Goal: Transaction & Acquisition: Purchase product/service

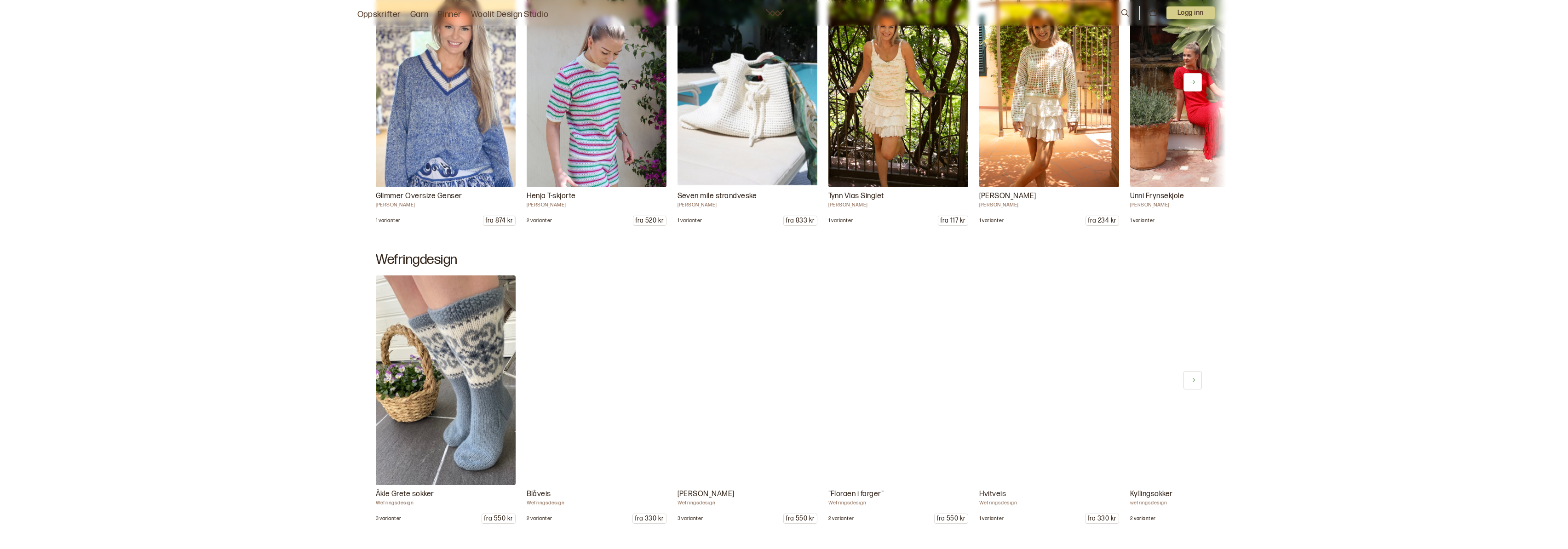
scroll to position [639, 0]
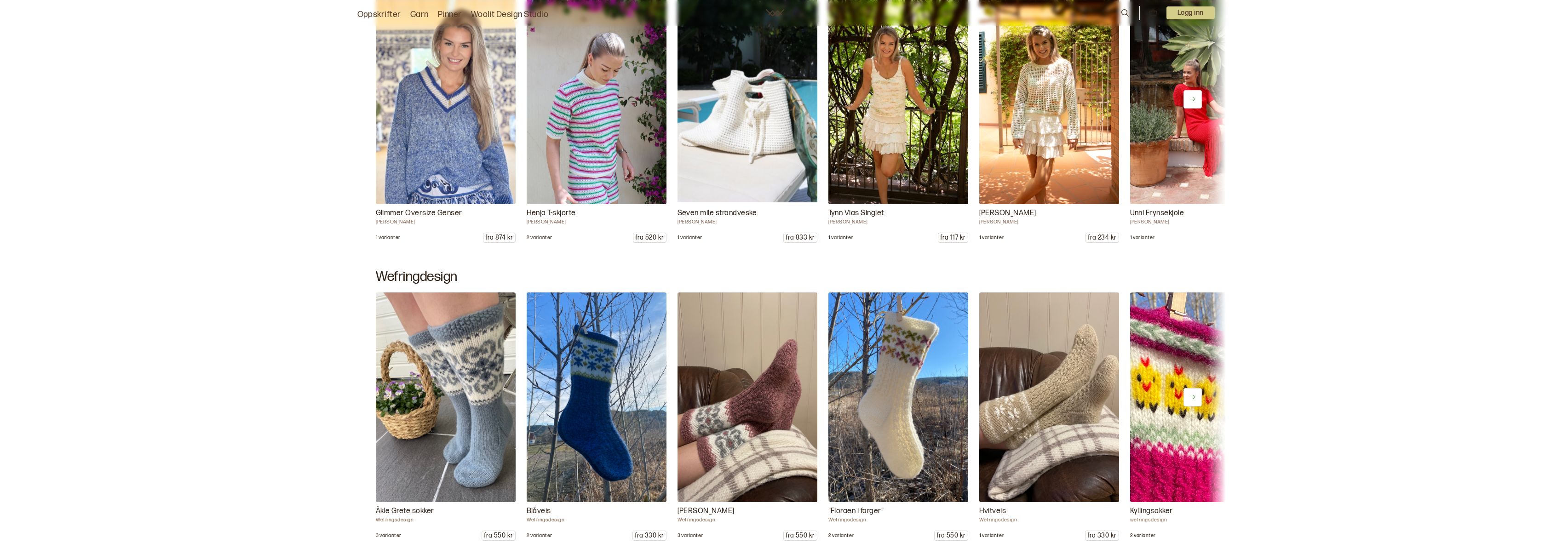
click at [1195, 100] on icon at bounding box center [1192, 98] width 7 height 7
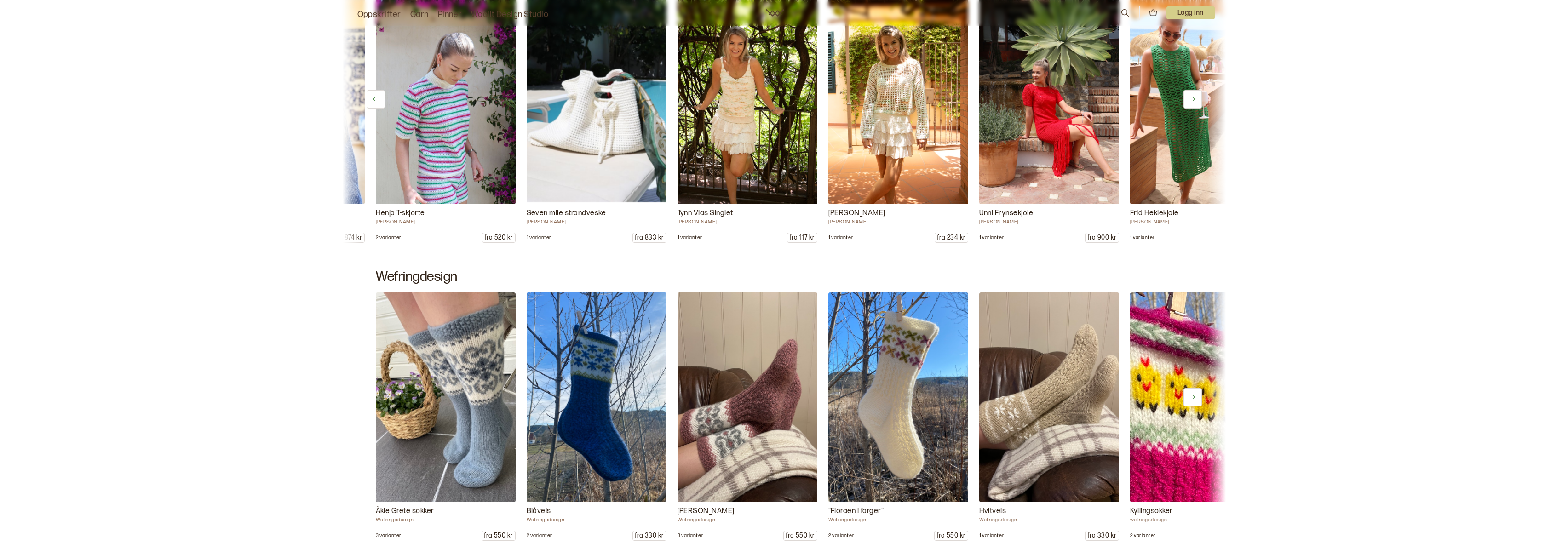
click at [1195, 100] on icon at bounding box center [1192, 98] width 7 height 7
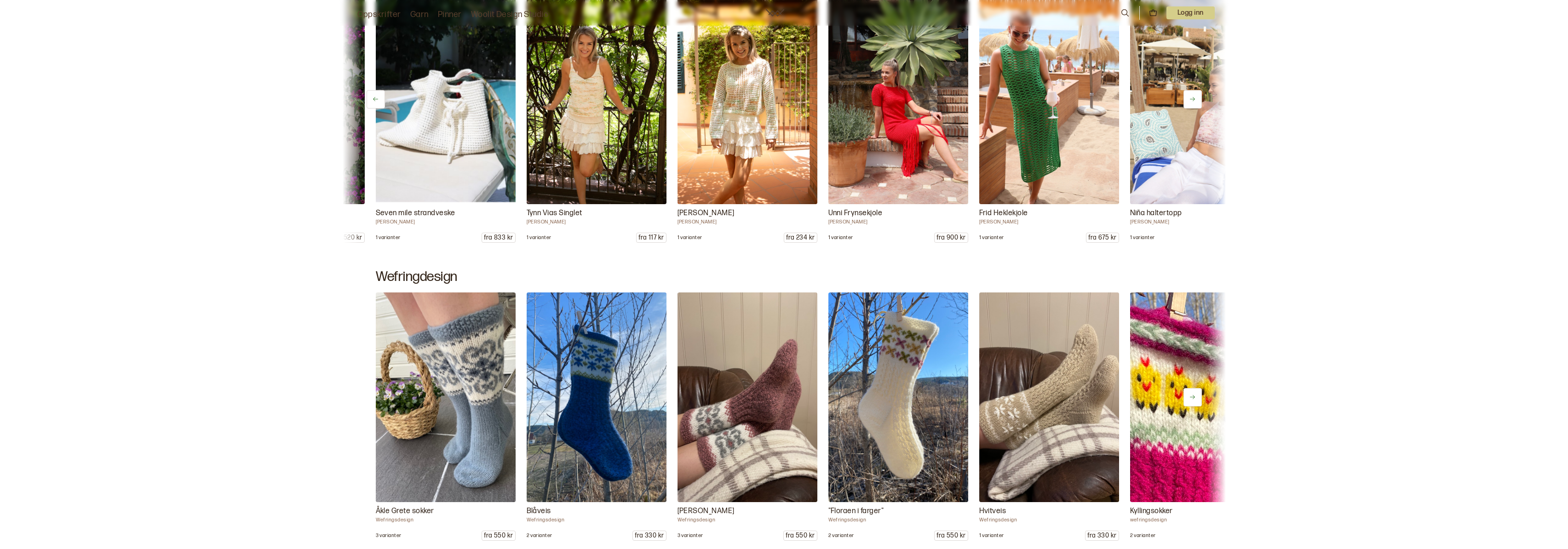
click at [1195, 100] on icon at bounding box center [1192, 98] width 7 height 7
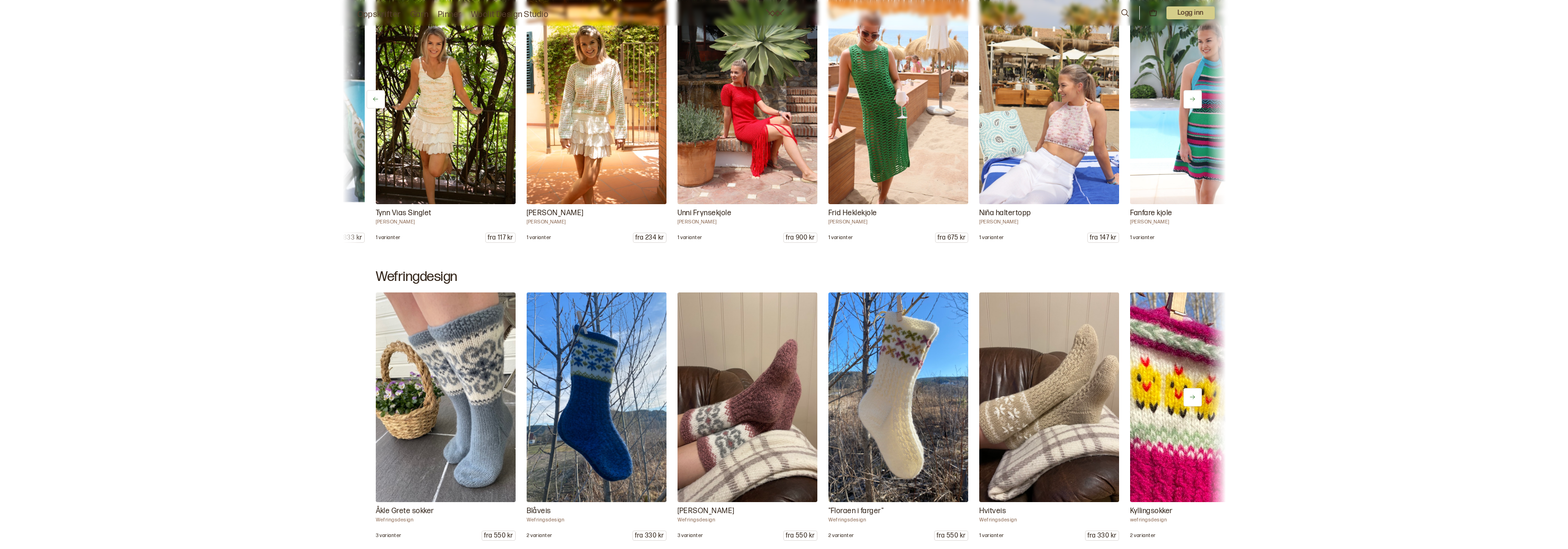
click at [1195, 100] on icon at bounding box center [1192, 98] width 7 height 7
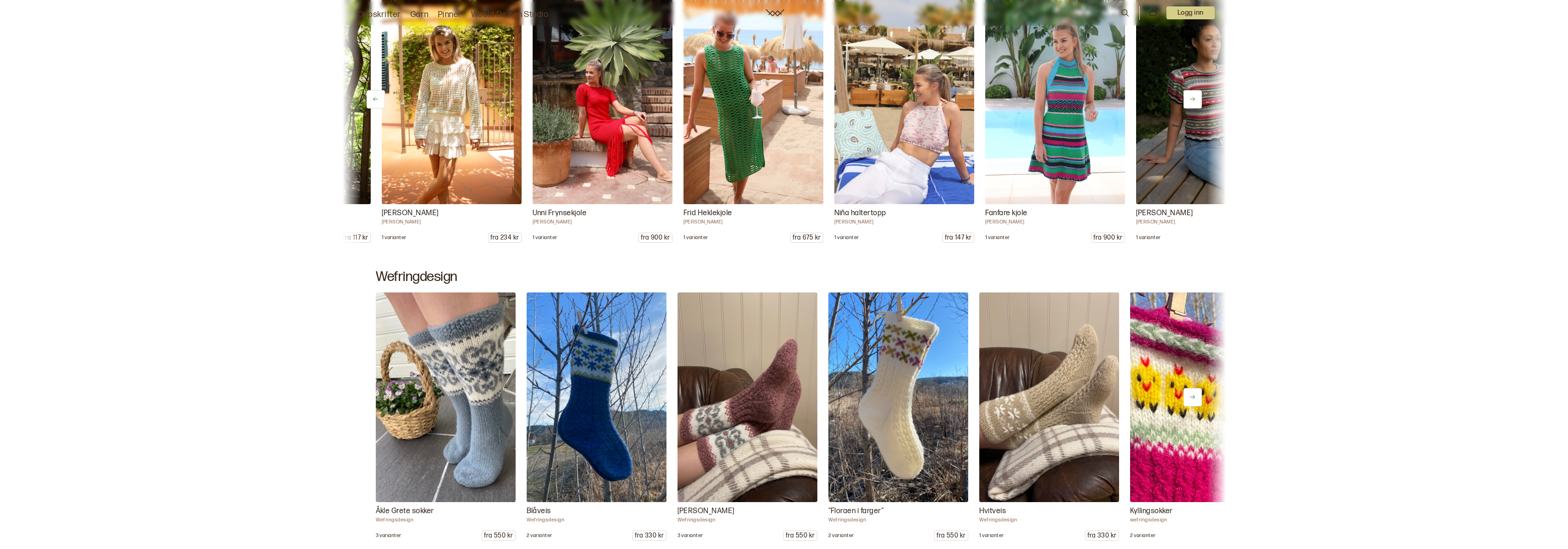
click at [1195, 100] on icon at bounding box center [1192, 98] width 7 height 7
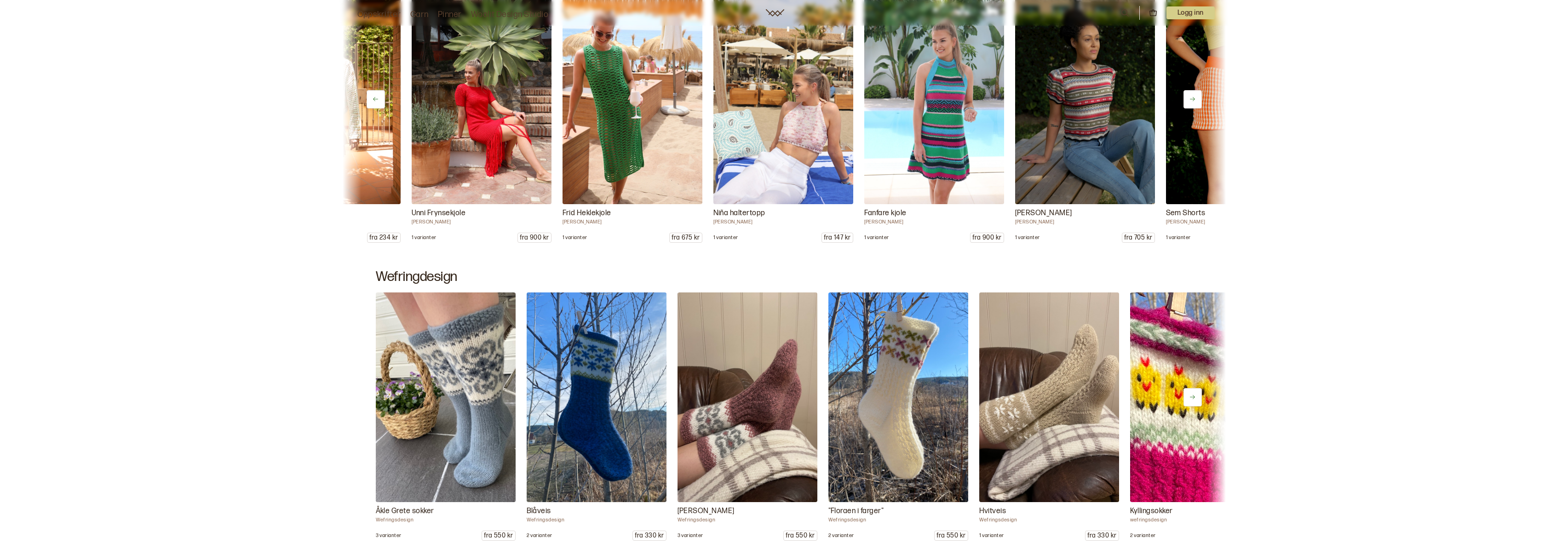
click at [1195, 100] on icon at bounding box center [1192, 98] width 7 height 7
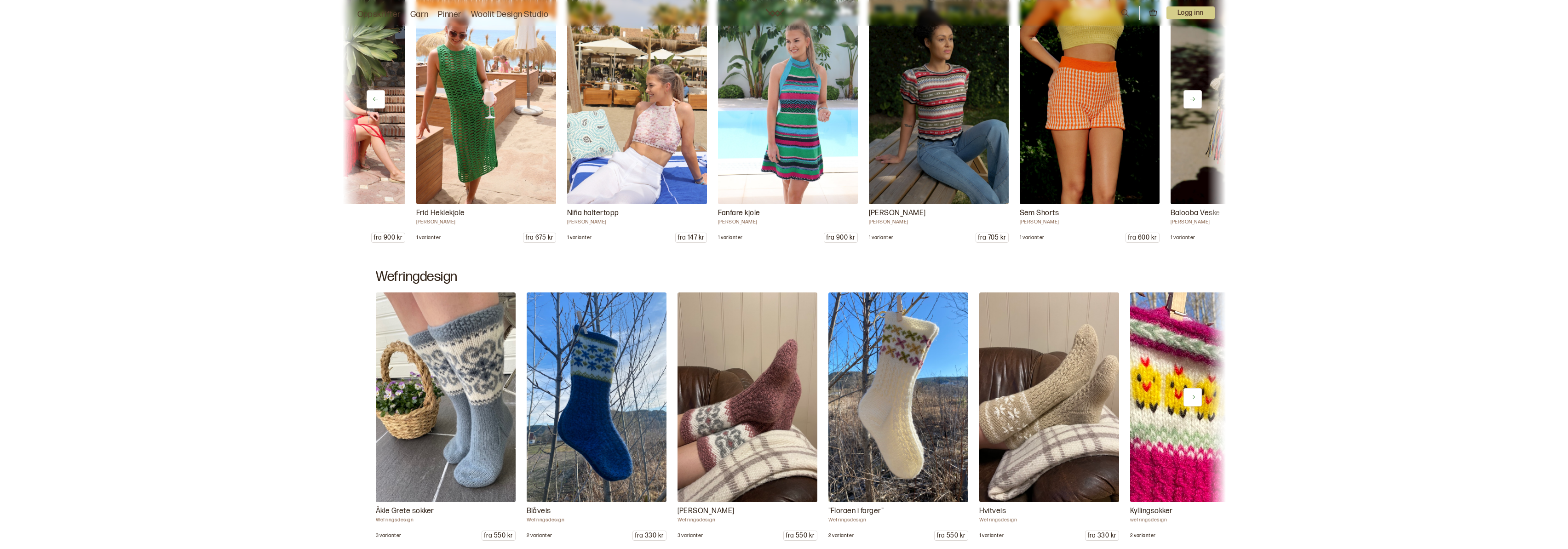
click at [1195, 100] on icon at bounding box center [1192, 98] width 7 height 7
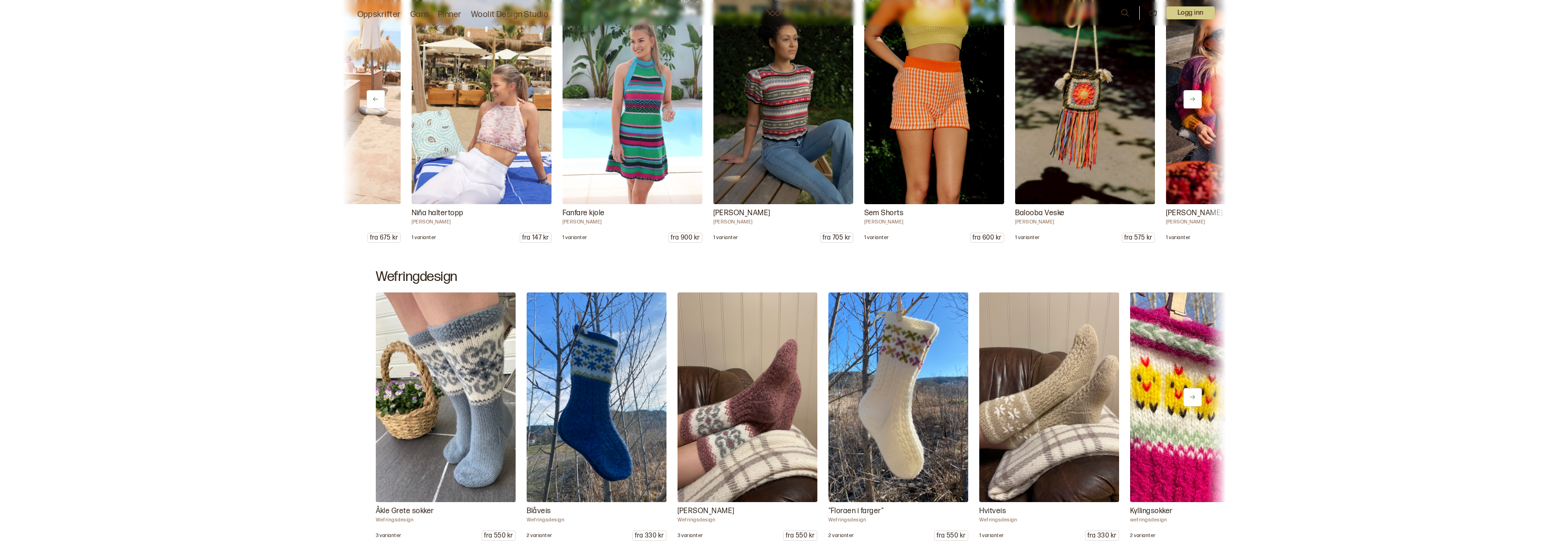
click at [1195, 100] on icon at bounding box center [1192, 98] width 7 height 7
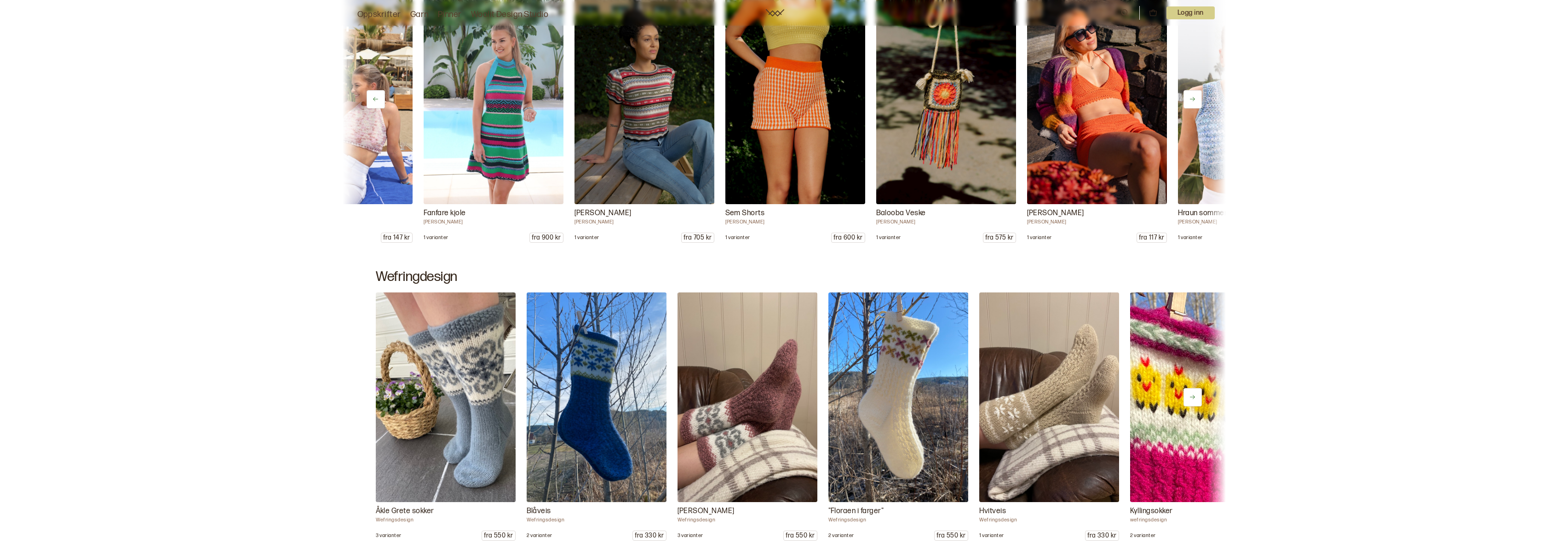
click at [1195, 100] on icon at bounding box center [1192, 98] width 7 height 7
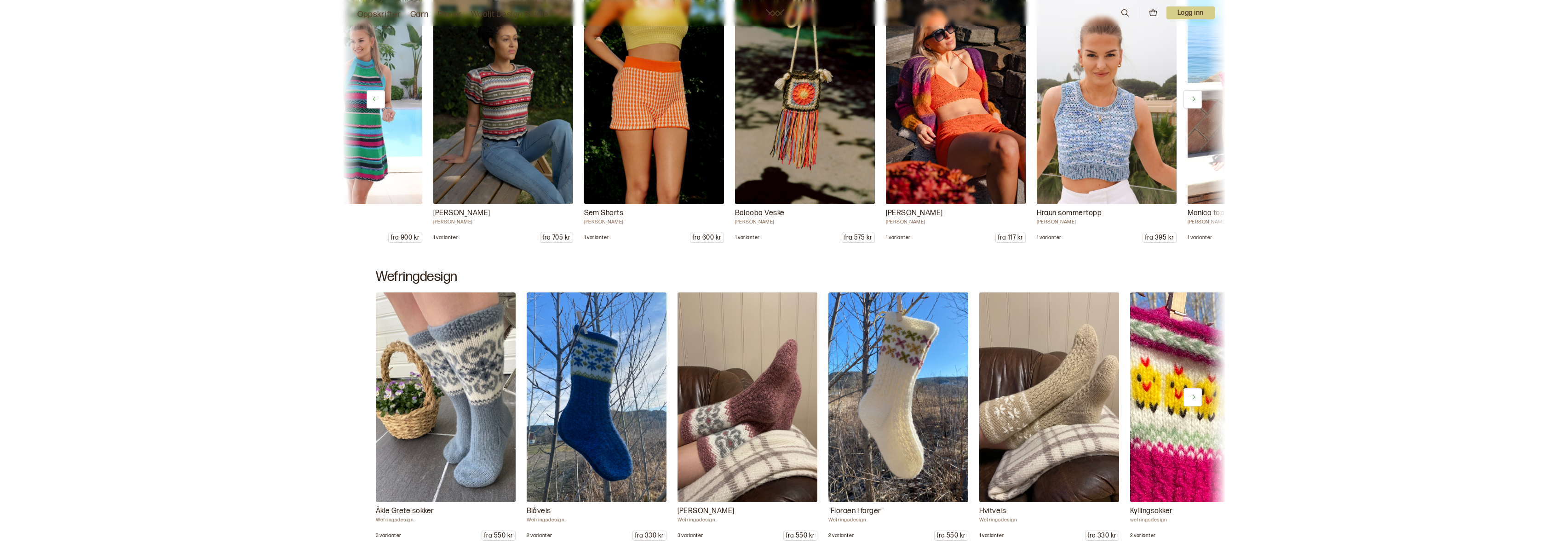
click at [1195, 100] on icon at bounding box center [1192, 98] width 7 height 7
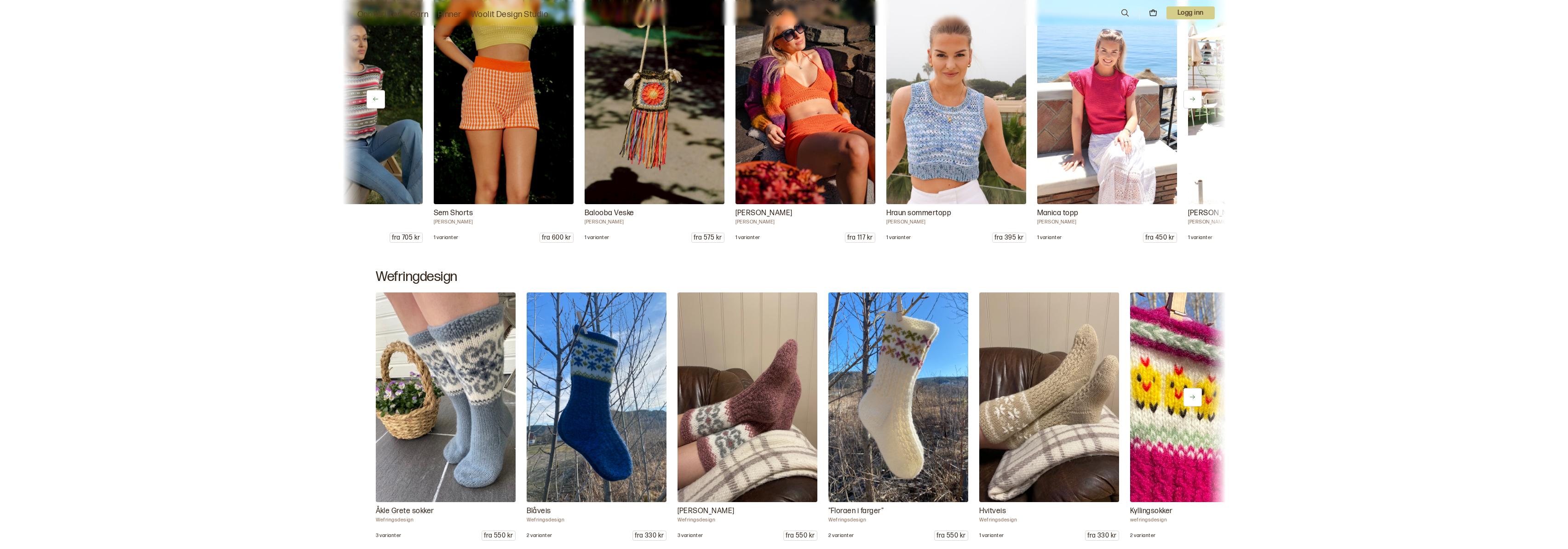
click at [1195, 100] on icon at bounding box center [1192, 98] width 7 height 7
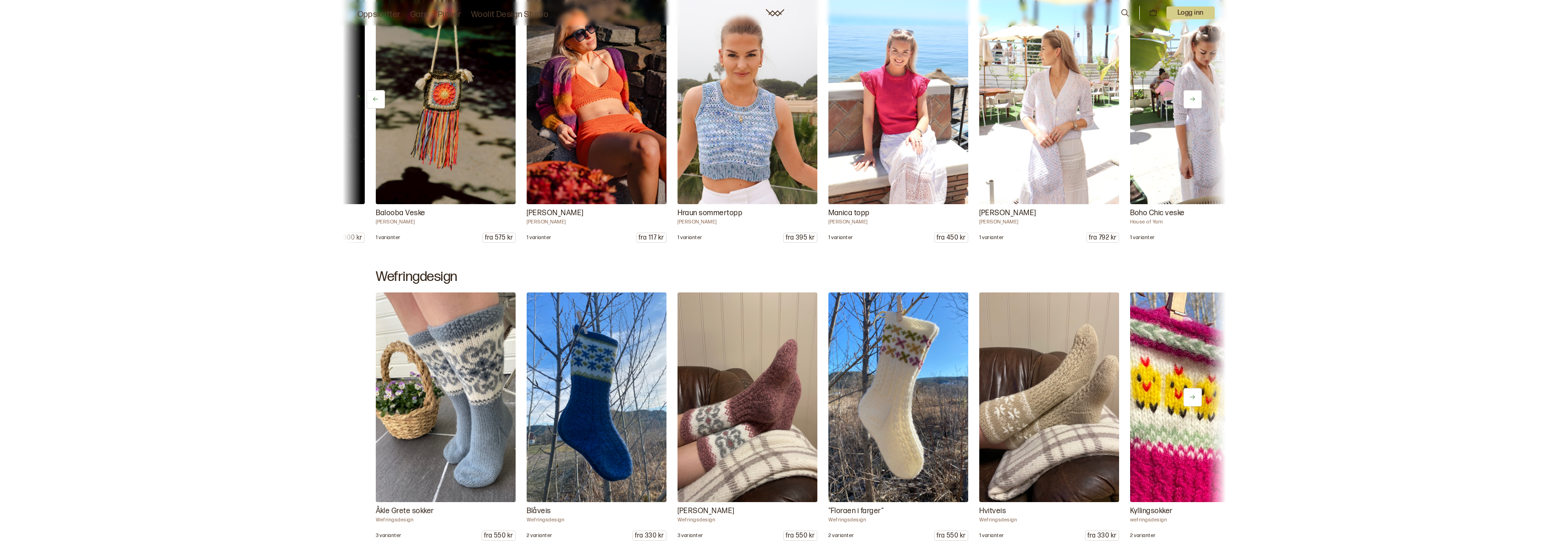
click at [1195, 100] on icon at bounding box center [1192, 98] width 7 height 7
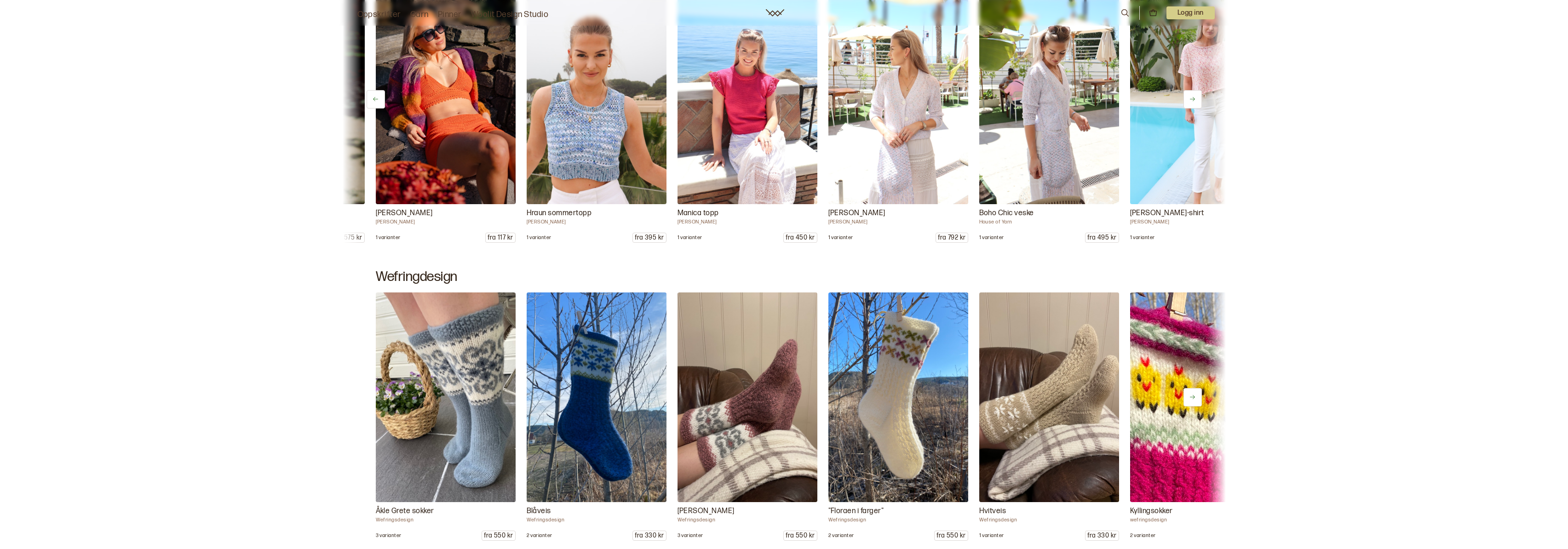
click at [1195, 100] on icon at bounding box center [1192, 98] width 7 height 7
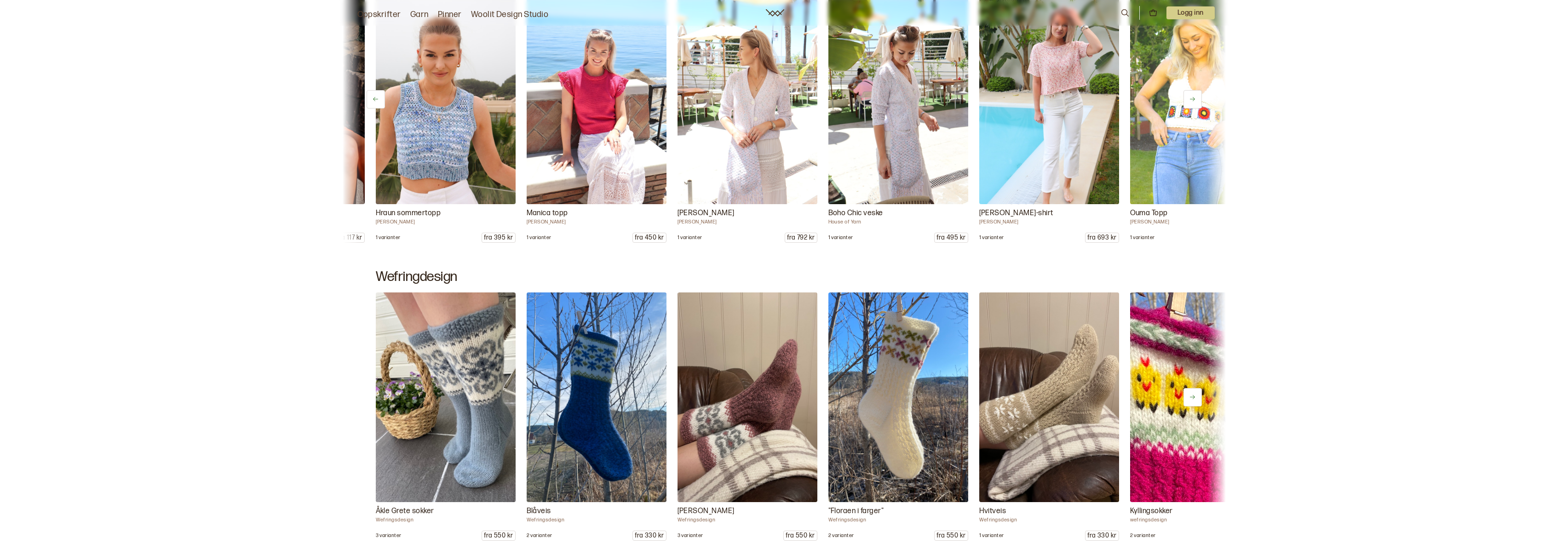
click at [1195, 100] on icon at bounding box center [1192, 98] width 7 height 7
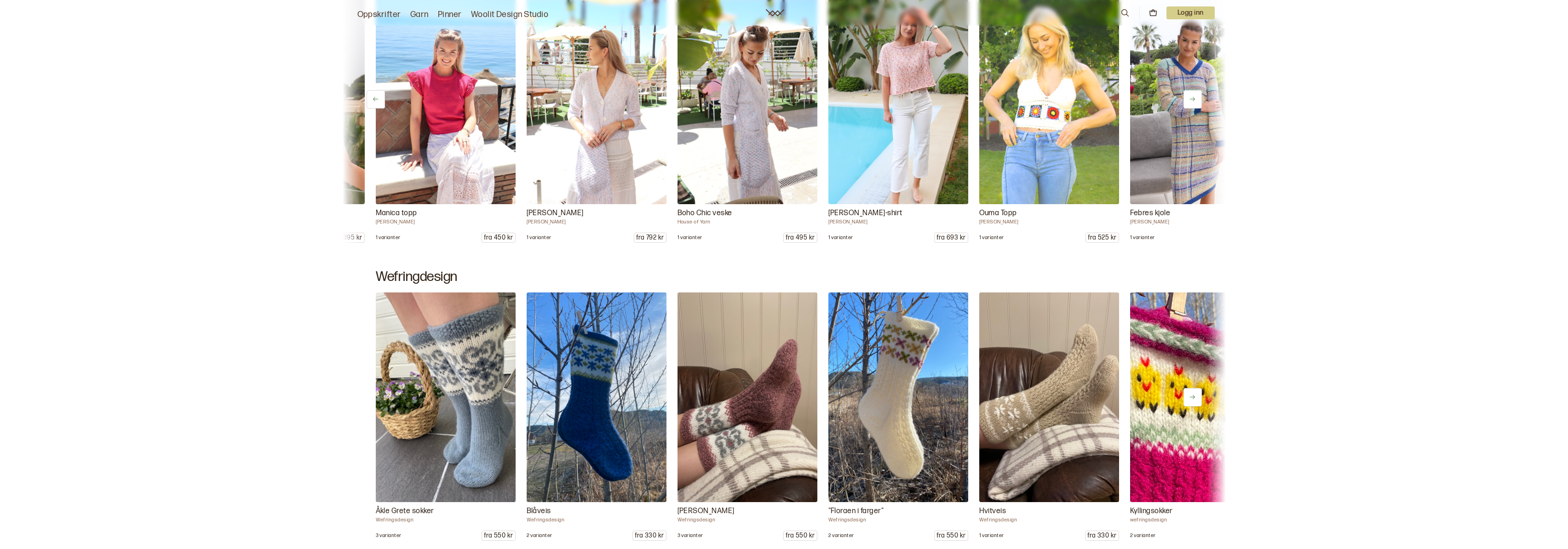
click at [1195, 100] on icon at bounding box center [1192, 98] width 7 height 7
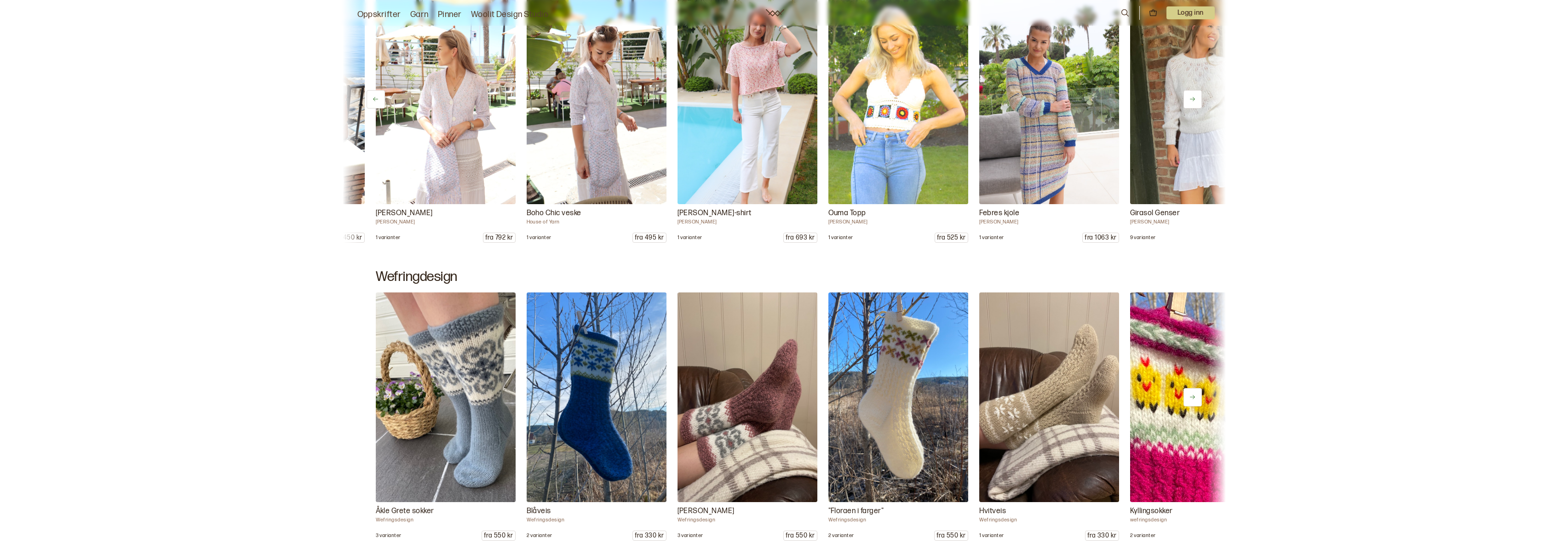
click at [1195, 100] on icon at bounding box center [1192, 98] width 7 height 7
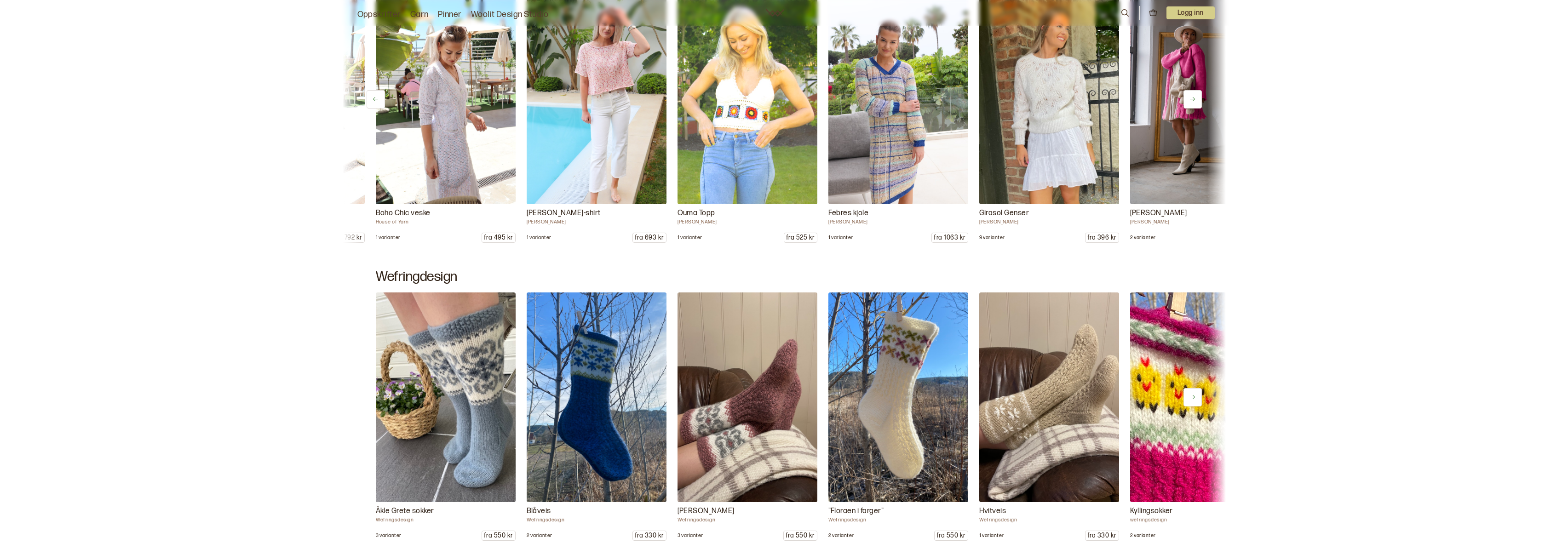
click at [1195, 100] on icon at bounding box center [1192, 98] width 7 height 7
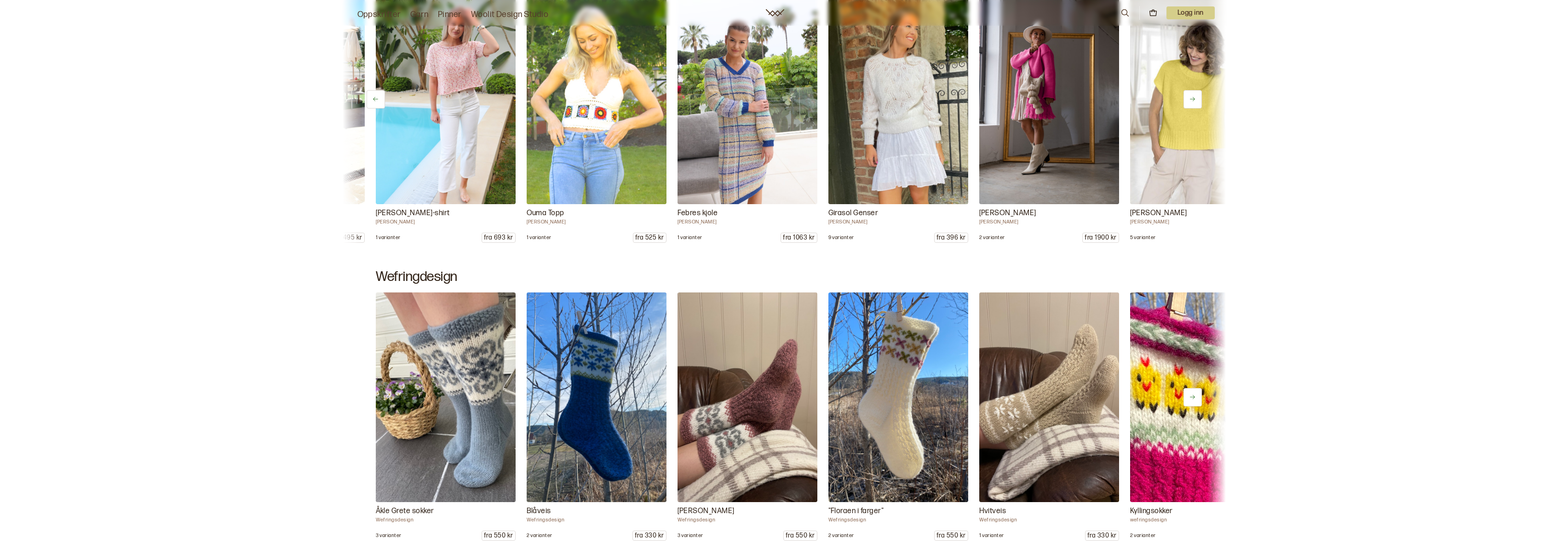
click at [1195, 100] on icon at bounding box center [1192, 98] width 7 height 7
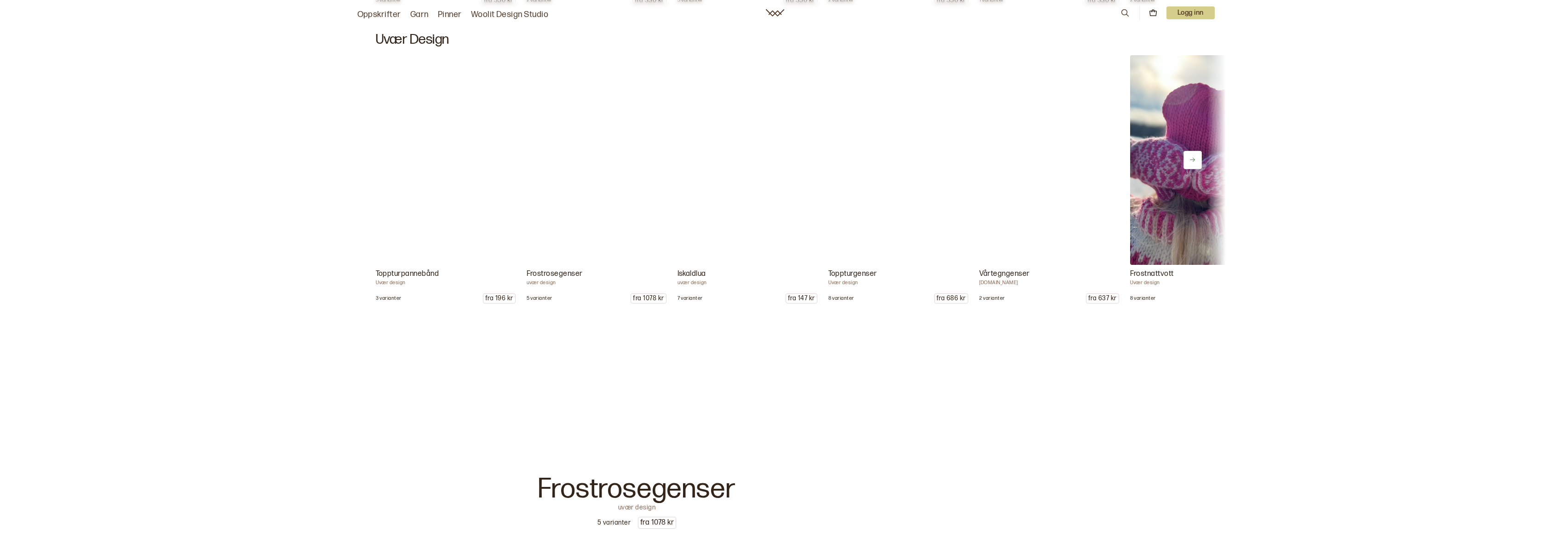
scroll to position [1208, 0]
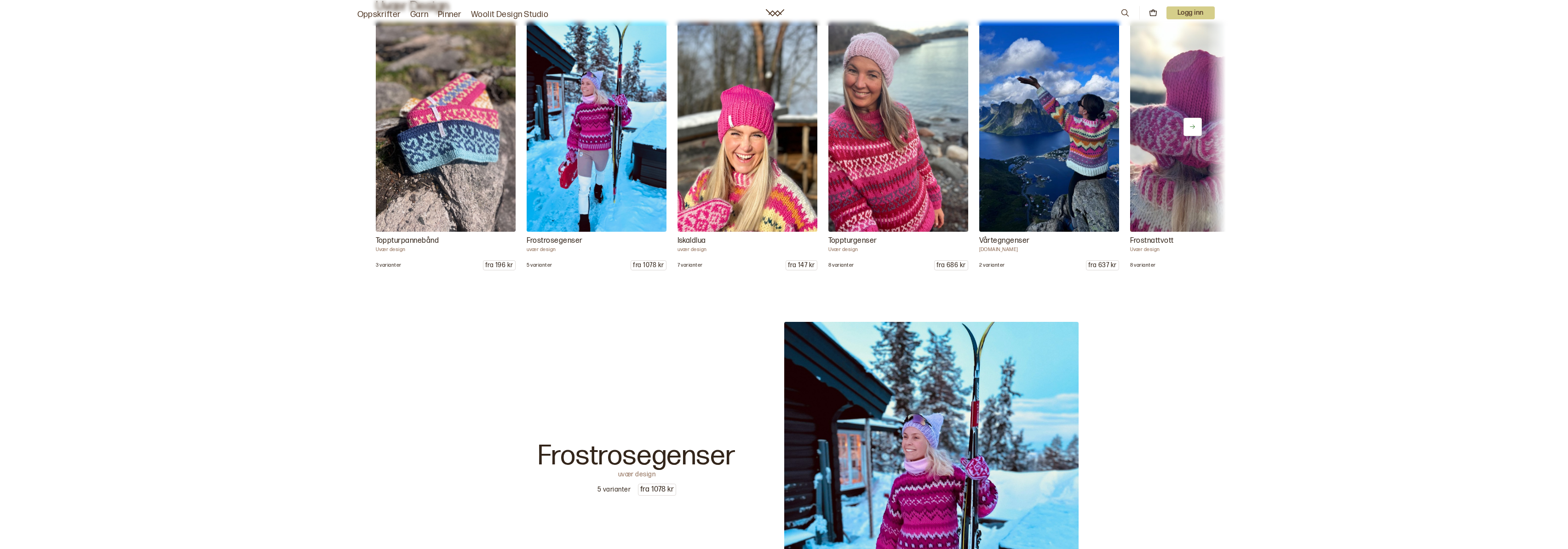
click at [1190, 126] on icon at bounding box center [1192, 127] width 7 height 7
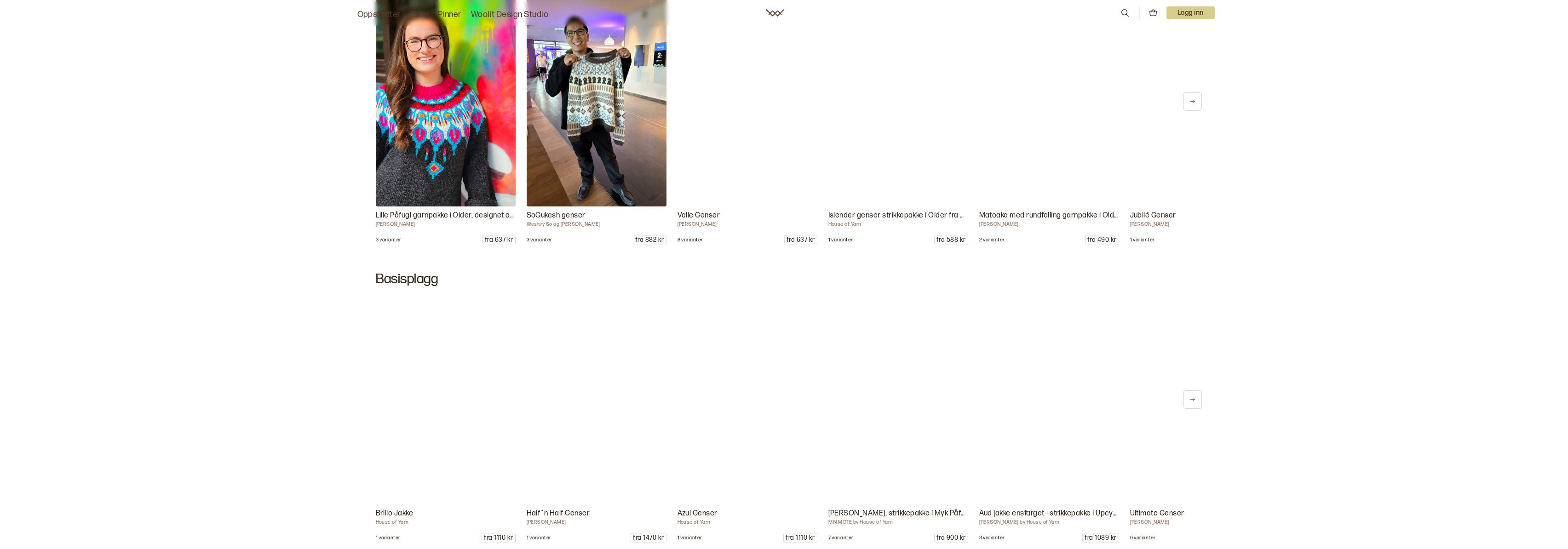
scroll to position [4361, 0]
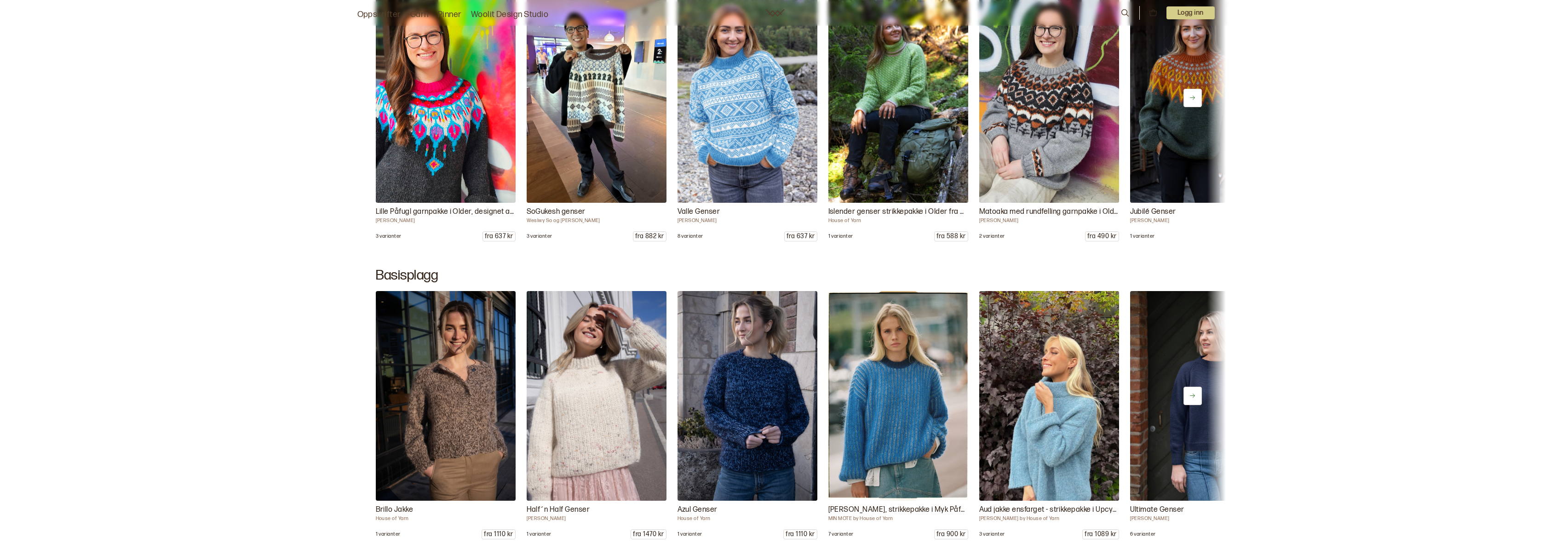
click at [1191, 397] on icon at bounding box center [1192, 396] width 7 height 7
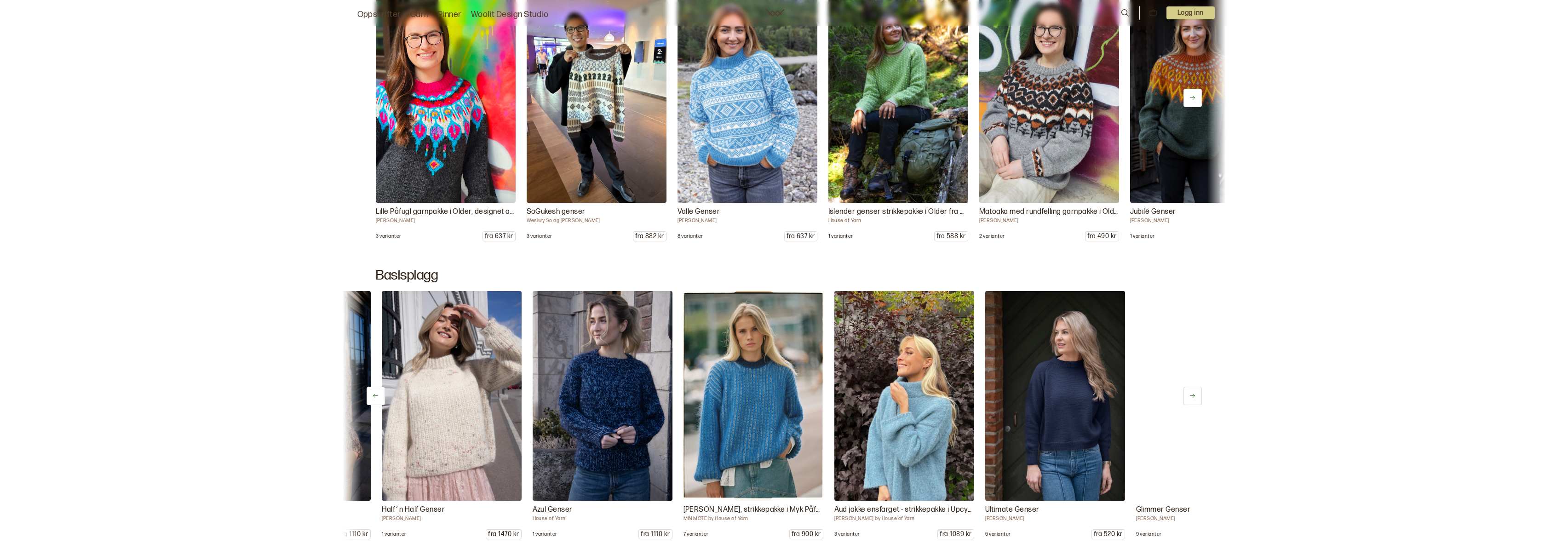
scroll to position [0, 151]
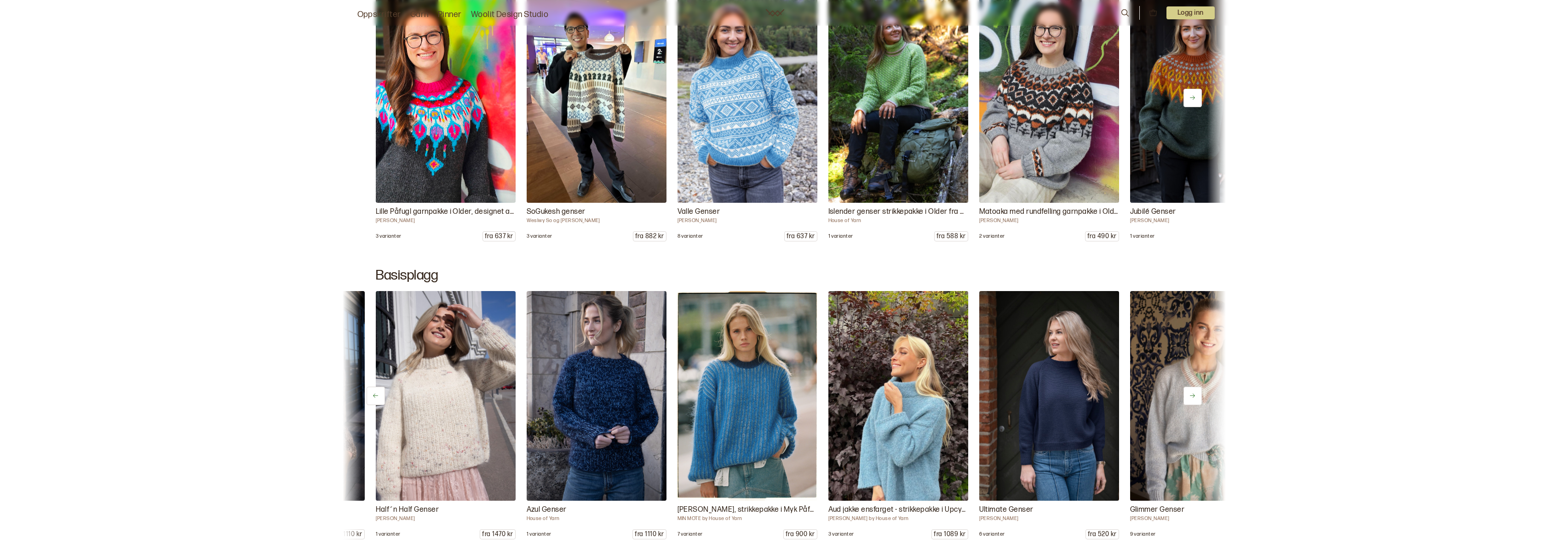
click at [1191, 397] on icon at bounding box center [1192, 396] width 7 height 7
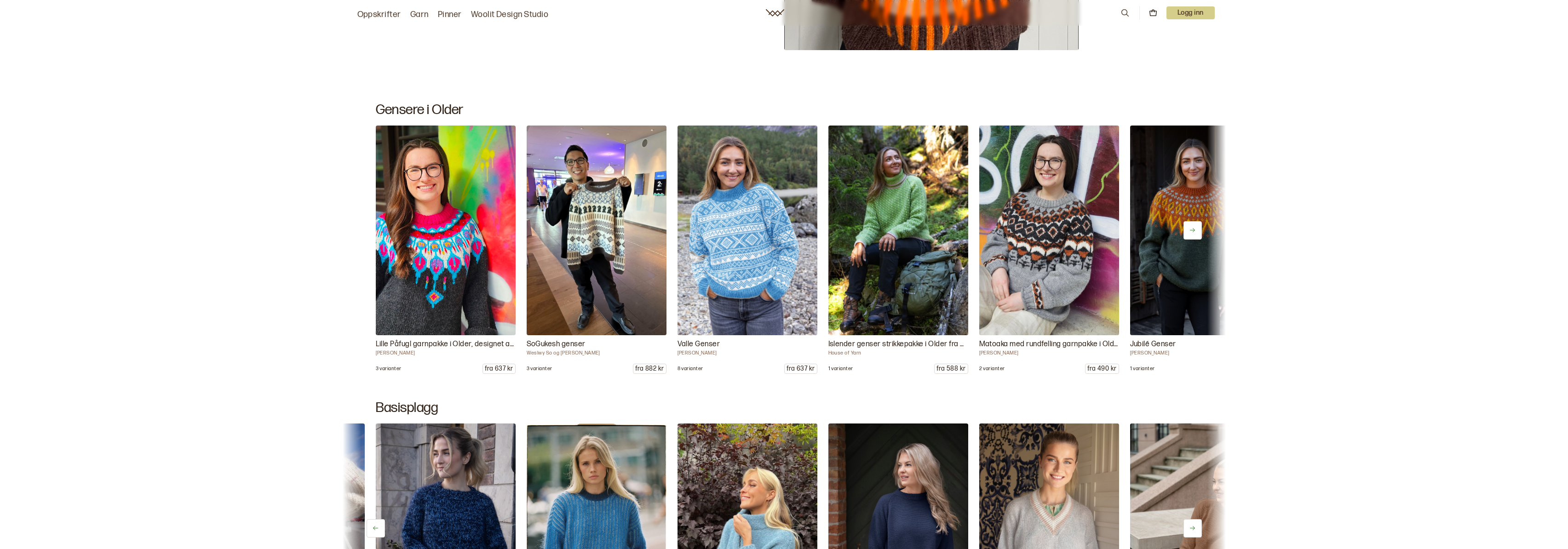
scroll to position [4230, 0]
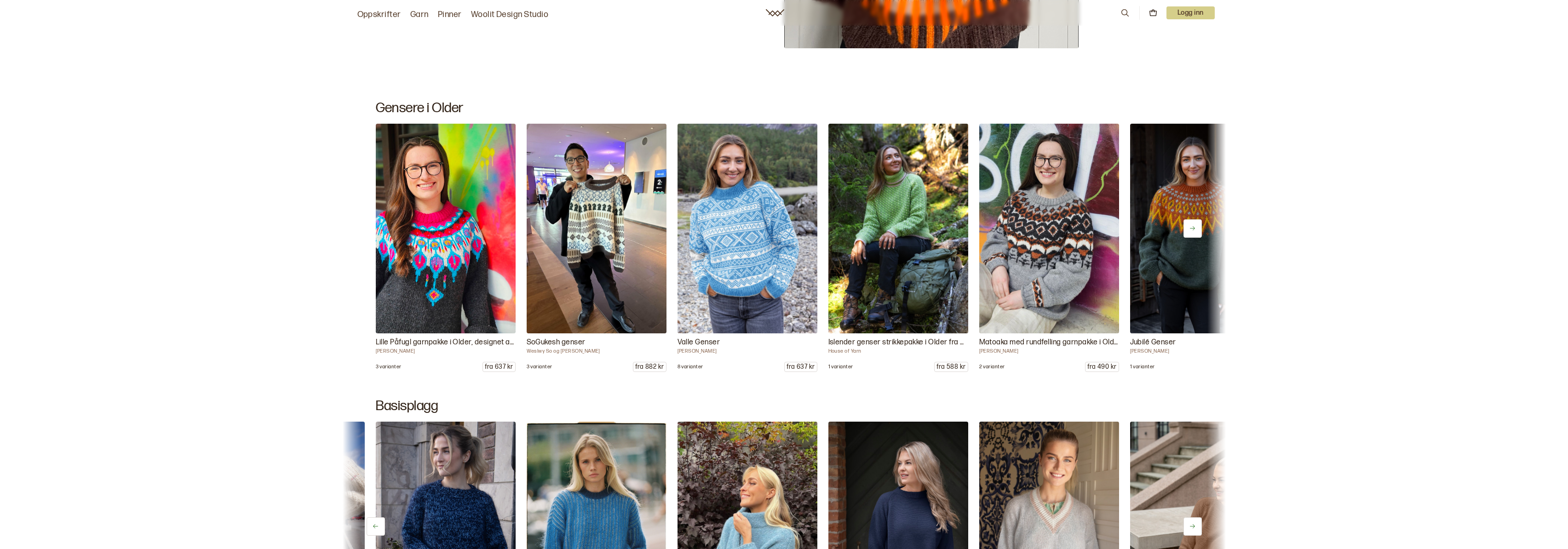
click at [1196, 226] on button at bounding box center [1193, 229] width 18 height 18
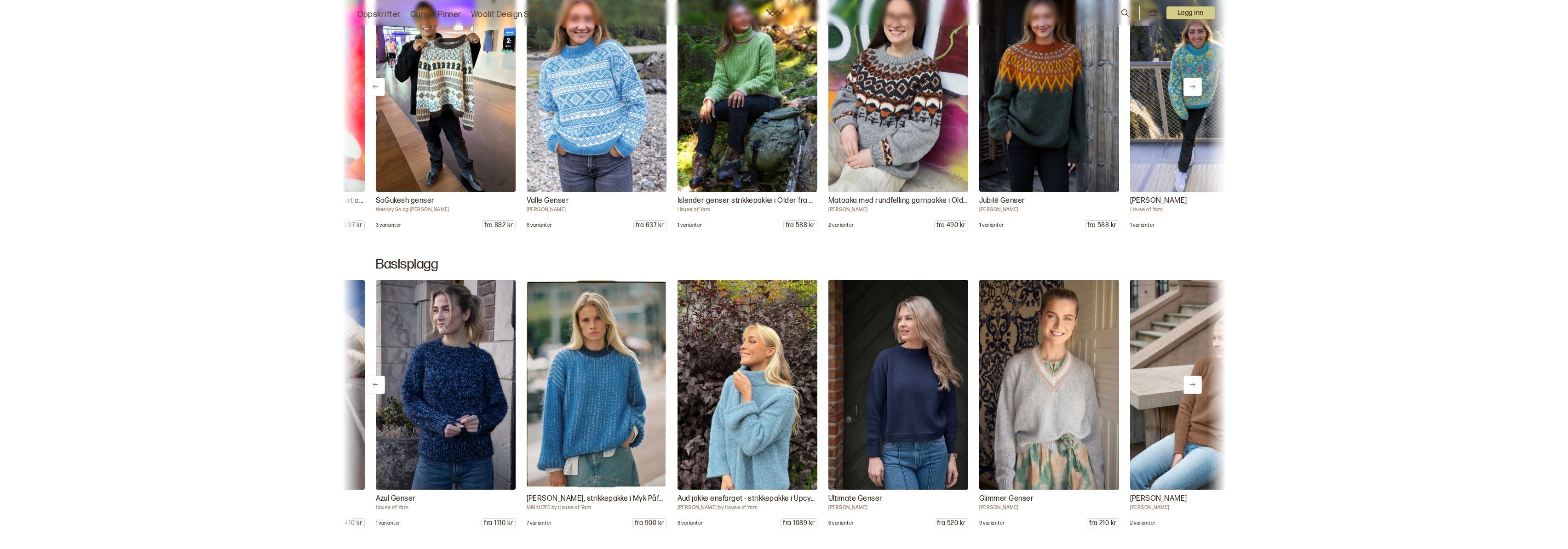
scroll to position [4380, 0]
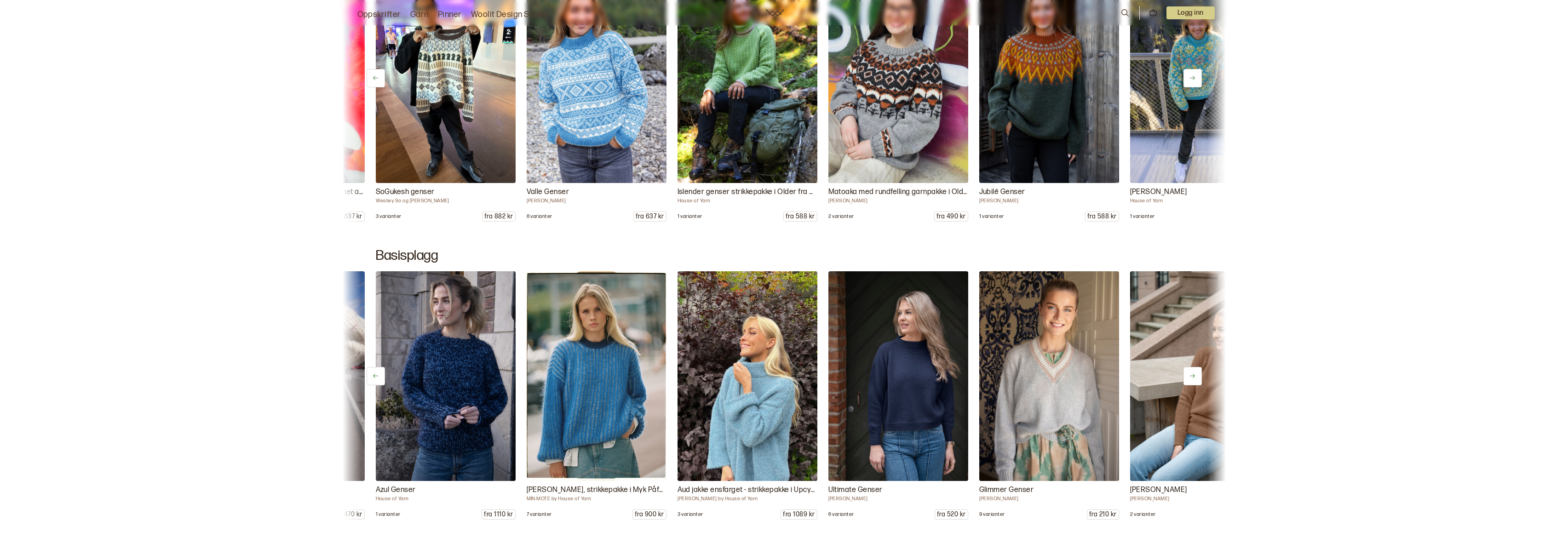
click at [1191, 380] on button at bounding box center [1193, 376] width 18 height 18
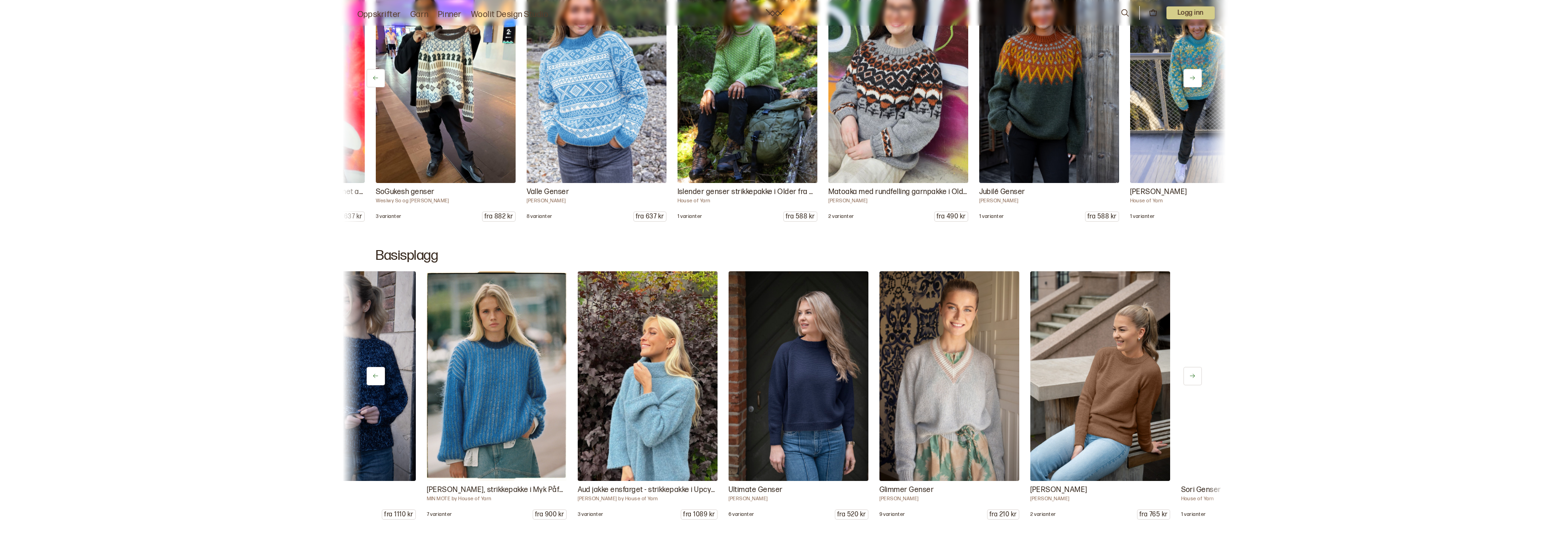
scroll to position [0, 452]
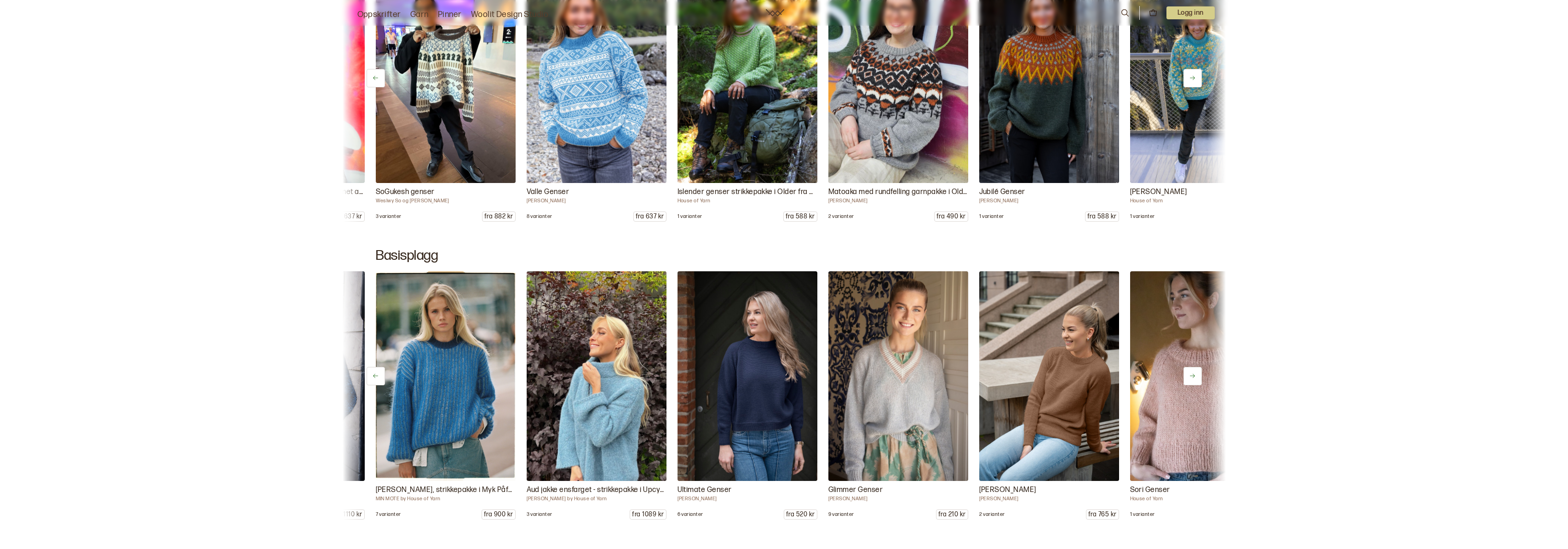
click at [1191, 380] on button at bounding box center [1193, 376] width 18 height 18
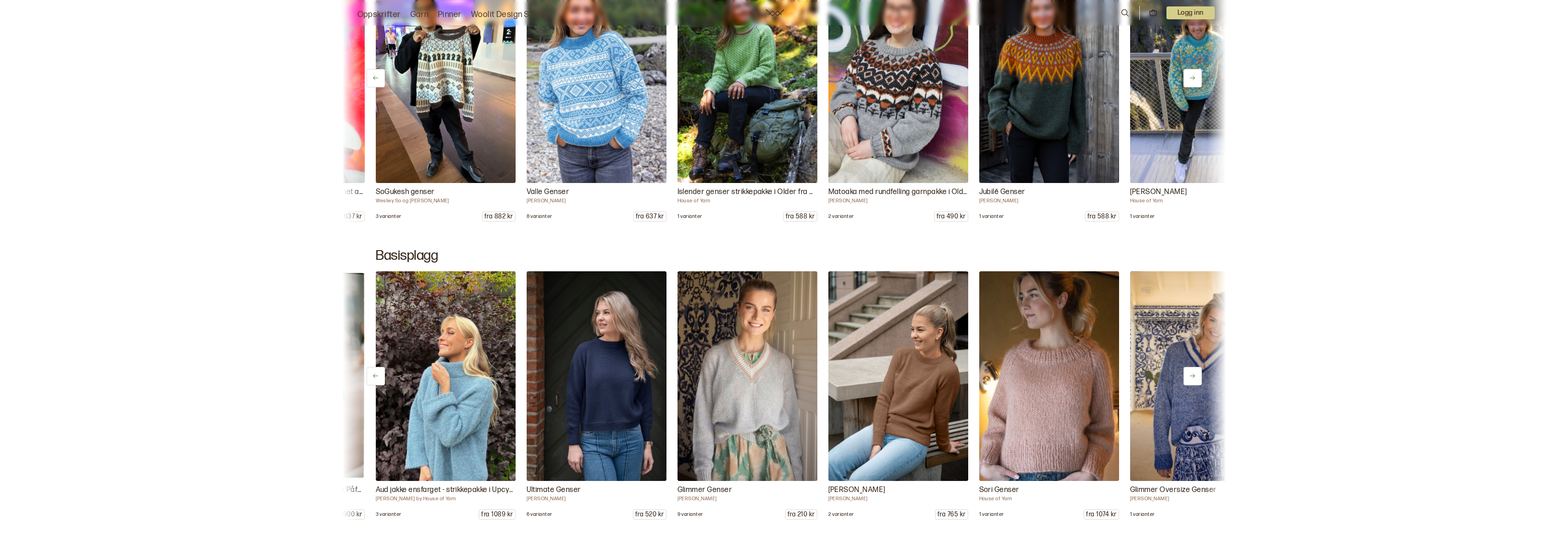
click at [1191, 380] on button at bounding box center [1193, 376] width 18 height 18
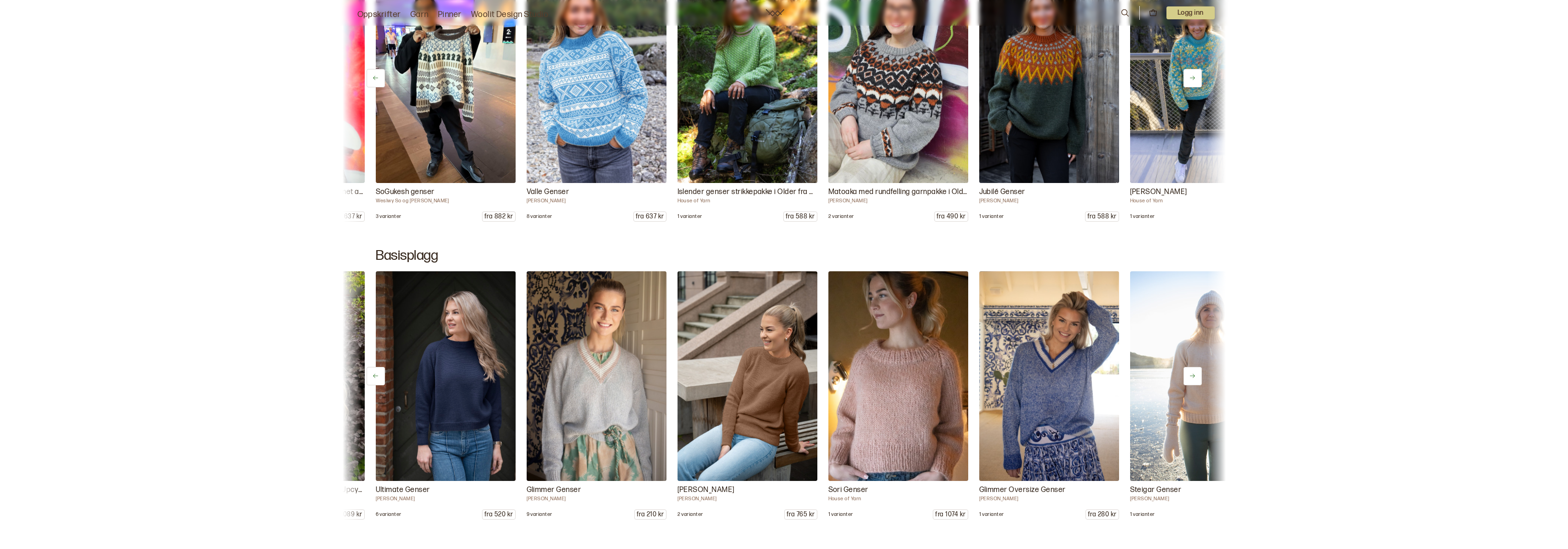
click at [1191, 380] on button at bounding box center [1193, 376] width 18 height 18
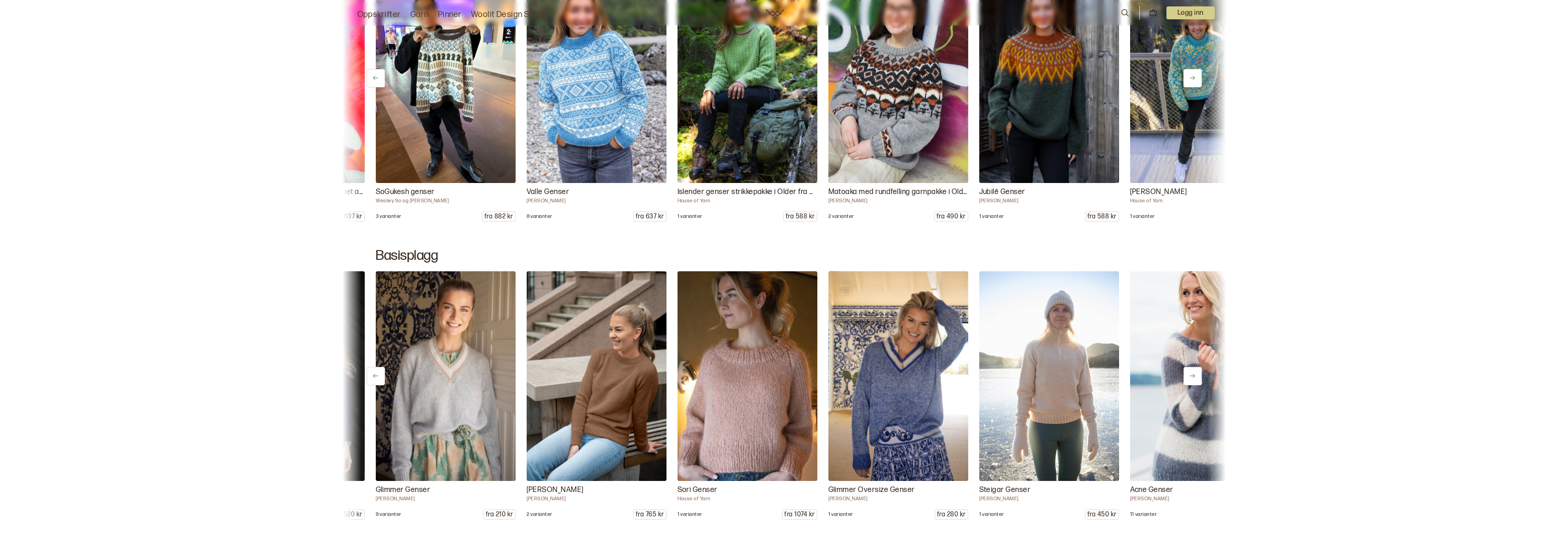
click at [1191, 380] on button at bounding box center [1193, 376] width 18 height 18
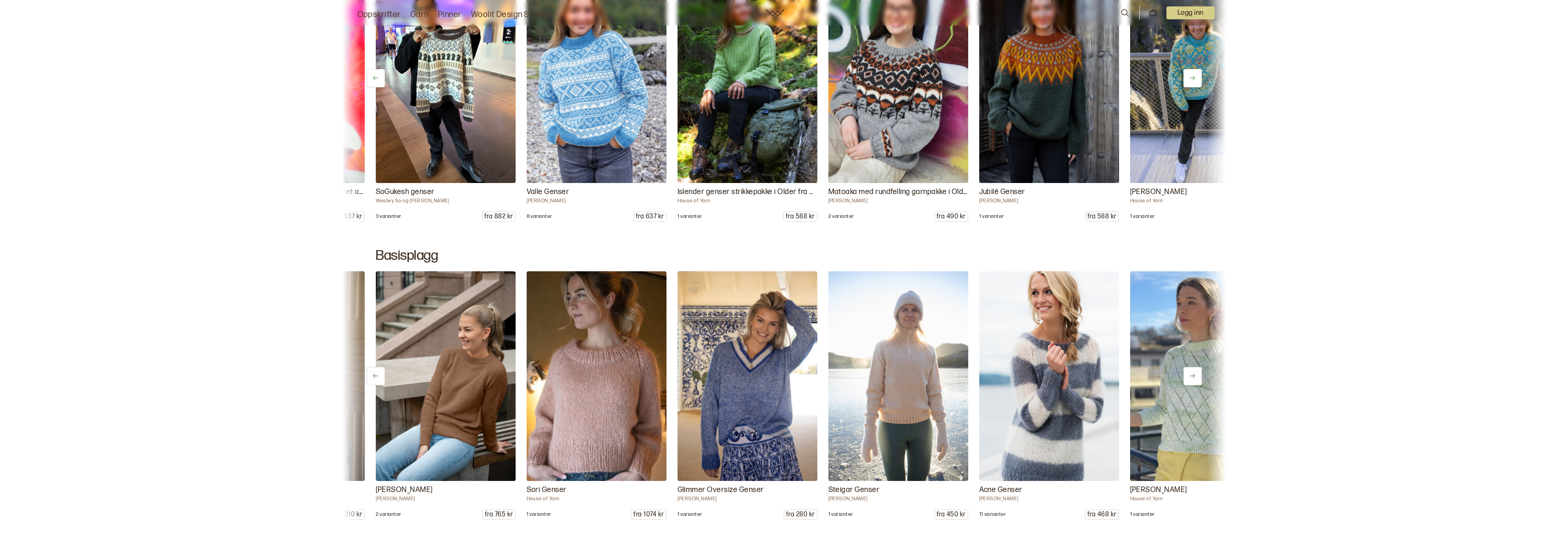
click at [1191, 380] on button at bounding box center [1193, 376] width 18 height 18
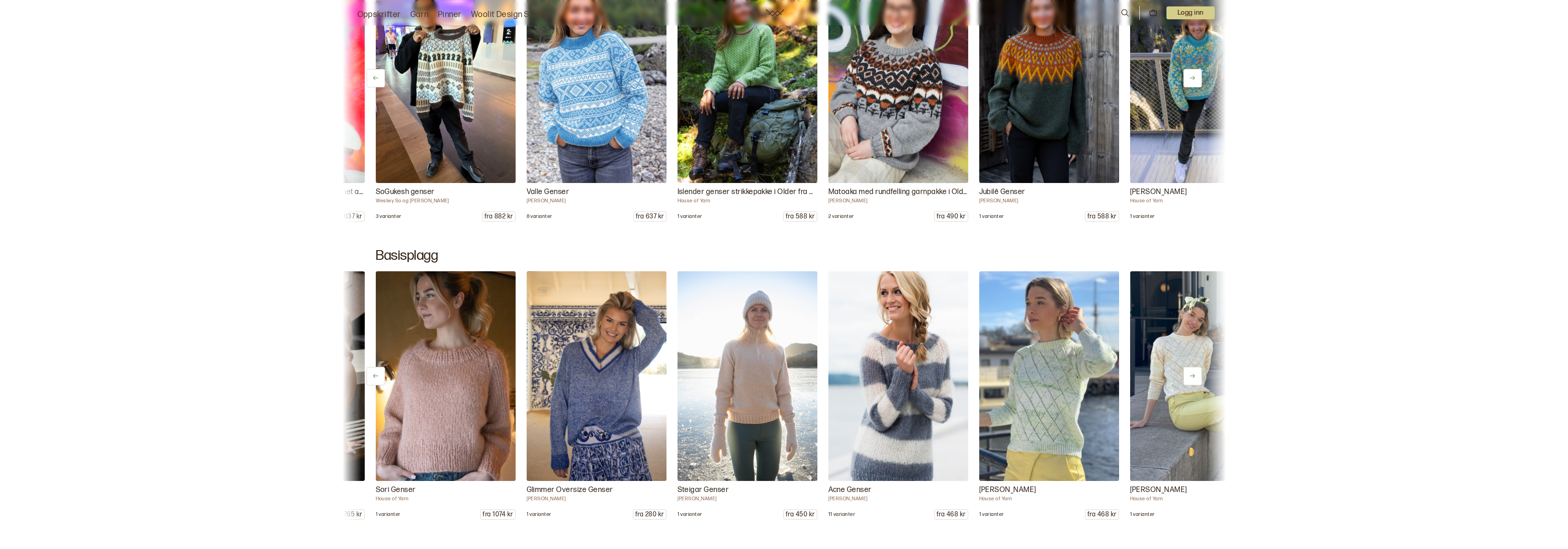
click at [1191, 380] on button at bounding box center [1193, 376] width 18 height 18
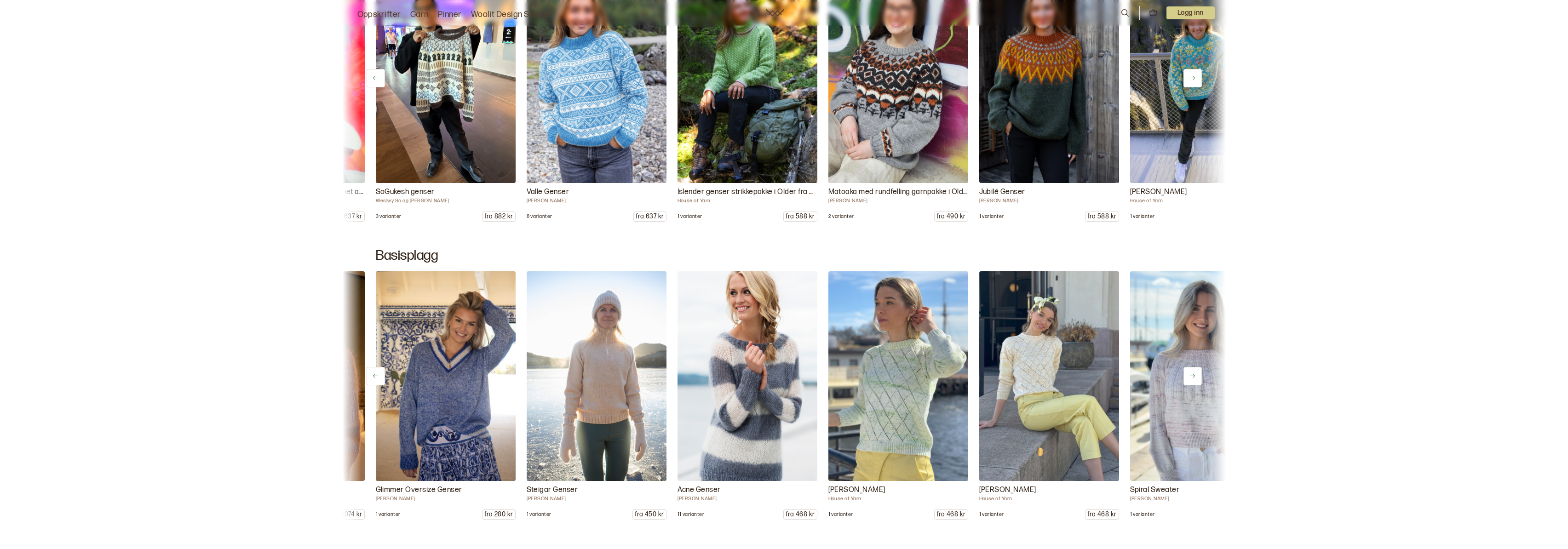
click at [1191, 380] on button at bounding box center [1193, 376] width 18 height 18
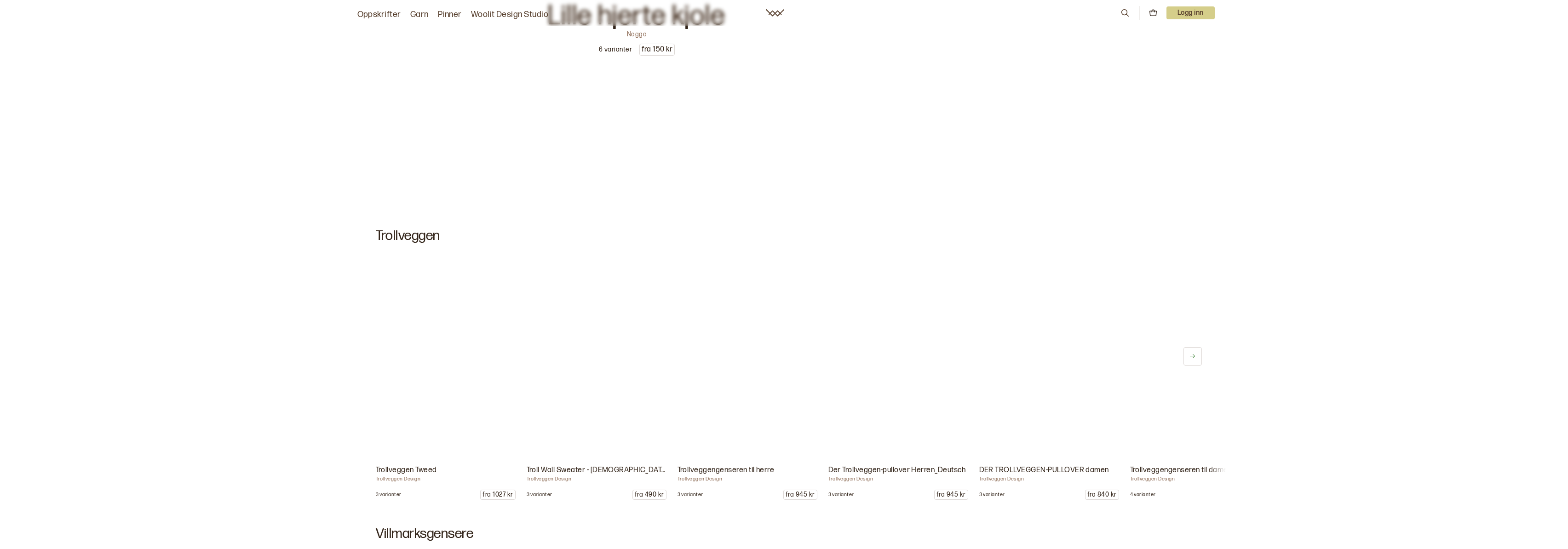
scroll to position [5072, 0]
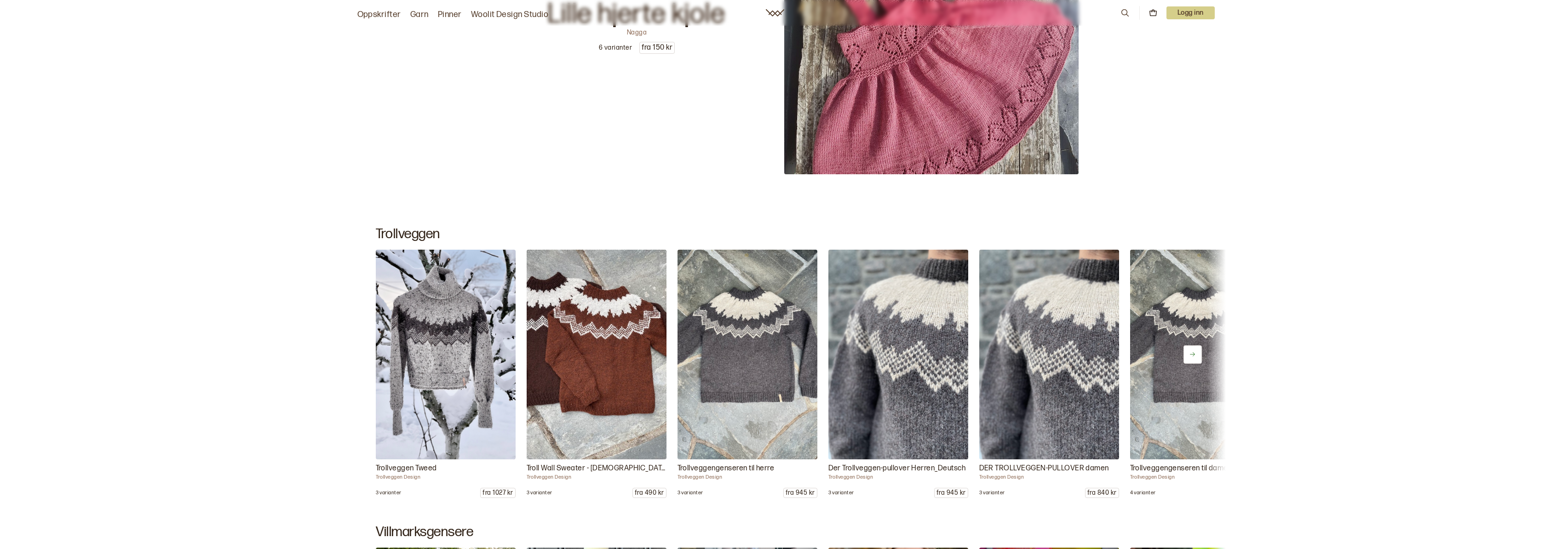
click at [1193, 354] on icon at bounding box center [1192, 354] width 7 height 7
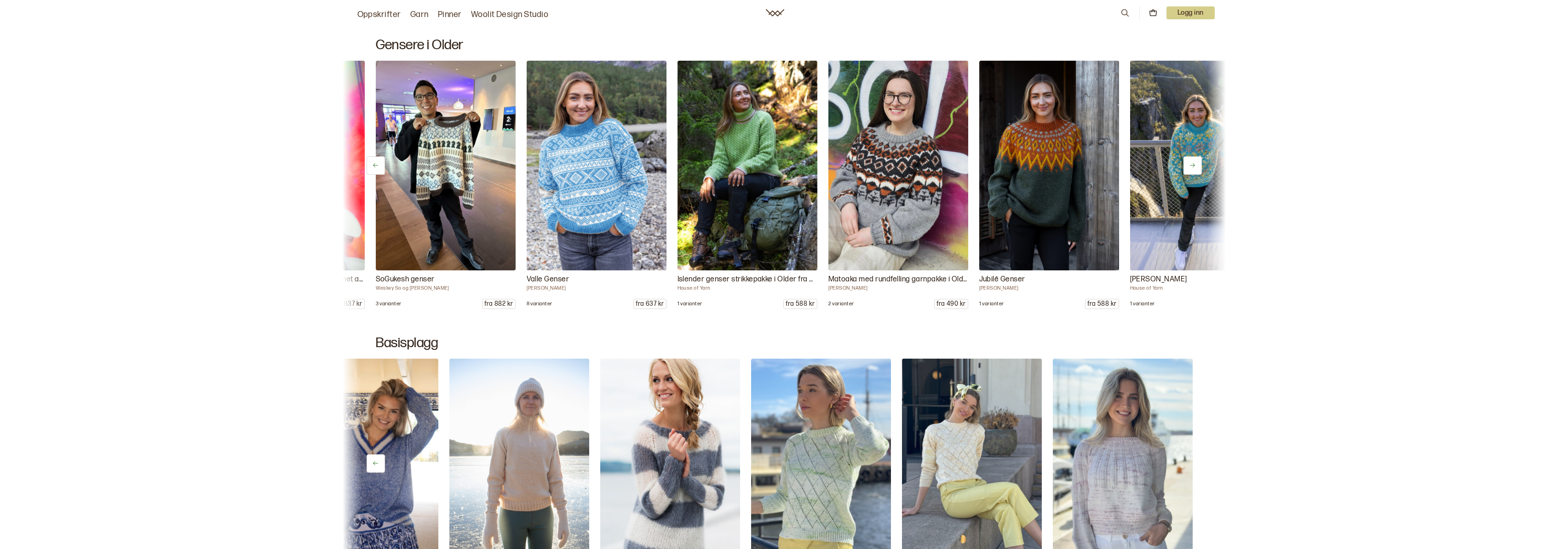
scroll to position [4289, 0]
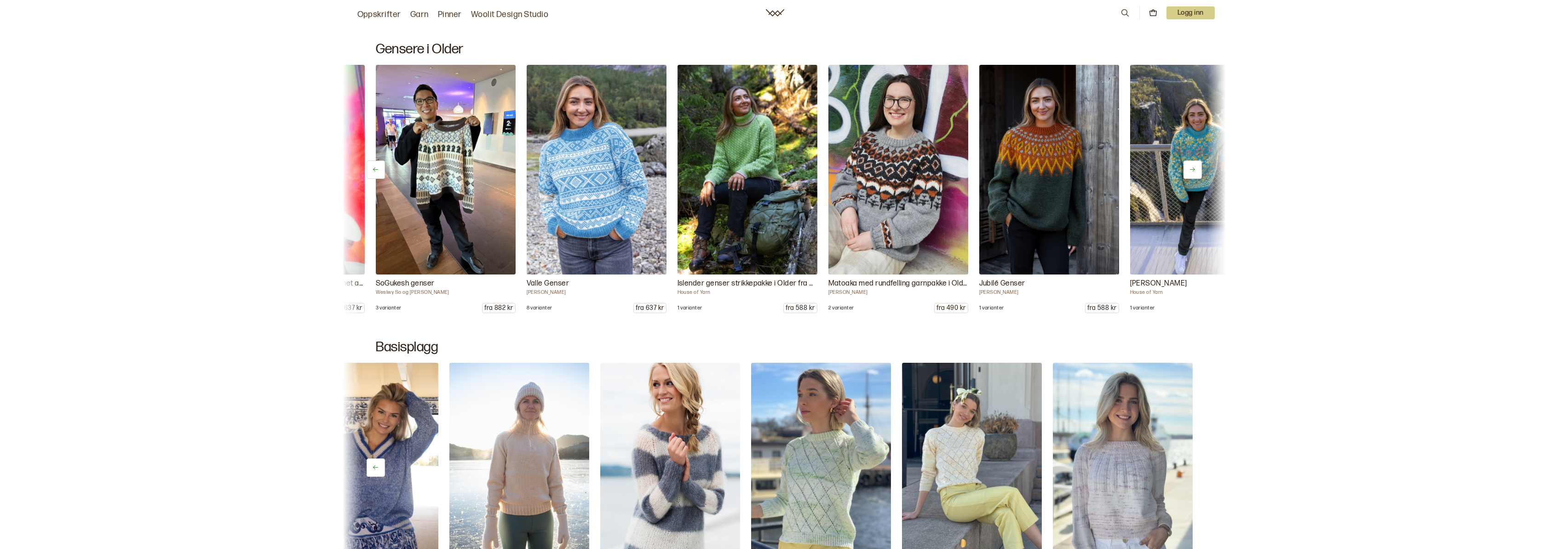
click at [421, 49] on h2 "Gensere i Older" at bounding box center [784, 49] width 817 height 17
click at [1199, 169] on button at bounding box center [1193, 170] width 18 height 18
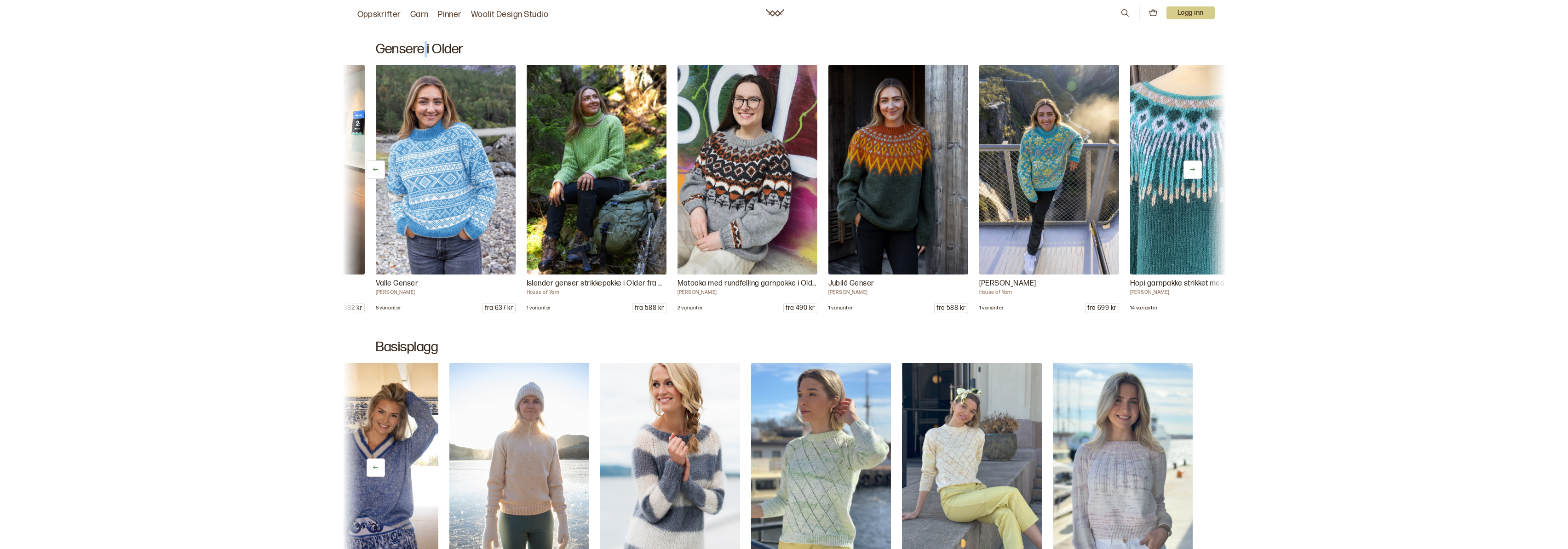
click at [1199, 169] on button at bounding box center [1193, 170] width 18 height 18
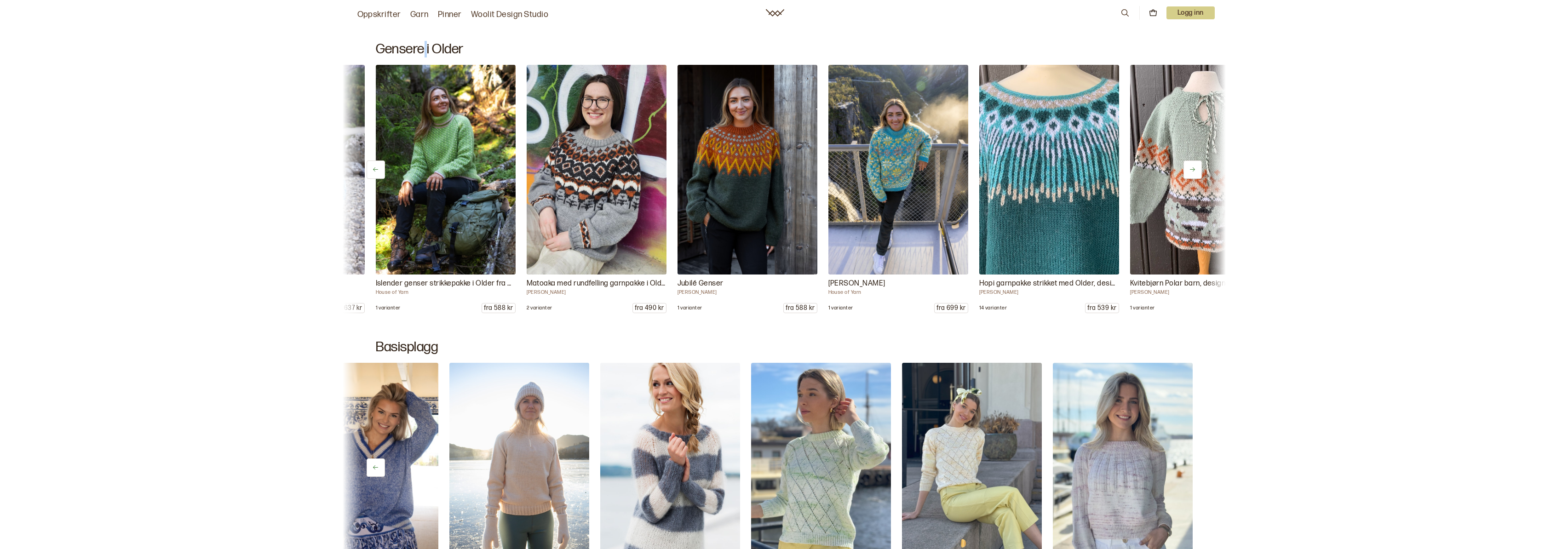
click at [1199, 169] on button at bounding box center [1193, 170] width 18 height 18
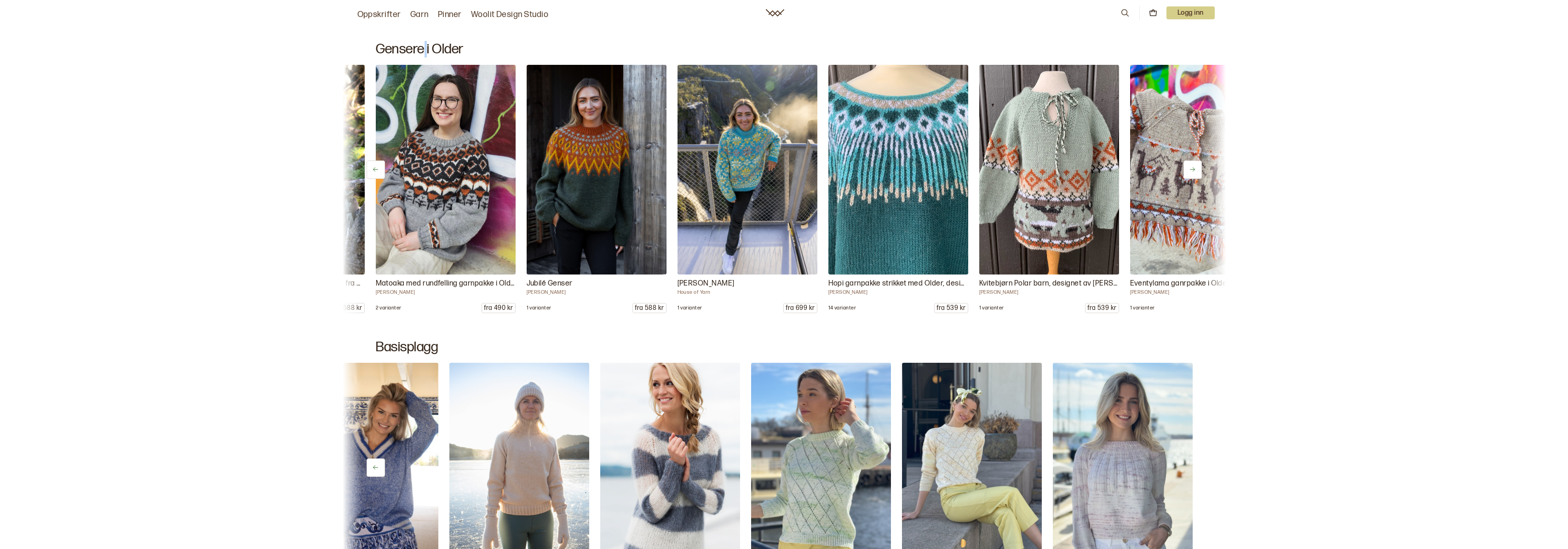
click at [1199, 170] on button at bounding box center [1193, 170] width 18 height 18
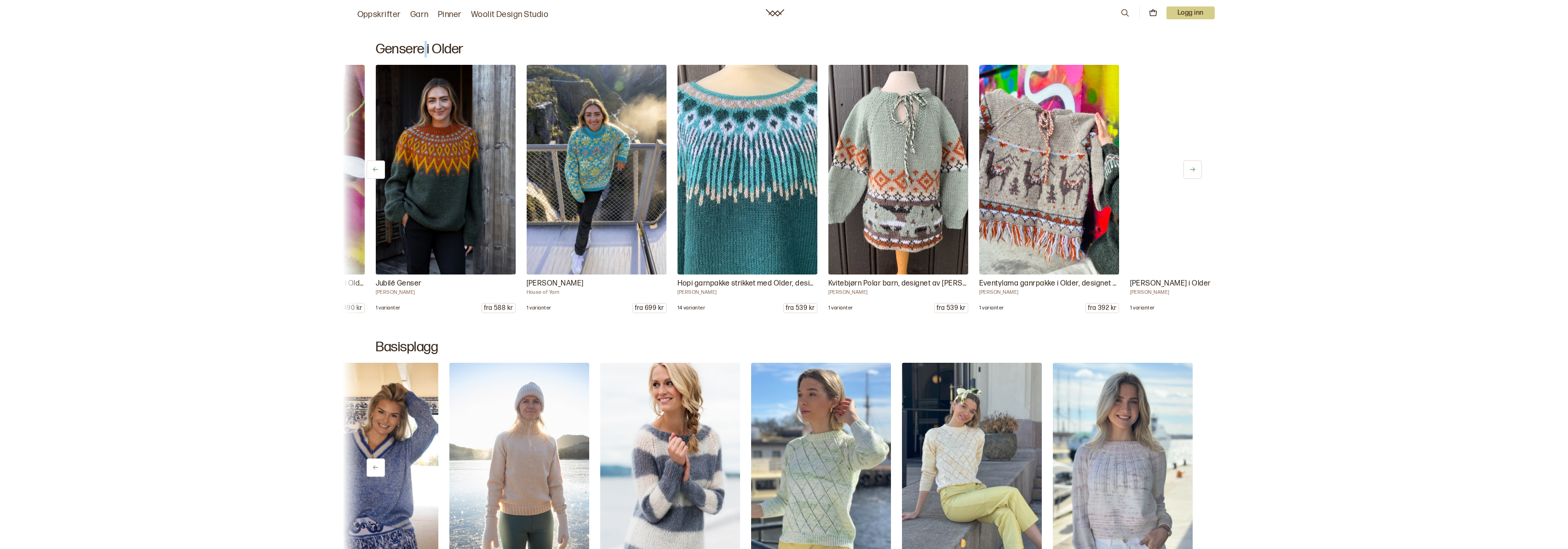
click at [1199, 170] on button at bounding box center [1193, 170] width 18 height 18
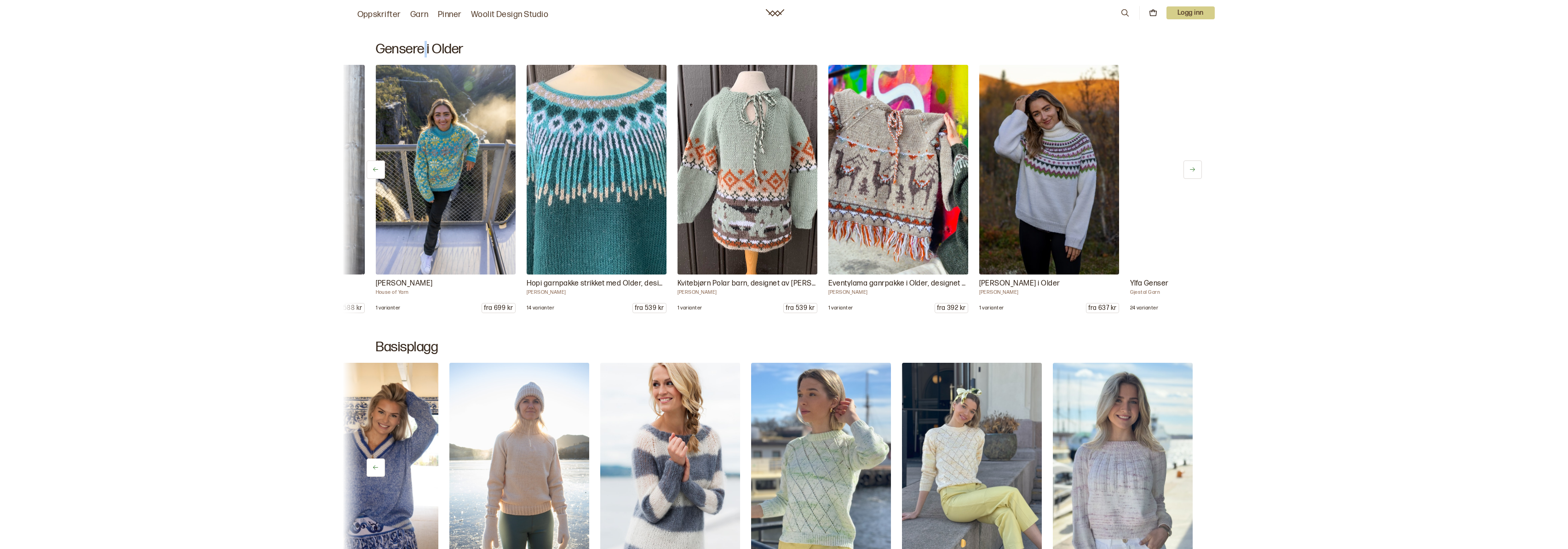
click at [1199, 170] on button at bounding box center [1193, 170] width 18 height 18
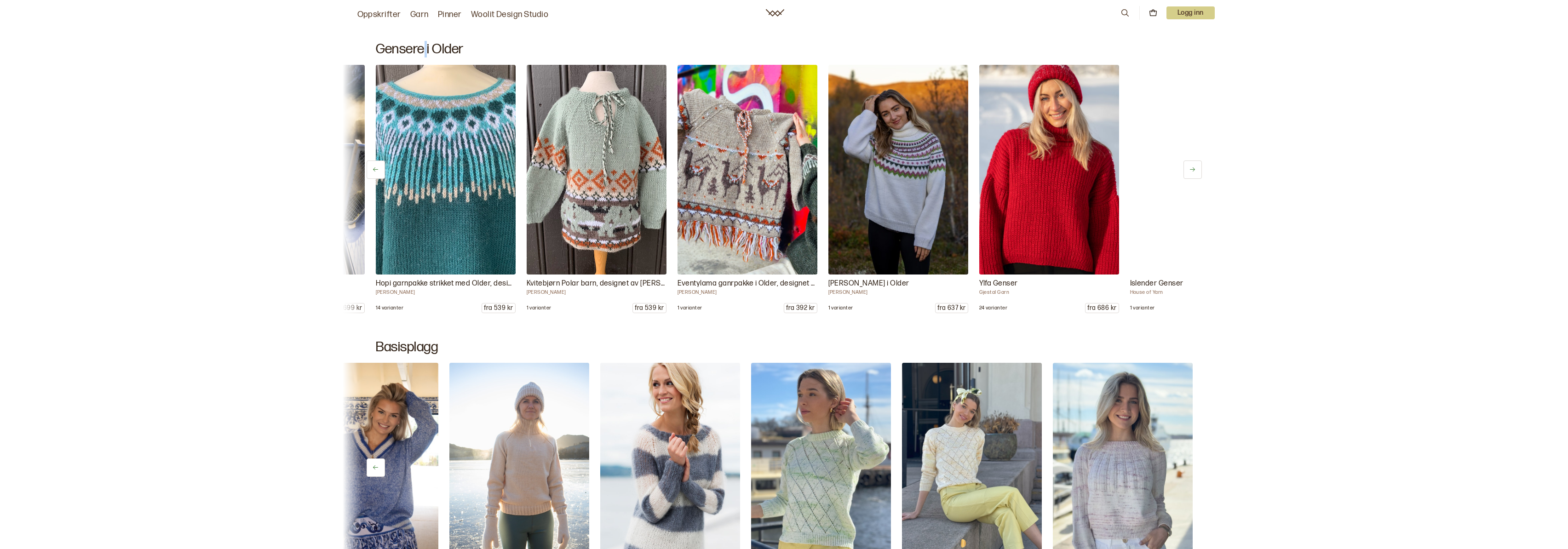
click at [1199, 170] on button at bounding box center [1193, 170] width 18 height 18
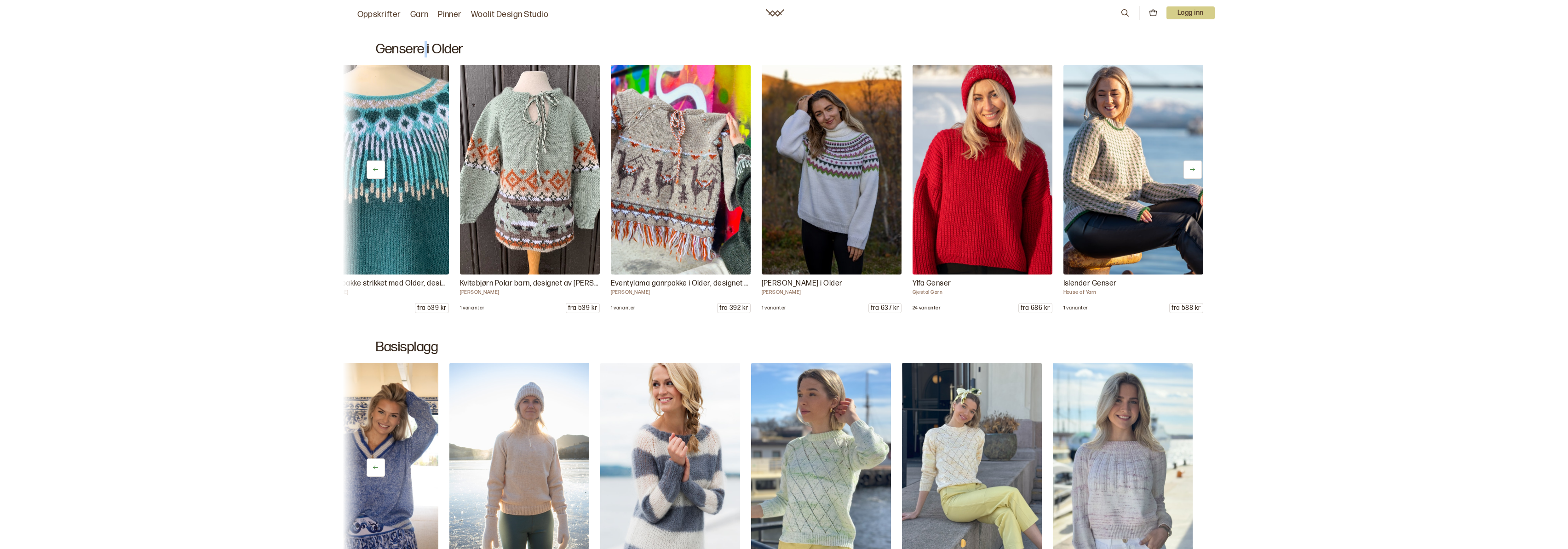
scroll to position [0, 1133]
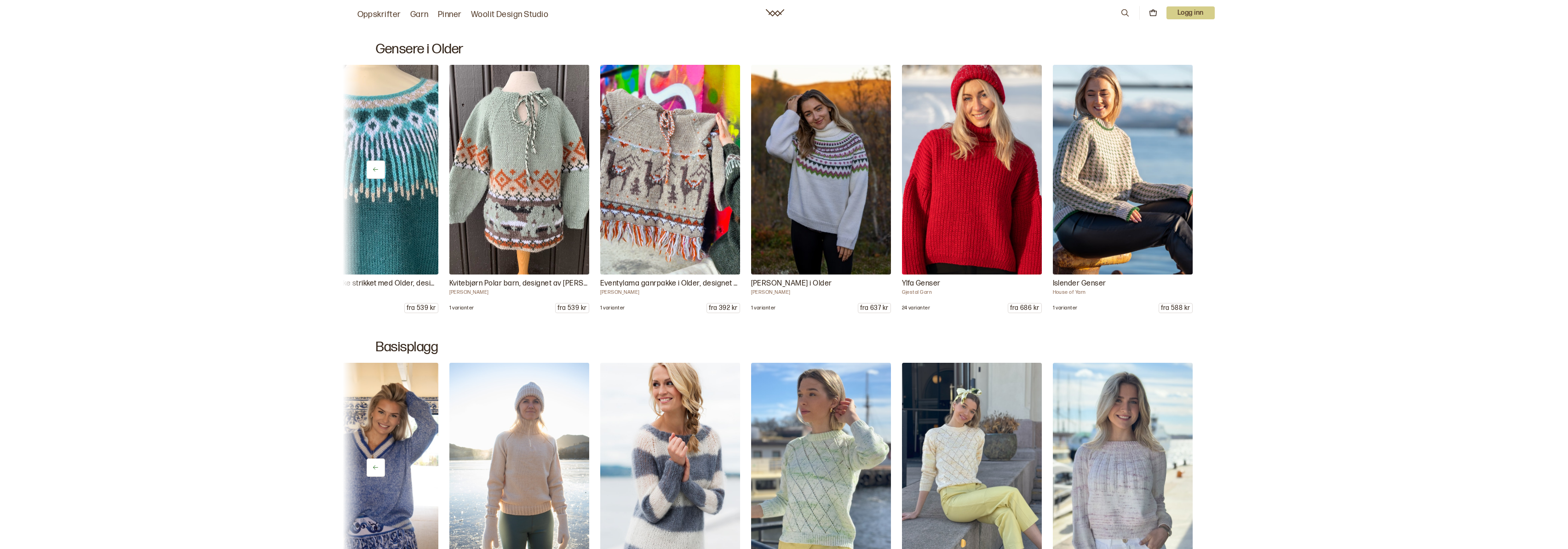
click at [1199, 170] on div "Lille Påfugl garnpakke i Older, designet av Linka Neumann Linka Neumann 3 varia…" at bounding box center [784, 189] width 883 height 248
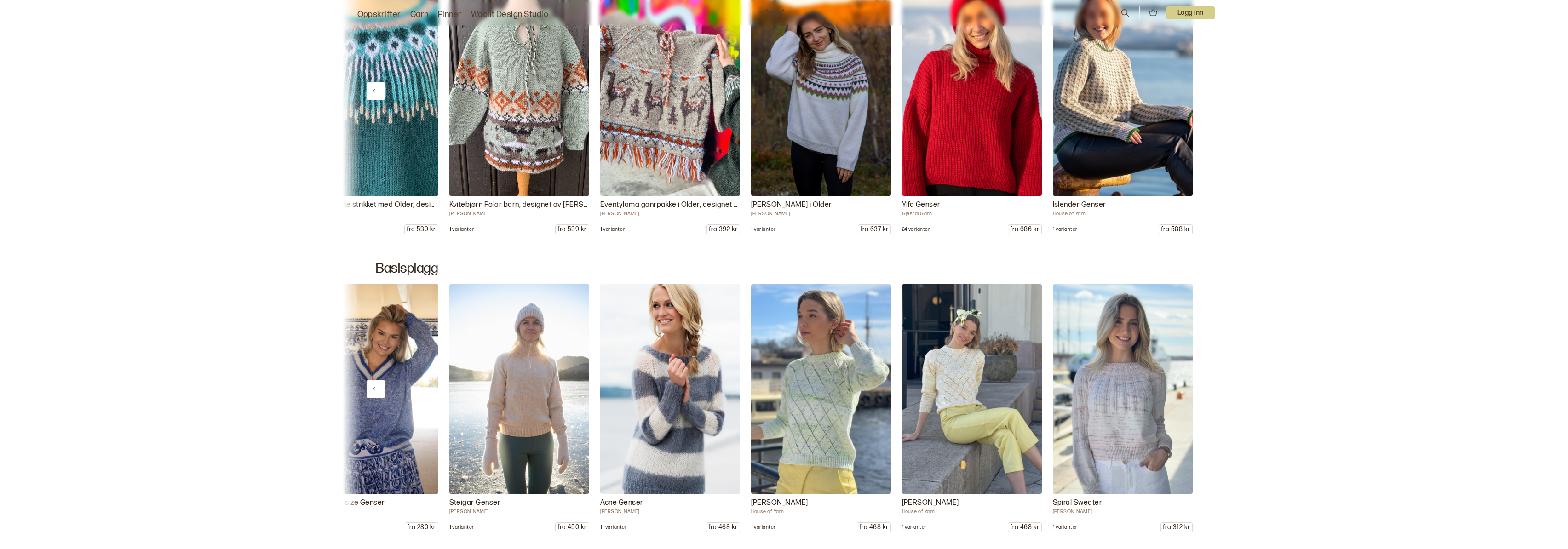
scroll to position [4259, 0]
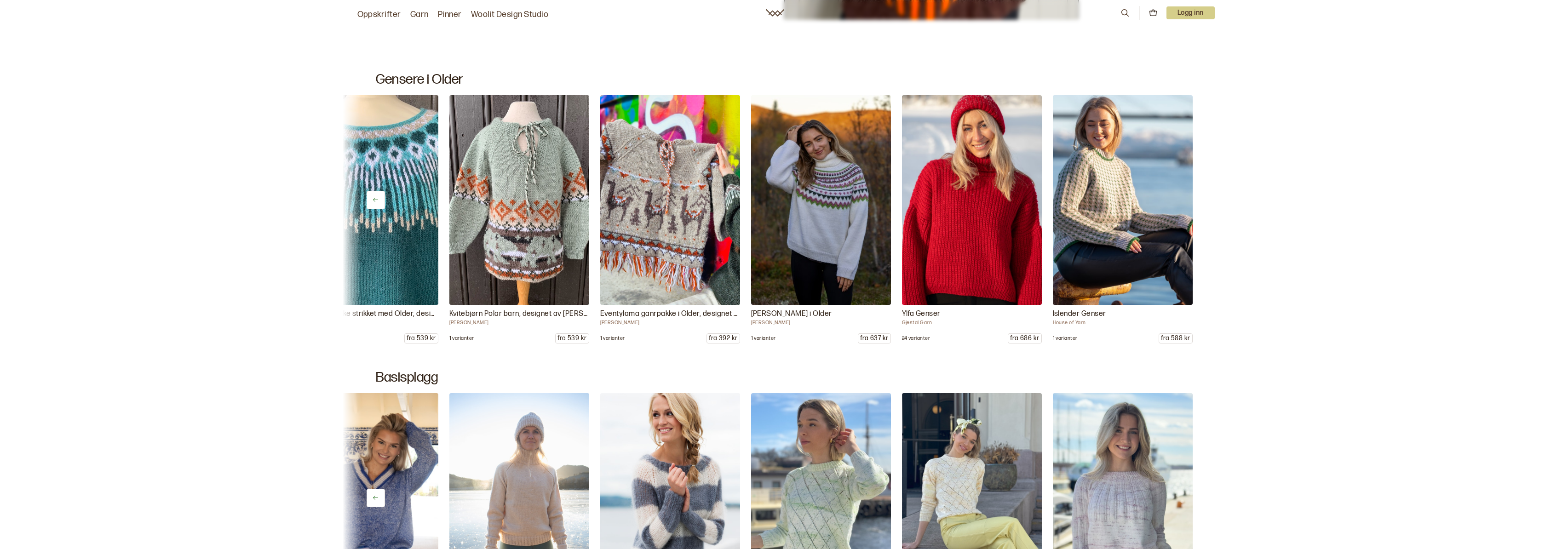
click at [377, 200] on icon at bounding box center [375, 200] width 5 height 4
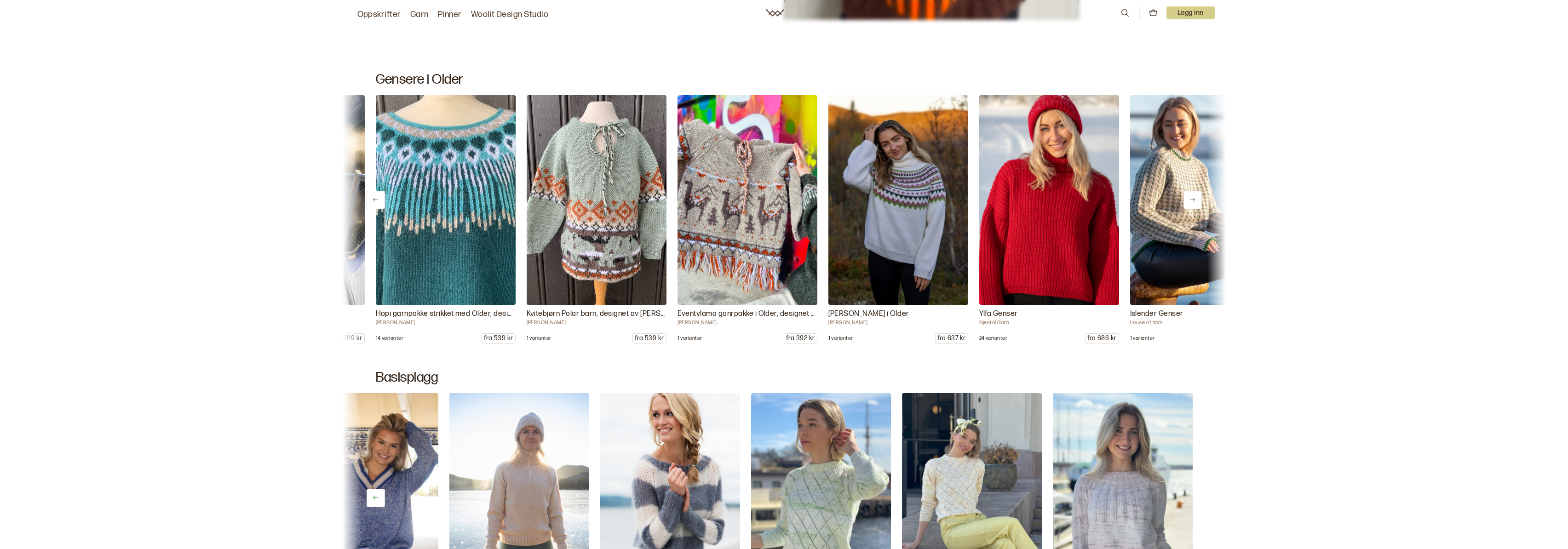
click at [377, 200] on icon at bounding box center [375, 200] width 5 height 4
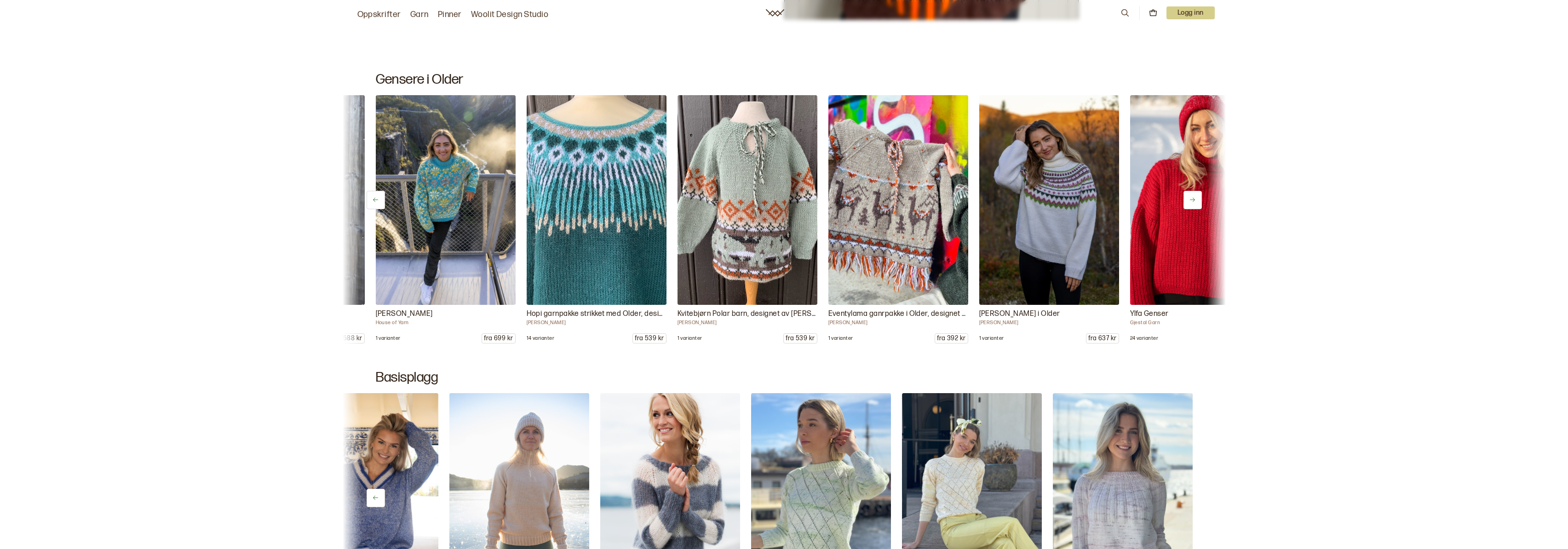
click at [377, 200] on icon at bounding box center [375, 200] width 5 height 4
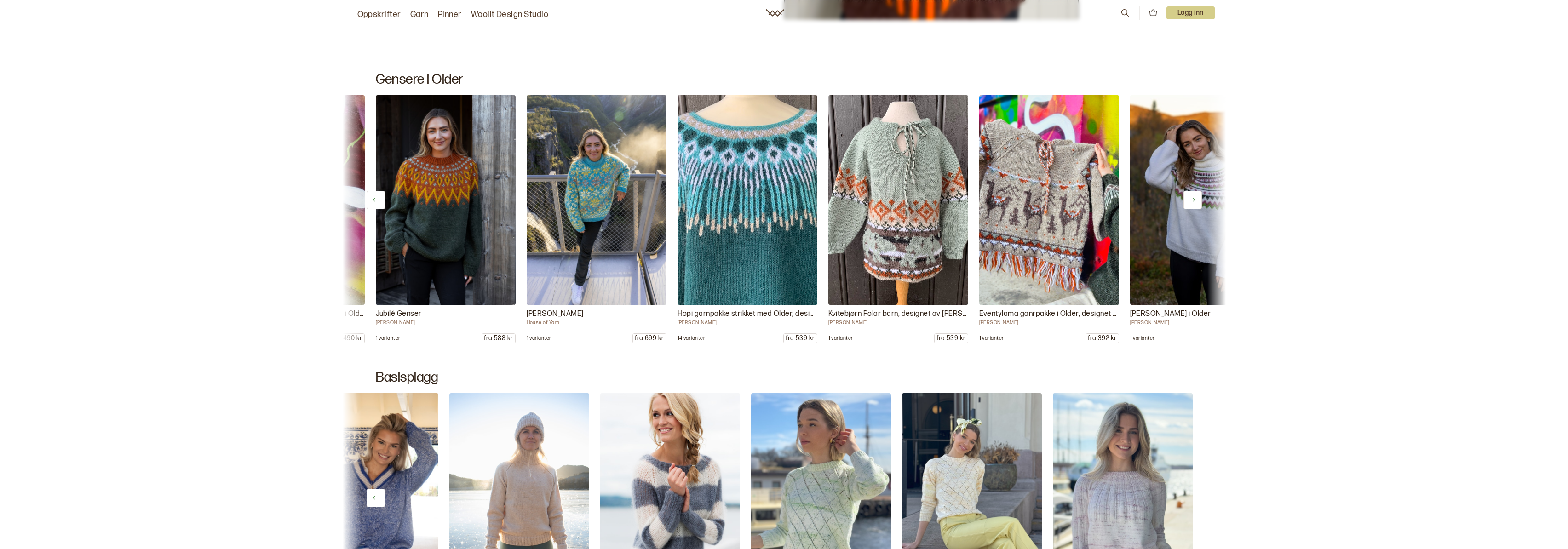
click at [377, 200] on icon at bounding box center [375, 200] width 5 height 4
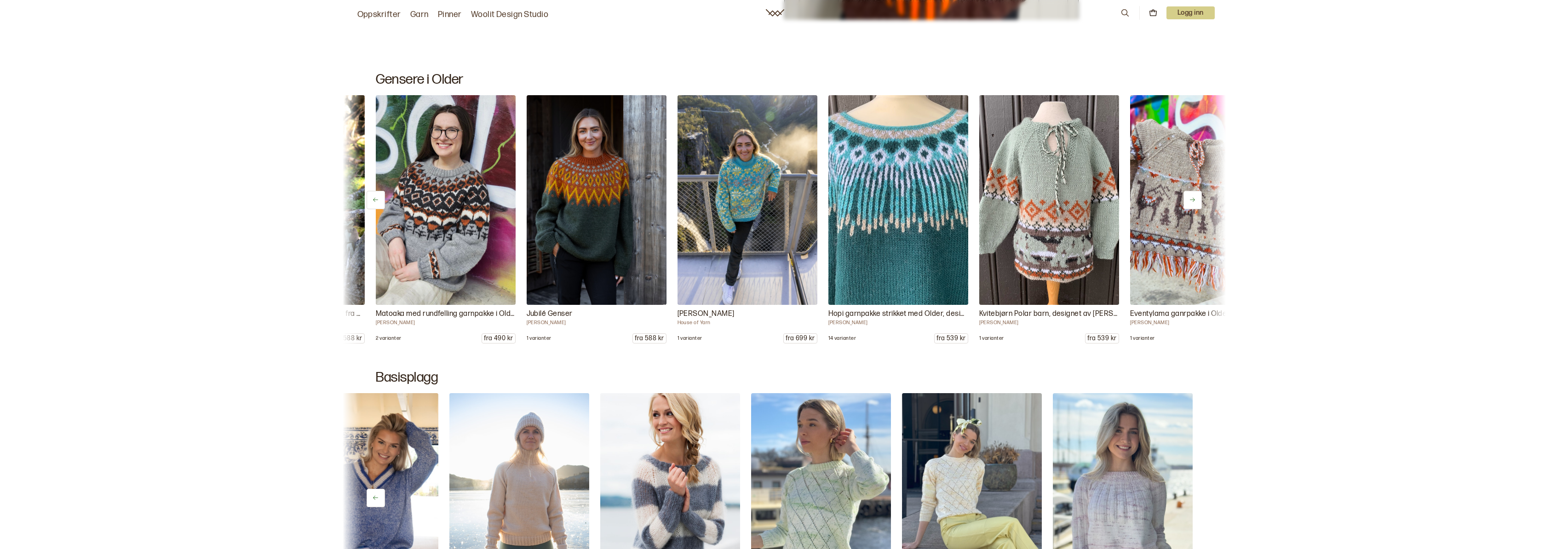
click at [377, 200] on icon at bounding box center [375, 200] width 5 height 4
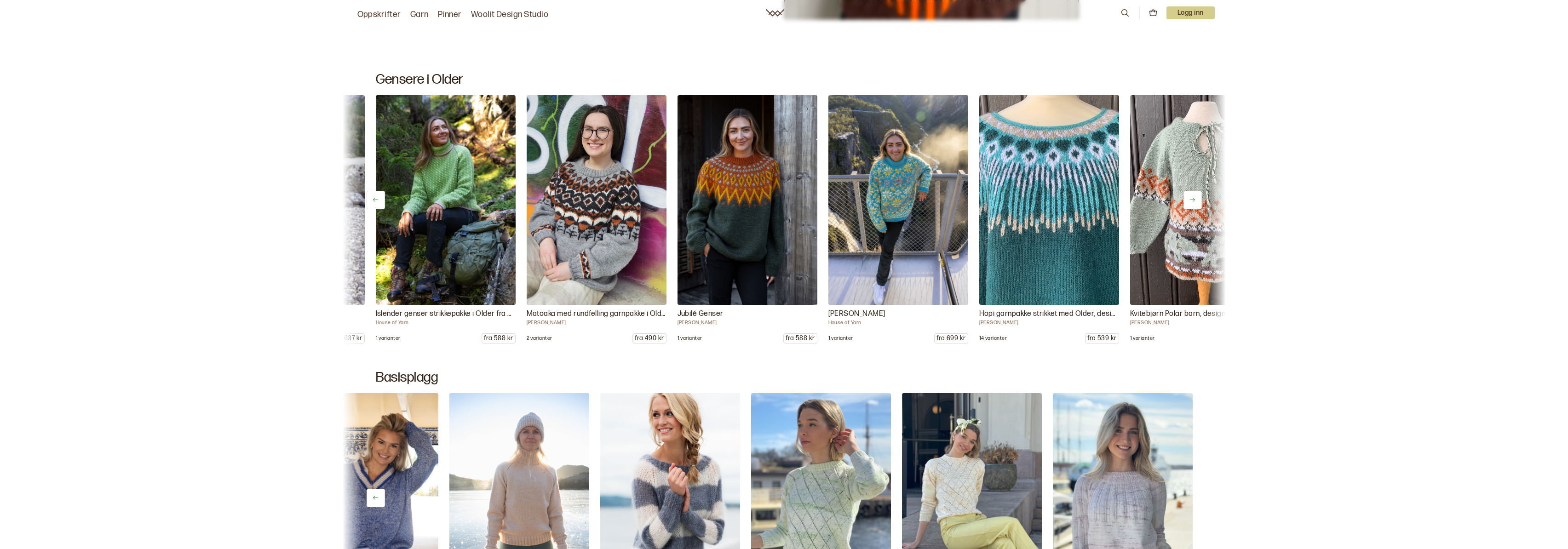
click at [377, 200] on icon at bounding box center [375, 200] width 5 height 4
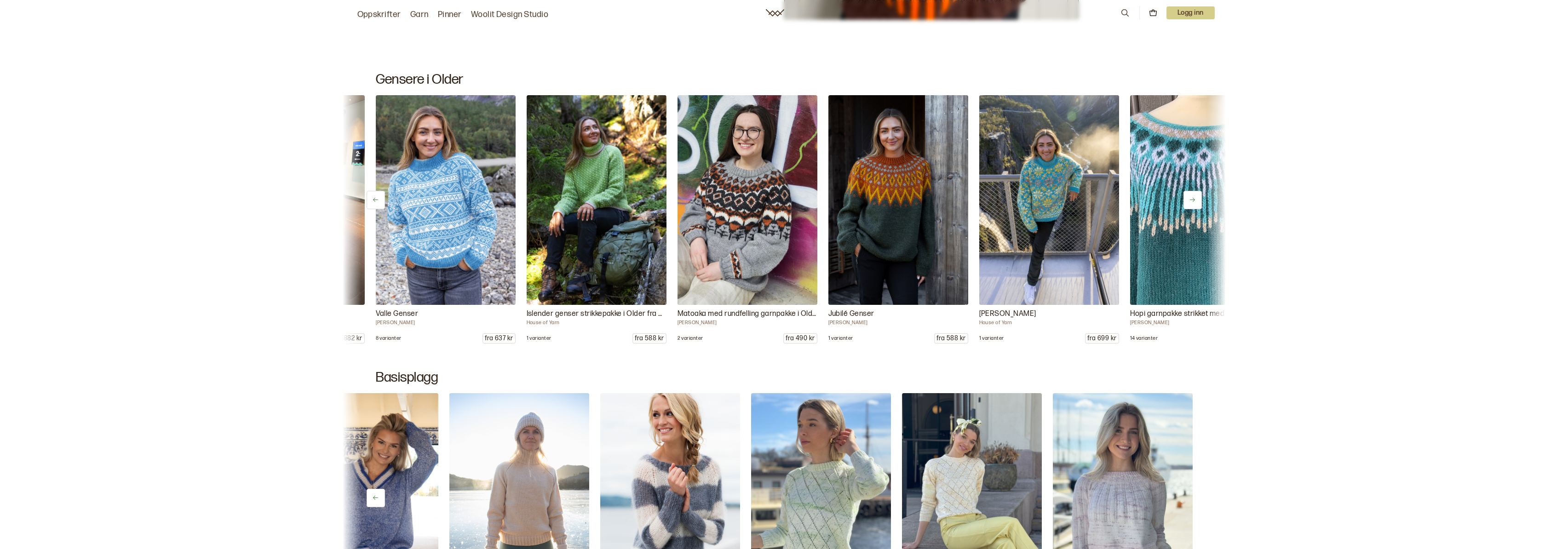
click at [377, 200] on icon at bounding box center [375, 200] width 5 height 4
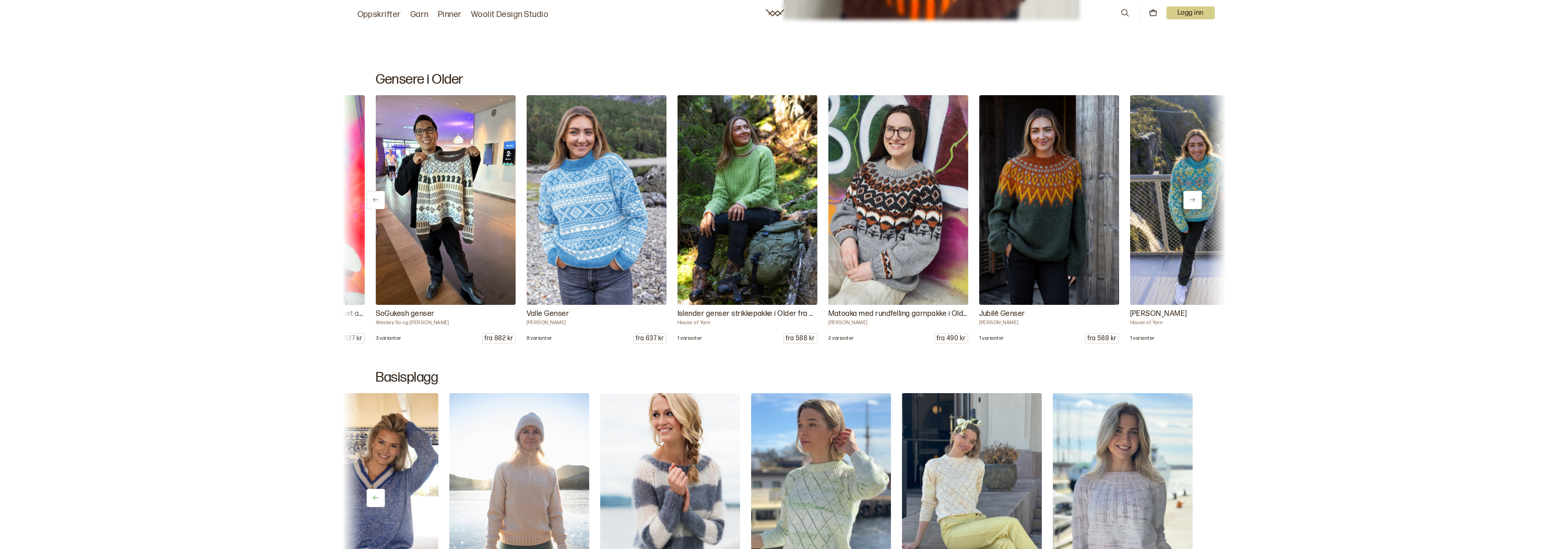
click at [377, 200] on icon at bounding box center [375, 200] width 5 height 4
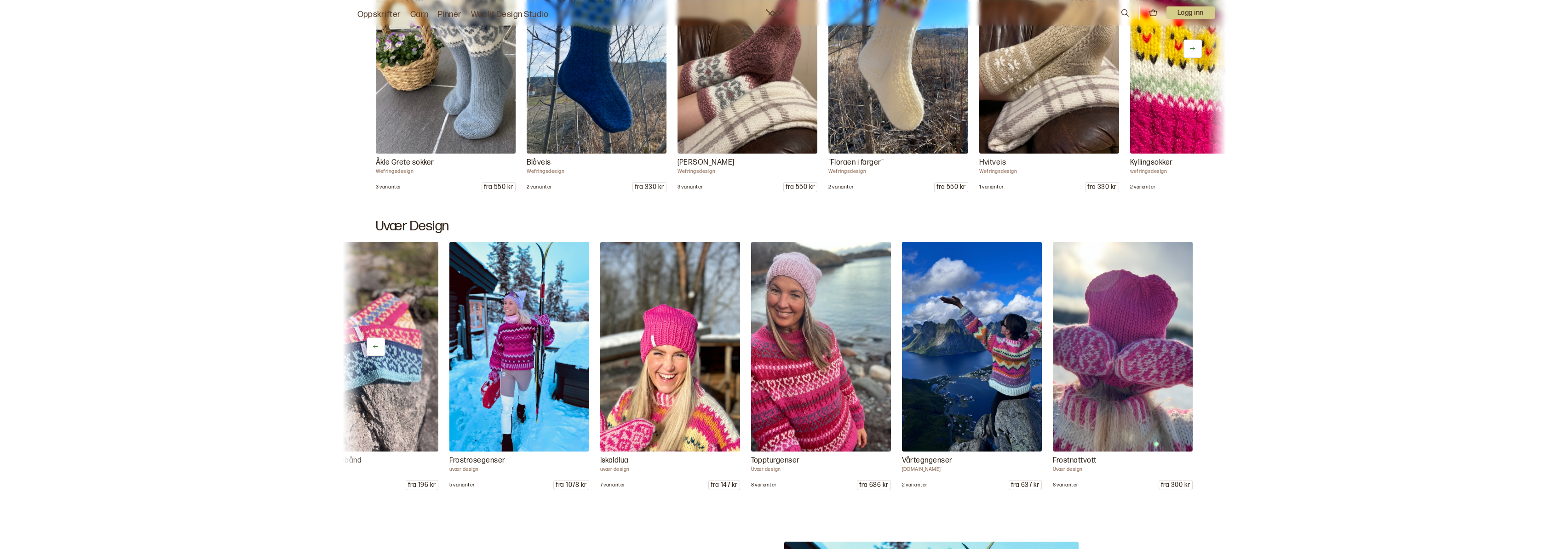
scroll to position [989, 0]
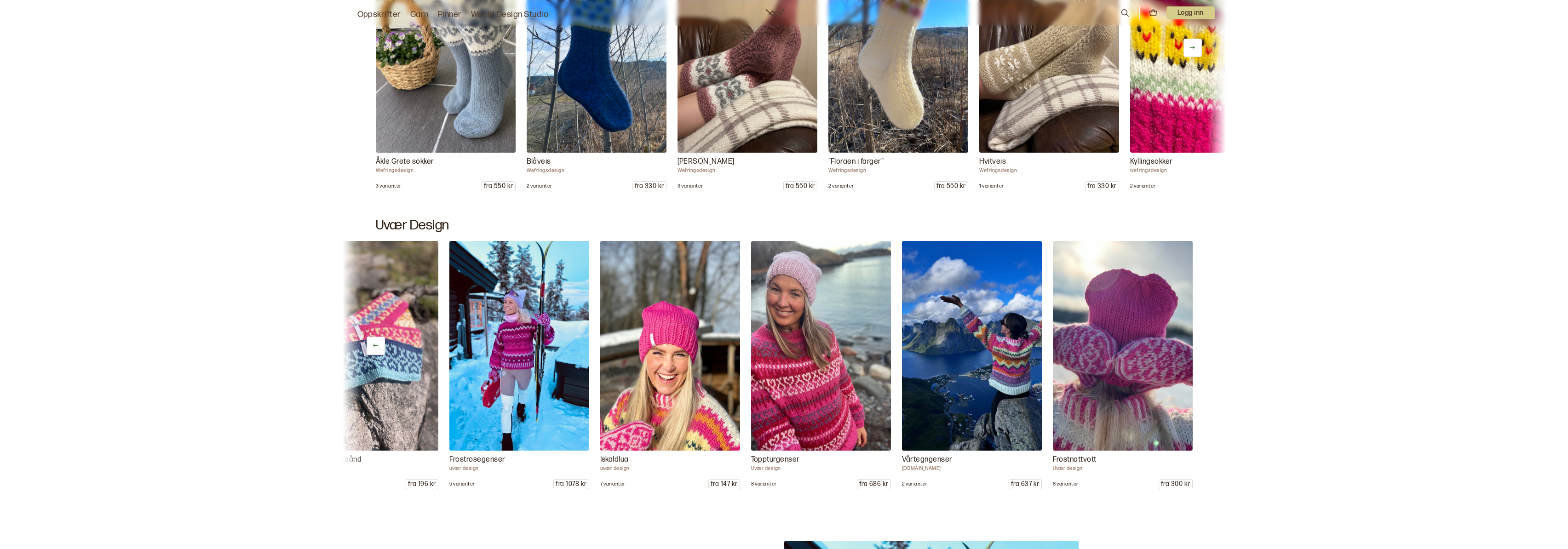
click at [690, 345] on img at bounding box center [670, 345] width 147 height 220
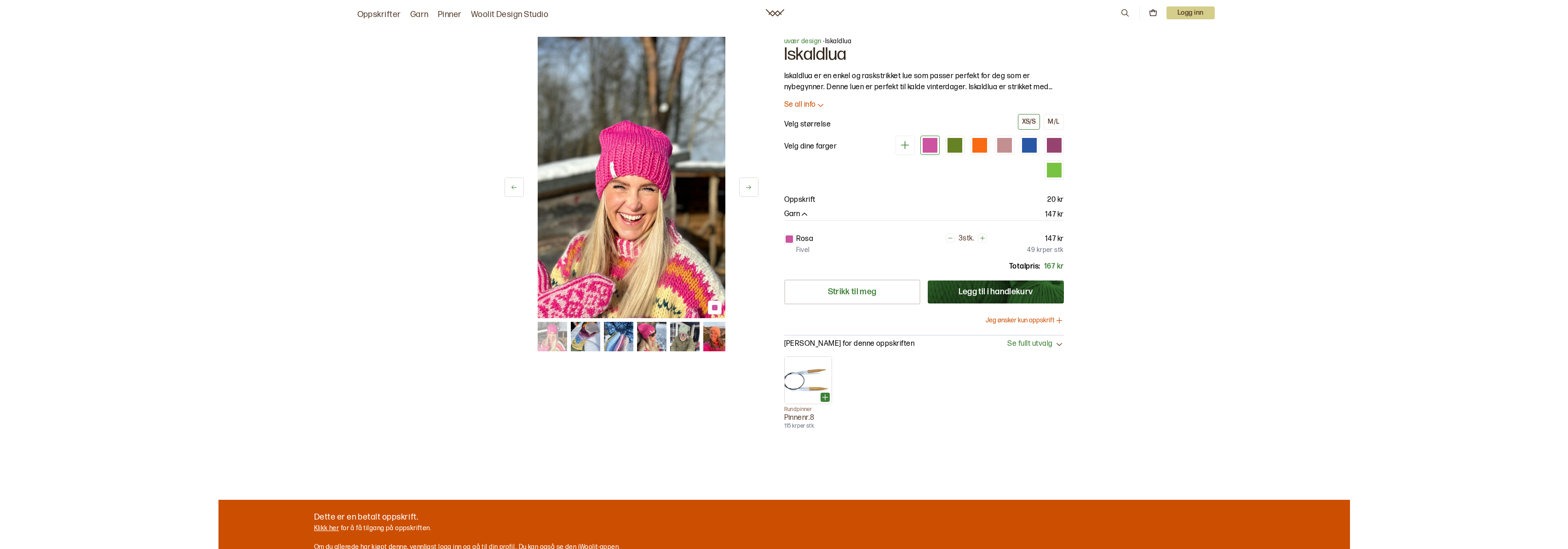
click at [591, 342] on img at bounding box center [586, 337] width 29 height 29
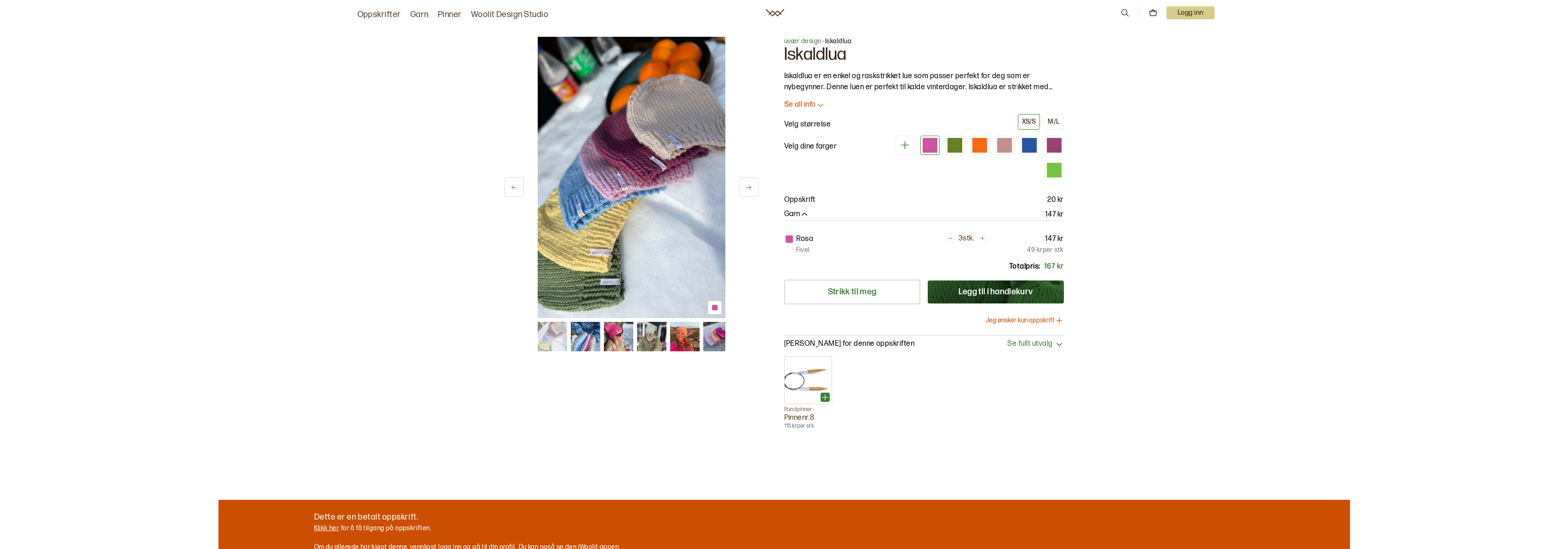
click at [609, 341] on img at bounding box center [618, 337] width 29 height 29
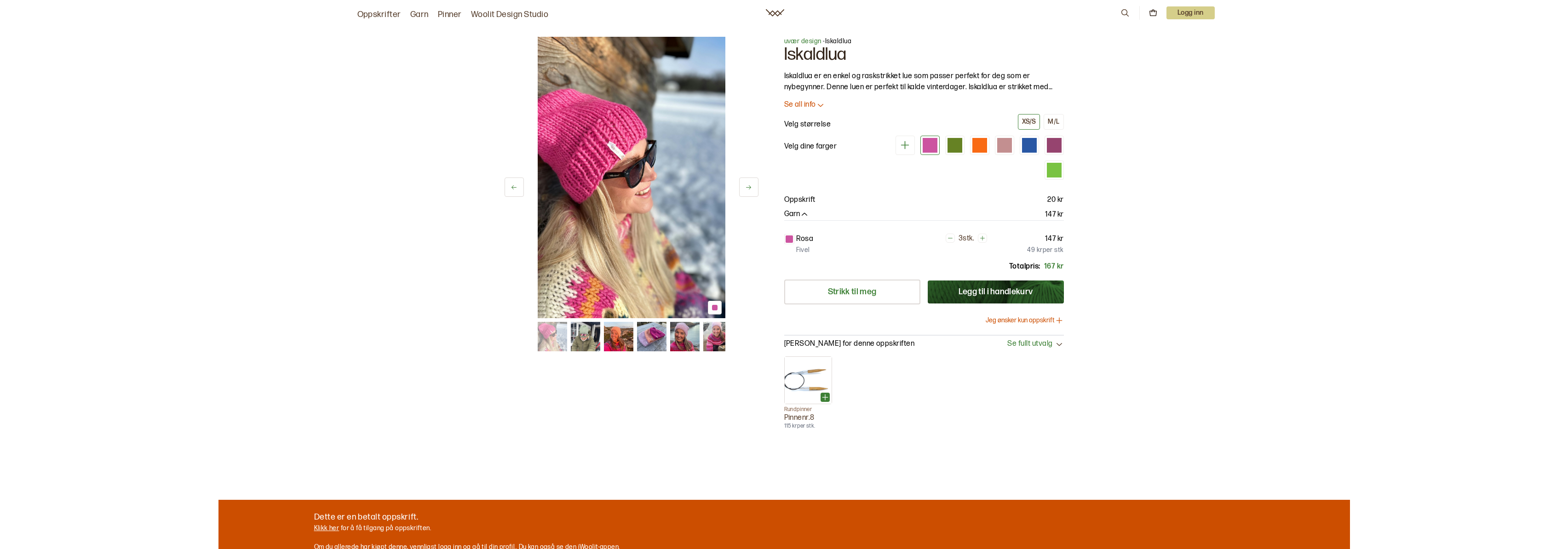
click at [609, 341] on img at bounding box center [618, 337] width 29 height 29
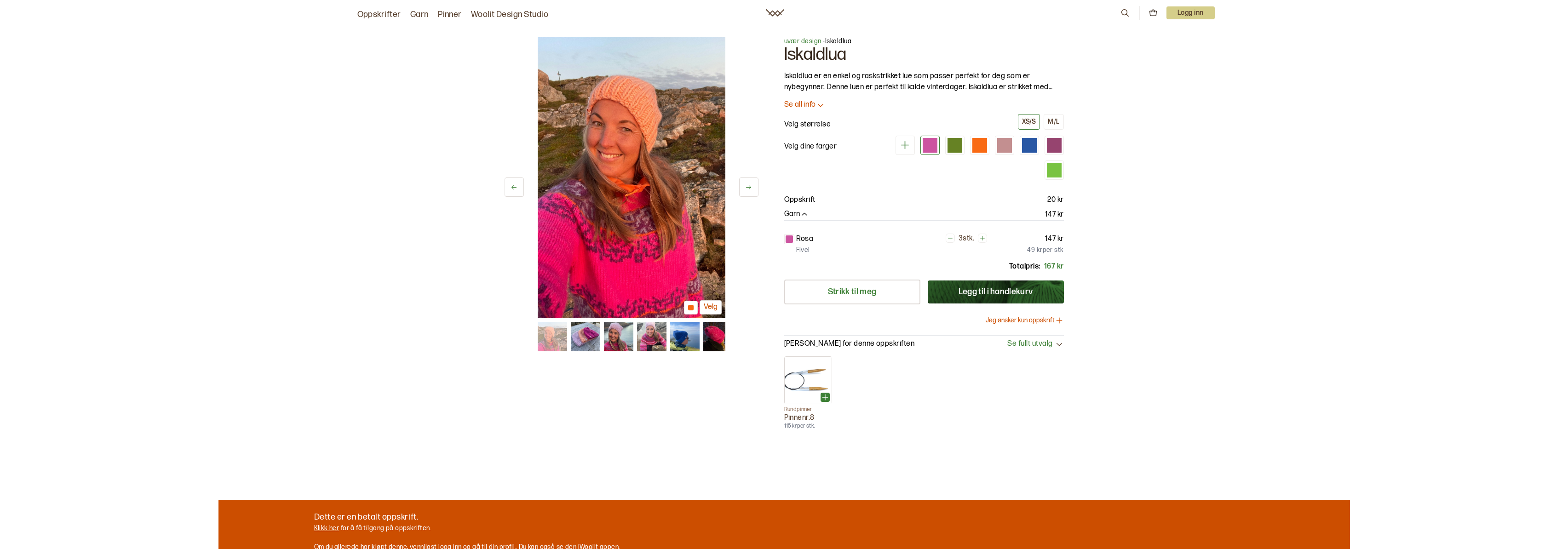
click at [609, 341] on img at bounding box center [618, 337] width 29 height 29
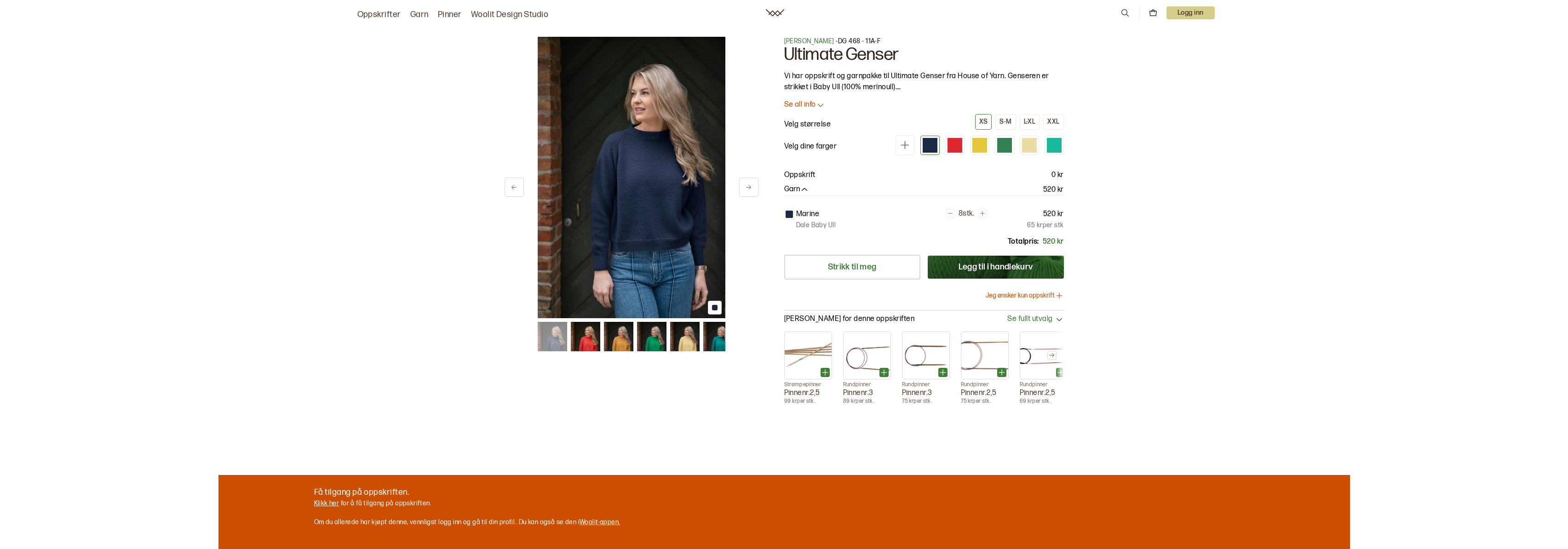
click at [743, 188] on button at bounding box center [749, 187] width 20 height 20
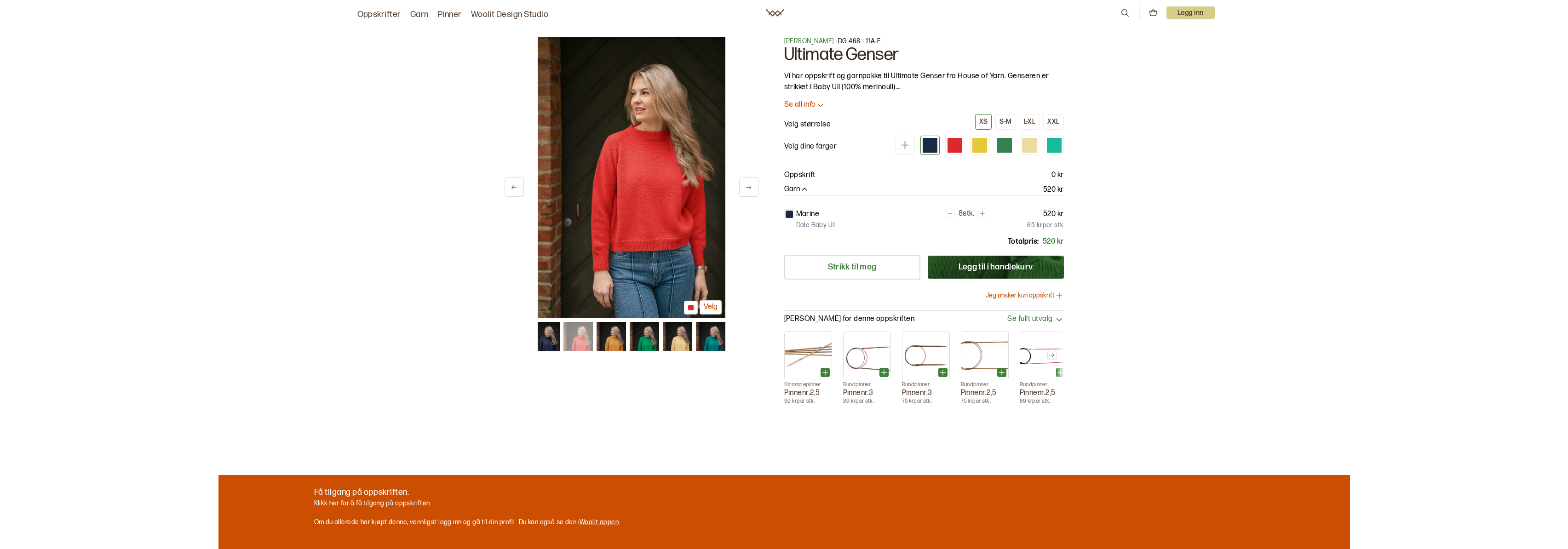
click at [743, 188] on button at bounding box center [749, 187] width 20 height 20
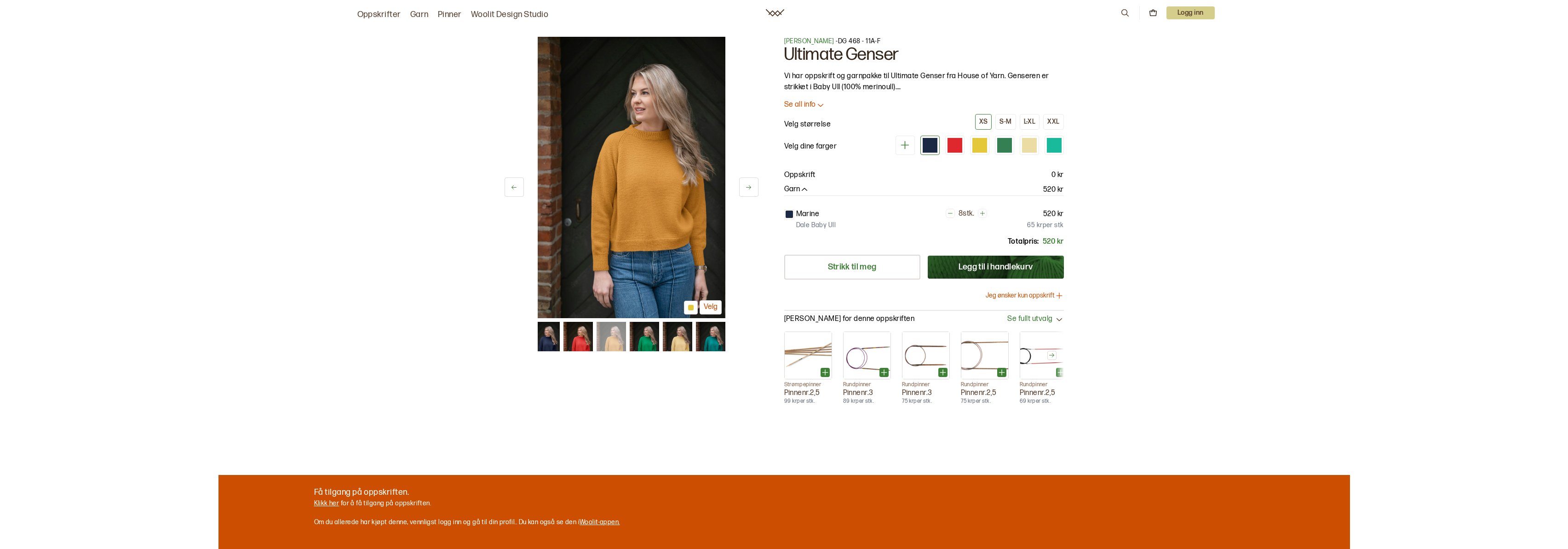
click at [743, 188] on button at bounding box center [749, 187] width 20 height 20
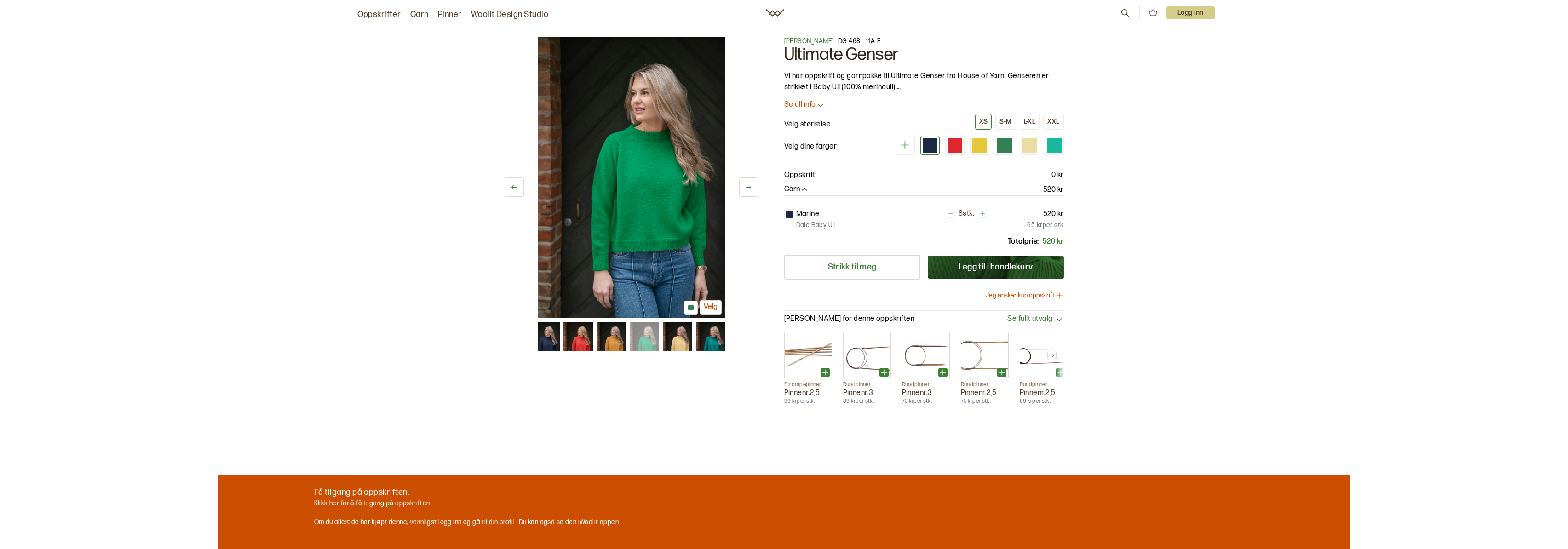
click at [902, 144] on icon at bounding box center [905, 145] width 12 height 12
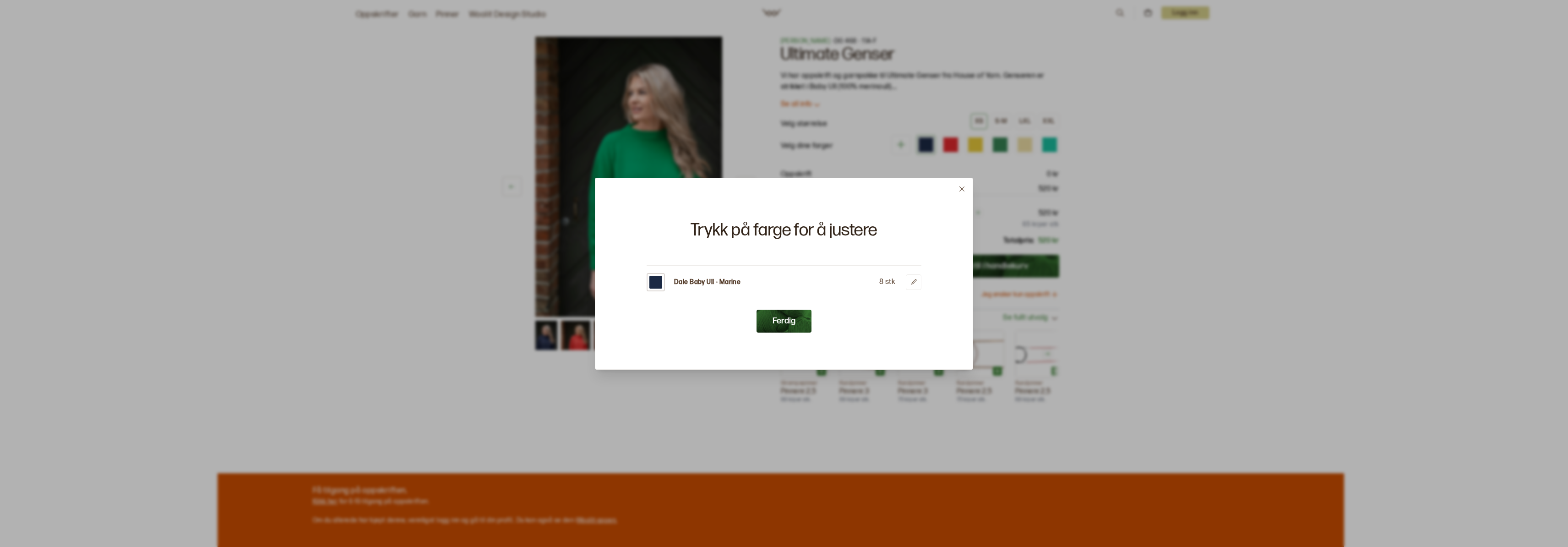
click at [962, 194] on button at bounding box center [962, 189] width 21 height 21
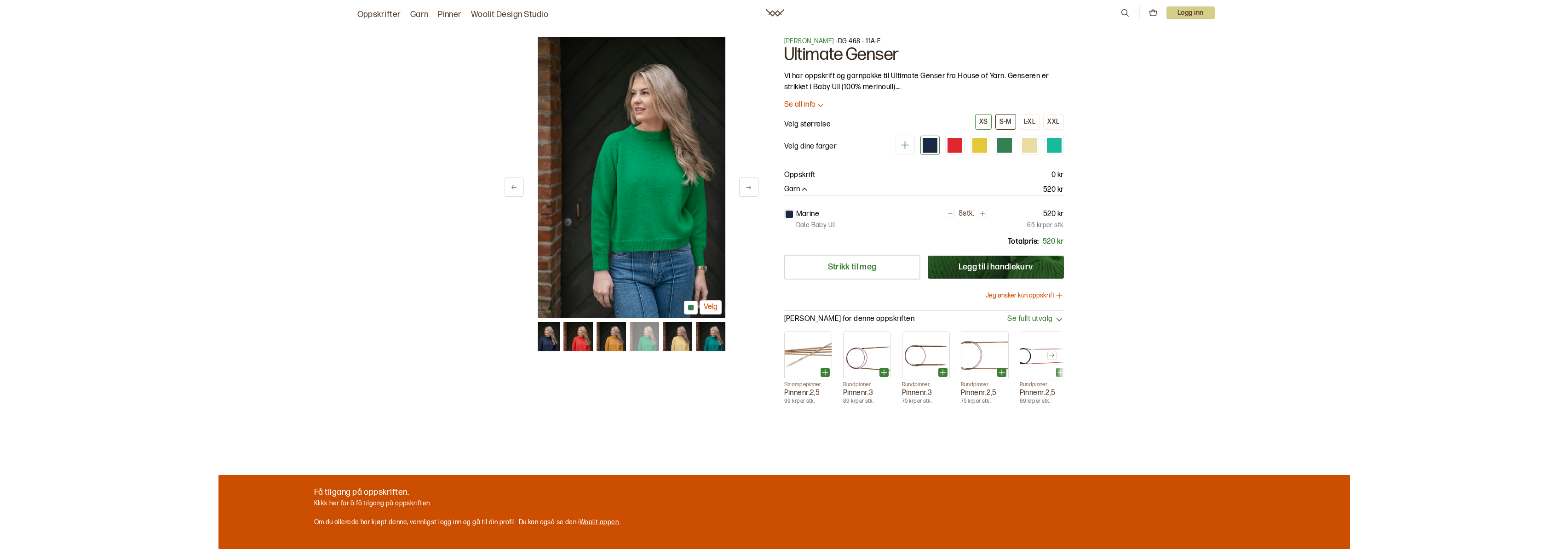
click at [1006, 119] on div "S-M" at bounding box center [1006, 122] width 12 height 9
click at [907, 143] on icon at bounding box center [905, 145] width 12 height 12
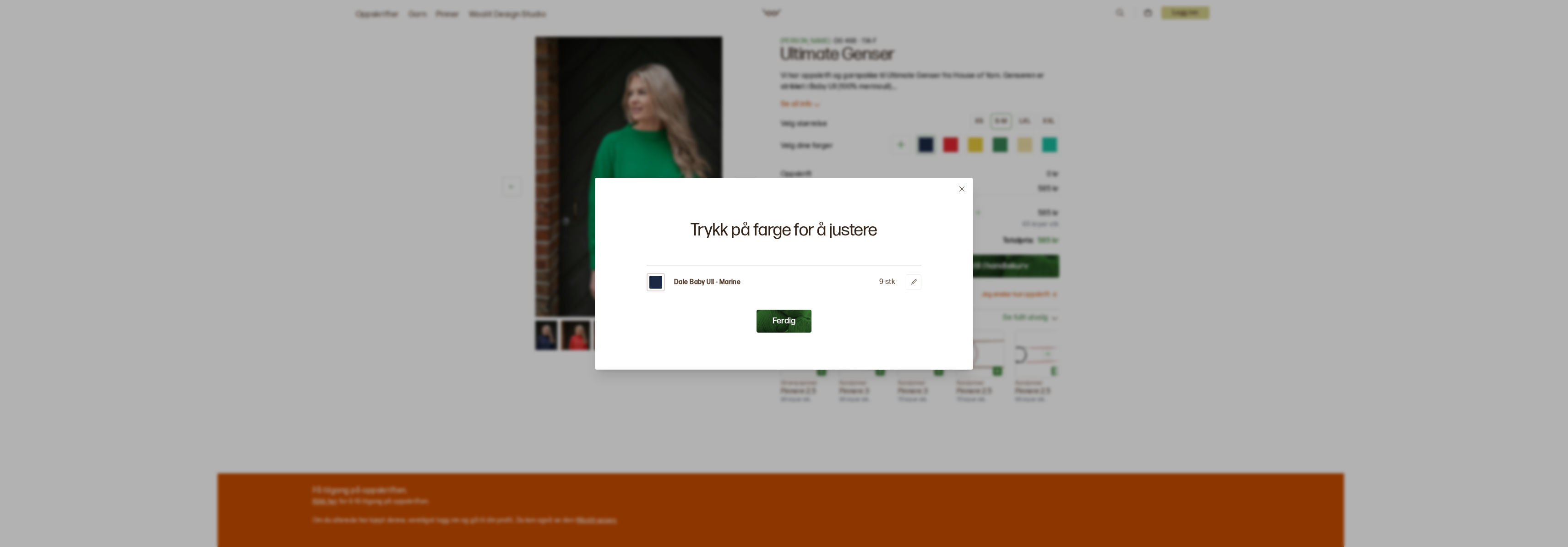
click at [794, 277] on div "Dale Baby Ull - Marine 9 stk" at bounding box center [783, 282] width 275 height 18
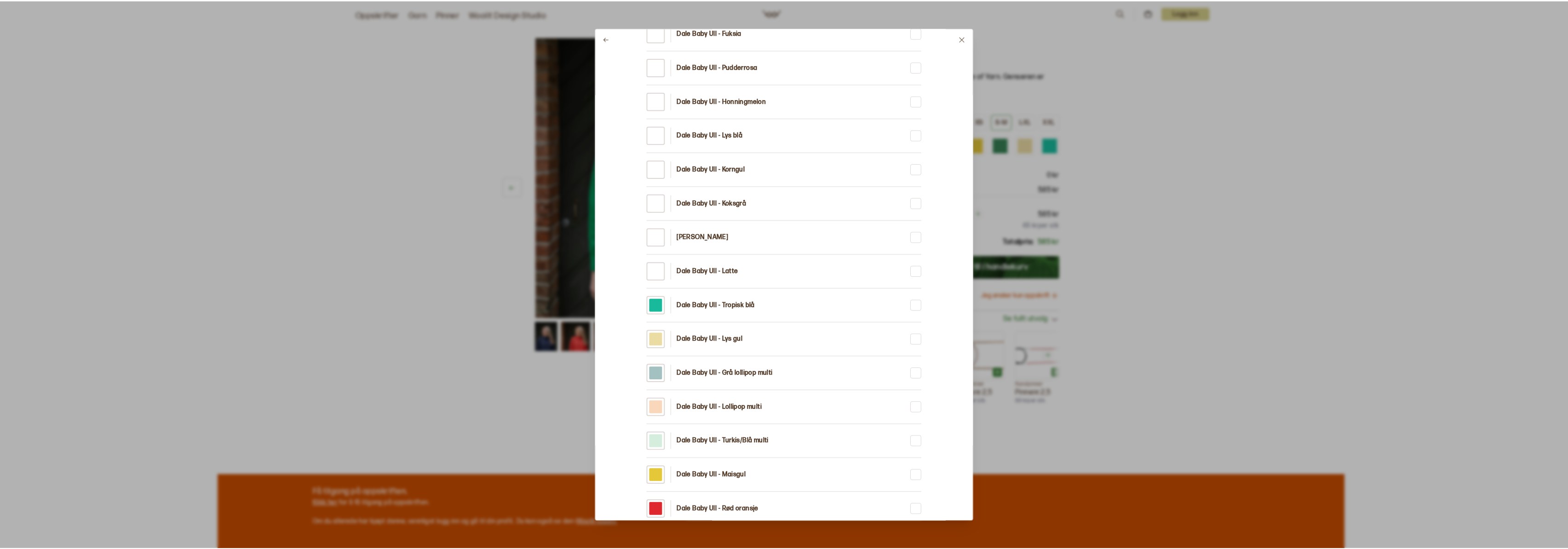
scroll to position [184, 0]
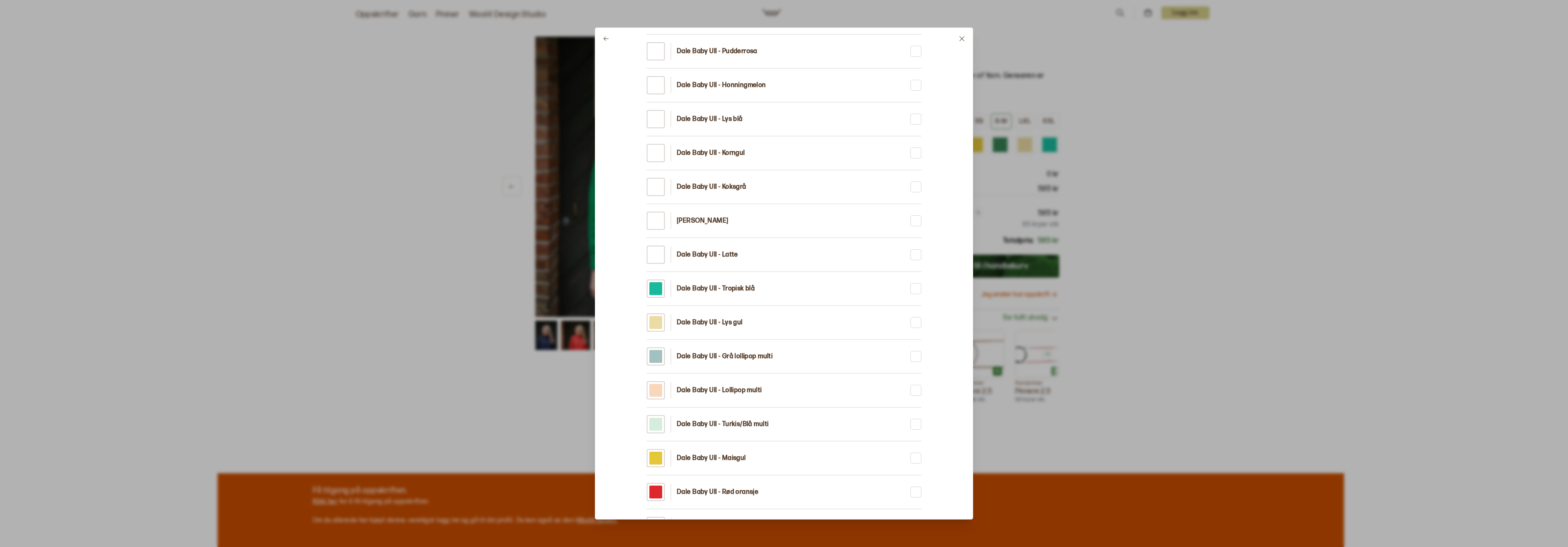
click at [489, 294] on div at bounding box center [784, 274] width 1568 height 547
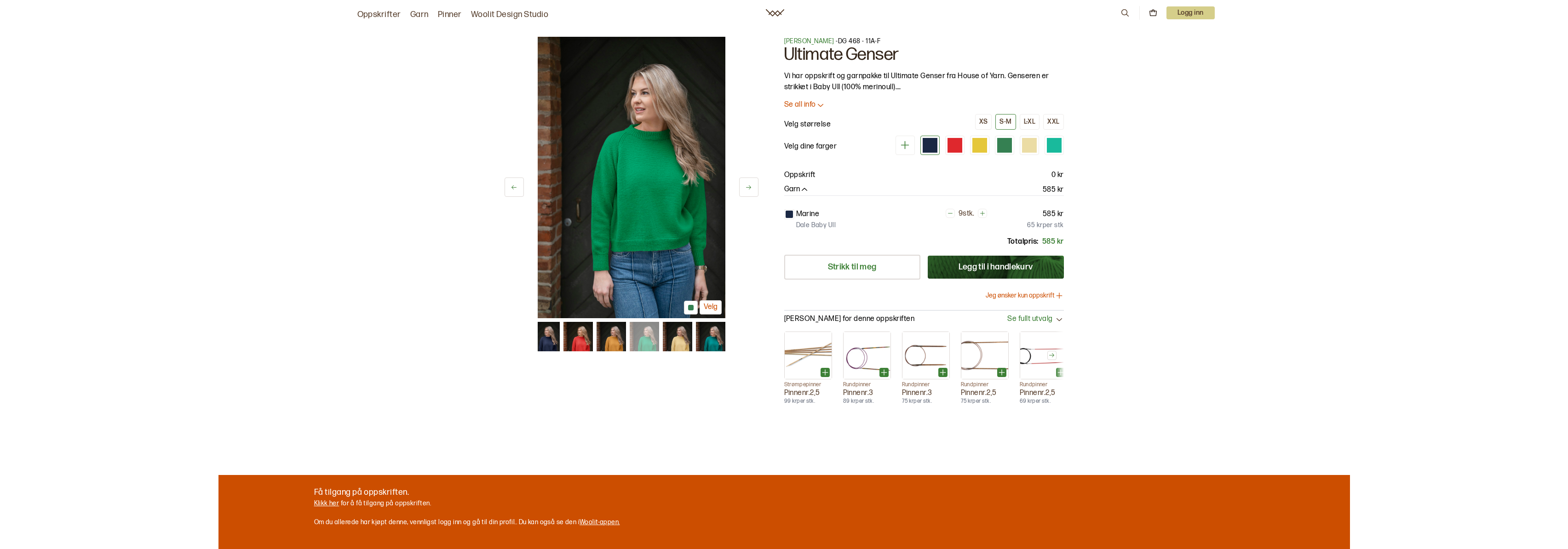
click at [664, 172] on img at bounding box center [631, 177] width 188 height 281
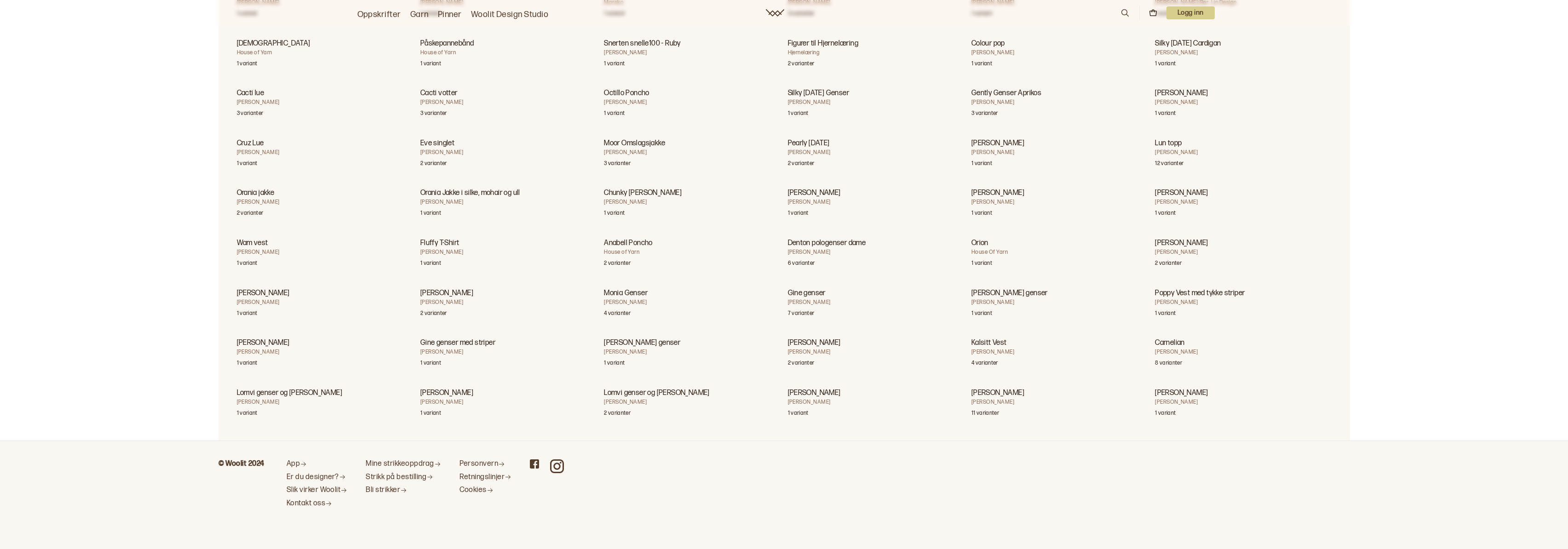
scroll to position [46475, 0]
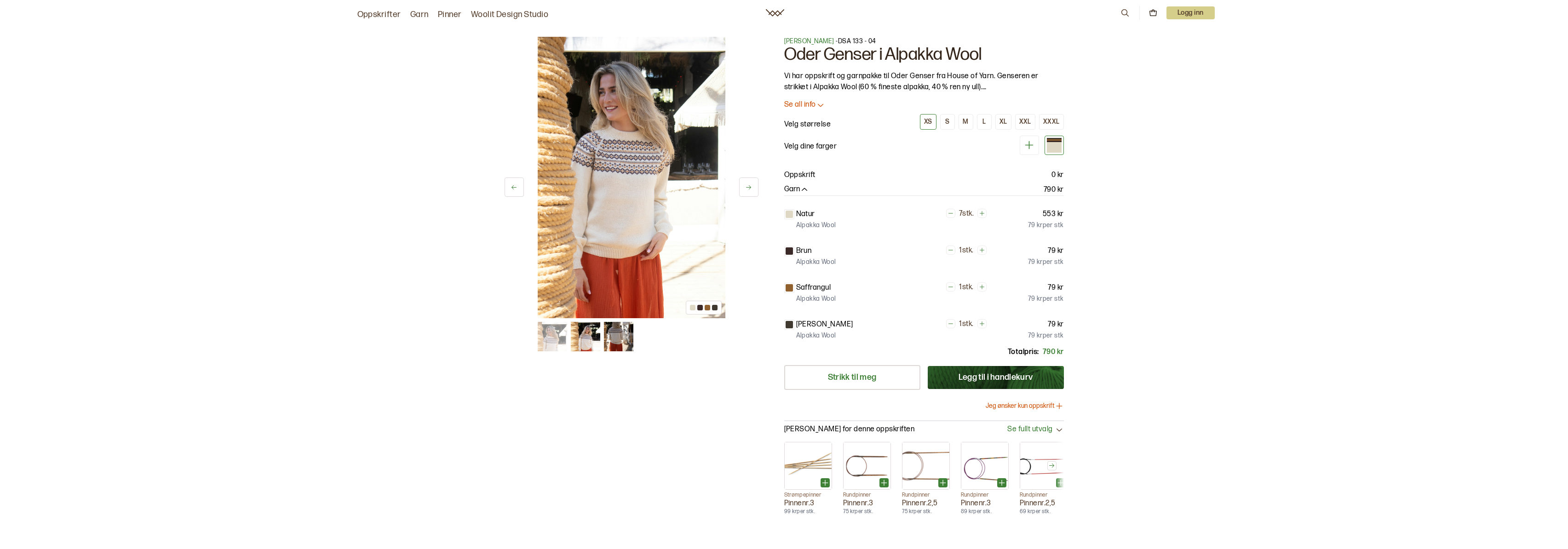
click at [664, 181] on img at bounding box center [631, 177] width 188 height 281
click at [657, 187] on img at bounding box center [631, 177] width 188 height 281
click at [610, 341] on img at bounding box center [619, 337] width 29 height 29
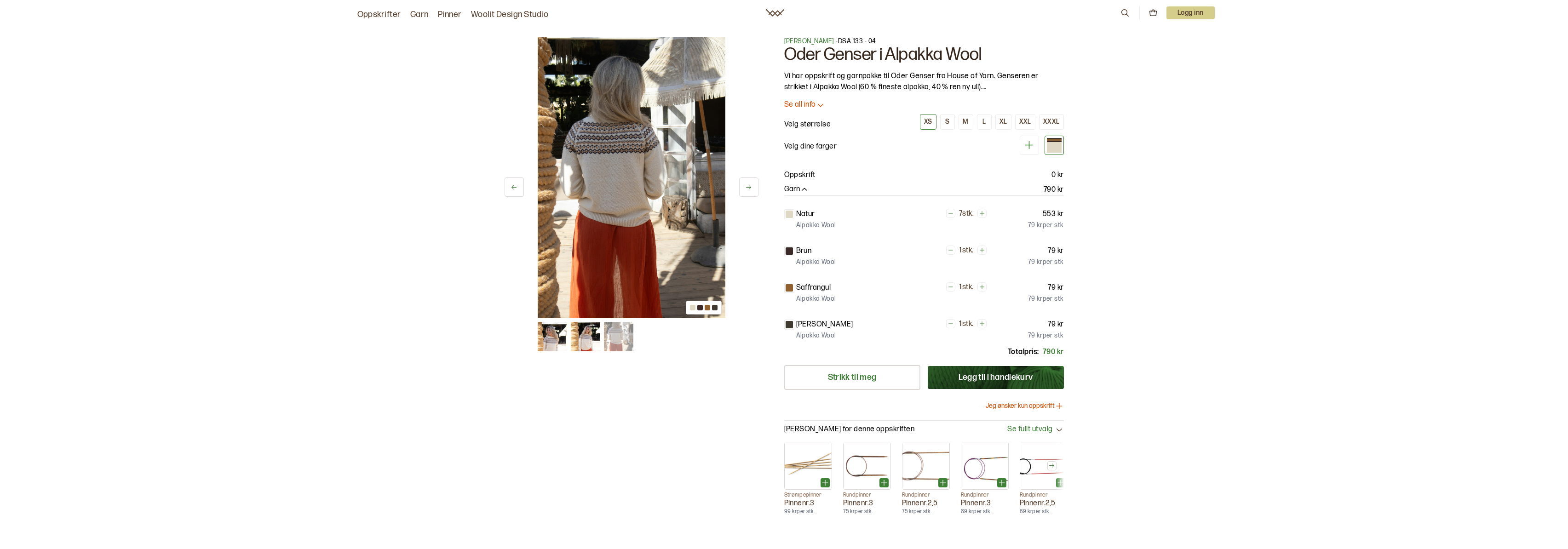
click at [630, 180] on img at bounding box center [631, 177] width 188 height 281
click at [753, 185] on button at bounding box center [749, 187] width 20 height 20
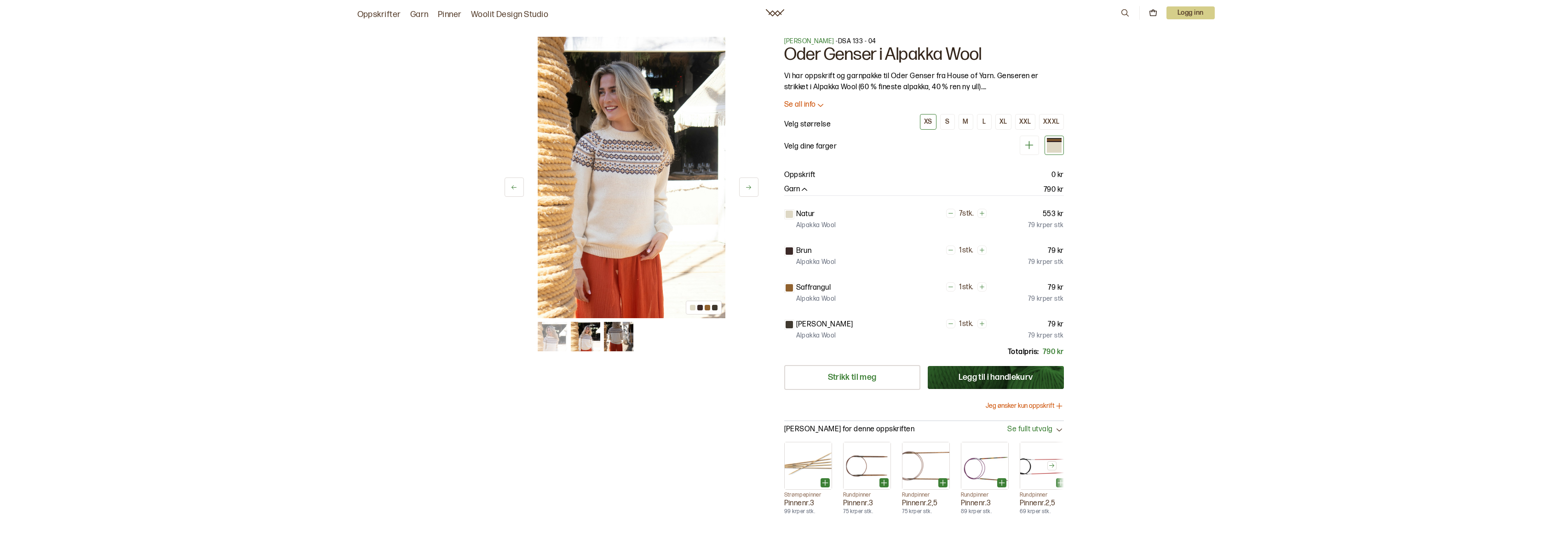
click at [752, 185] on button at bounding box center [749, 187] width 20 height 20
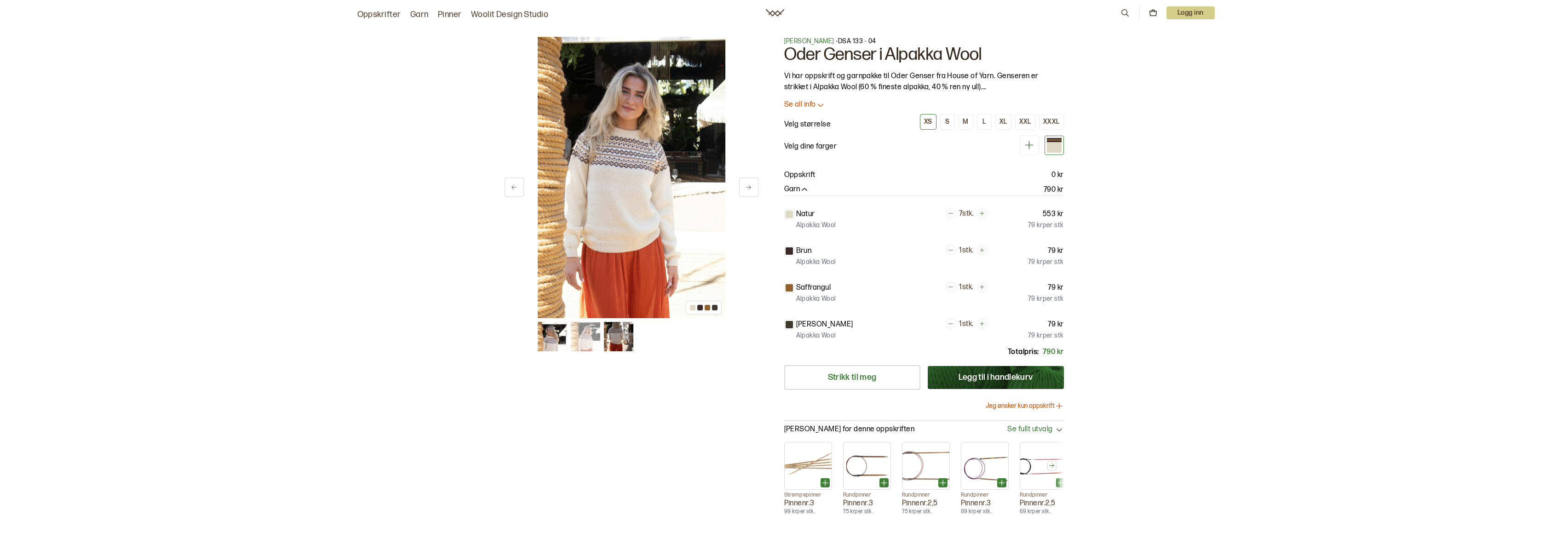
click at [752, 185] on icon at bounding box center [748, 187] width 7 height 7
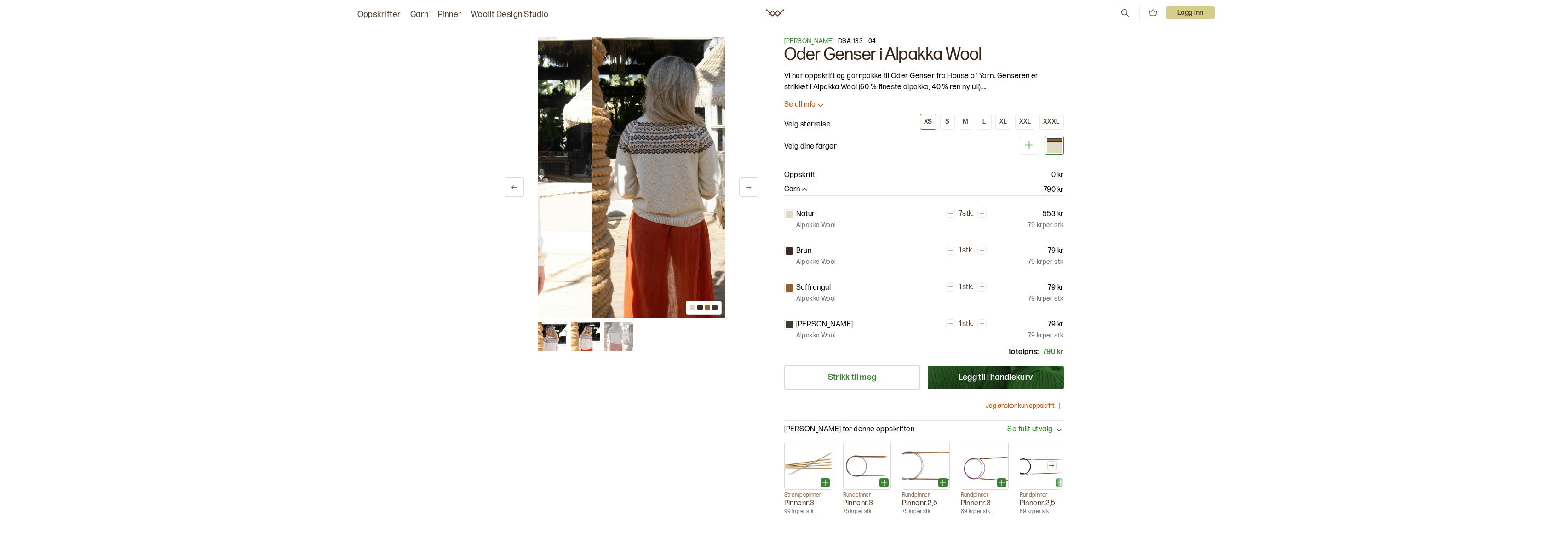
click at [752, 185] on icon at bounding box center [748, 187] width 7 height 7
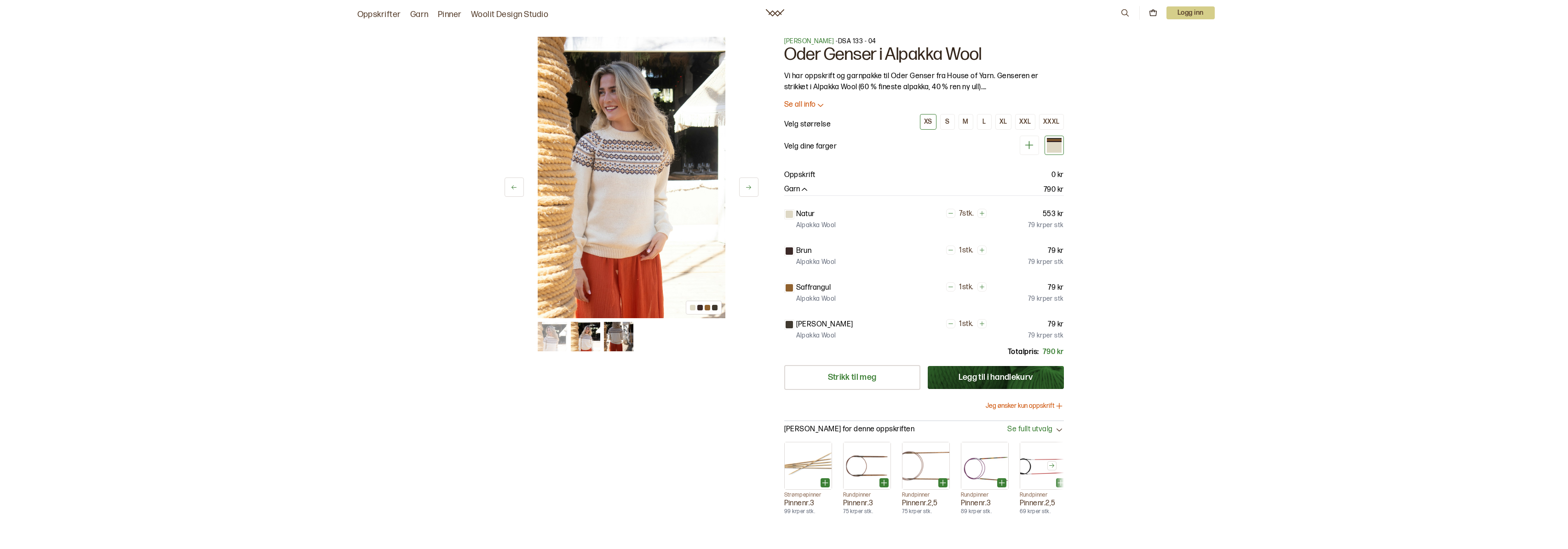
click at [1023, 144] on icon at bounding box center [1029, 145] width 12 height 12
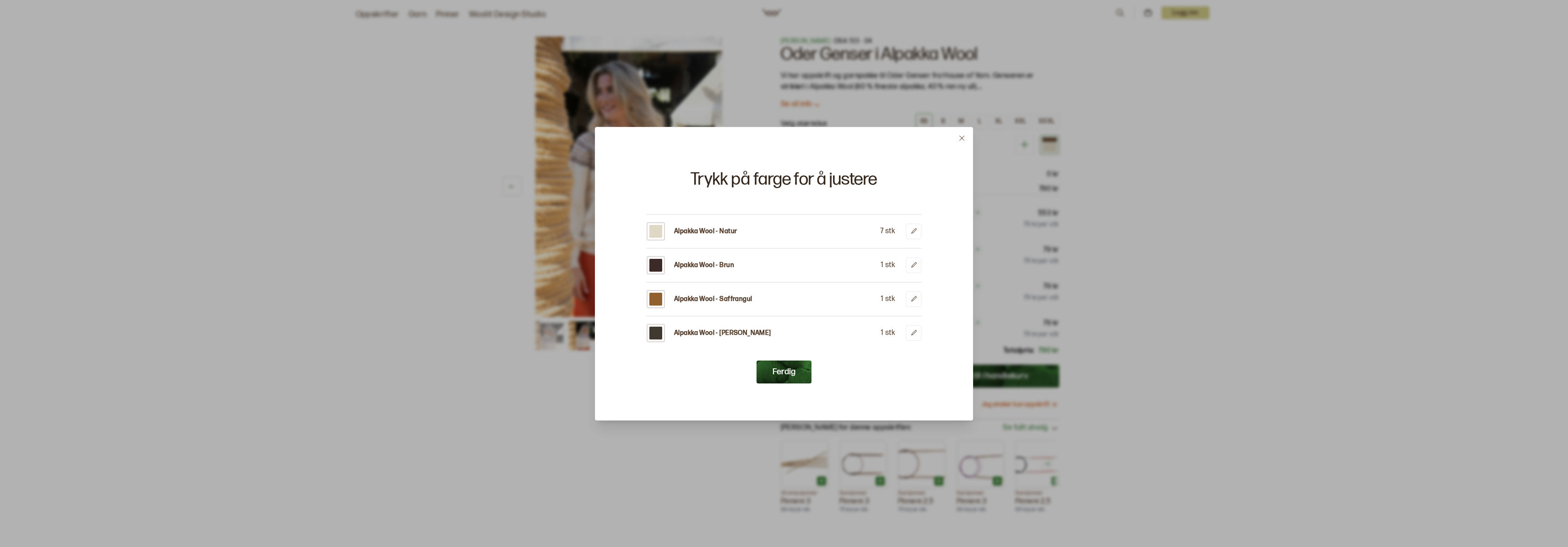
click at [1179, 161] on div at bounding box center [784, 274] width 1568 height 547
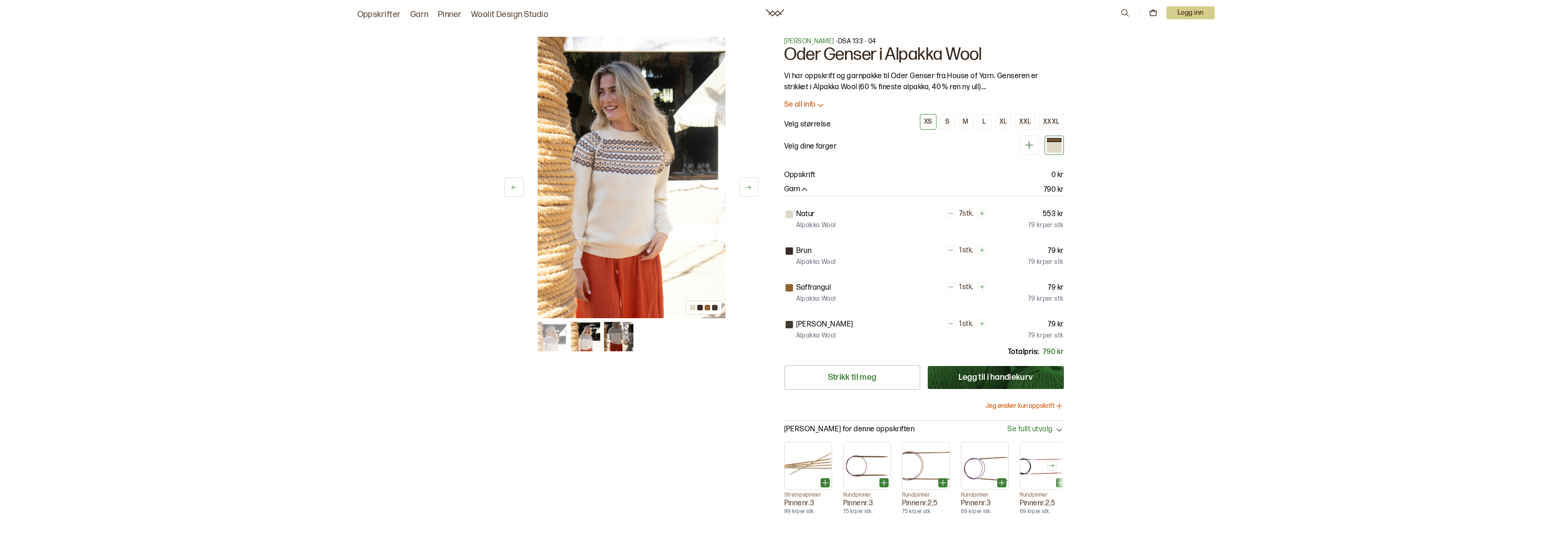
click at [616, 164] on img at bounding box center [631, 177] width 188 height 281
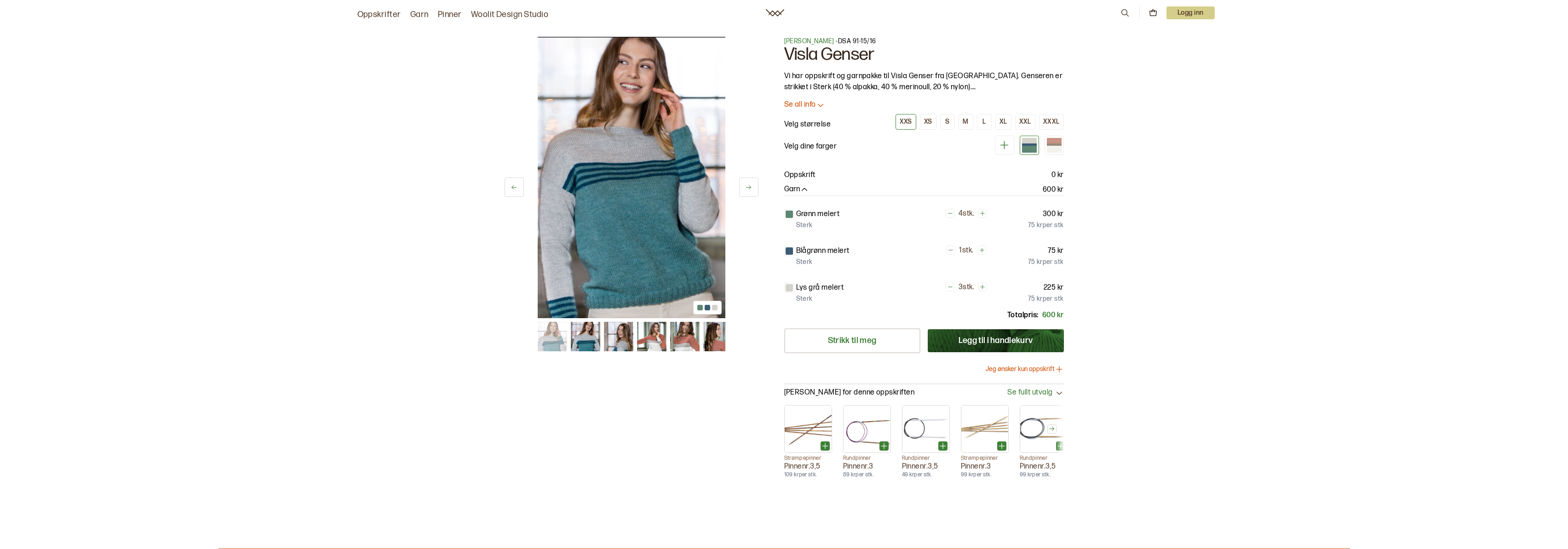
click at [611, 150] on img at bounding box center [631, 177] width 188 height 281
click at [804, 287] on p "Lys grå melert" at bounding box center [820, 288] width 48 height 11
click at [787, 287] on div at bounding box center [789, 288] width 7 height 7
click at [1009, 143] on icon at bounding box center [1004, 145] width 12 height 12
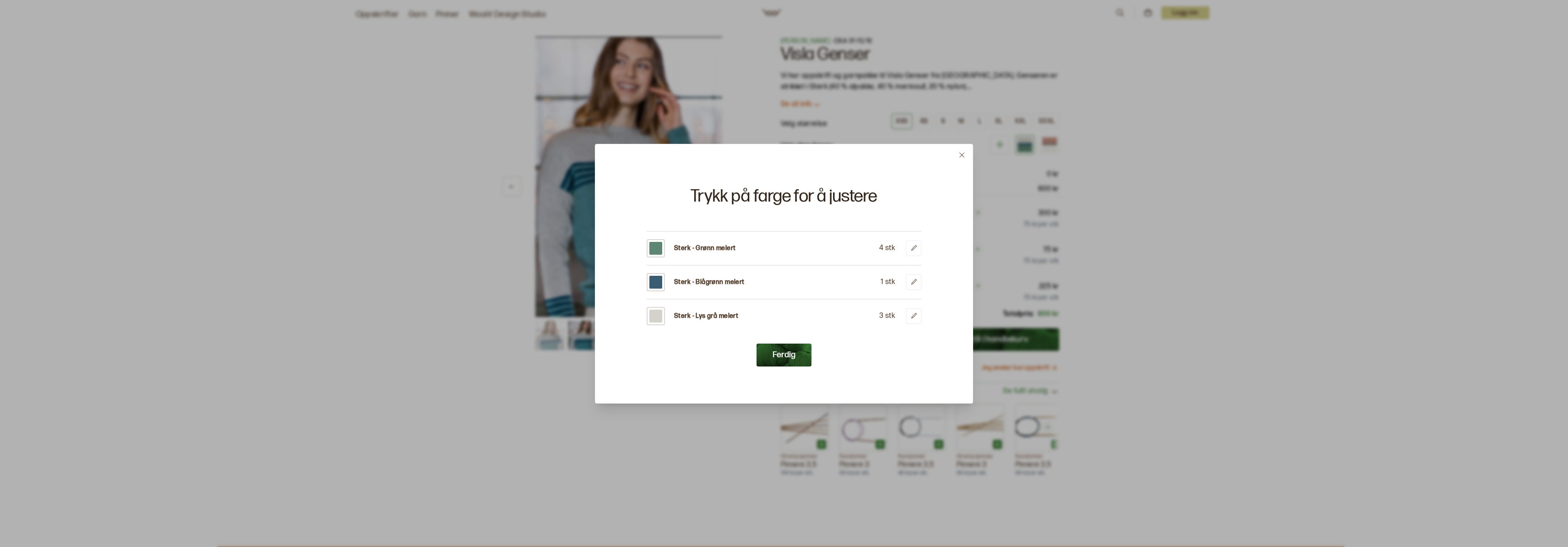
click at [903, 319] on div "3 stk" at bounding box center [900, 316] width 42 height 16
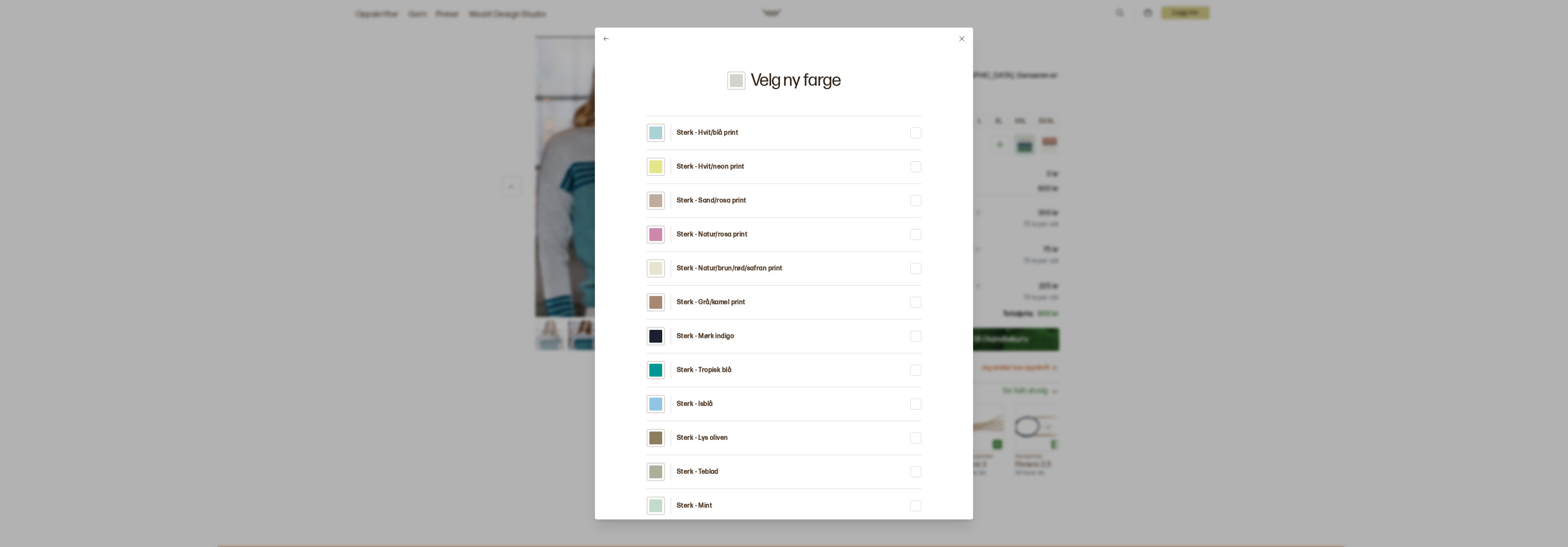
click at [1127, 176] on div at bounding box center [784, 274] width 1568 height 547
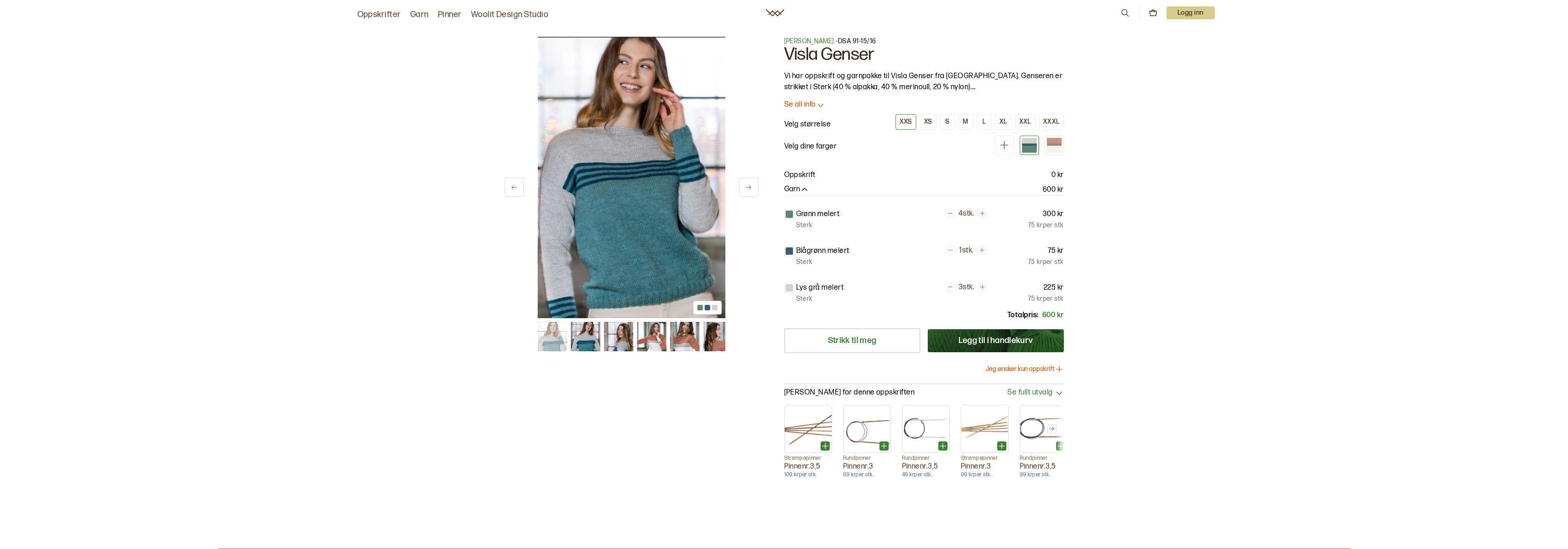
click at [1059, 292] on p "225 kr" at bounding box center [1053, 288] width 20 height 11
click at [822, 292] on p "Lys grå melert" at bounding box center [820, 288] width 48 height 11
click at [830, 284] on p "Lys grå melert" at bounding box center [820, 288] width 48 height 11
click at [1047, 285] on p "225 kr" at bounding box center [1053, 288] width 20 height 11
click at [800, 293] on div "Lys grå melert 3 stk. 225 kr Sterk 75 kr per stk" at bounding box center [924, 293] width 279 height 22
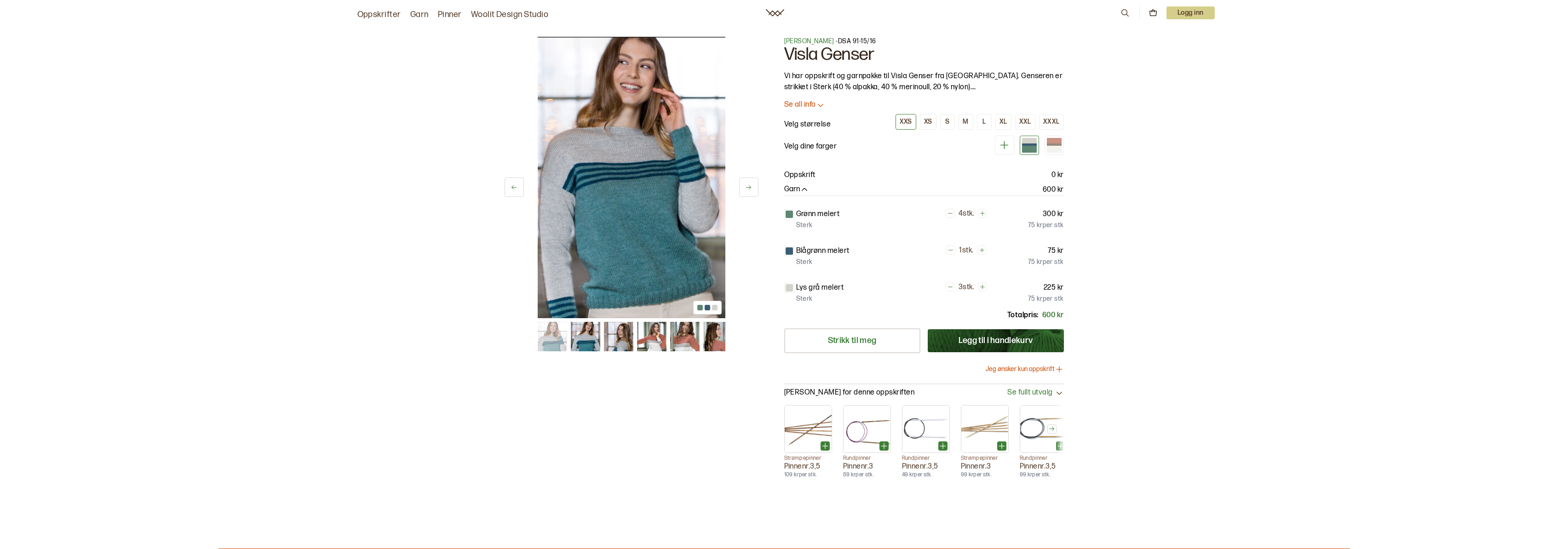
click at [792, 285] on div at bounding box center [789, 288] width 7 height 7
click at [1045, 274] on div "Grønn melert 4 stk. 300 kr Sterk 75 kr per stk Blågrønn melert 1 stk. 75 kr Ste…" at bounding box center [924, 251] width 279 height 111
click at [1007, 144] on icon at bounding box center [1004, 145] width 12 height 12
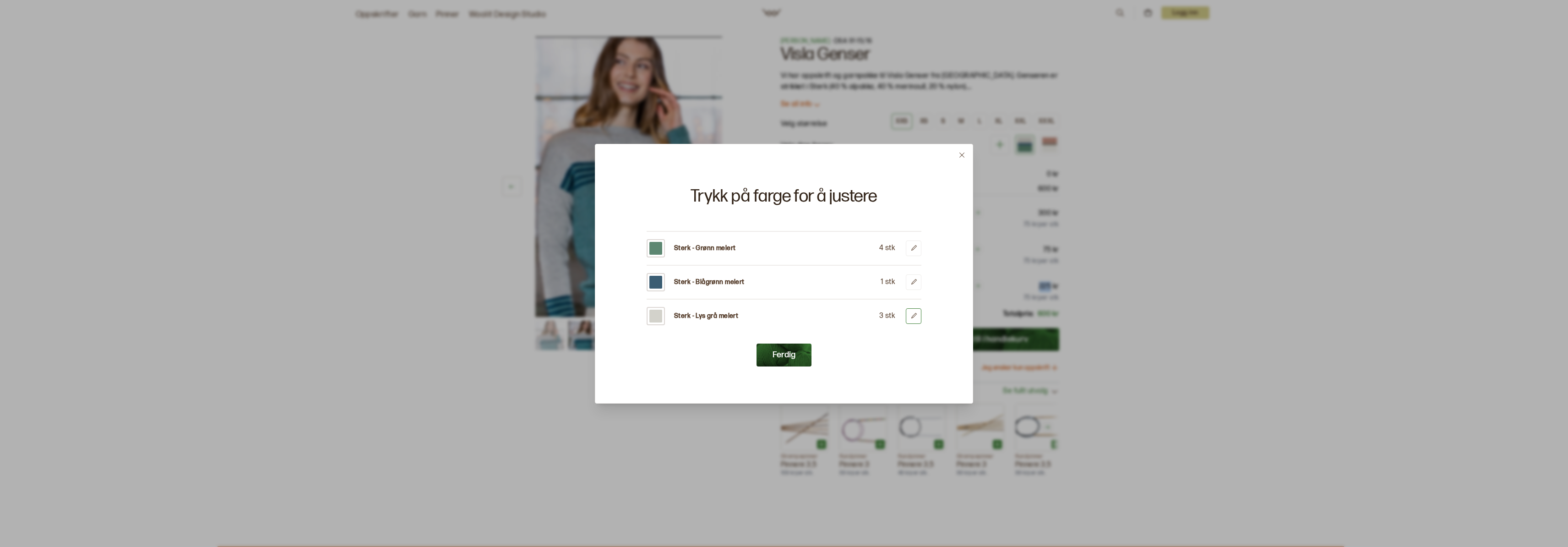
click at [912, 317] on icon at bounding box center [914, 316] width 7 height 7
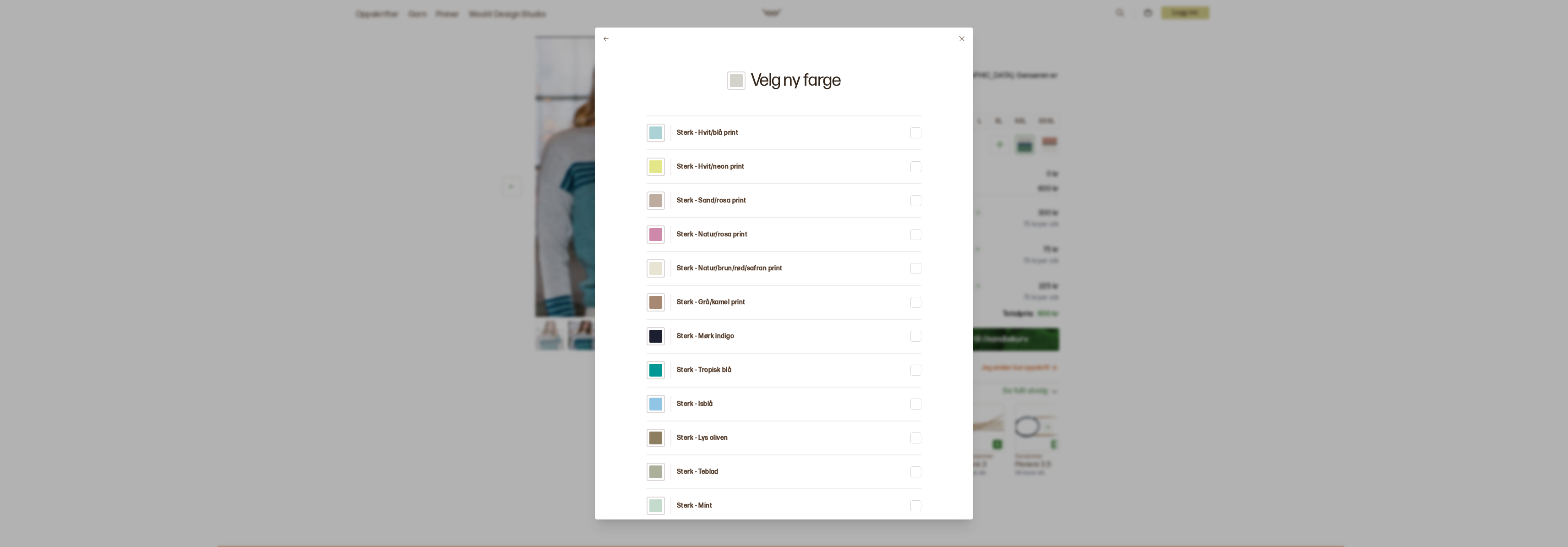
click at [715, 134] on p "Sterk - Hvit/blå print" at bounding box center [707, 133] width 61 height 9
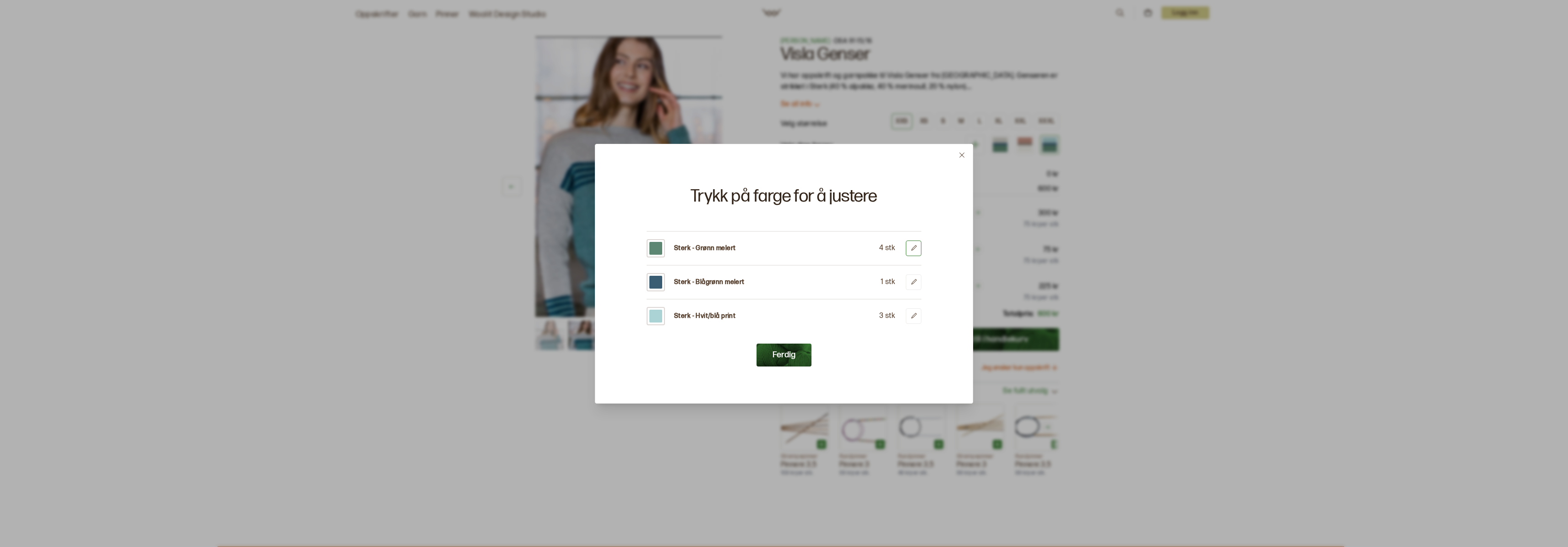
click at [916, 247] on icon at bounding box center [914, 248] width 7 height 7
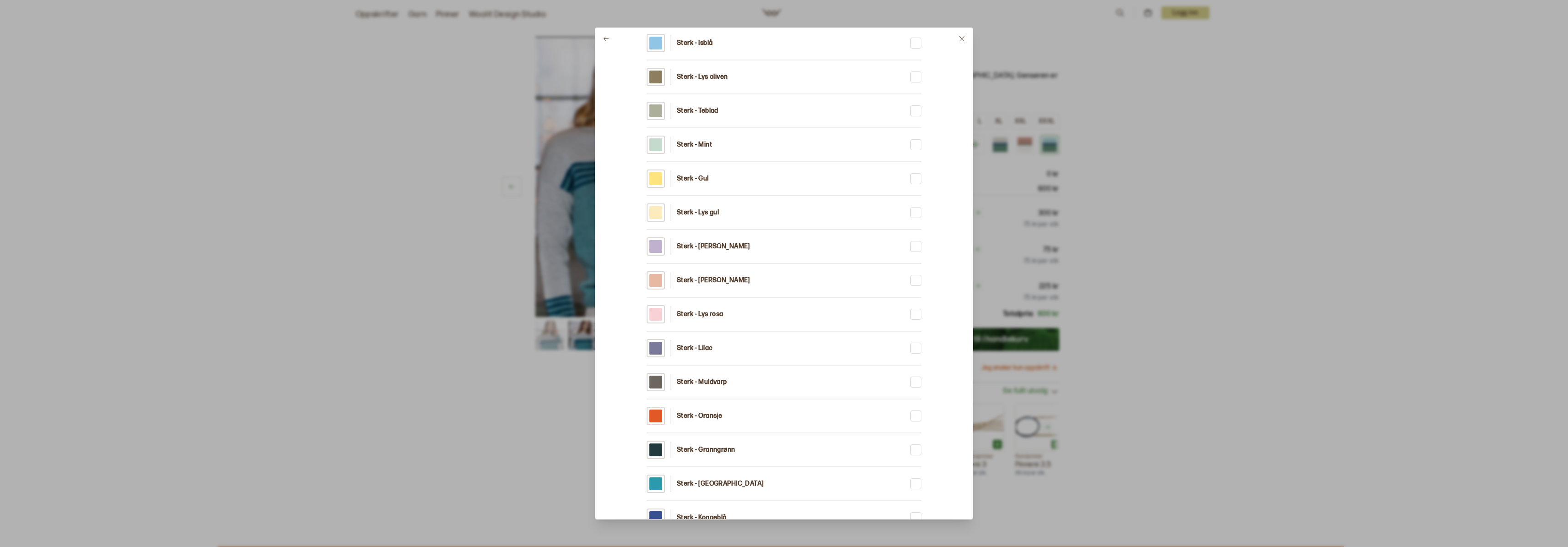
scroll to position [441, 0]
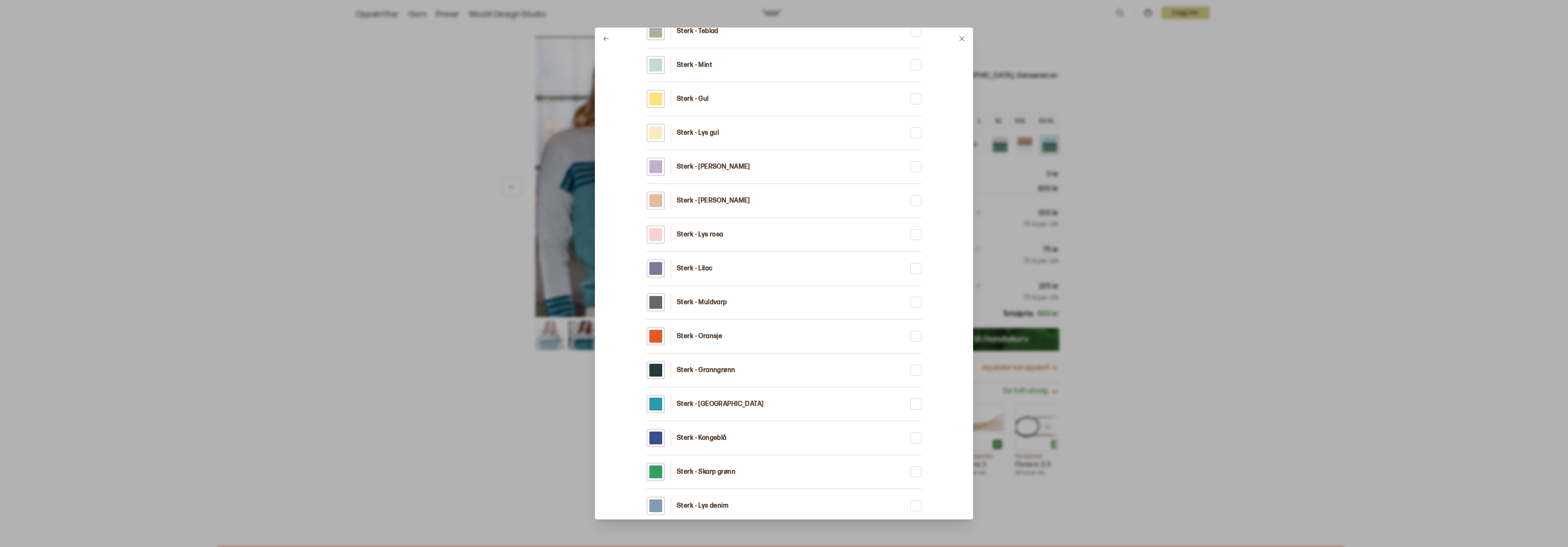
click at [702, 406] on p "Sterk - Turkis" at bounding box center [720, 404] width 87 height 9
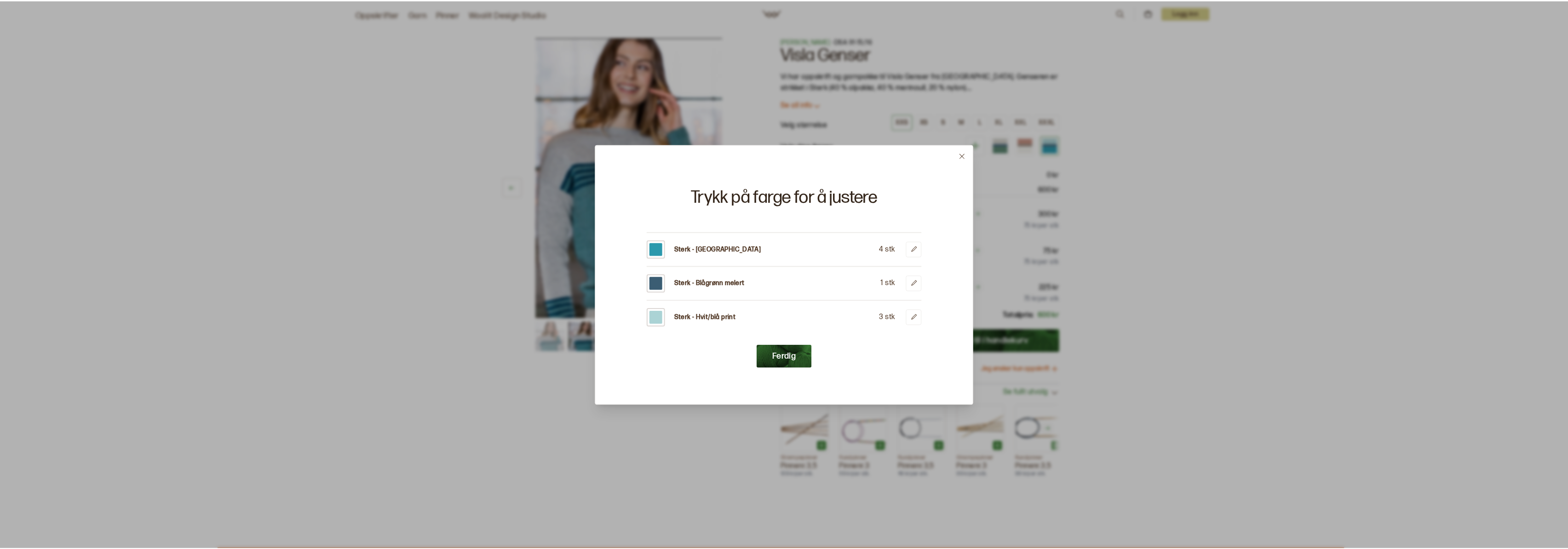
scroll to position [0, 0]
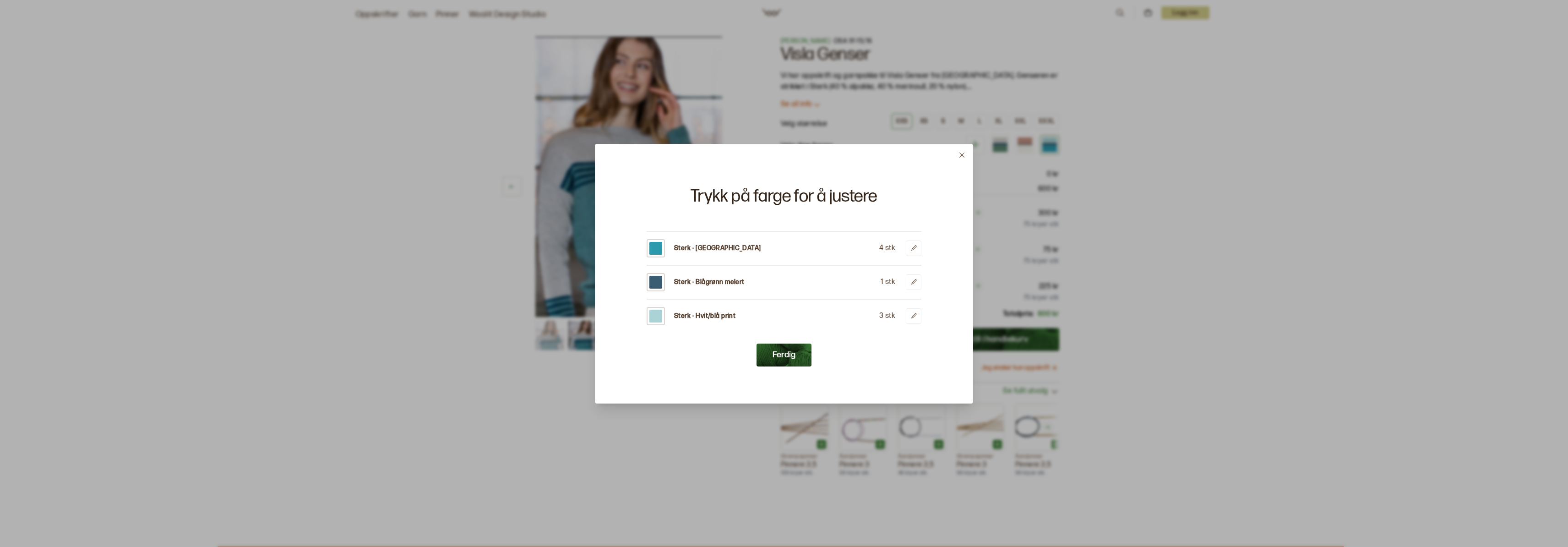
click at [796, 354] on button "Ferdig" at bounding box center [784, 355] width 55 height 23
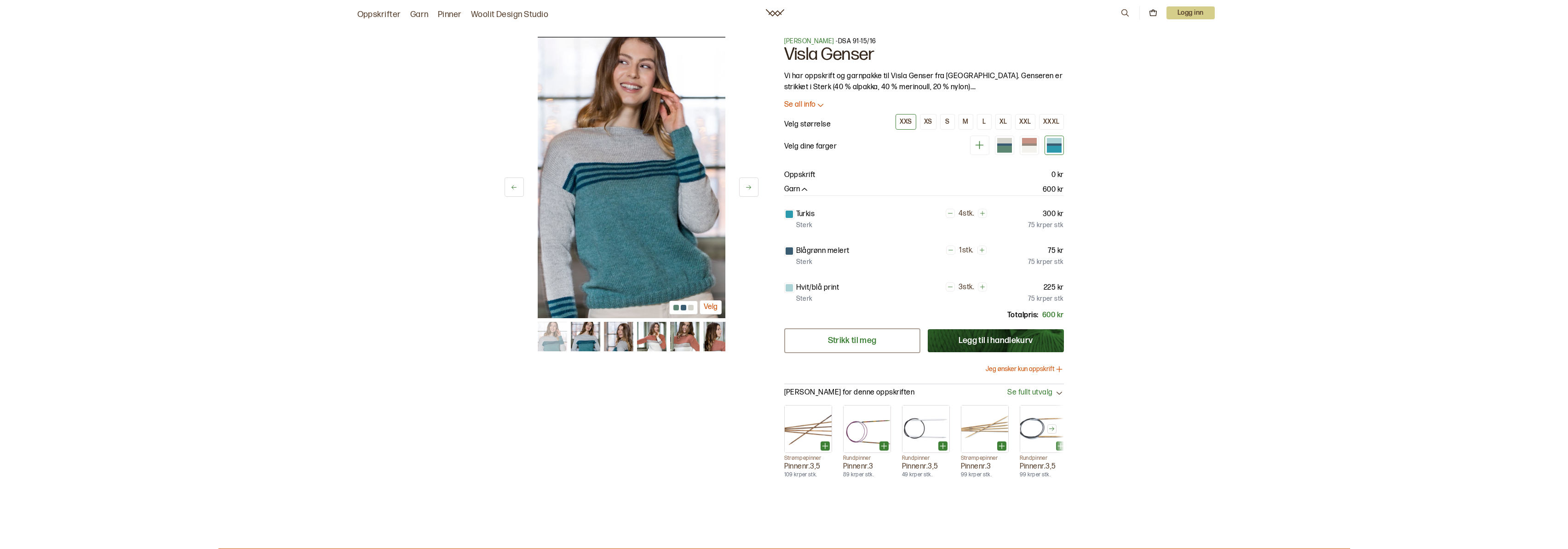
click at [892, 340] on link "Strikk til meg" at bounding box center [852, 341] width 136 height 25
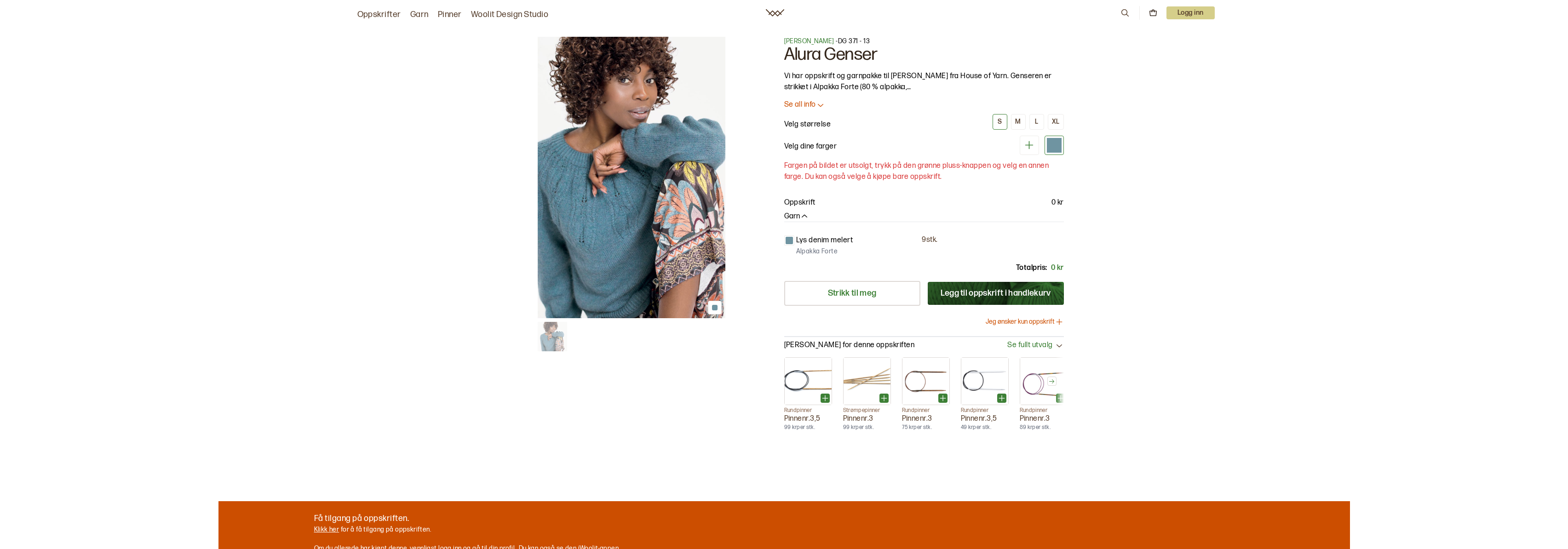
click at [649, 218] on img at bounding box center [631, 177] width 188 height 281
click at [688, 241] on img at bounding box center [631, 177] width 188 height 281
click at [617, 263] on img at bounding box center [631, 177] width 188 height 281
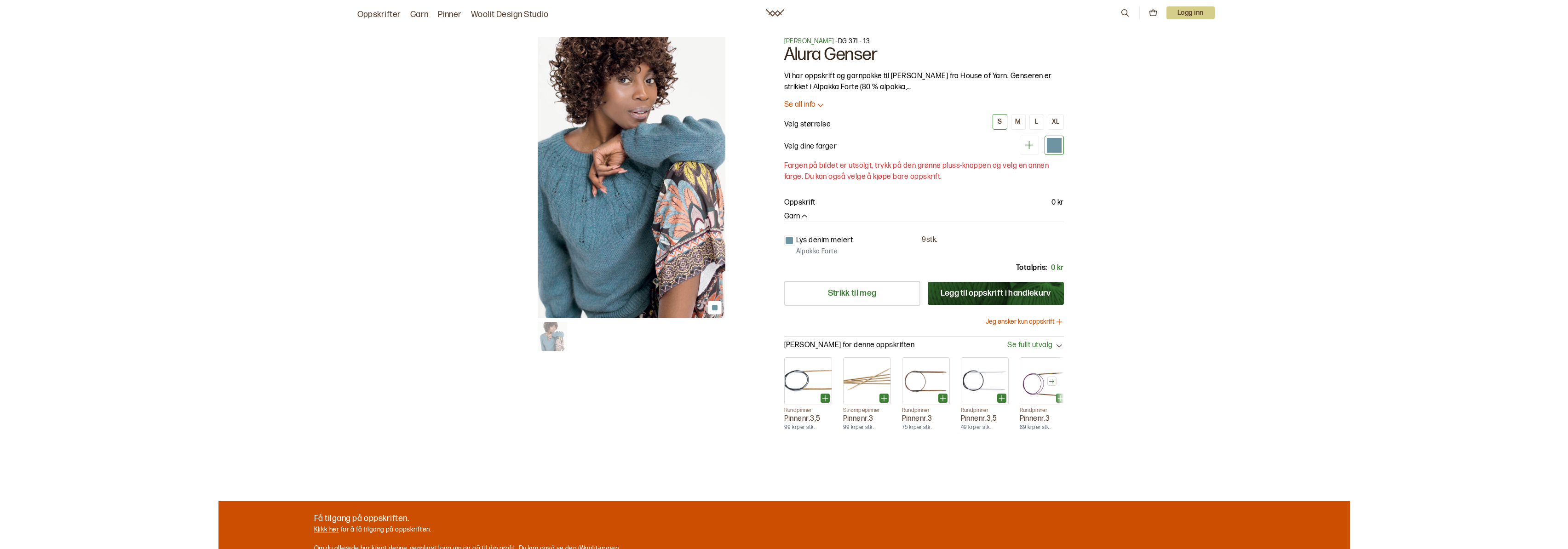
click at [617, 263] on img at bounding box center [631, 177] width 188 height 281
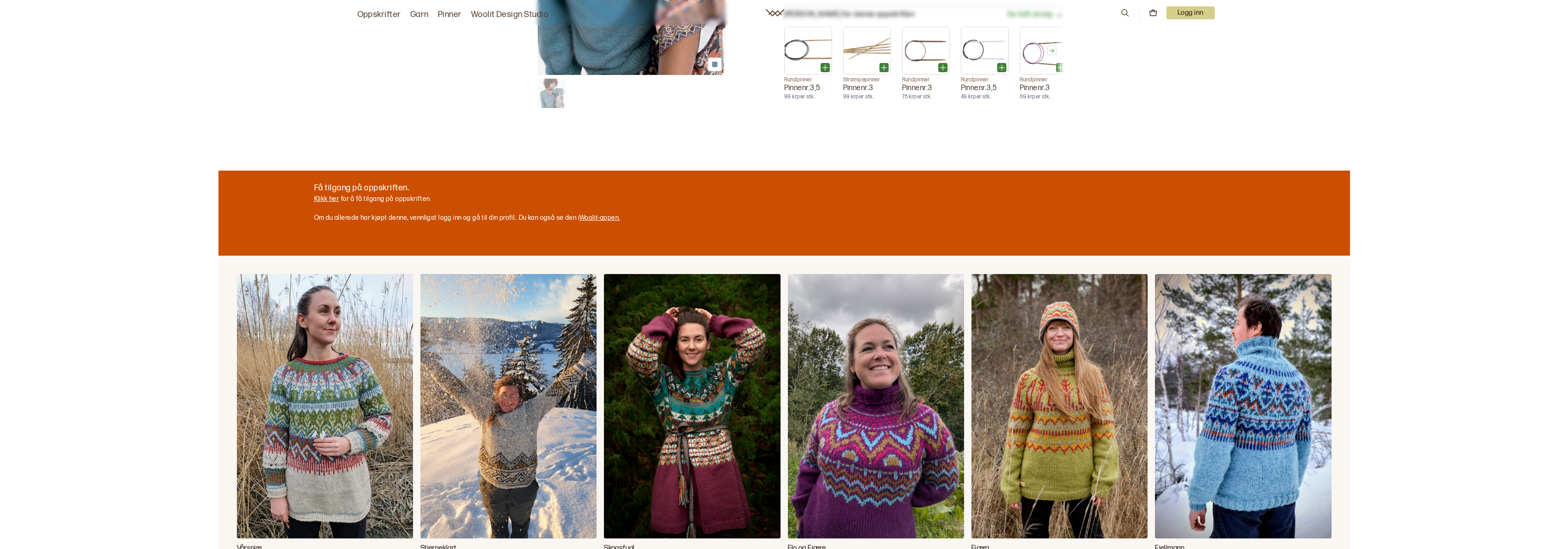
scroll to position [852, 0]
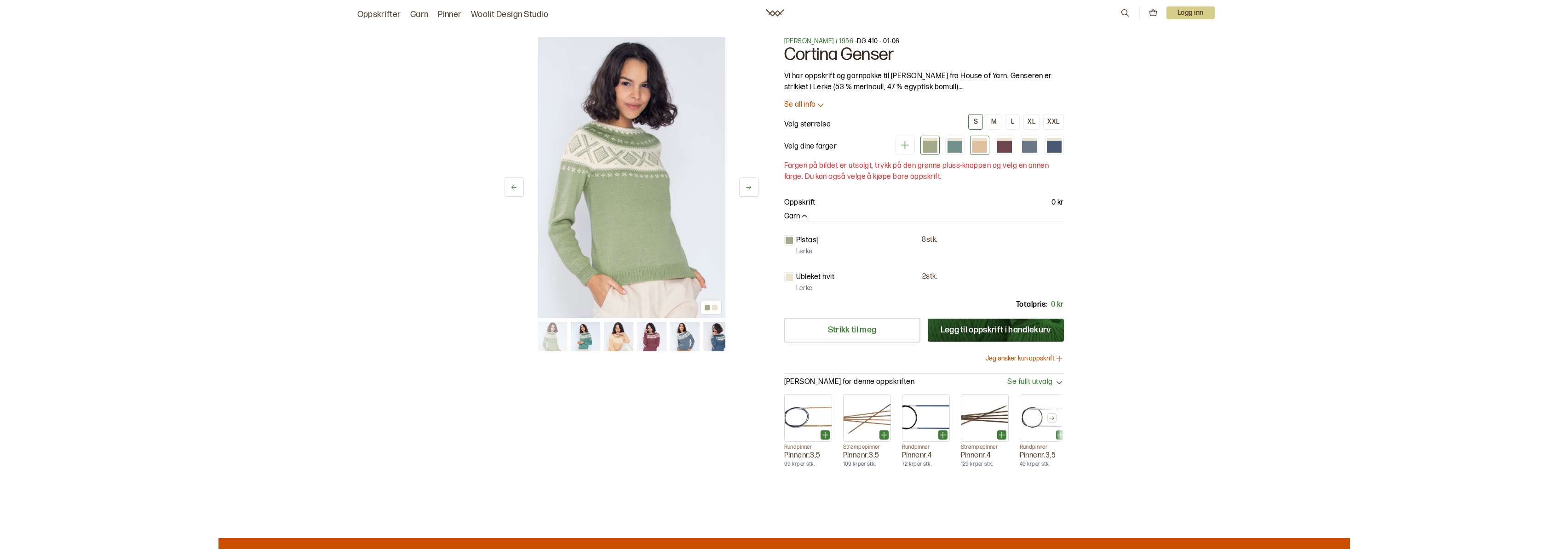
click at [979, 142] on div at bounding box center [979, 147] width 15 height 12
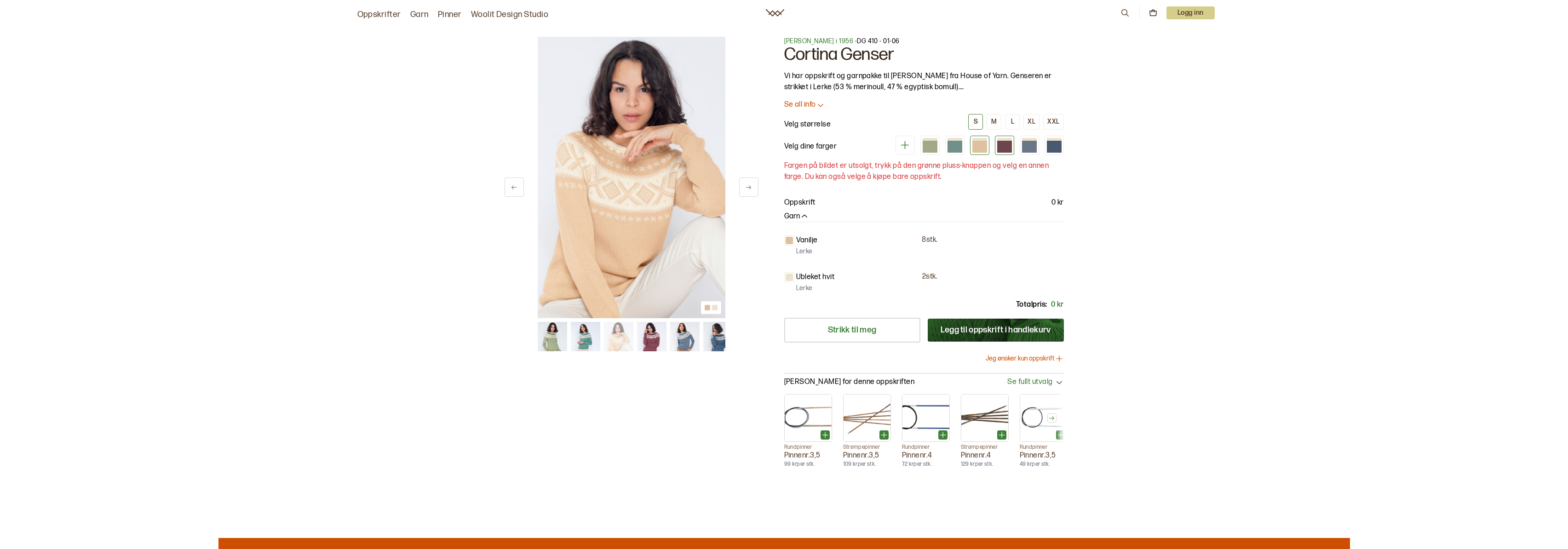
click at [1003, 147] on div at bounding box center [1004, 147] width 15 height 12
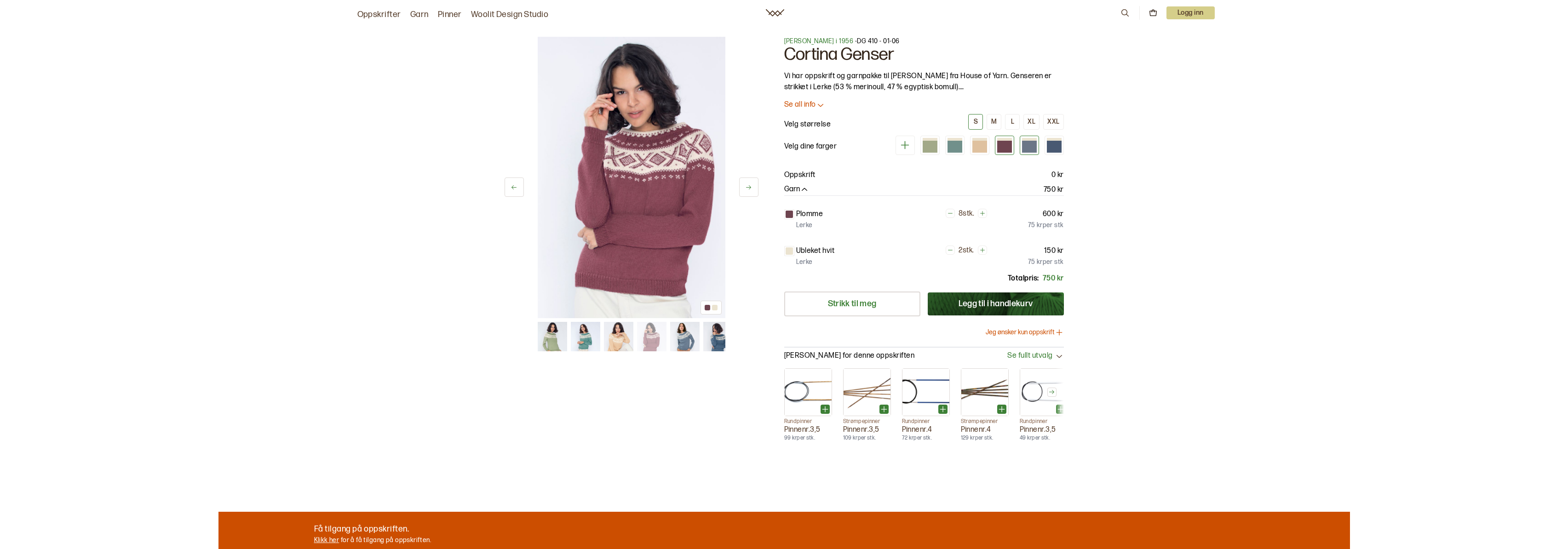
click at [1023, 147] on div at bounding box center [1029, 147] width 15 height 12
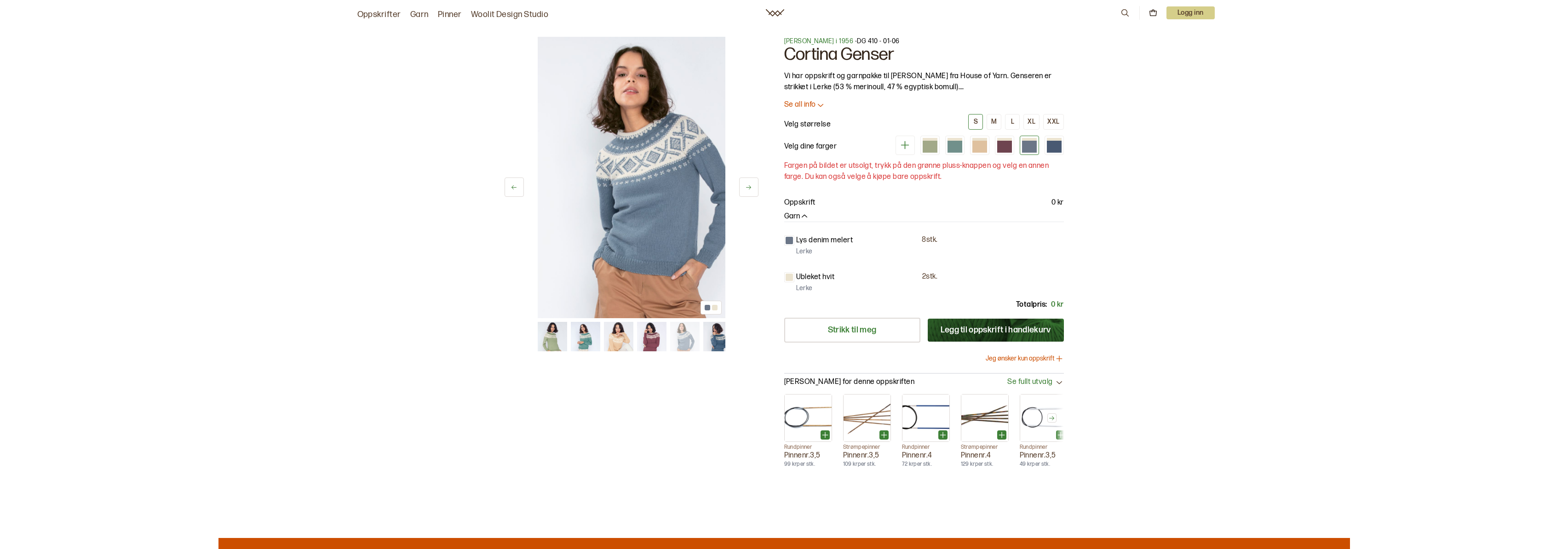
click at [749, 185] on icon at bounding box center [748, 187] width 7 height 7
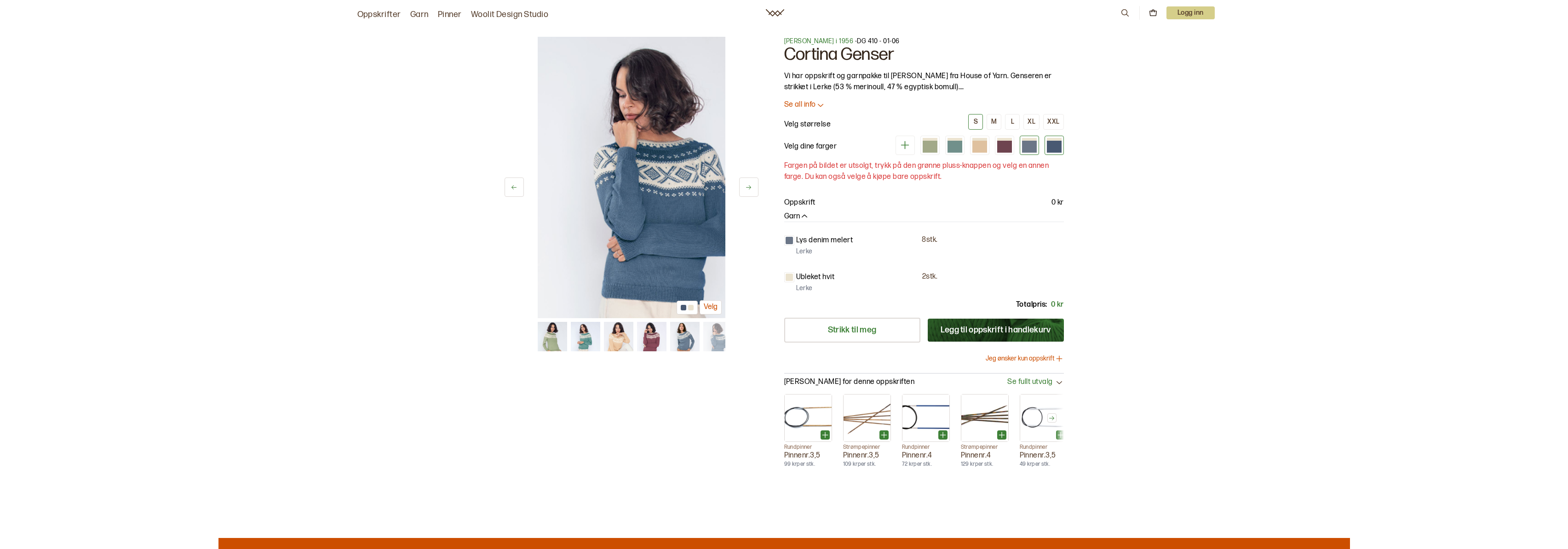
click at [1063, 149] on div at bounding box center [1055, 146] width 20 height 20
click at [1061, 149] on div at bounding box center [1055, 146] width 20 height 20
click at [1056, 148] on div at bounding box center [1054, 147] width 15 height 12
click at [1027, 147] on div at bounding box center [1029, 147] width 15 height 12
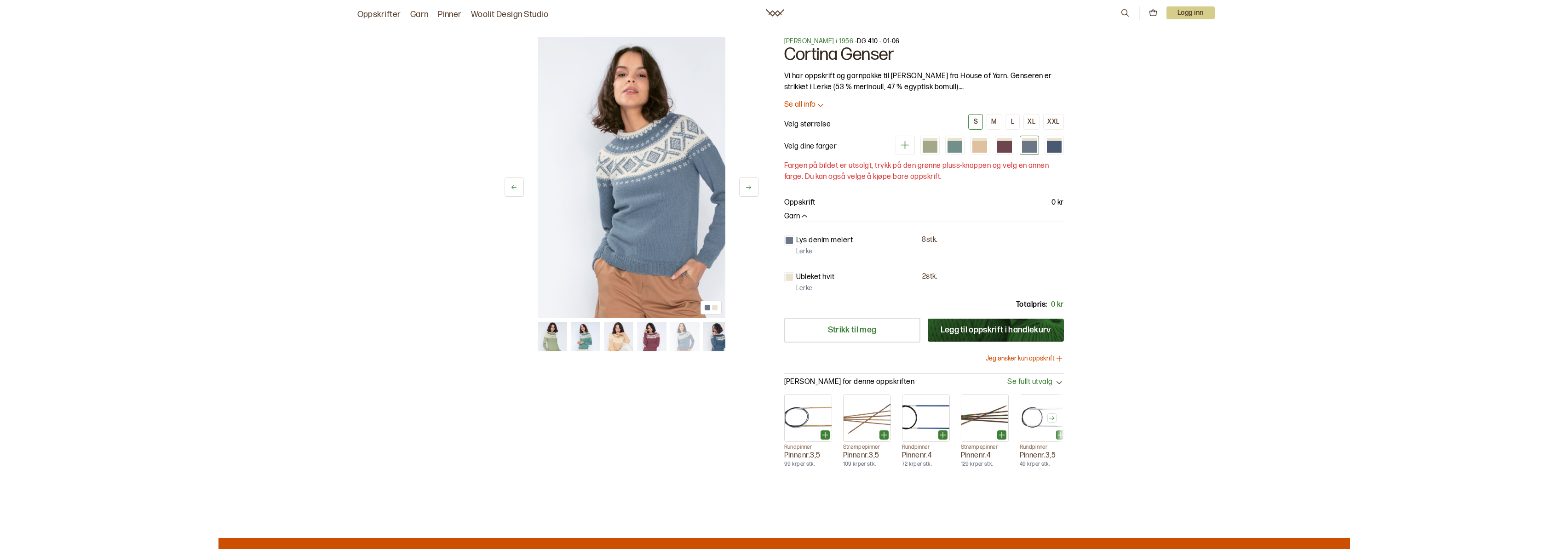
click at [1041, 146] on div at bounding box center [979, 146] width 168 height 20
click at [1049, 144] on div at bounding box center [1054, 147] width 15 height 12
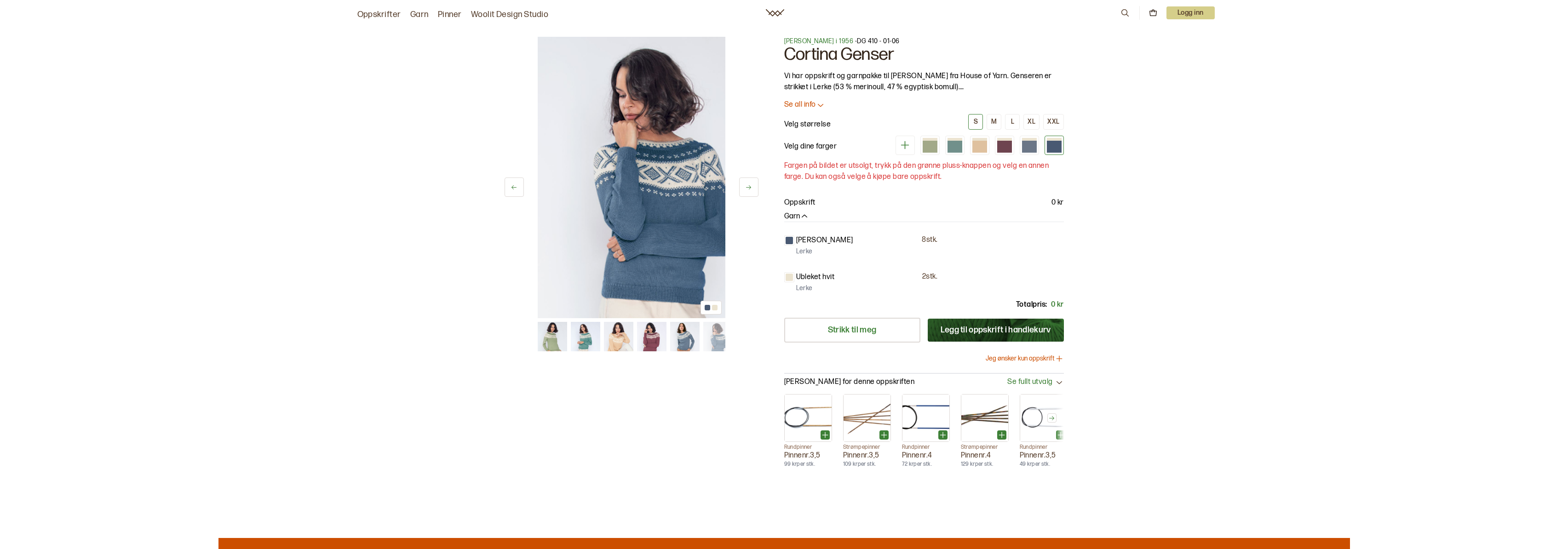
click at [623, 185] on img at bounding box center [631, 177] width 188 height 281
click at [504, 188] on button at bounding box center [514, 187] width 20 height 20
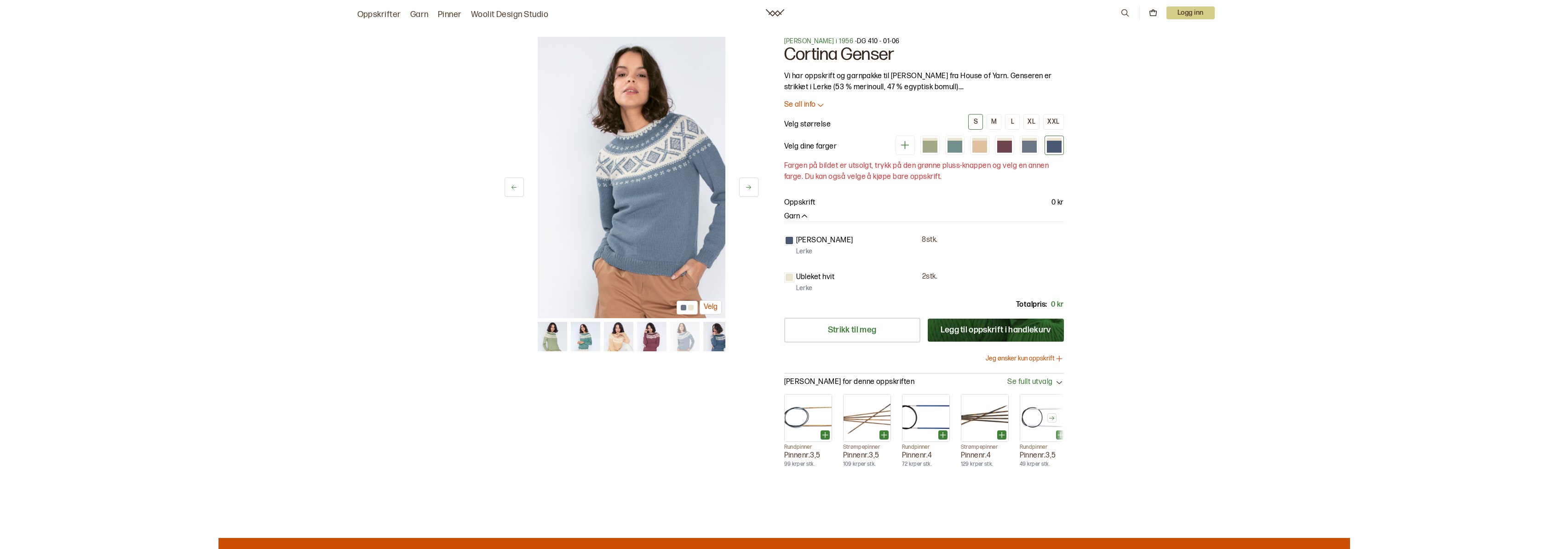
click at [507, 188] on button at bounding box center [514, 187] width 20 height 20
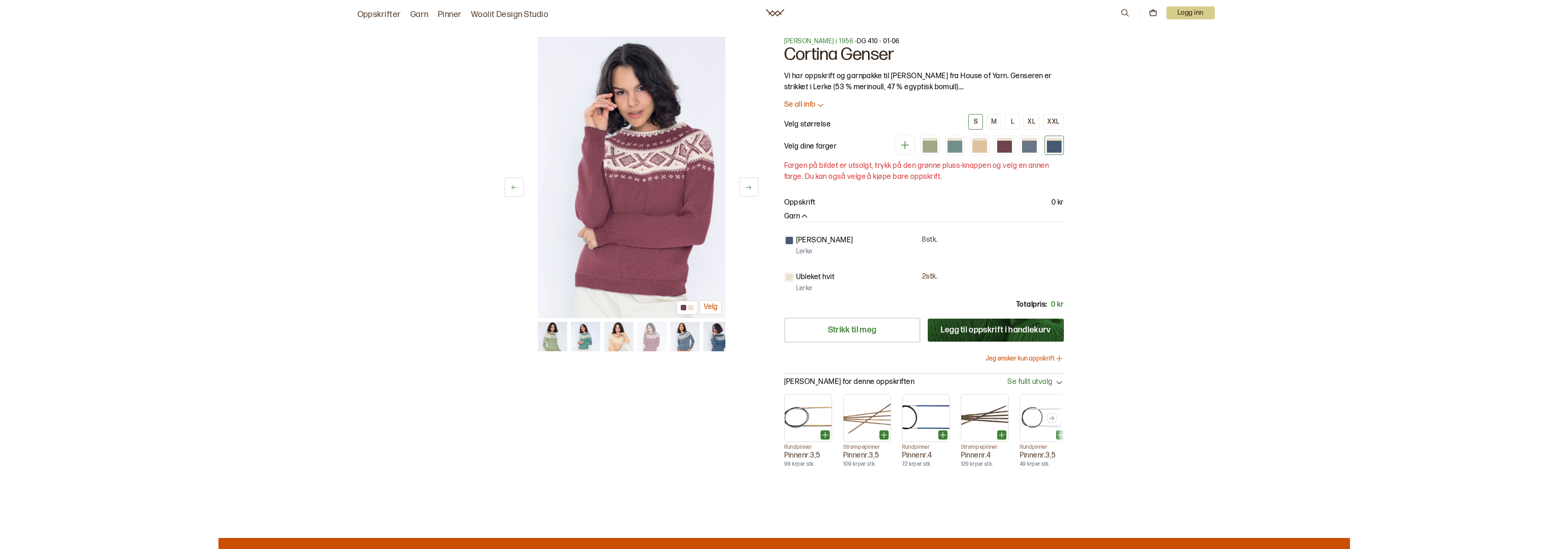
click at [507, 188] on button at bounding box center [514, 187] width 20 height 20
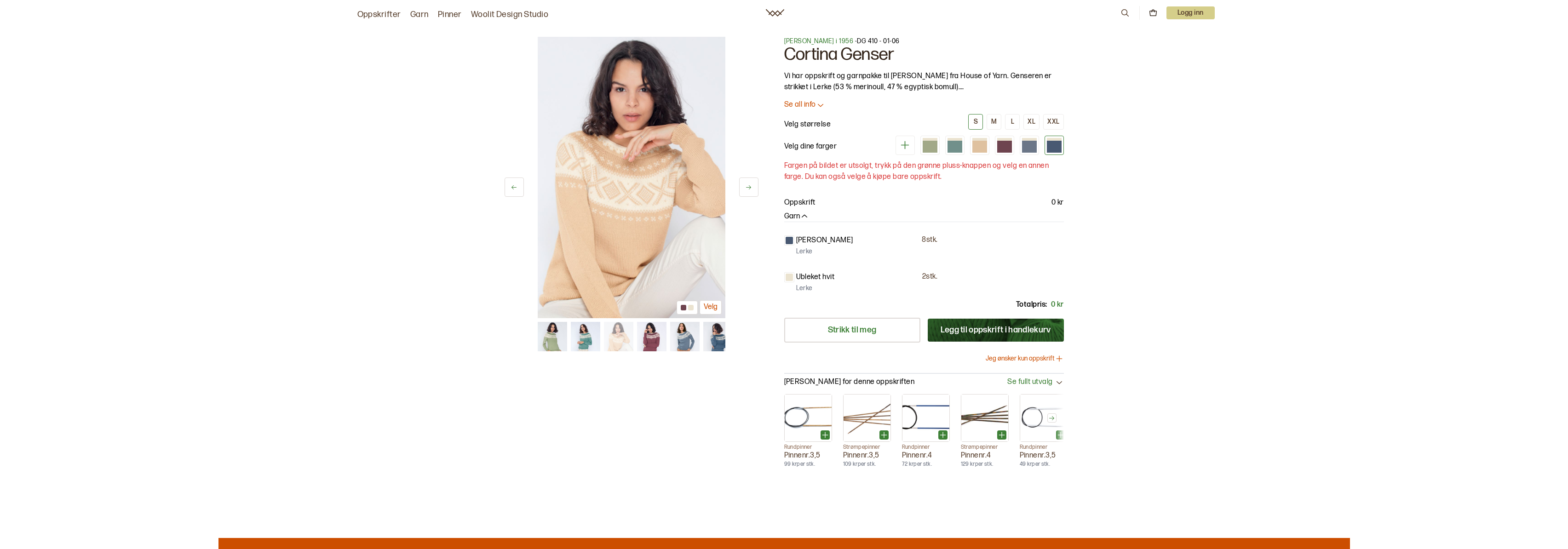
click at [507, 188] on button at bounding box center [514, 187] width 20 height 20
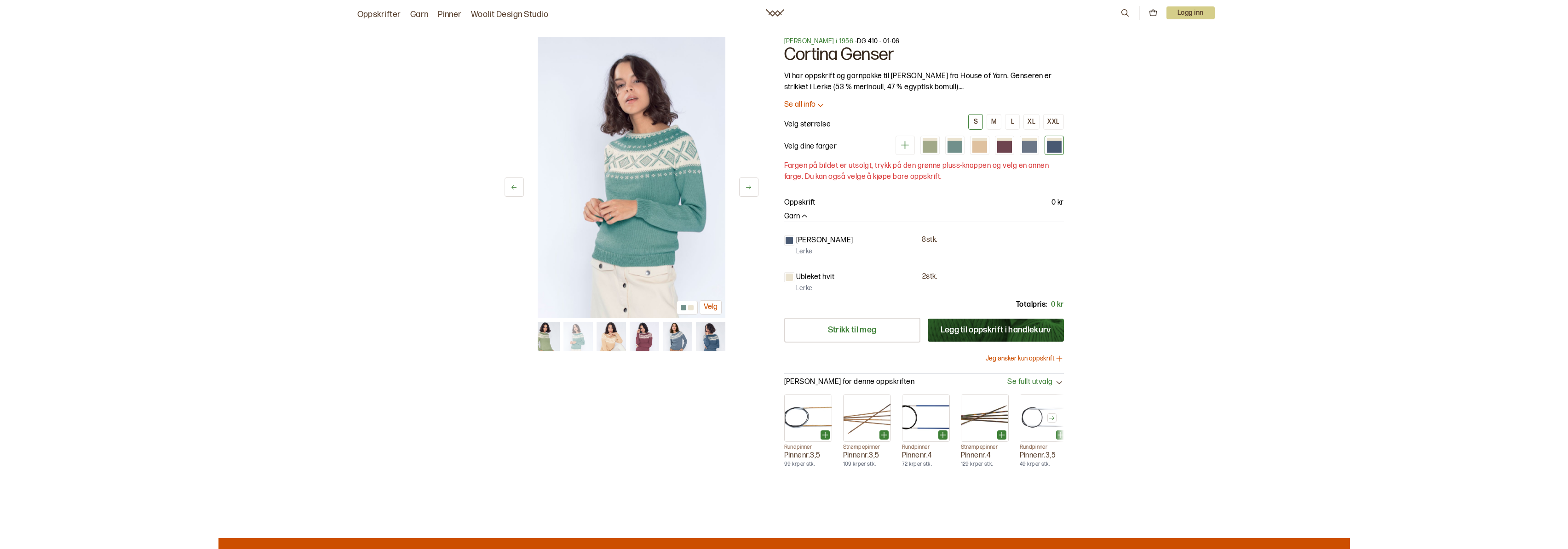
click at [900, 147] on icon at bounding box center [905, 145] width 12 height 12
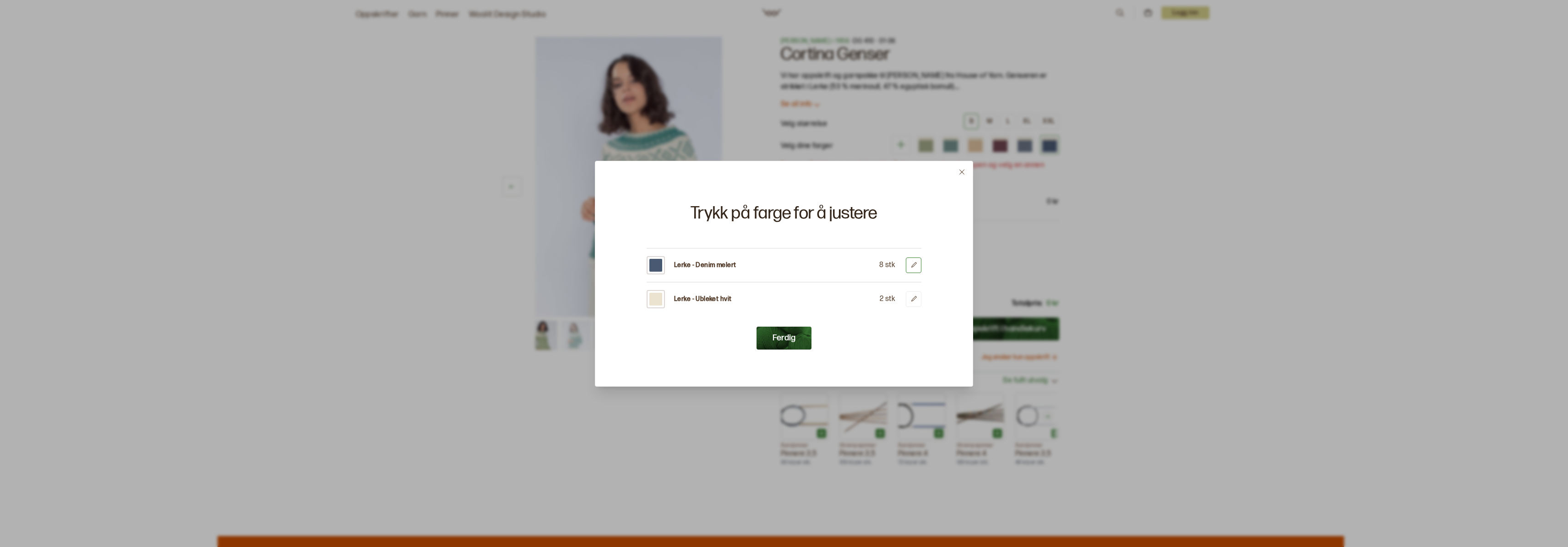
click at [914, 263] on icon at bounding box center [914, 265] width 7 height 7
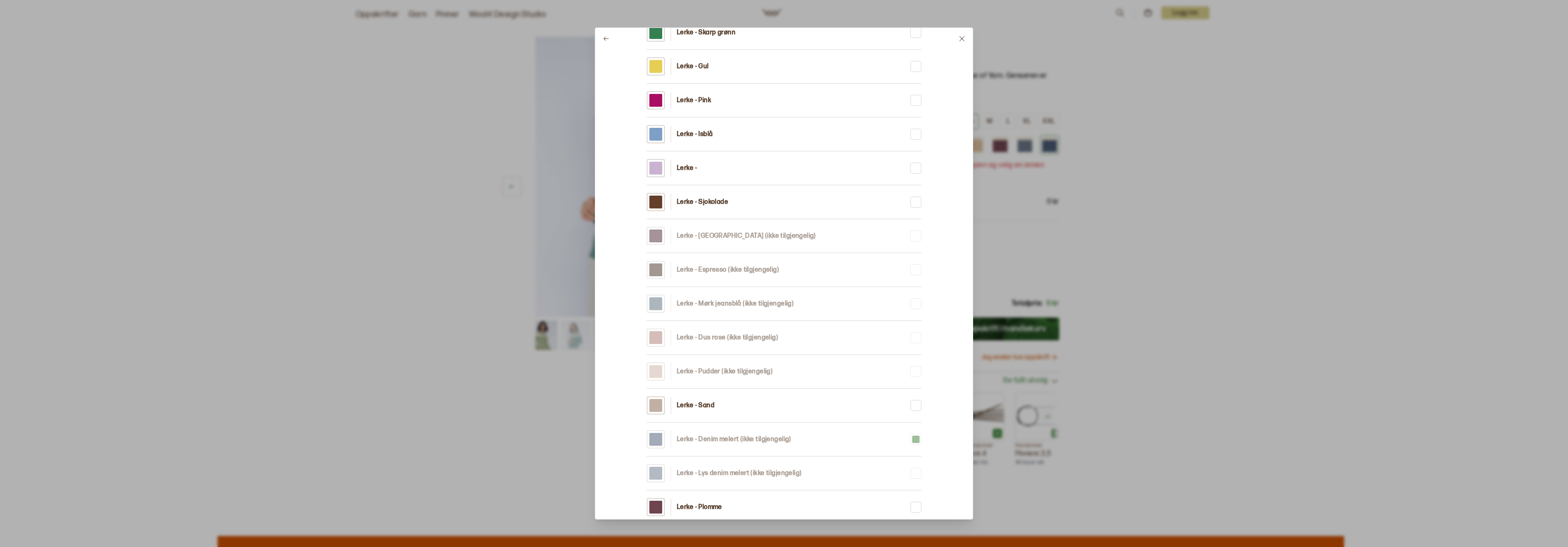
scroll to position [552, 0]
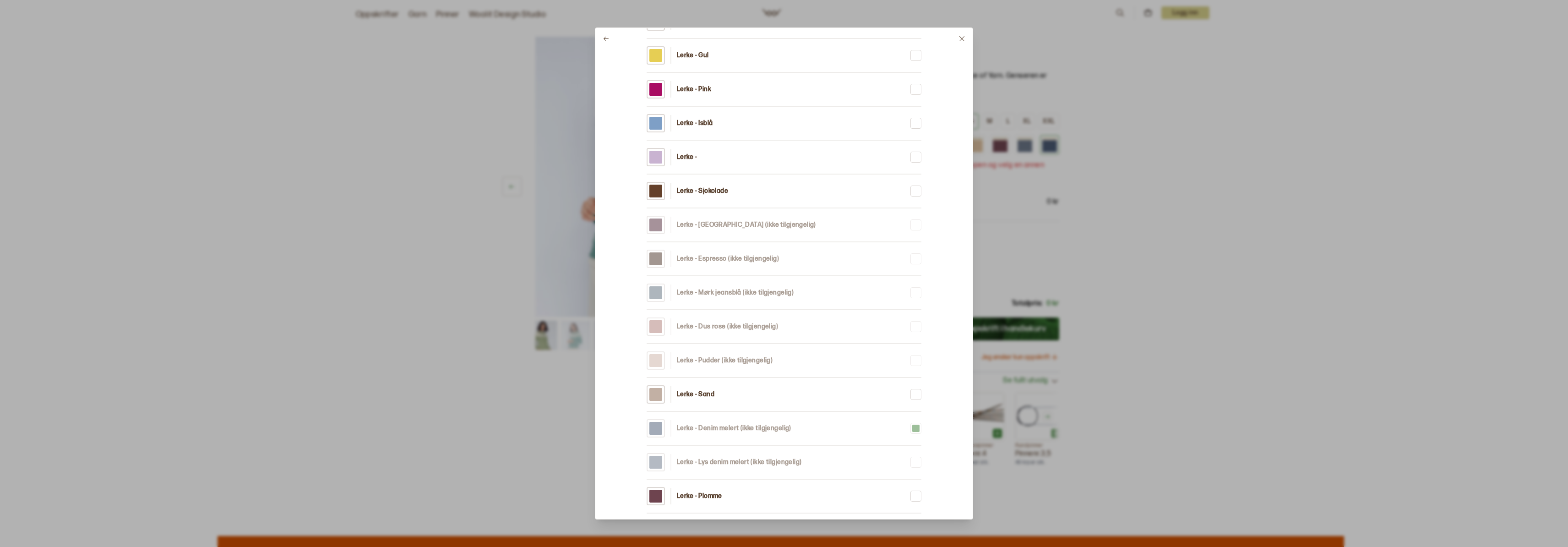
click at [697, 120] on p "Lerke - Isblå" at bounding box center [695, 123] width 36 height 9
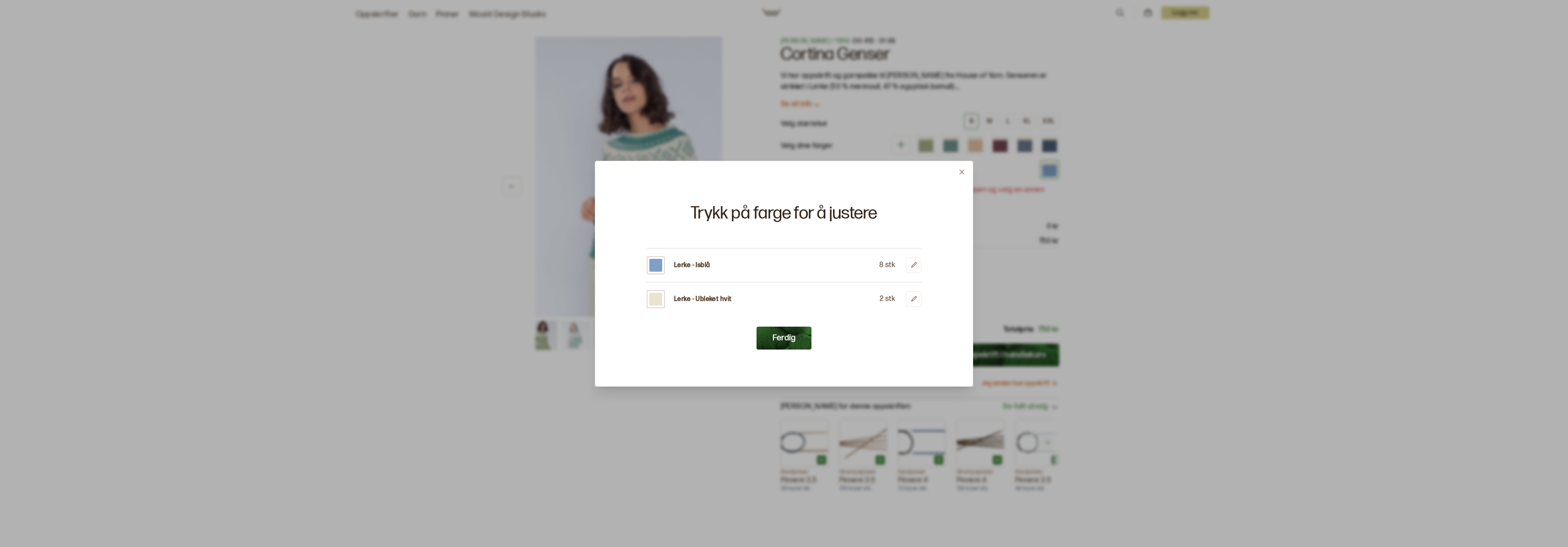
click at [791, 347] on button "Ferdig" at bounding box center [784, 338] width 55 height 23
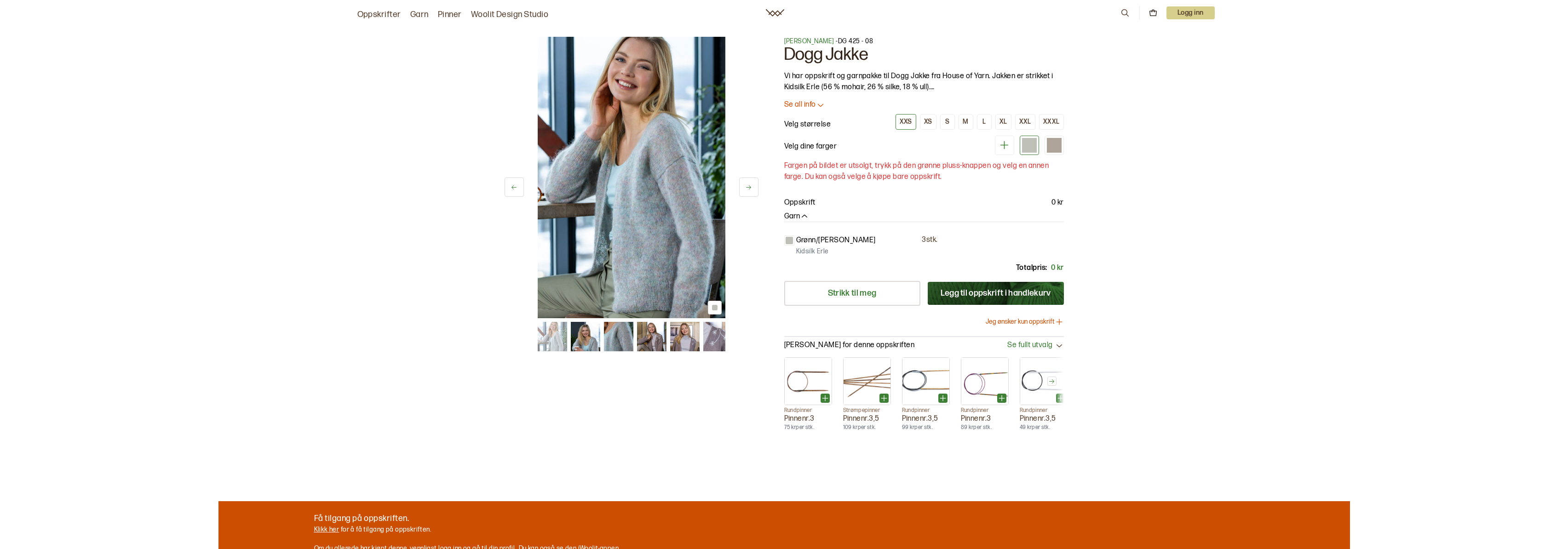
click at [748, 185] on icon at bounding box center [748, 187] width 7 height 7
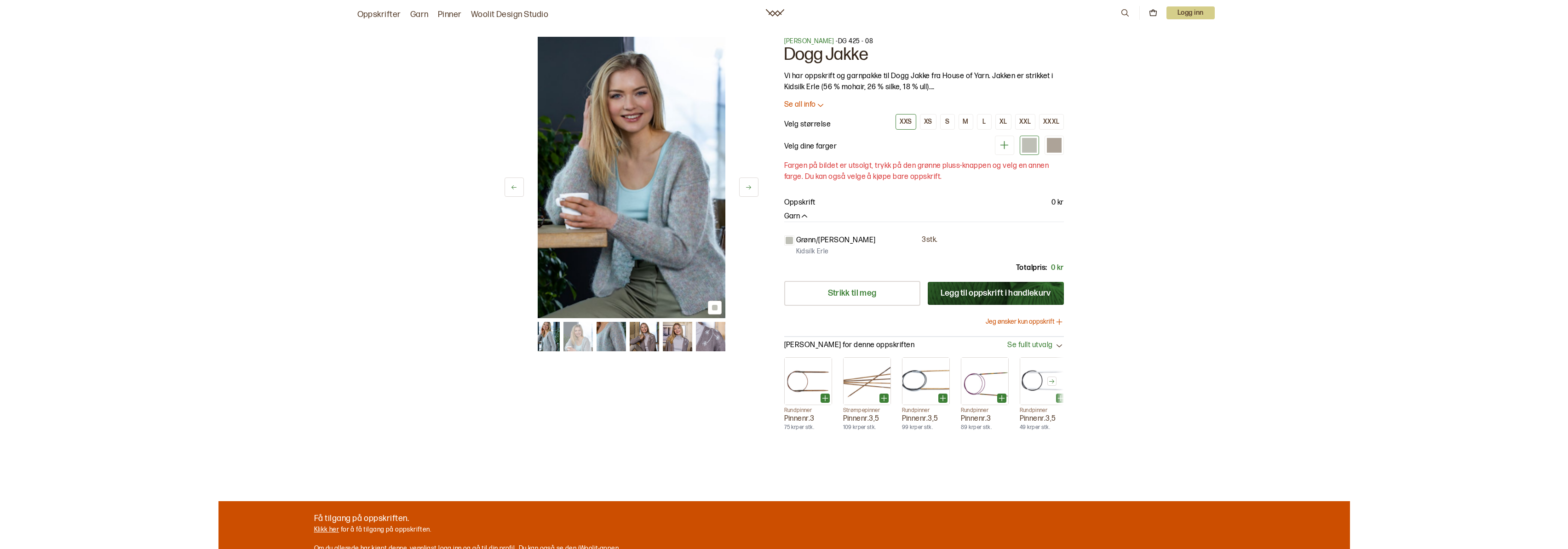
click at [748, 185] on icon at bounding box center [748, 187] width 7 height 7
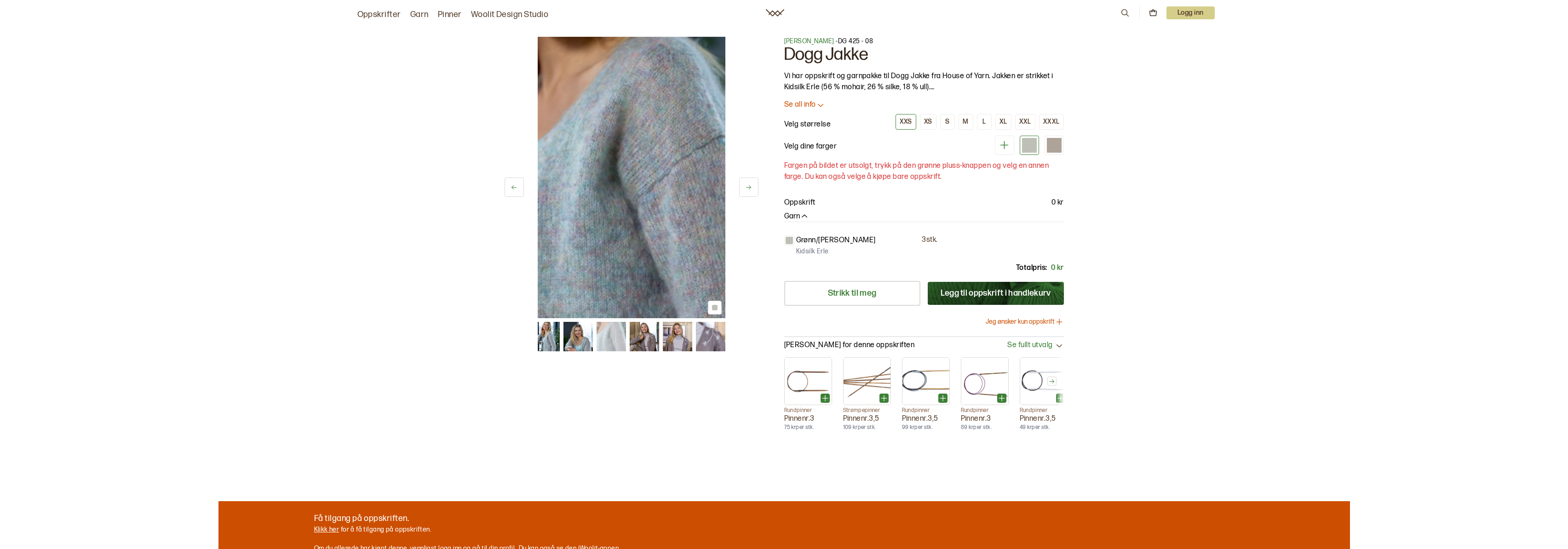
click at [748, 185] on icon at bounding box center [748, 187] width 7 height 7
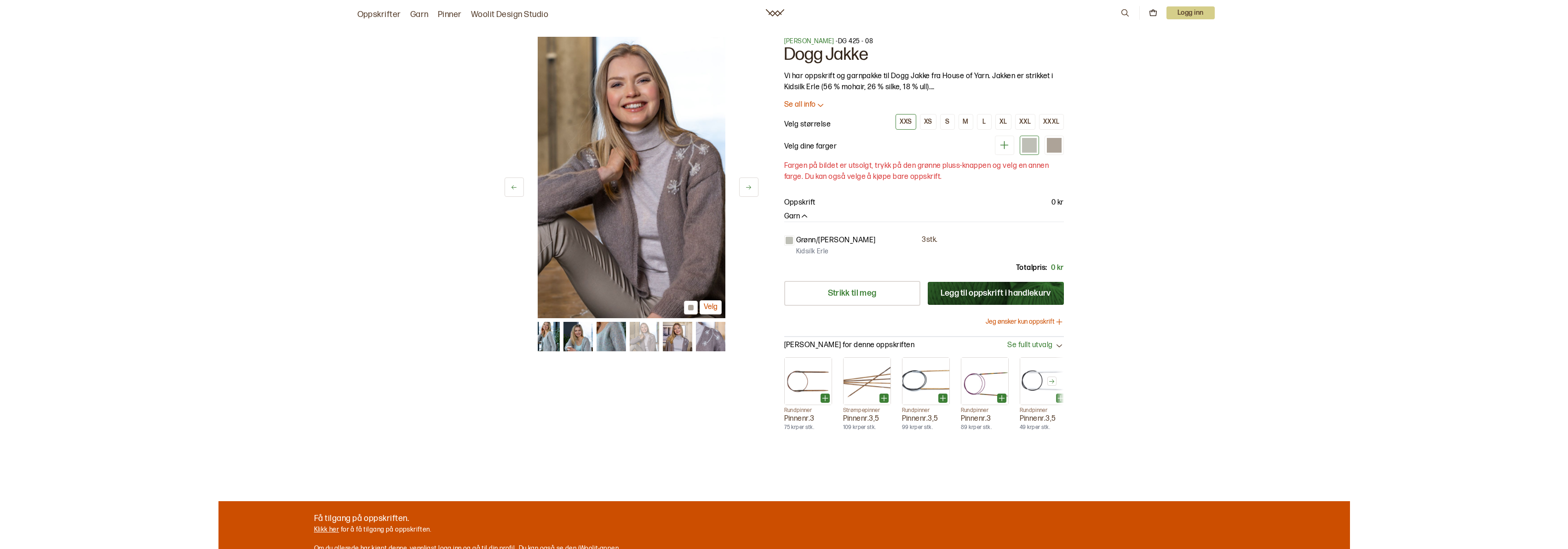
click at [748, 185] on icon at bounding box center [748, 187] width 7 height 7
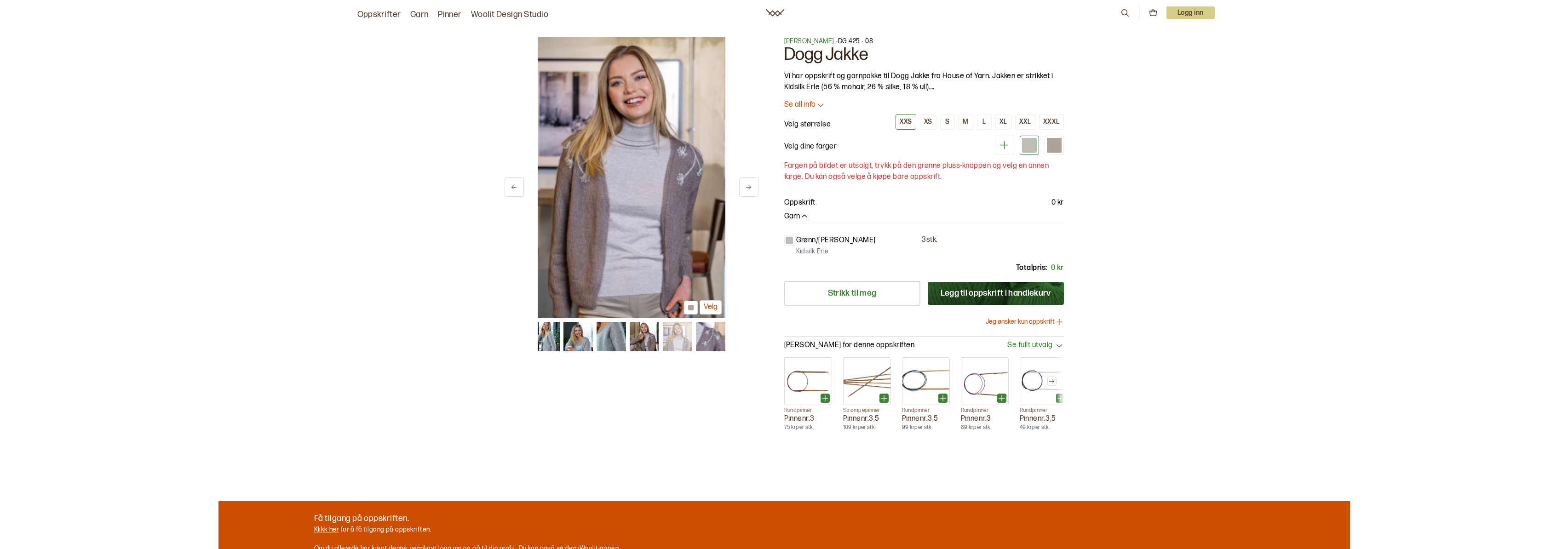
click at [748, 185] on icon at bounding box center [748, 187] width 7 height 7
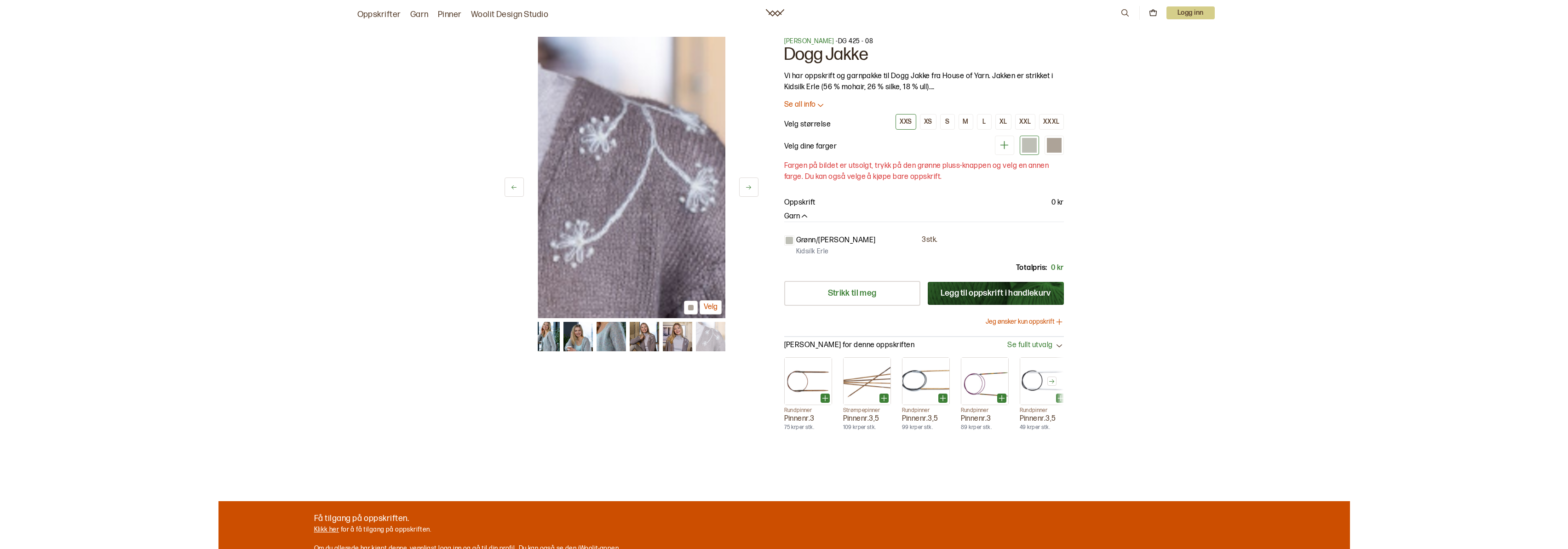
click at [748, 185] on icon at bounding box center [748, 187] width 7 height 7
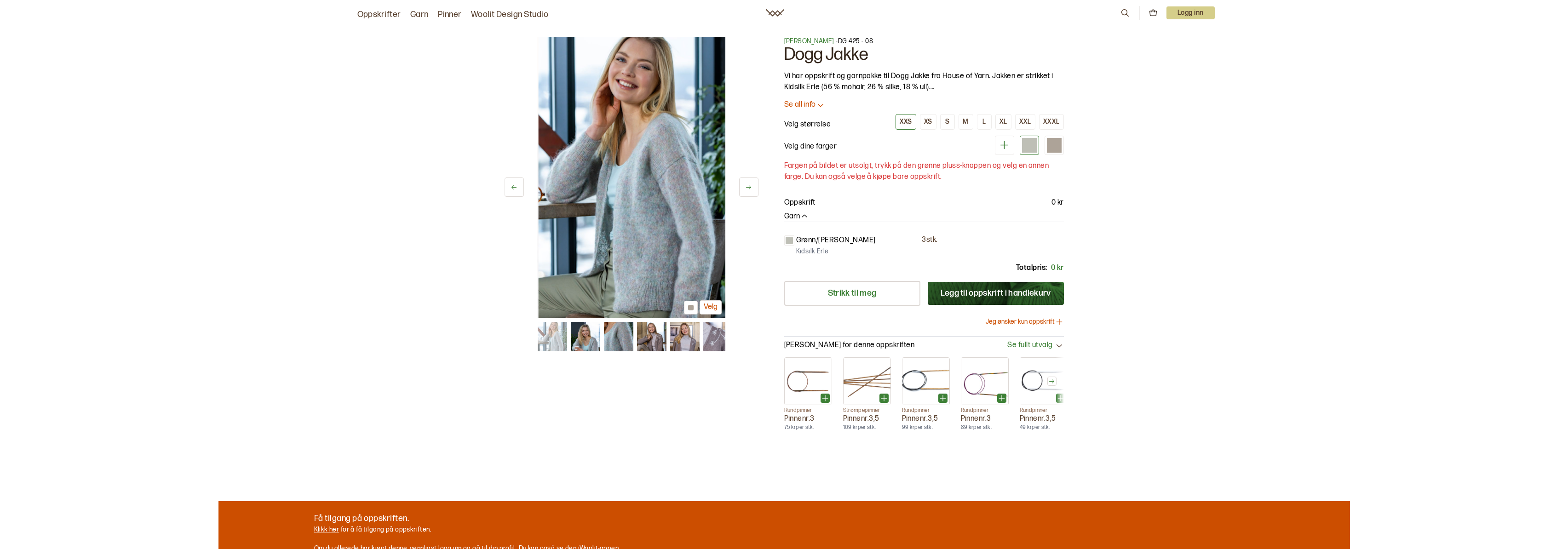
click at [748, 185] on icon at bounding box center [748, 187] width 7 height 7
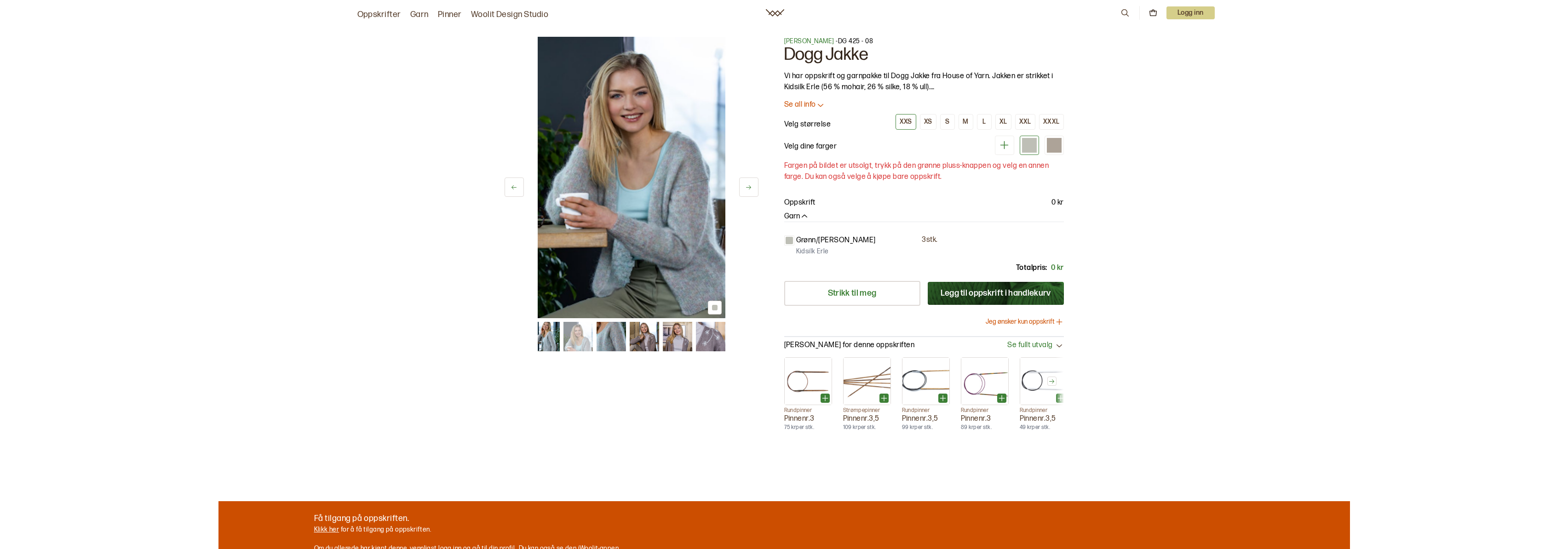
click at [748, 185] on icon at bounding box center [748, 187] width 7 height 7
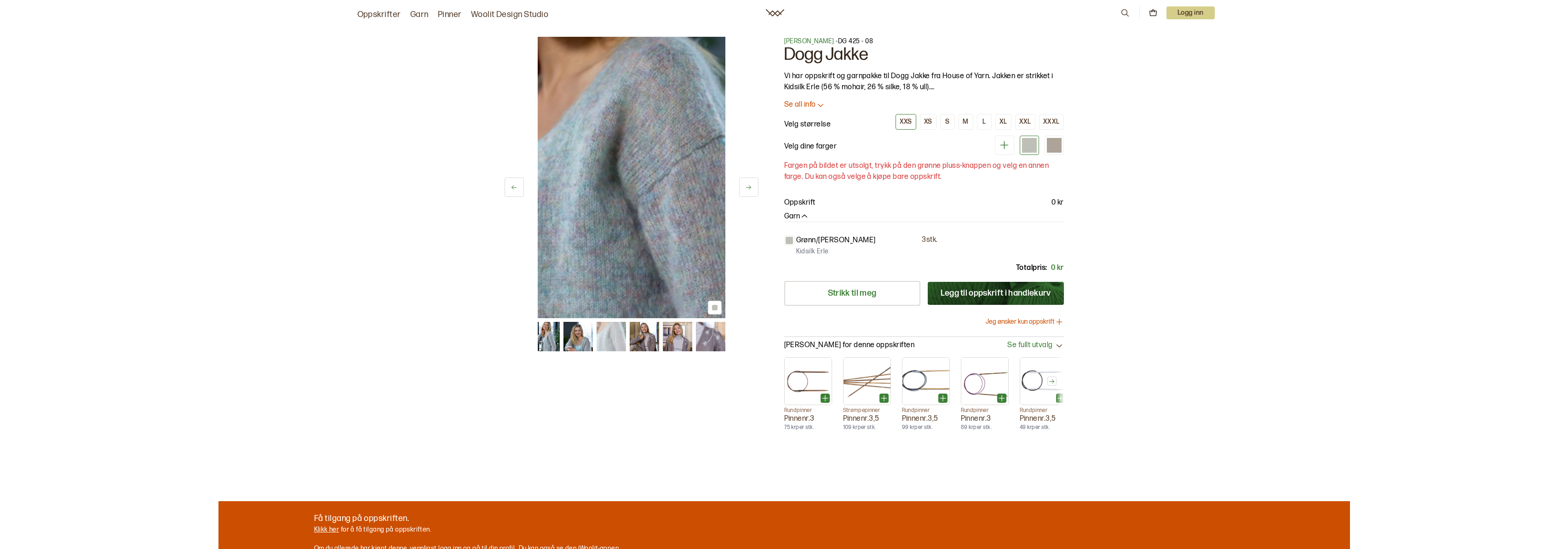
click at [748, 185] on icon at bounding box center [748, 187] width 7 height 7
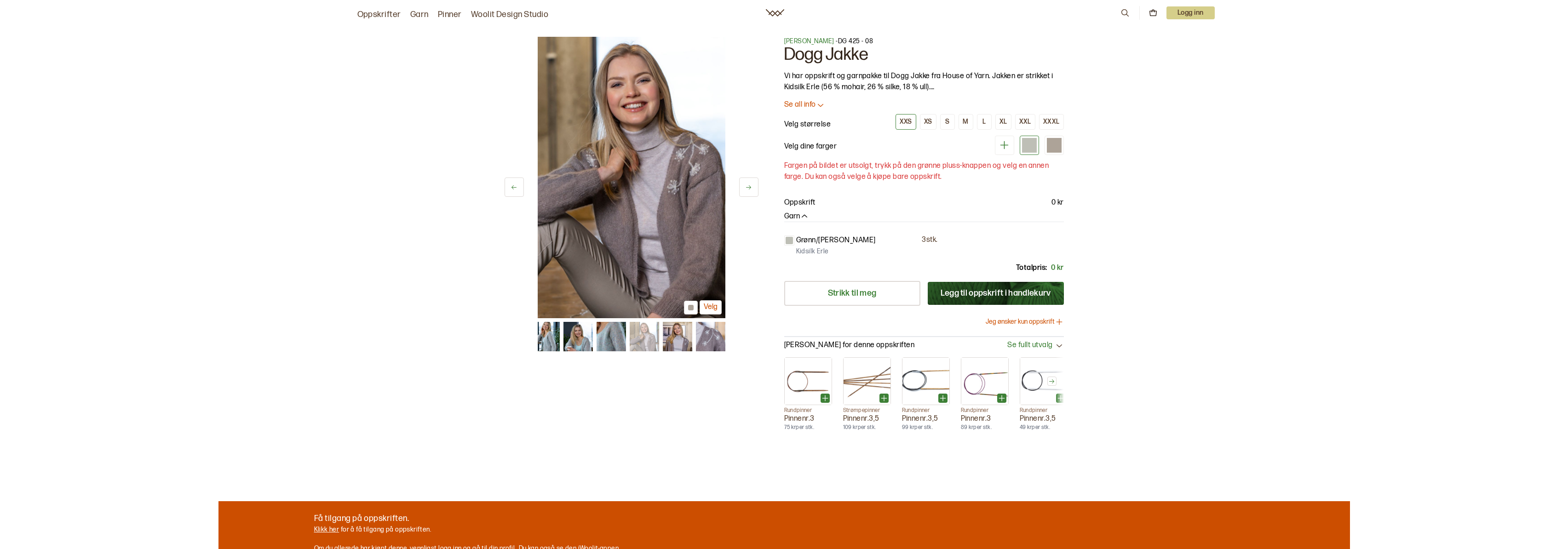
click at [748, 185] on icon at bounding box center [748, 187] width 7 height 7
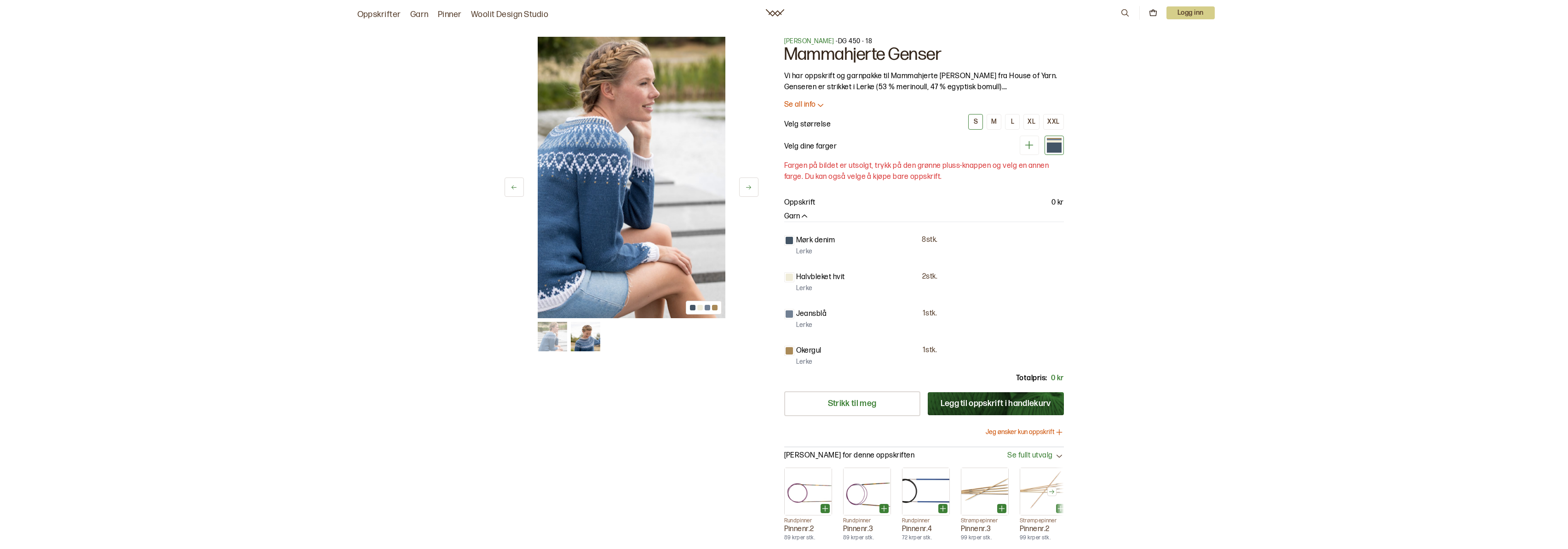
click at [755, 190] on button at bounding box center [749, 187] width 20 height 20
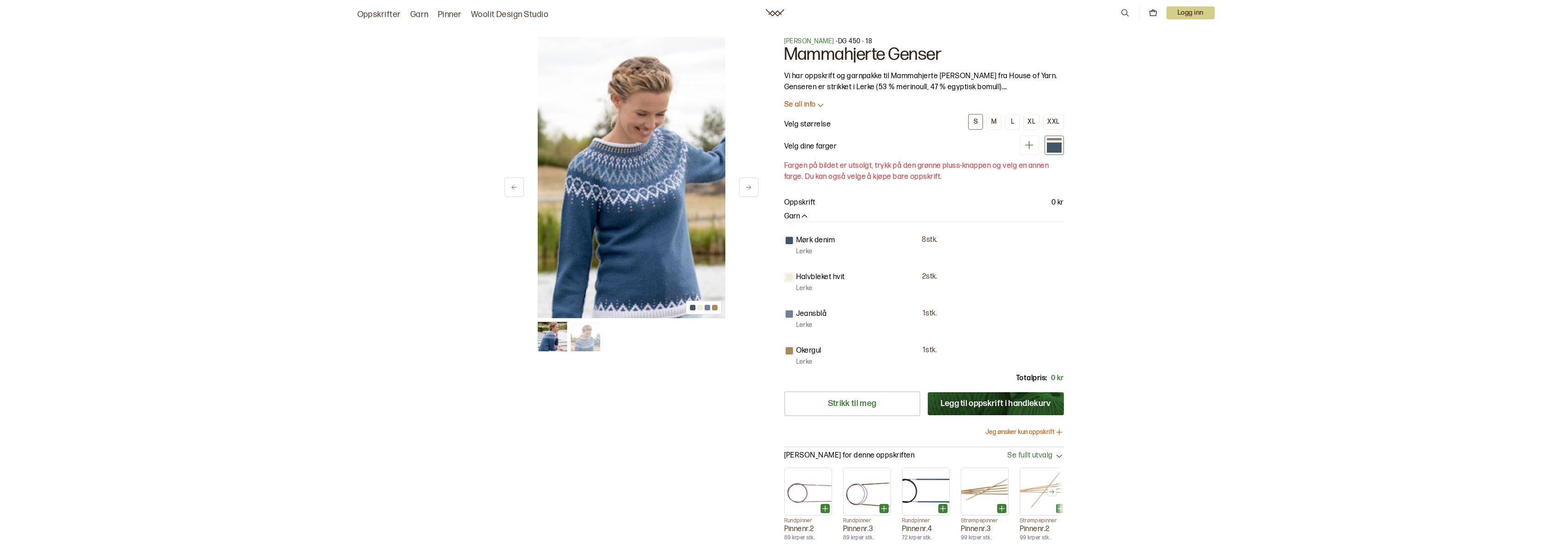
click at [641, 183] on img at bounding box center [631, 177] width 188 height 281
click at [751, 190] on icon at bounding box center [748, 187] width 7 height 7
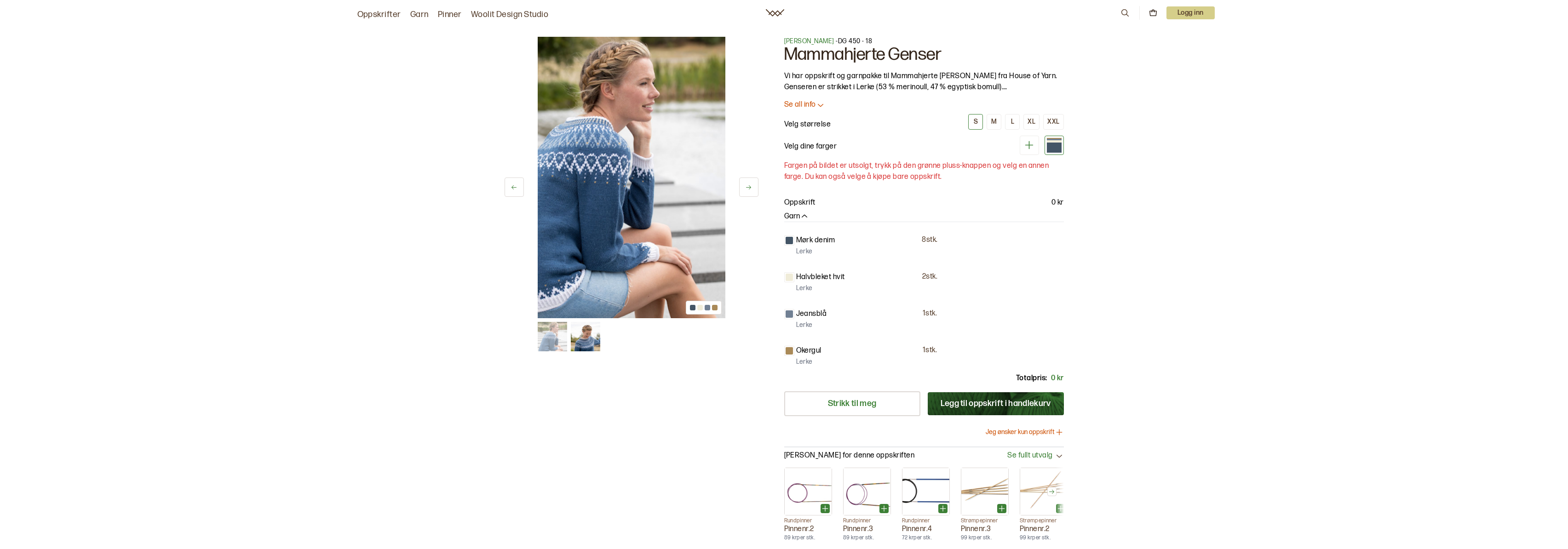
click at [751, 190] on icon at bounding box center [748, 187] width 7 height 7
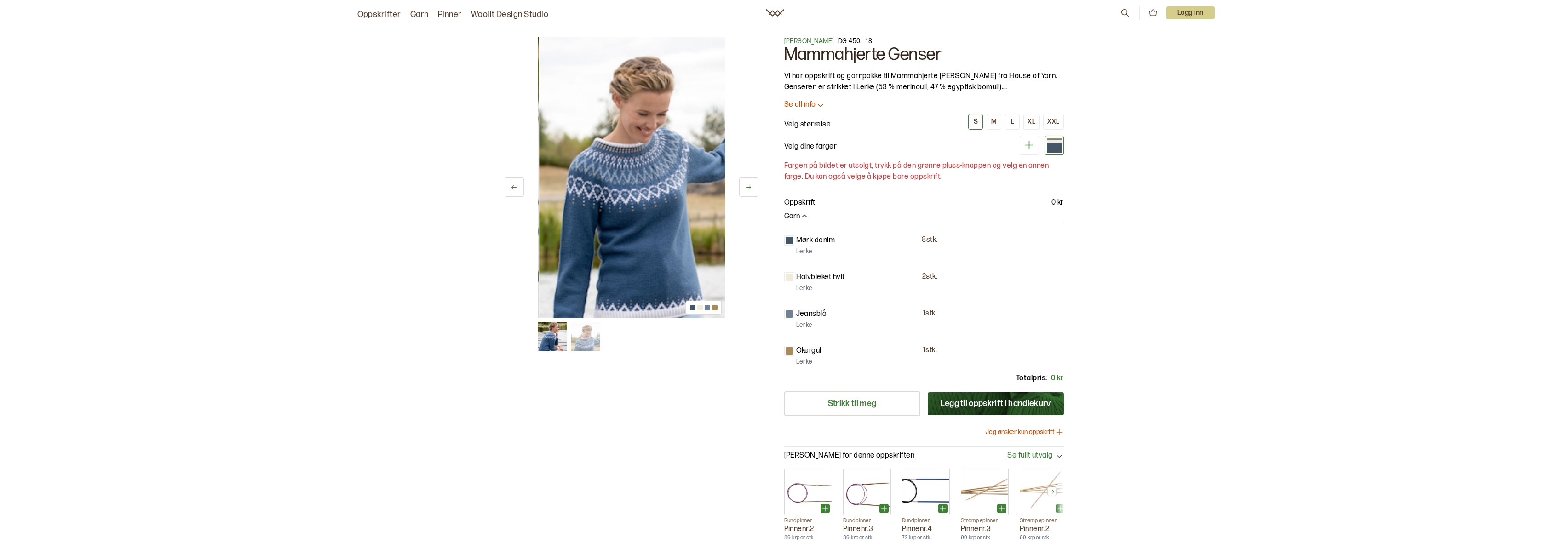
click at [751, 190] on icon at bounding box center [748, 187] width 7 height 7
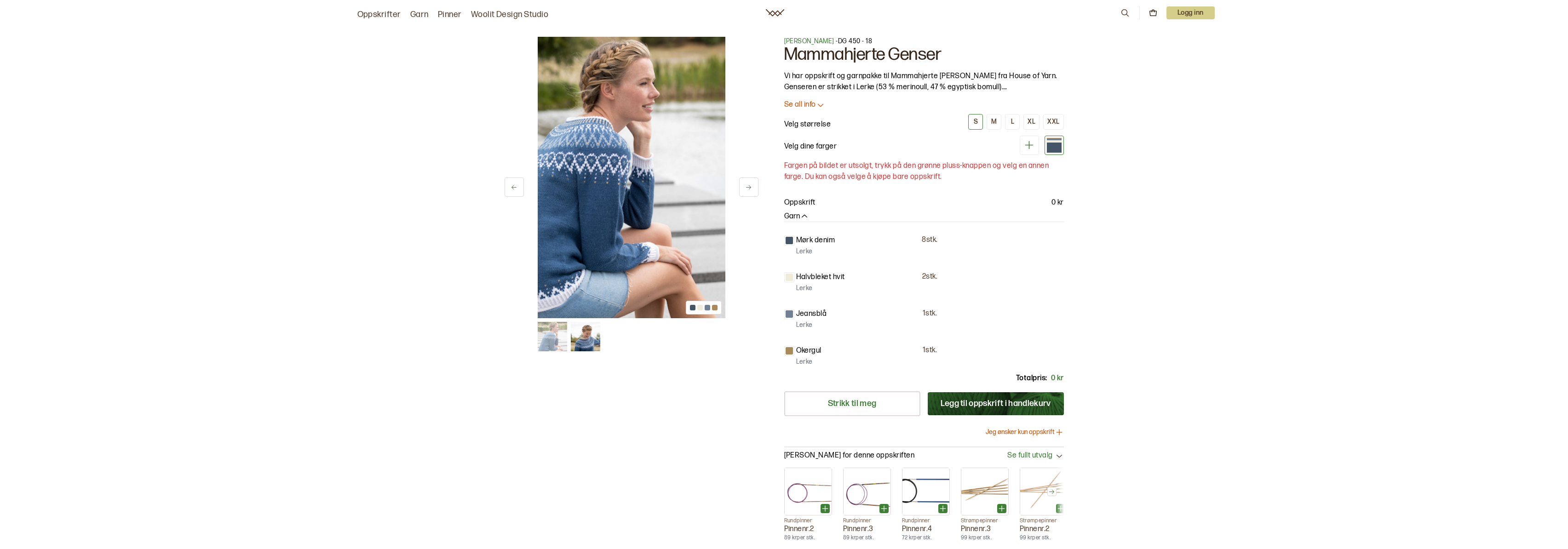
click at [1055, 146] on div at bounding box center [1054, 147] width 15 height 10
click at [1032, 149] on icon at bounding box center [1029, 145] width 12 height 12
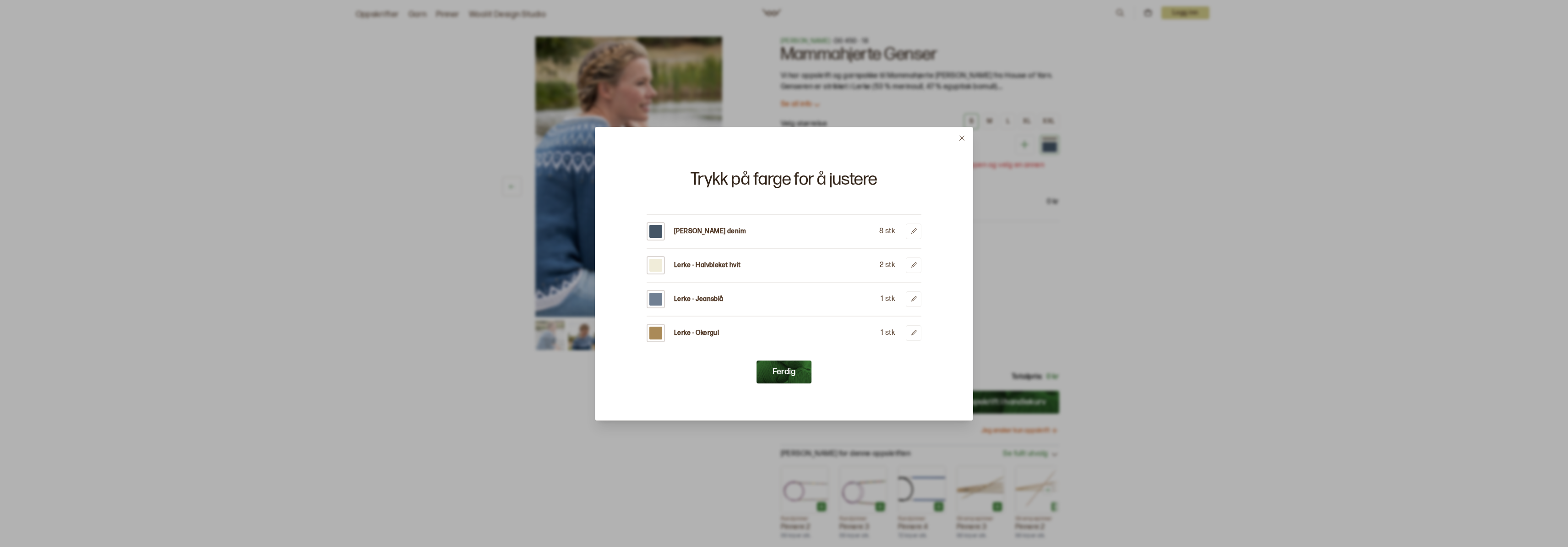
click at [963, 138] on icon at bounding box center [962, 138] width 7 height 7
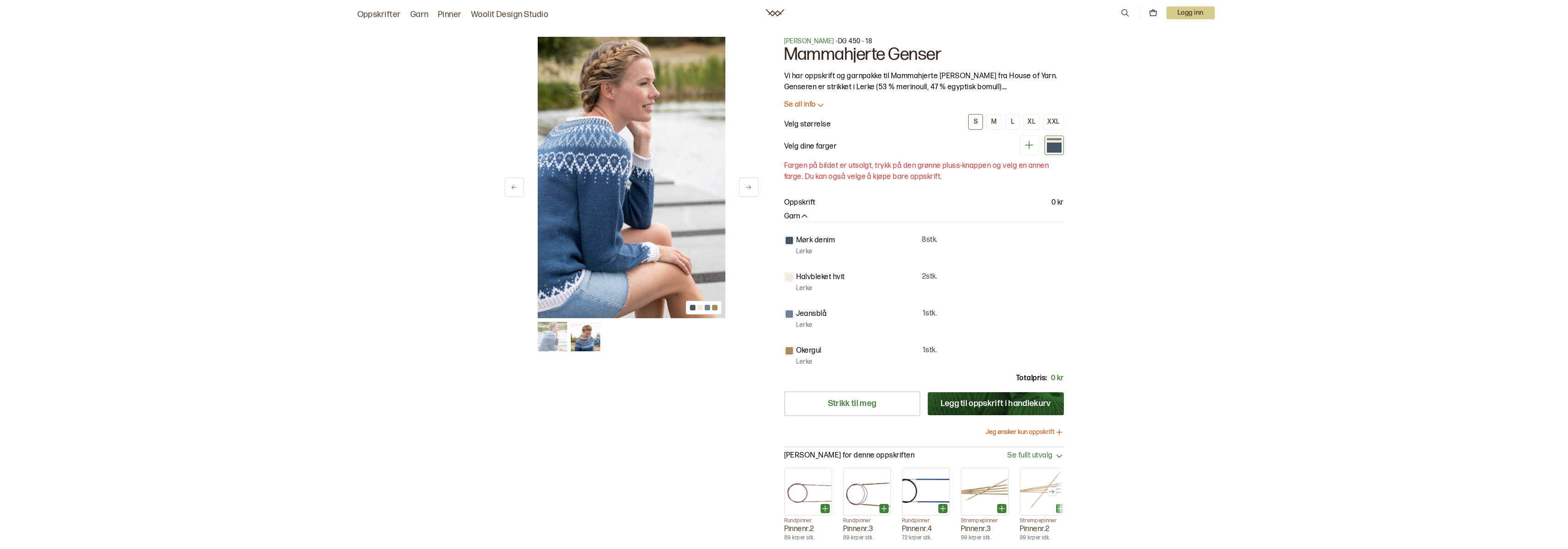
click at [612, 168] on img at bounding box center [631, 177] width 188 height 281
click at [607, 122] on img at bounding box center [631, 177] width 188 height 281
click at [685, 311] on img at bounding box center [631, 177] width 188 height 281
click at [657, 216] on img at bounding box center [631, 177] width 188 height 281
click at [656, 215] on img at bounding box center [631, 177] width 188 height 281
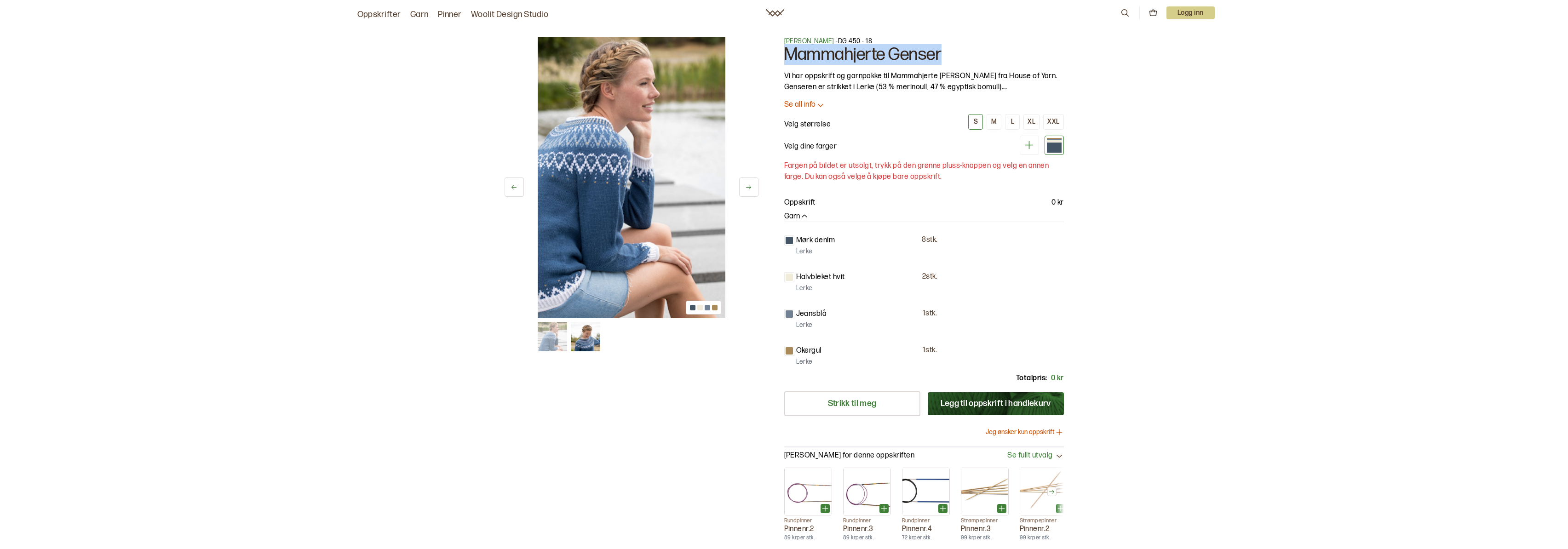
drag, startPoint x: 782, startPoint y: 57, endPoint x: 950, endPoint y: 53, distance: 168.0
click at [950, 53] on div "1 av 2 1 av 2 Hrönn Jónsdóttir - DG 450 - 18 Mammahjerte Genser Vi har oppskrif…" at bounding box center [784, 293] width 589 height 549
copy h1 "Mammahjerte Genser"
click at [1028, 147] on icon at bounding box center [1029, 145] width 12 height 12
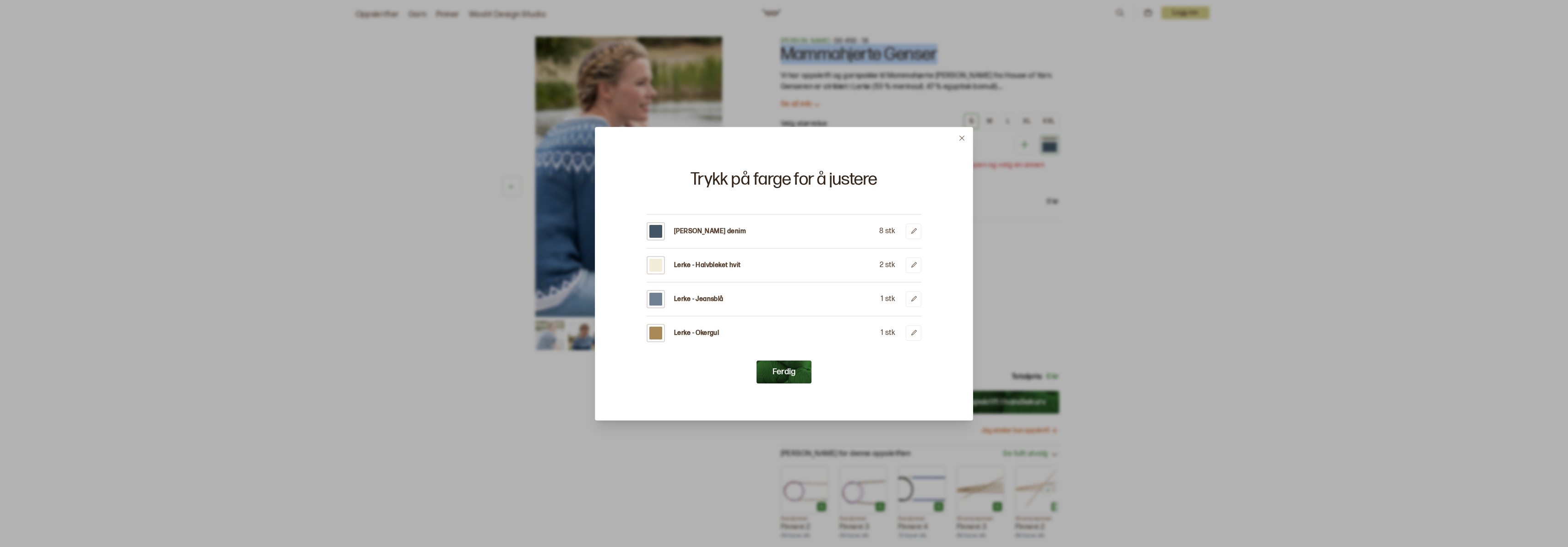
click at [967, 139] on button at bounding box center [962, 138] width 21 height 21
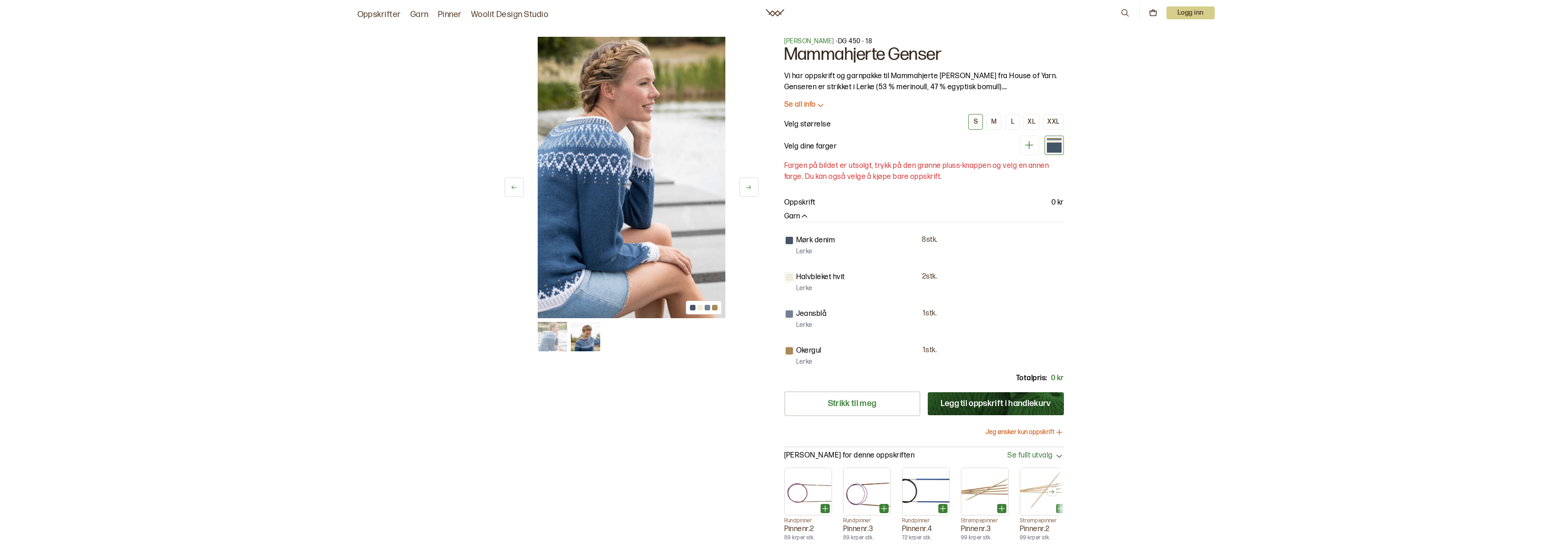
click at [1055, 142] on div at bounding box center [1054, 141] width 15 height 2
click at [1031, 144] on icon at bounding box center [1029, 145] width 12 height 12
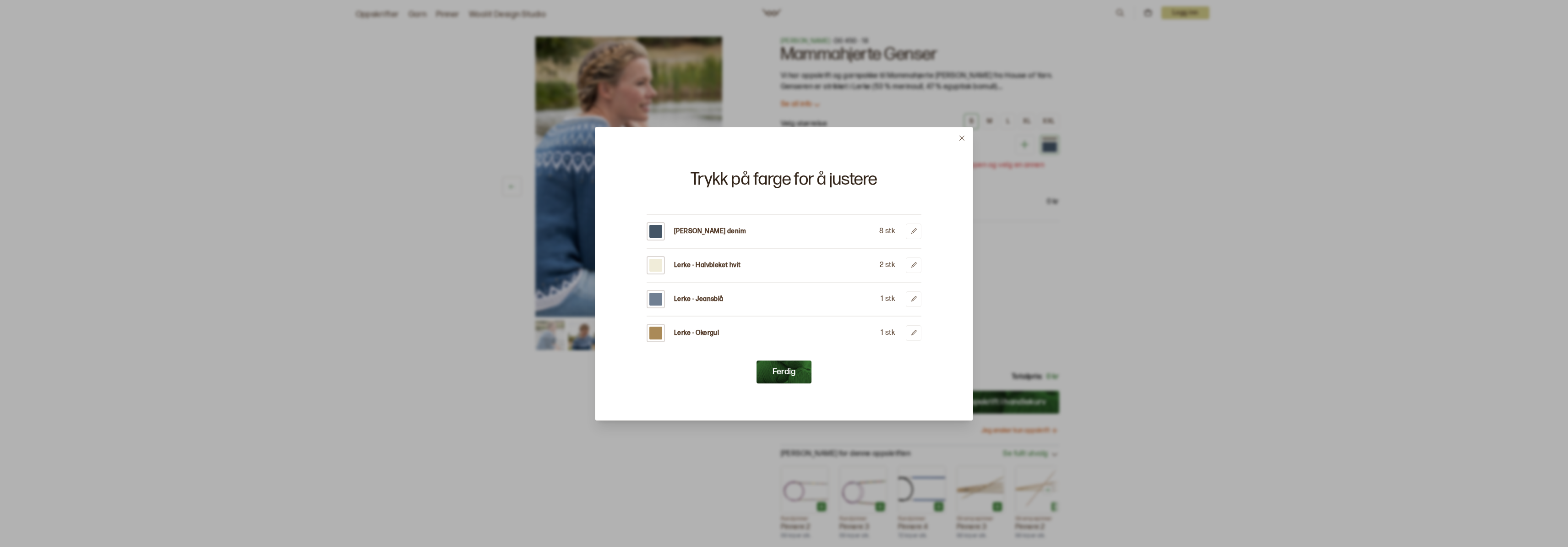
click at [704, 303] on p "Lerke - Jeansblå" at bounding box center [698, 299] width 49 height 9
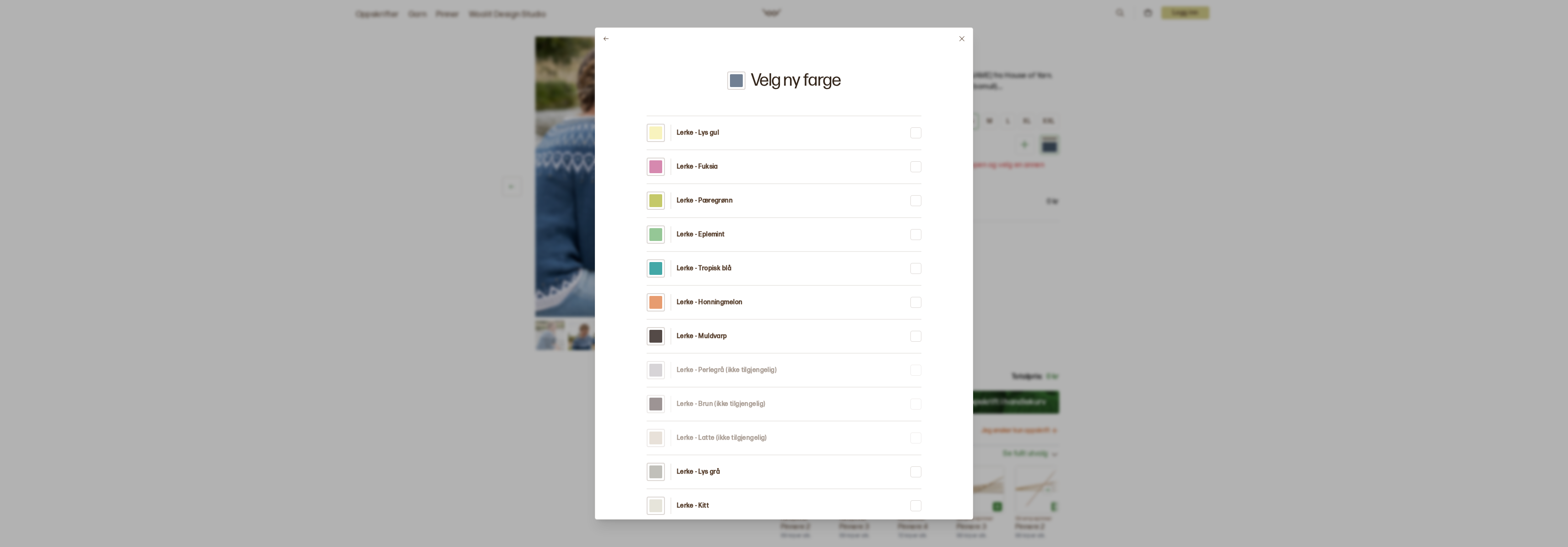
click at [961, 42] on button at bounding box center [962, 38] width 21 height 21
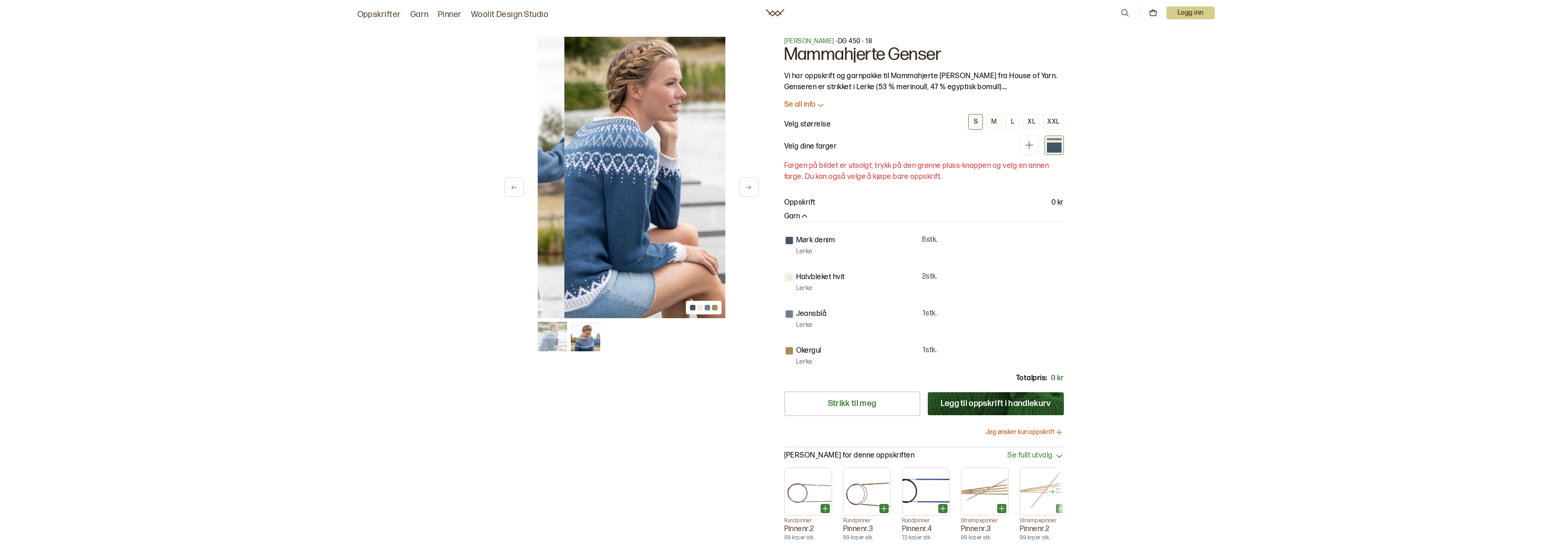
drag, startPoint x: 579, startPoint y: 198, endPoint x: 609, endPoint y: 197, distance: 30.0
click at [609, 197] on img at bounding box center [658, 177] width 188 height 281
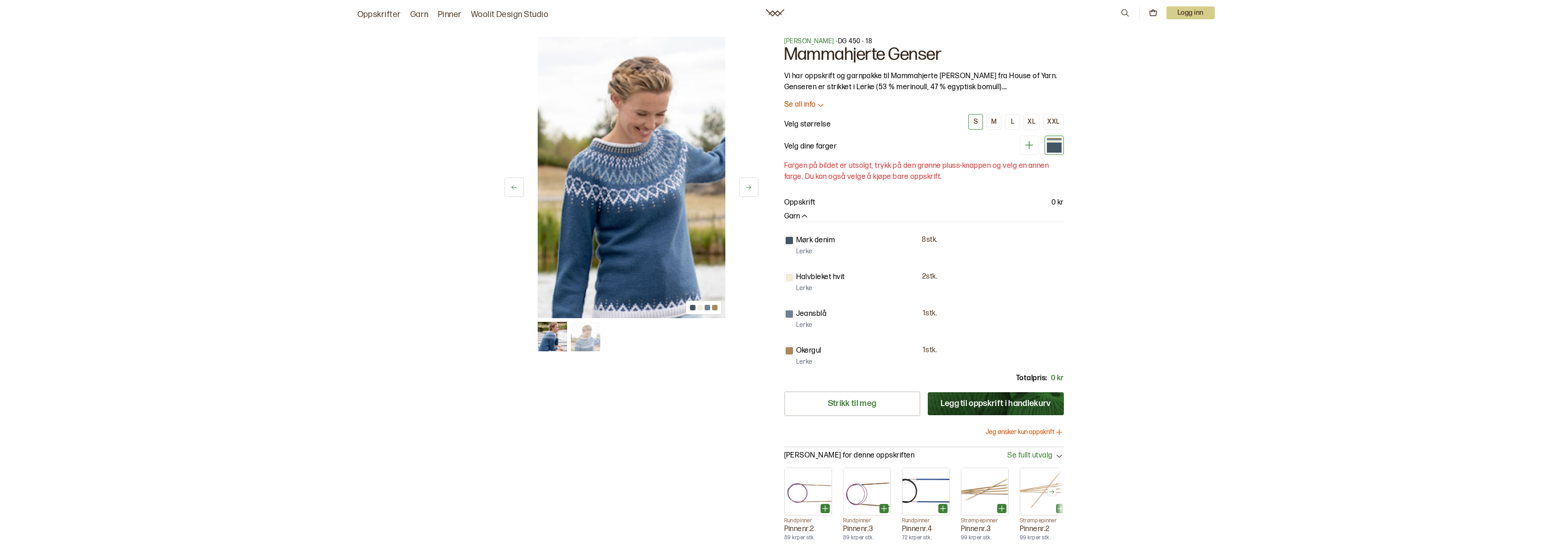
drag, startPoint x: 805, startPoint y: 328, endPoint x: 811, endPoint y: 320, distance: 10.0
click at [805, 328] on p "Lerke" at bounding box center [804, 325] width 17 height 9
click at [1031, 144] on icon at bounding box center [1029, 145] width 12 height 12
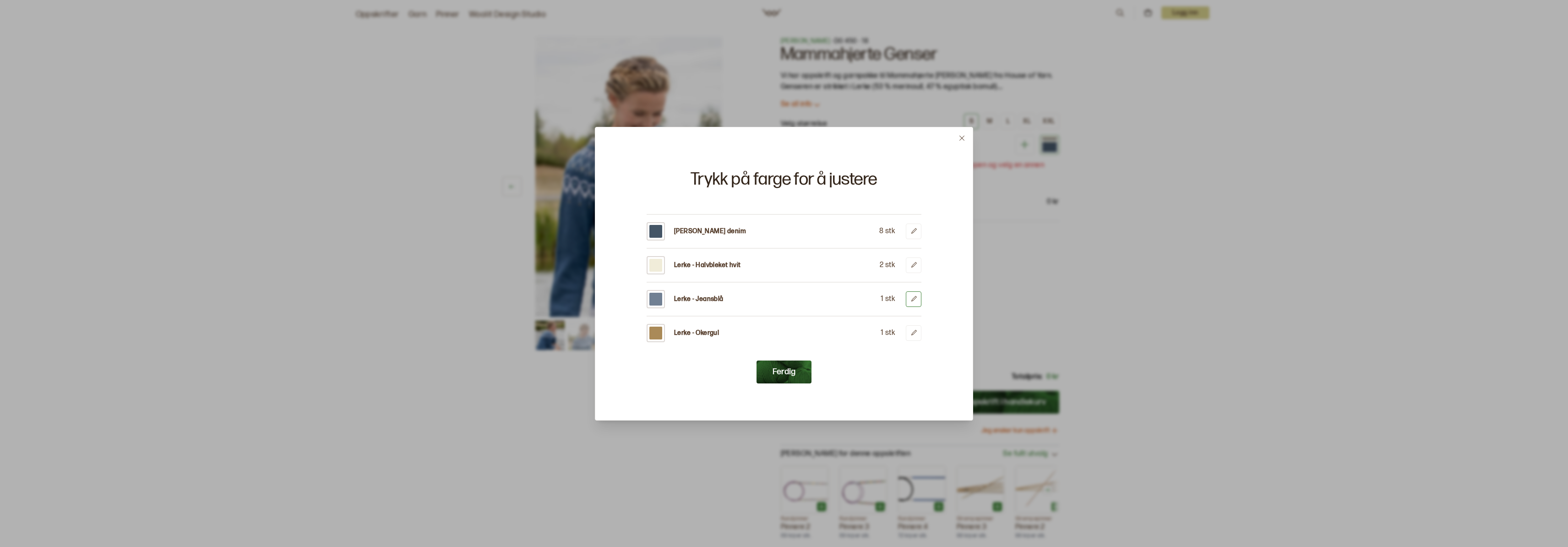
click at [913, 298] on icon at bounding box center [914, 298] width 5 height 5
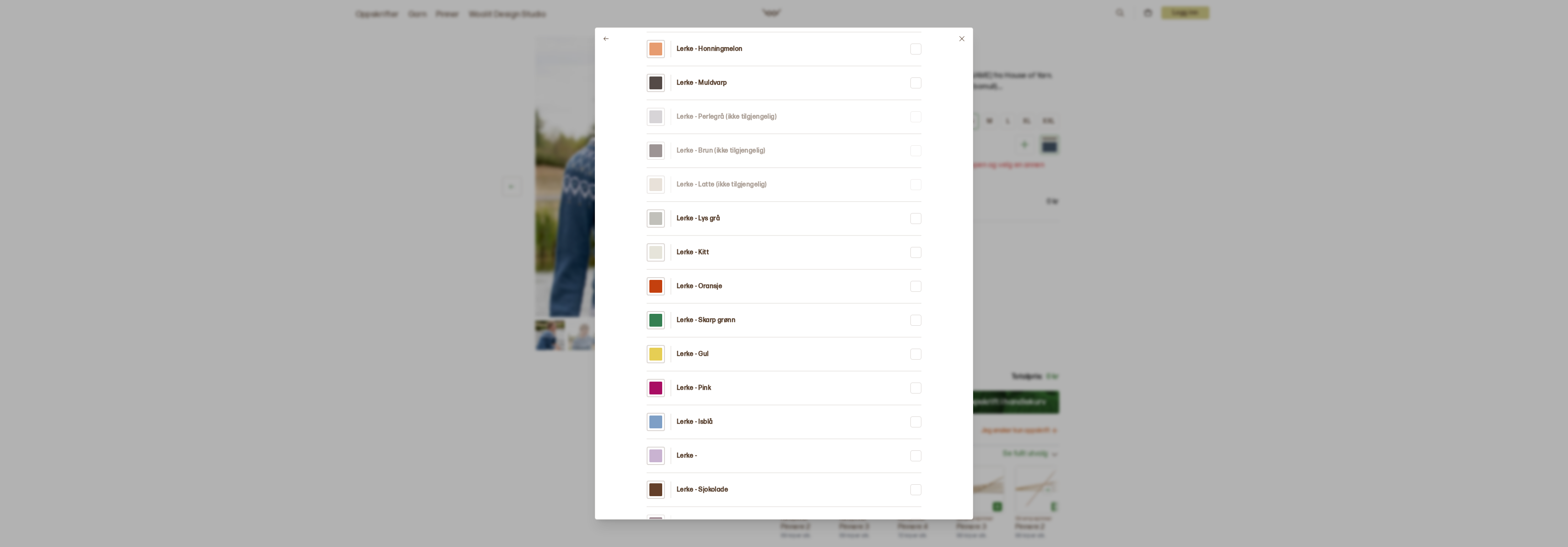
scroll to position [254, 0]
click at [650, 422] on div at bounding box center [656, 422] width 13 height 13
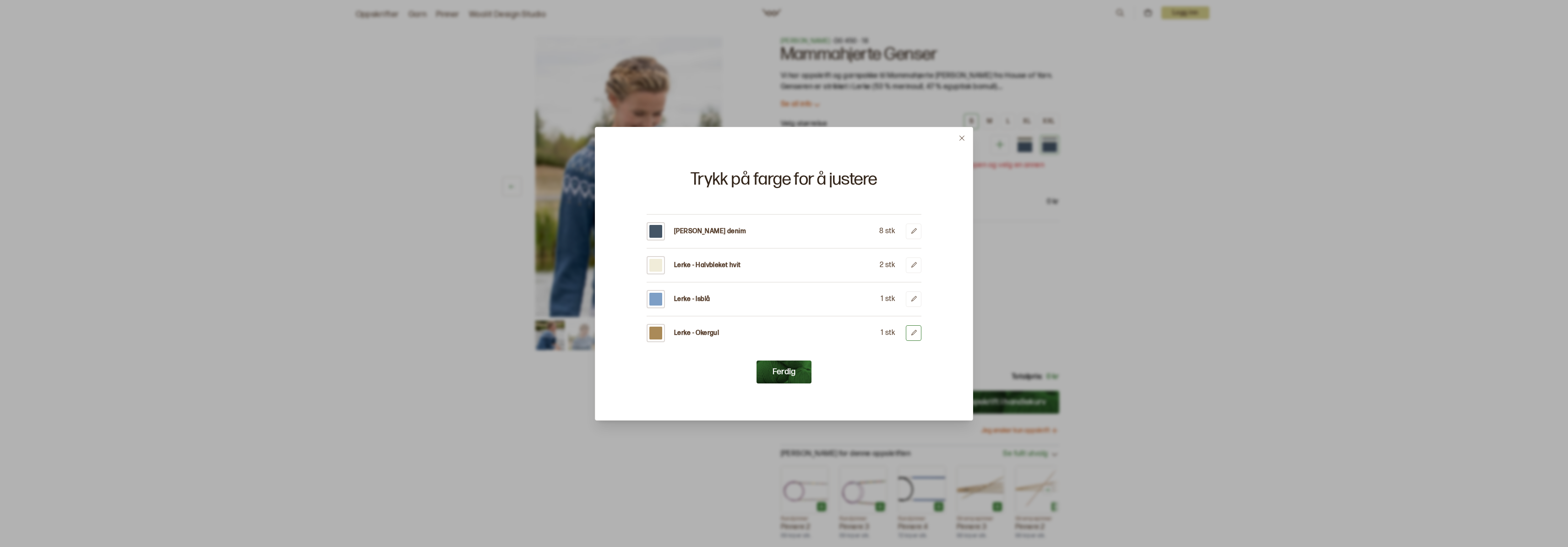
click at [914, 331] on icon at bounding box center [914, 333] width 5 height 5
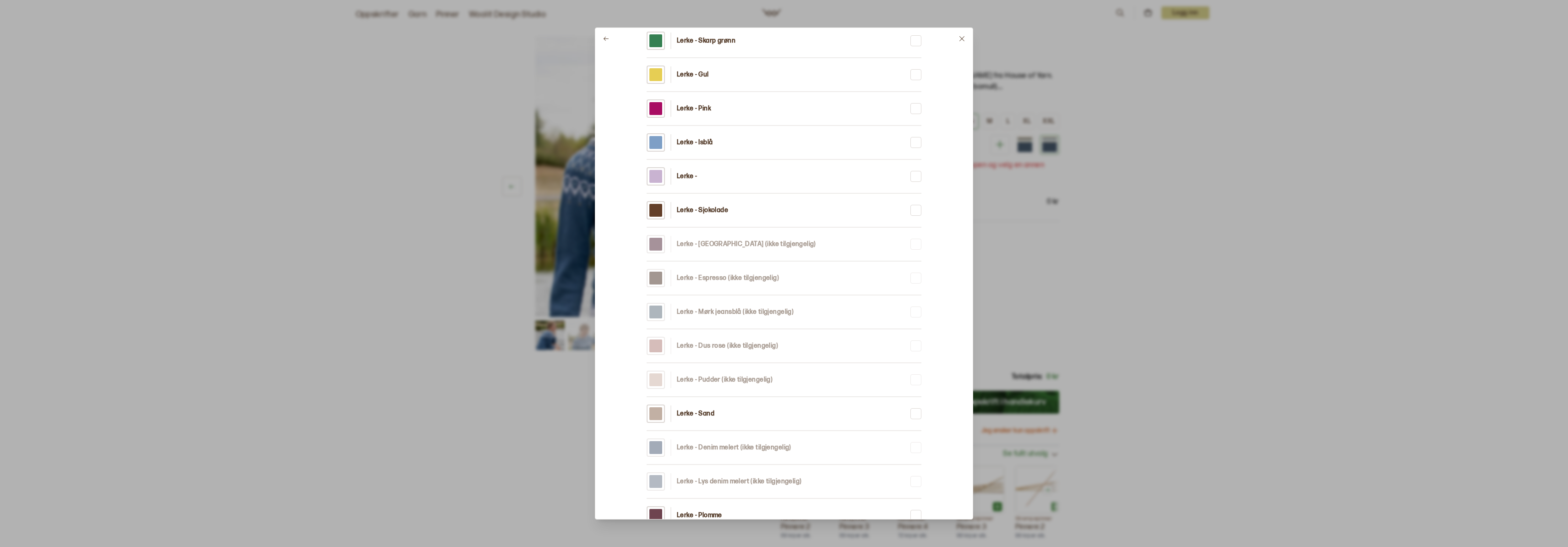
scroll to position [534, 0]
click at [623, 34] on div at bounding box center [784, 38] width 377 height 21
click at [688, 104] on p "Lerke - Pink" at bounding box center [694, 107] width 34 height 9
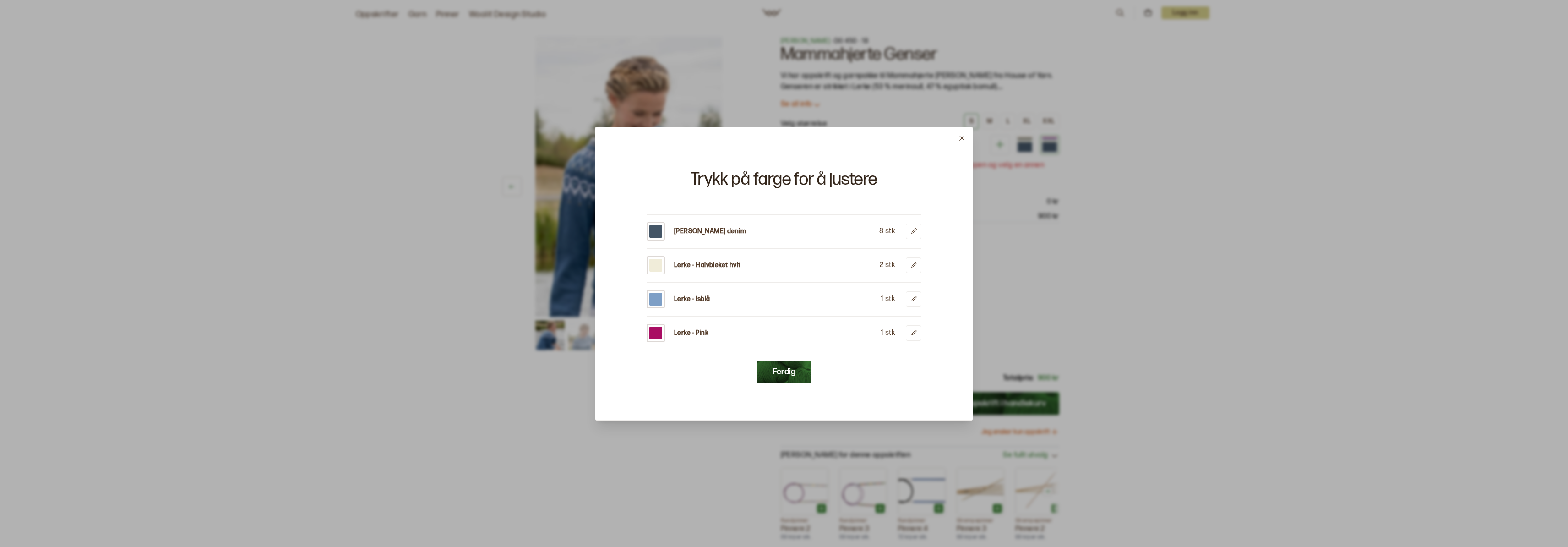
scroll to position [0, 0]
click at [781, 375] on button "Ferdig" at bounding box center [784, 372] width 55 height 23
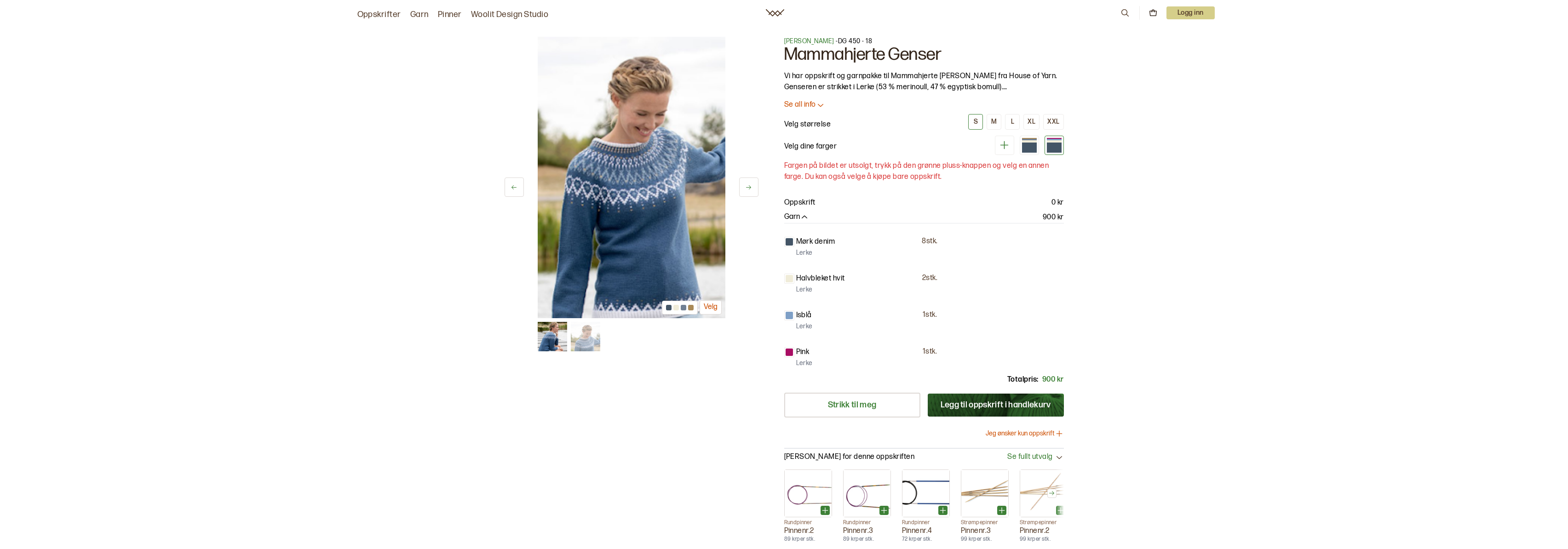
click at [1004, 145] on icon at bounding box center [1004, 146] width 9 height 9
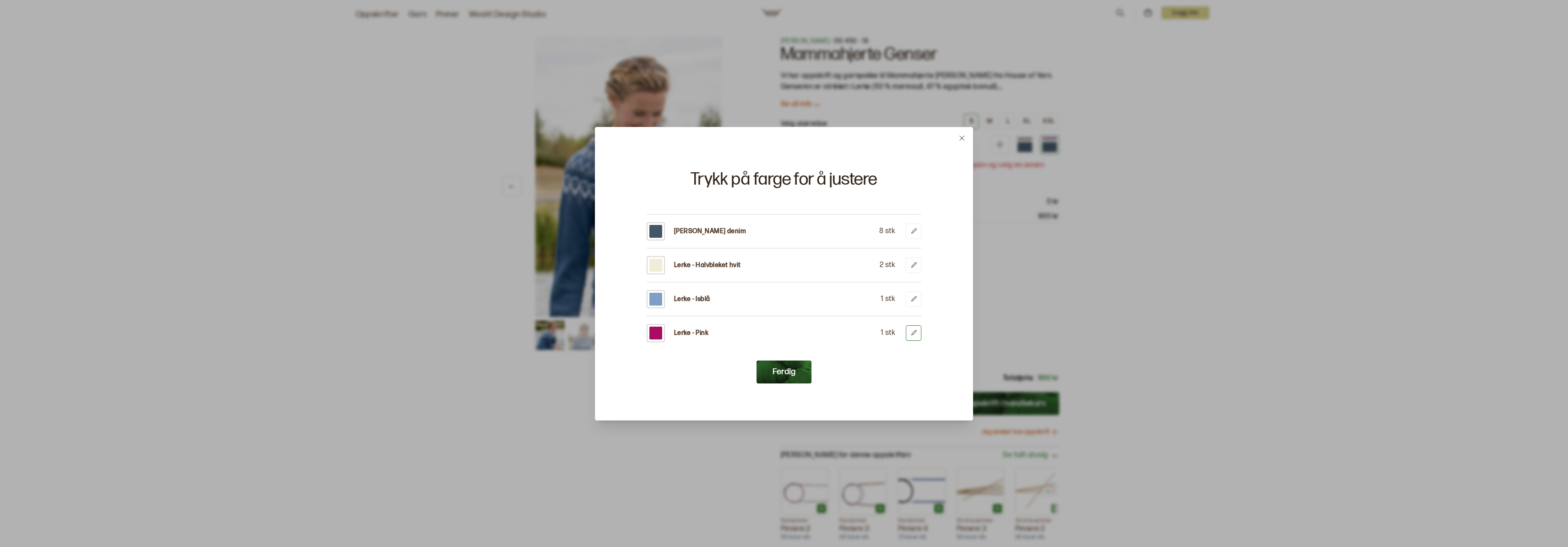
click at [911, 333] on icon at bounding box center [914, 333] width 7 height 7
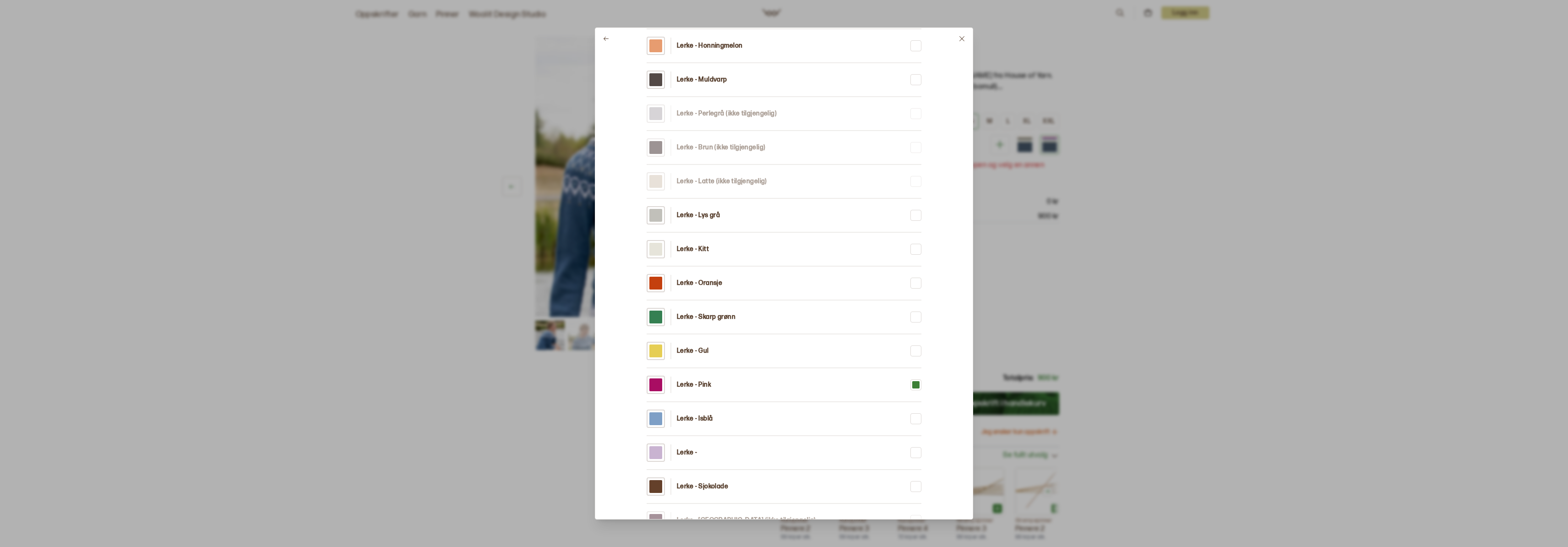
scroll to position [176, 0]
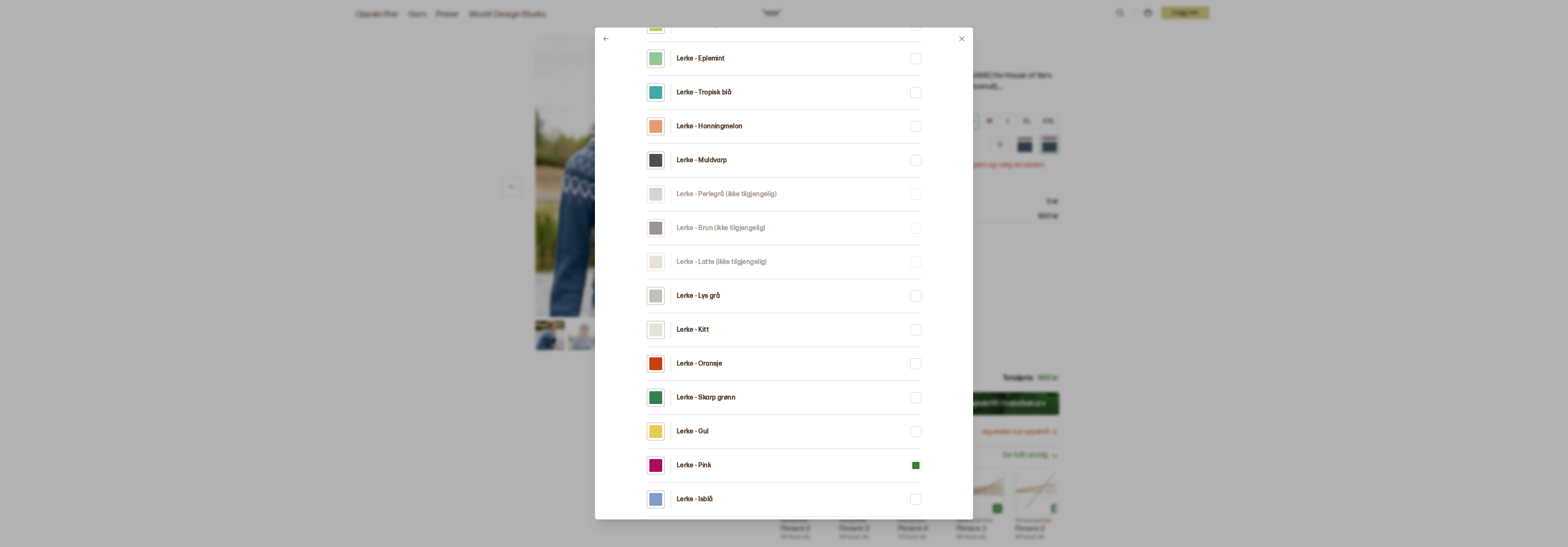
click at [707, 433] on p "Lerke - Gul" at bounding box center [693, 431] width 32 height 9
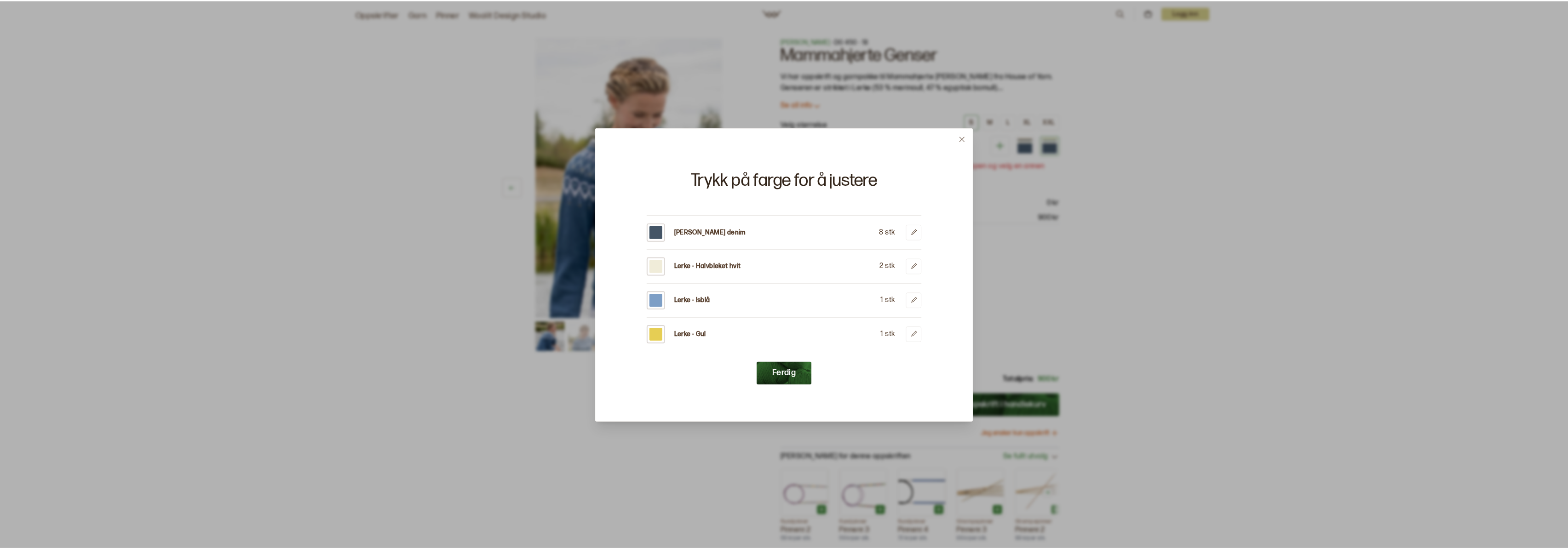
scroll to position [0, 0]
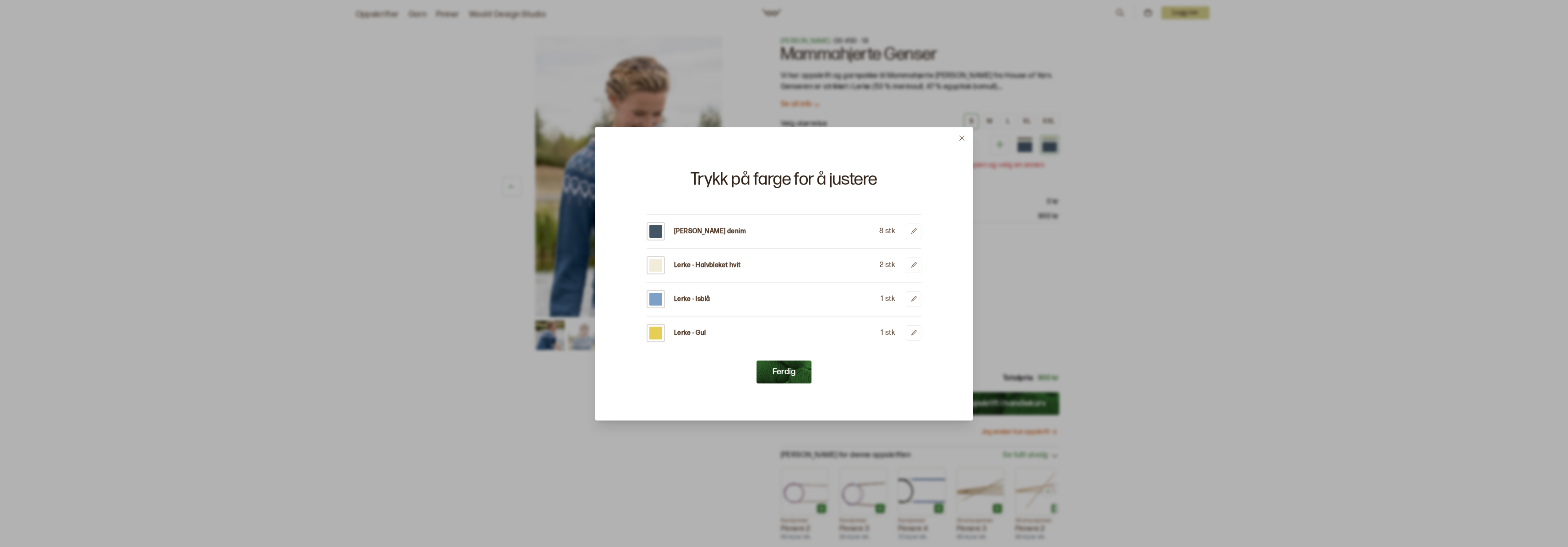
click at [794, 373] on button "Ferdig" at bounding box center [784, 372] width 55 height 23
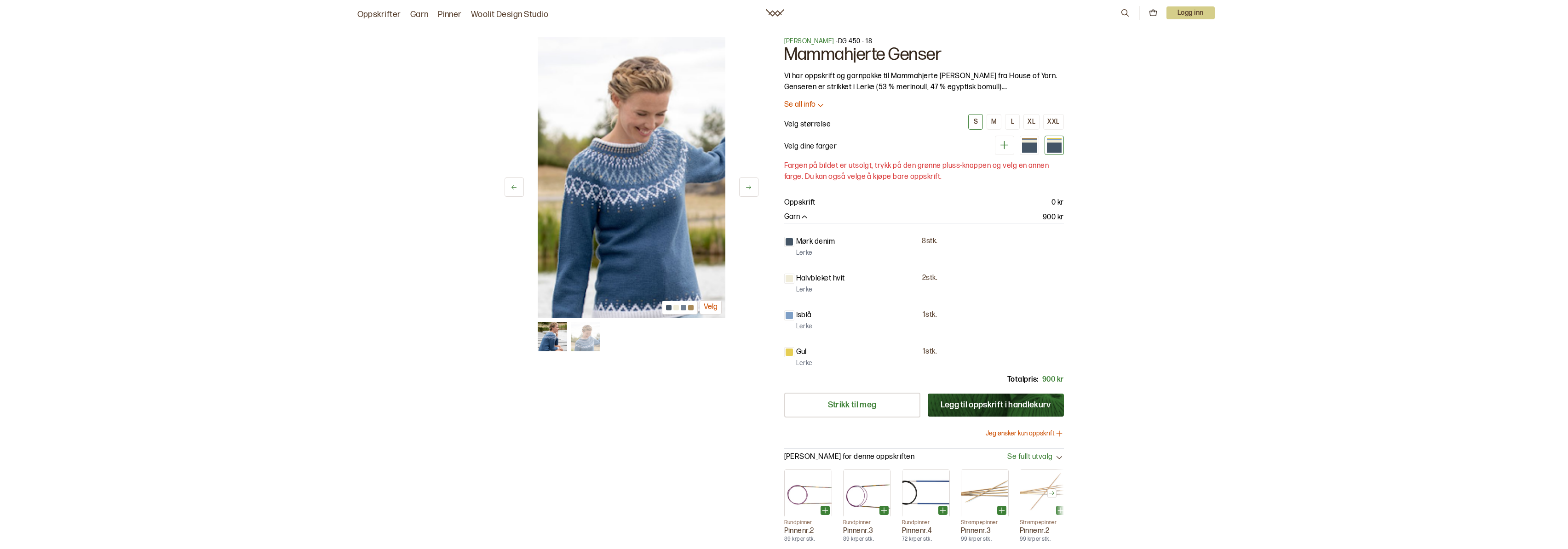
click at [605, 155] on img at bounding box center [631, 177] width 188 height 281
click at [705, 308] on button "Velg" at bounding box center [710, 307] width 22 height 14
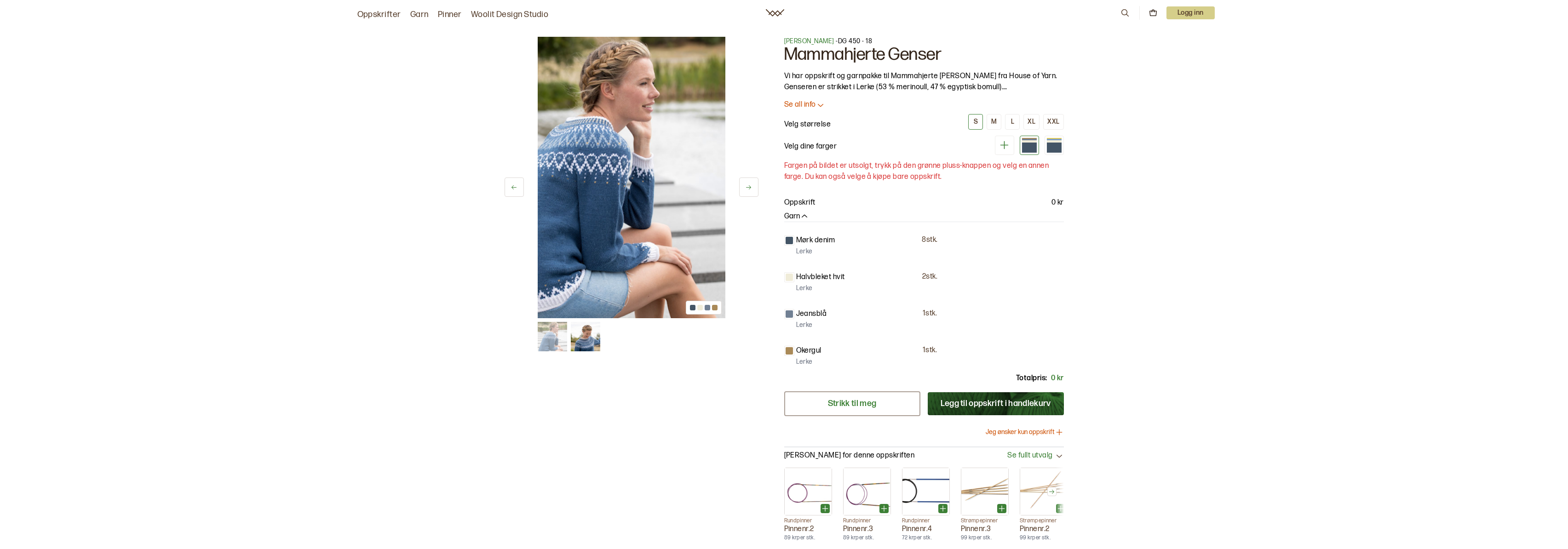
click at [871, 402] on link "Strikk til meg" at bounding box center [852, 403] width 136 height 25
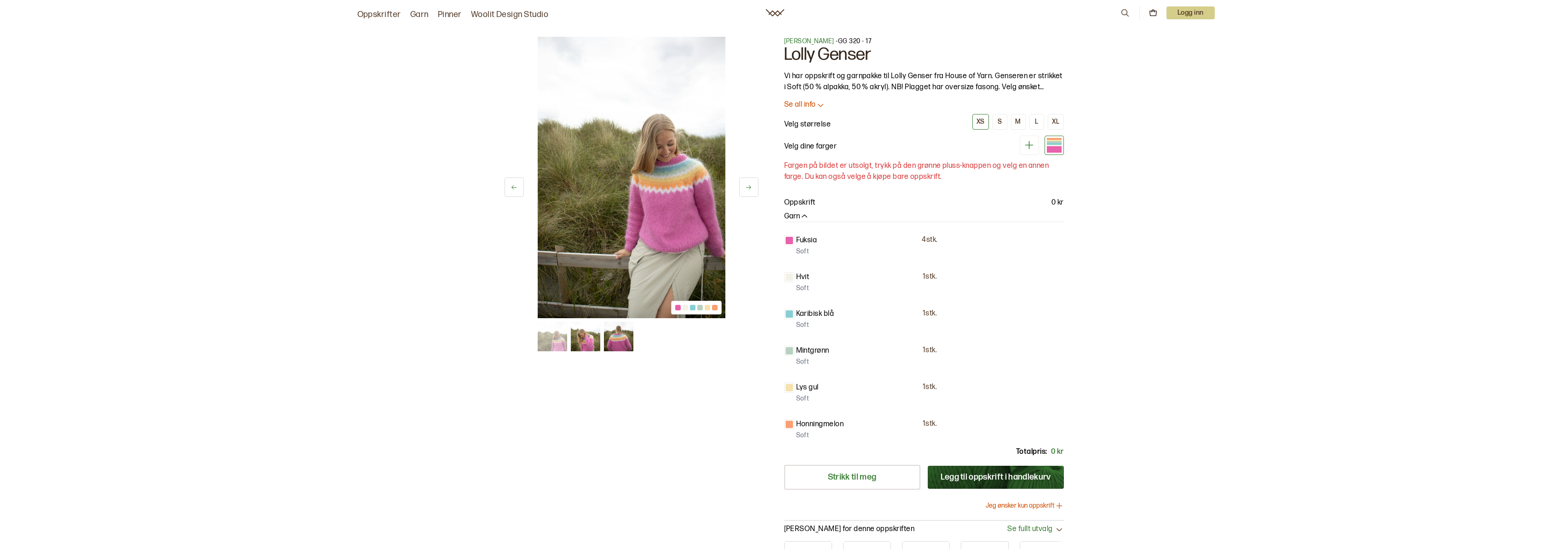
click at [713, 204] on img at bounding box center [631, 177] width 188 height 281
click at [751, 191] on button at bounding box center [749, 187] width 20 height 20
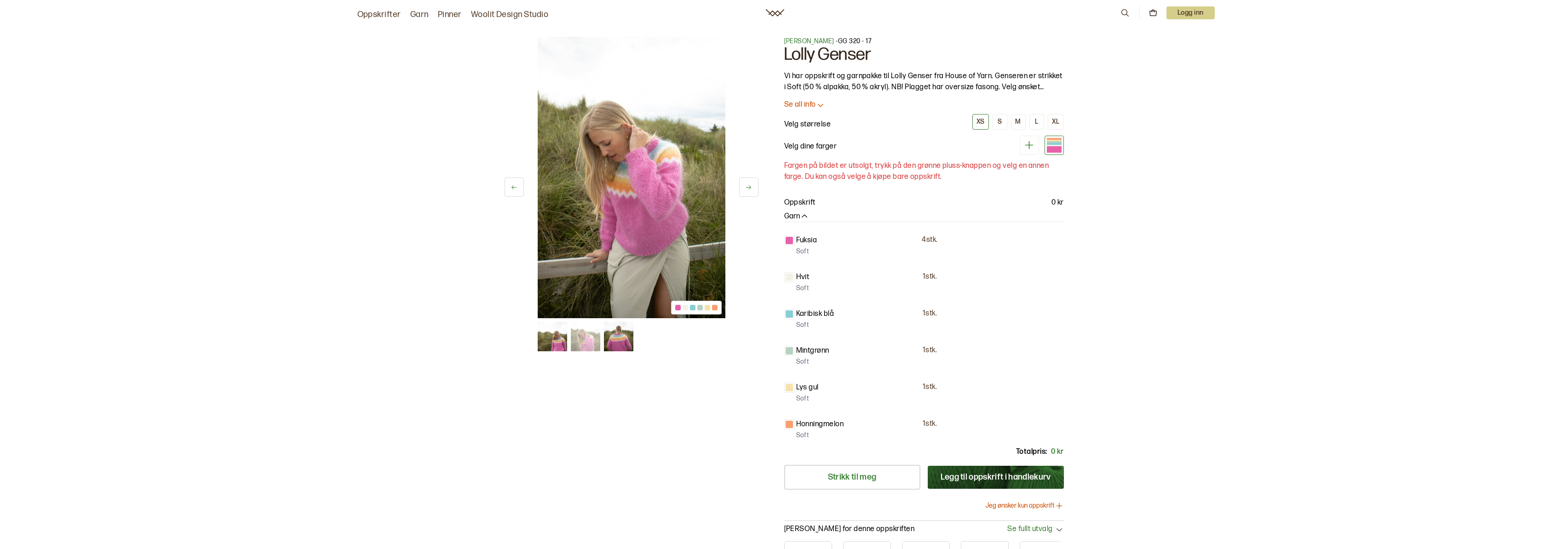
click at [749, 190] on icon at bounding box center [748, 187] width 7 height 7
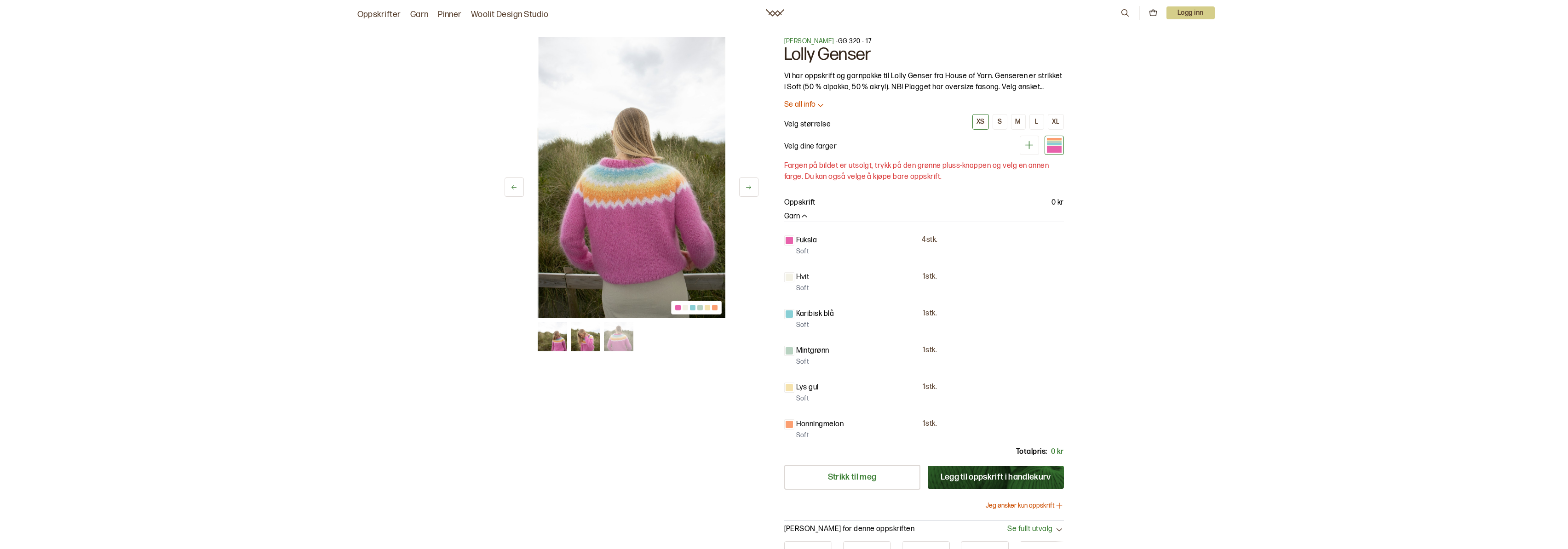
click at [749, 190] on icon at bounding box center [748, 187] width 7 height 7
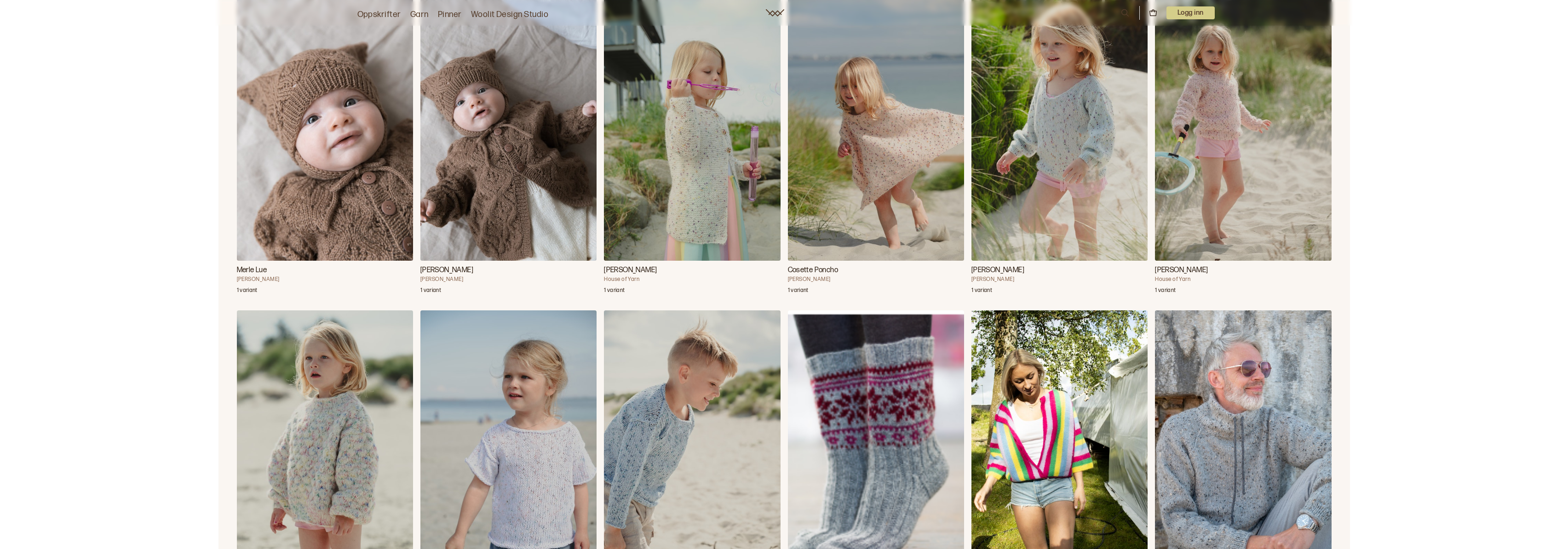
scroll to position [57910, 0]
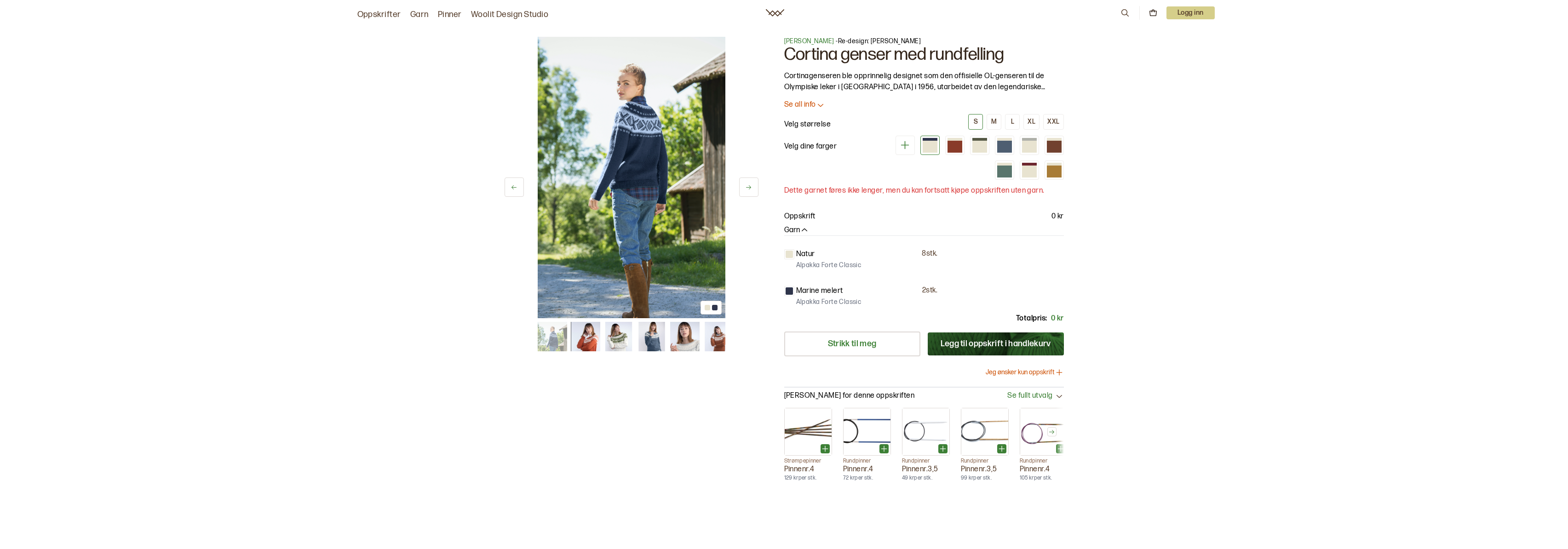
click at [759, 183] on div "1 av 8 1 av 8 Bitten Eriksen - Re-design: Anne-Kristi Espenes Cortina genser me…" at bounding box center [784, 263] width 589 height 489
click at [753, 186] on button at bounding box center [749, 187] width 20 height 20
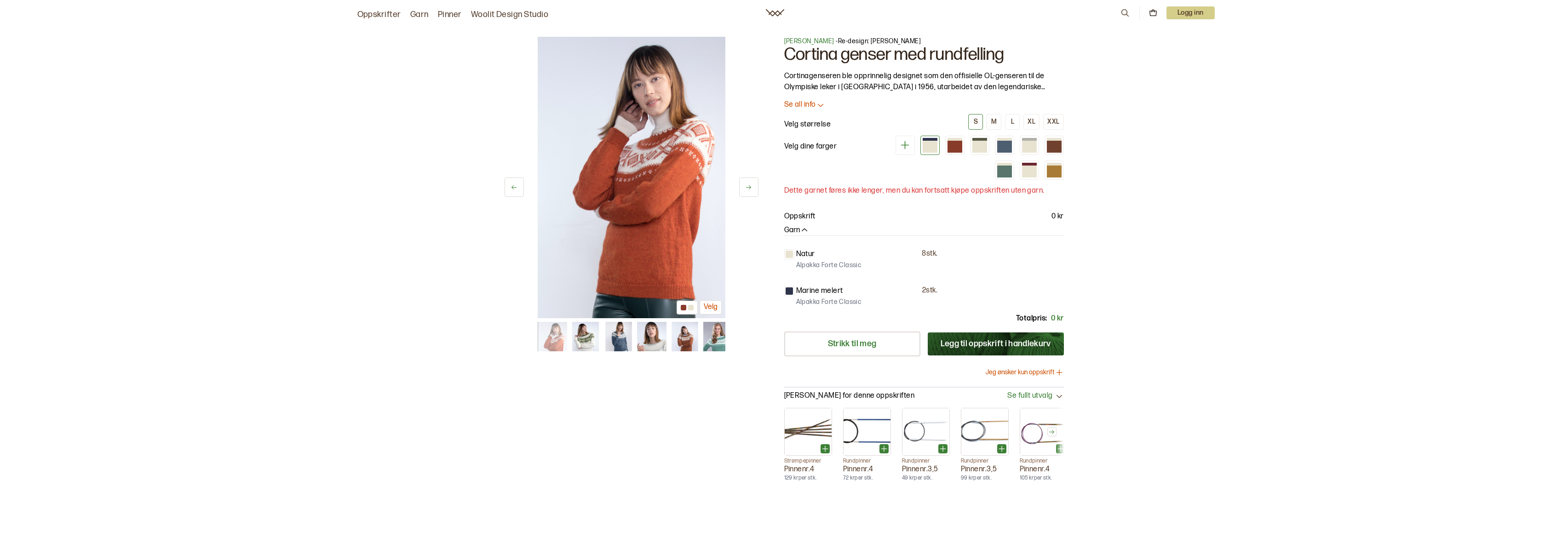
click at [749, 186] on icon at bounding box center [748, 187] width 5 height 4
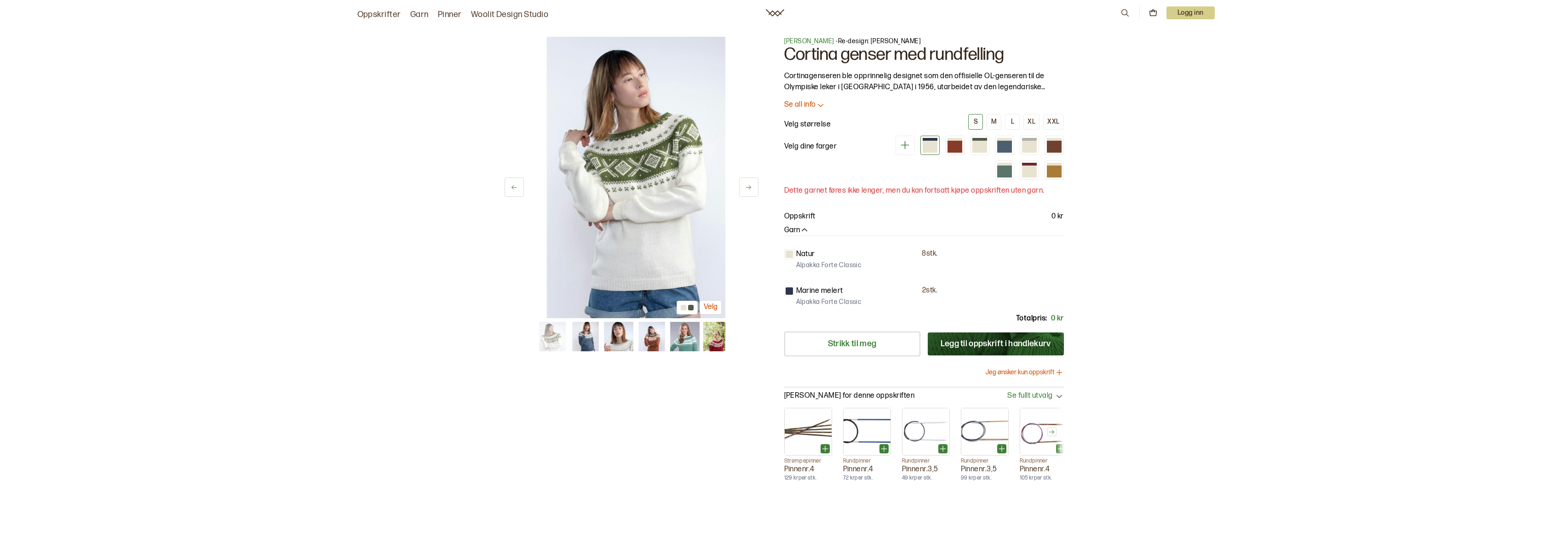
click at [749, 186] on icon at bounding box center [748, 187] width 5 height 4
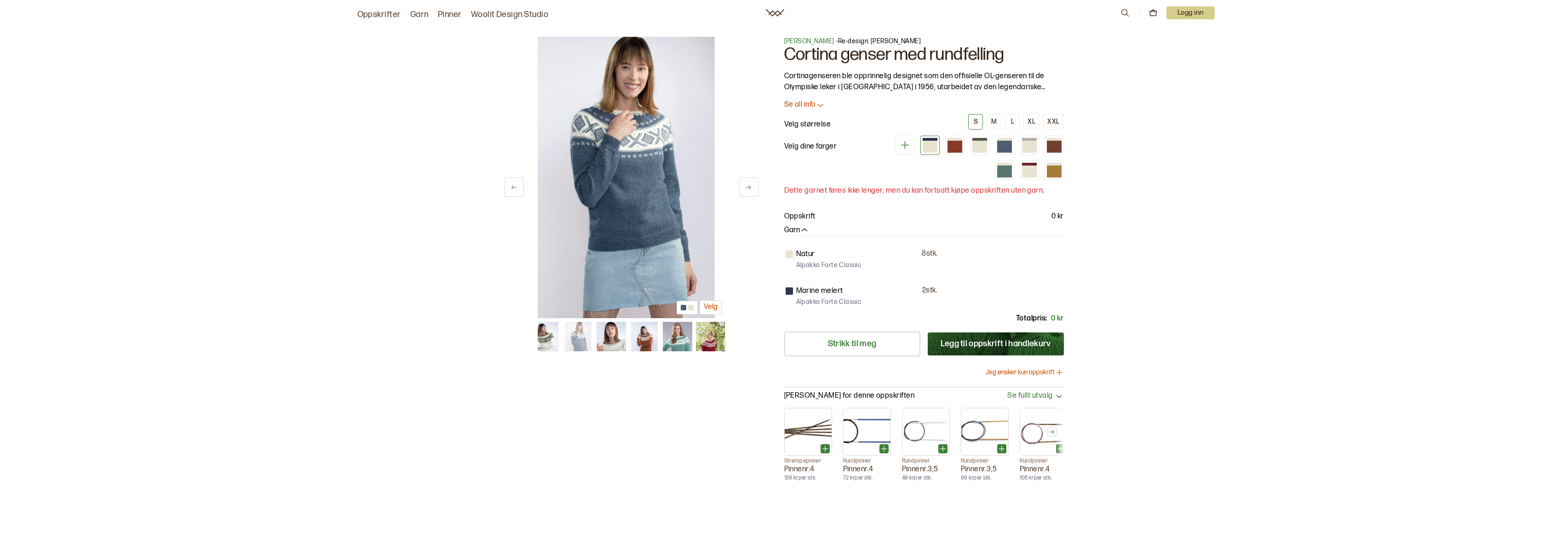
click at [749, 186] on icon at bounding box center [748, 187] width 5 height 4
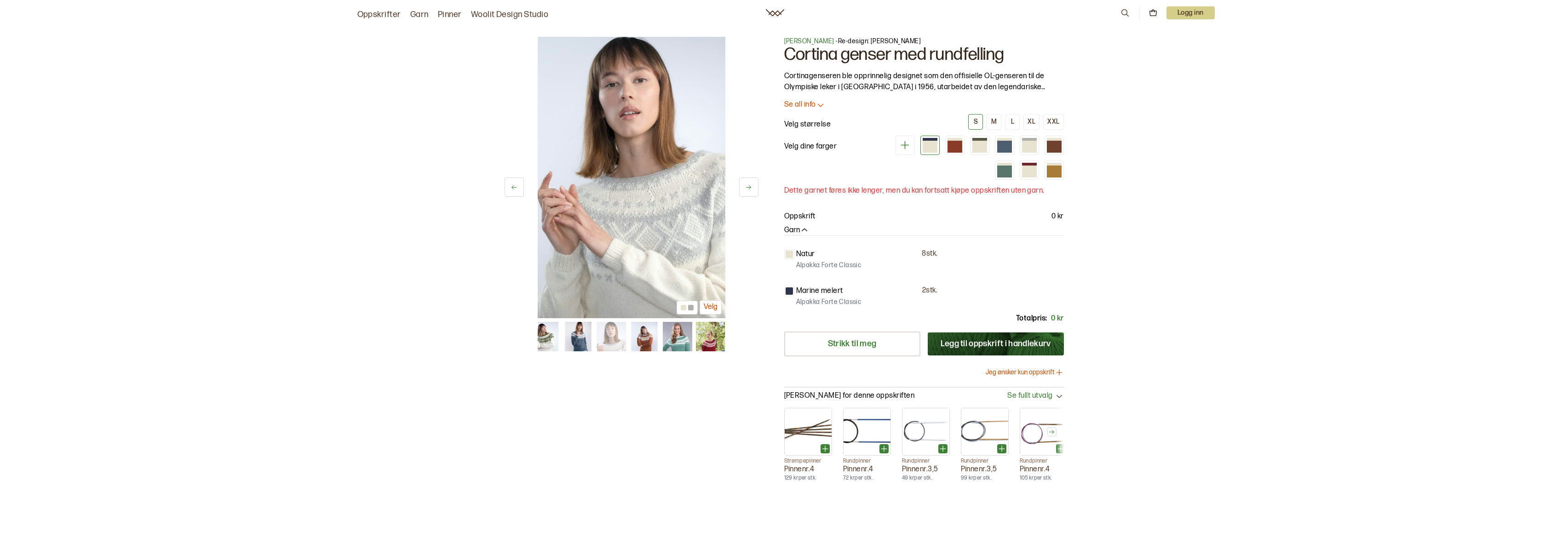
click at [749, 186] on icon at bounding box center [748, 187] width 5 height 4
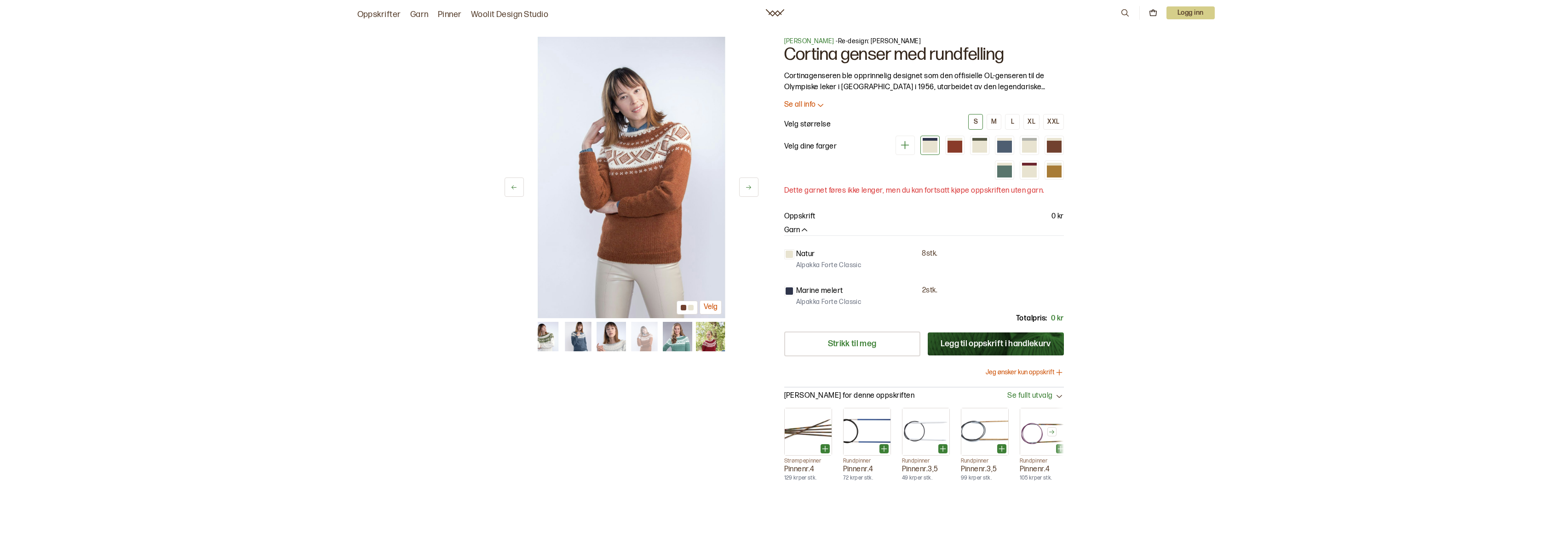
click at [749, 186] on icon at bounding box center [748, 187] width 5 height 4
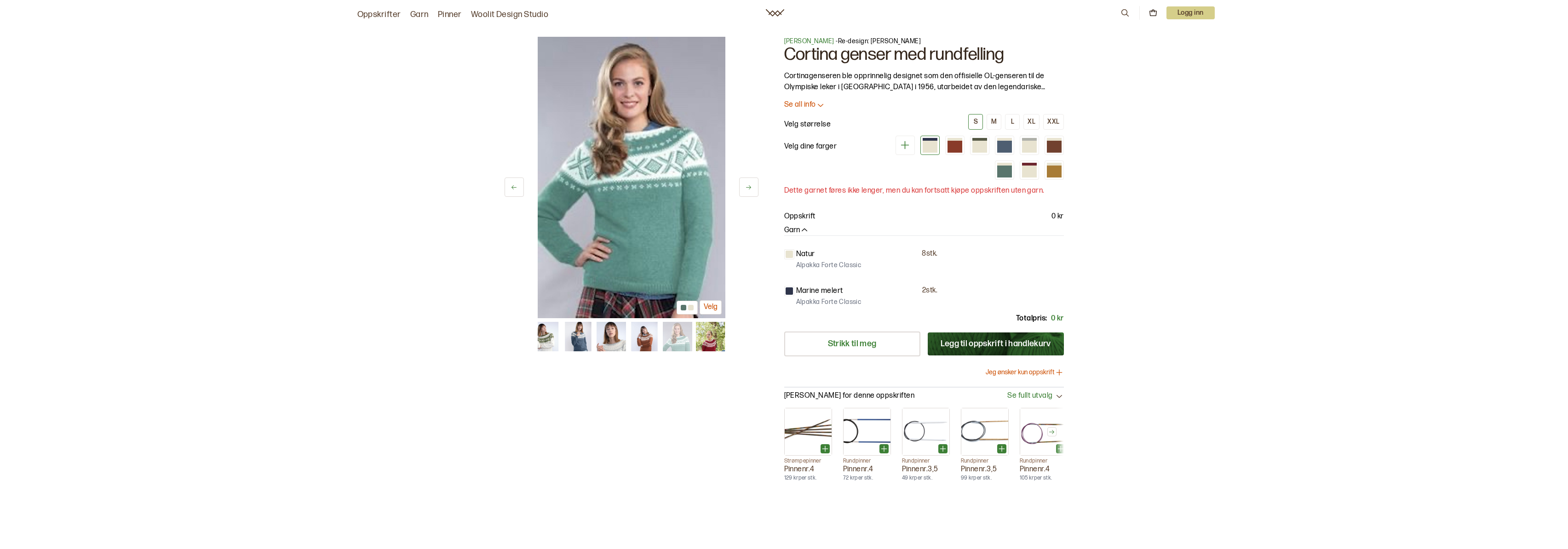
click at [749, 186] on icon at bounding box center [748, 187] width 5 height 4
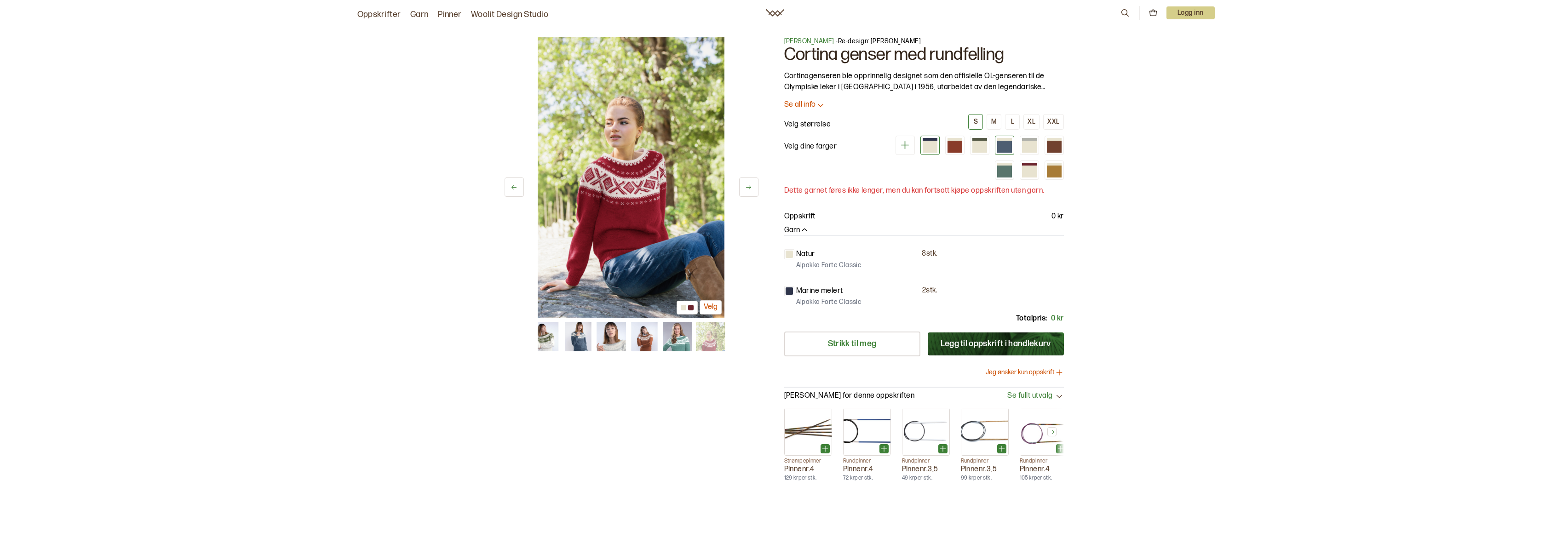
click at [1009, 144] on div at bounding box center [1004, 147] width 15 height 12
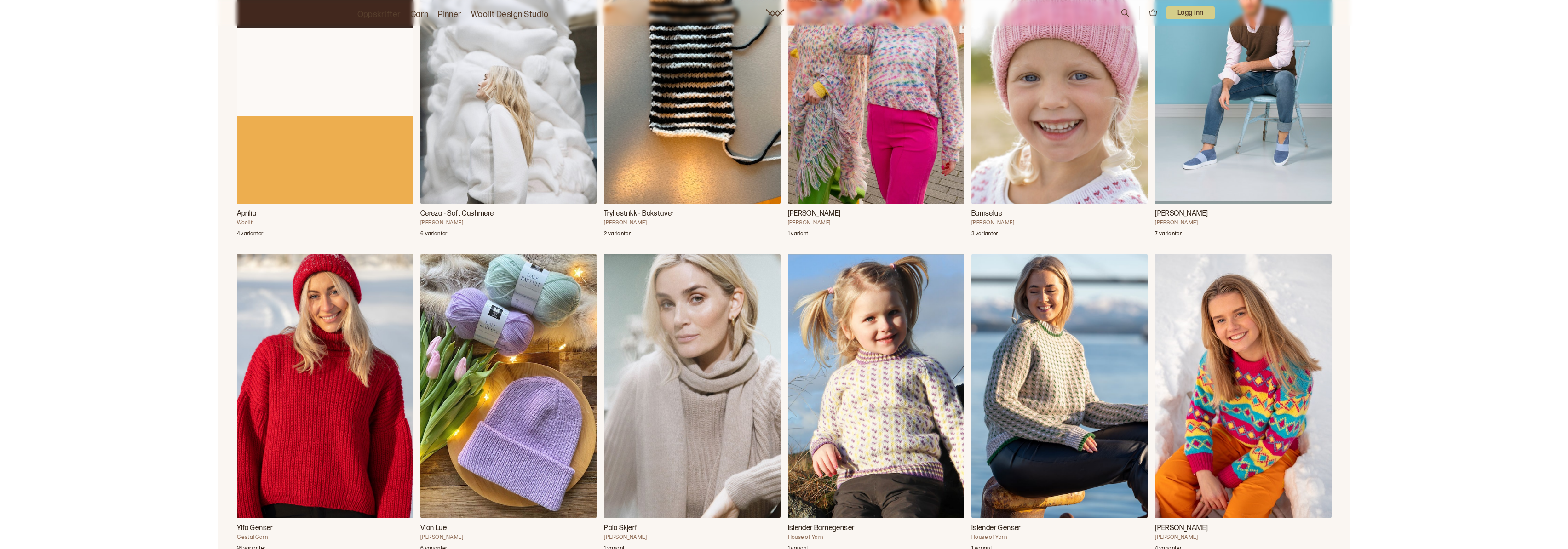
scroll to position [65129, 0]
